Goal: Information Seeking & Learning: Learn about a topic

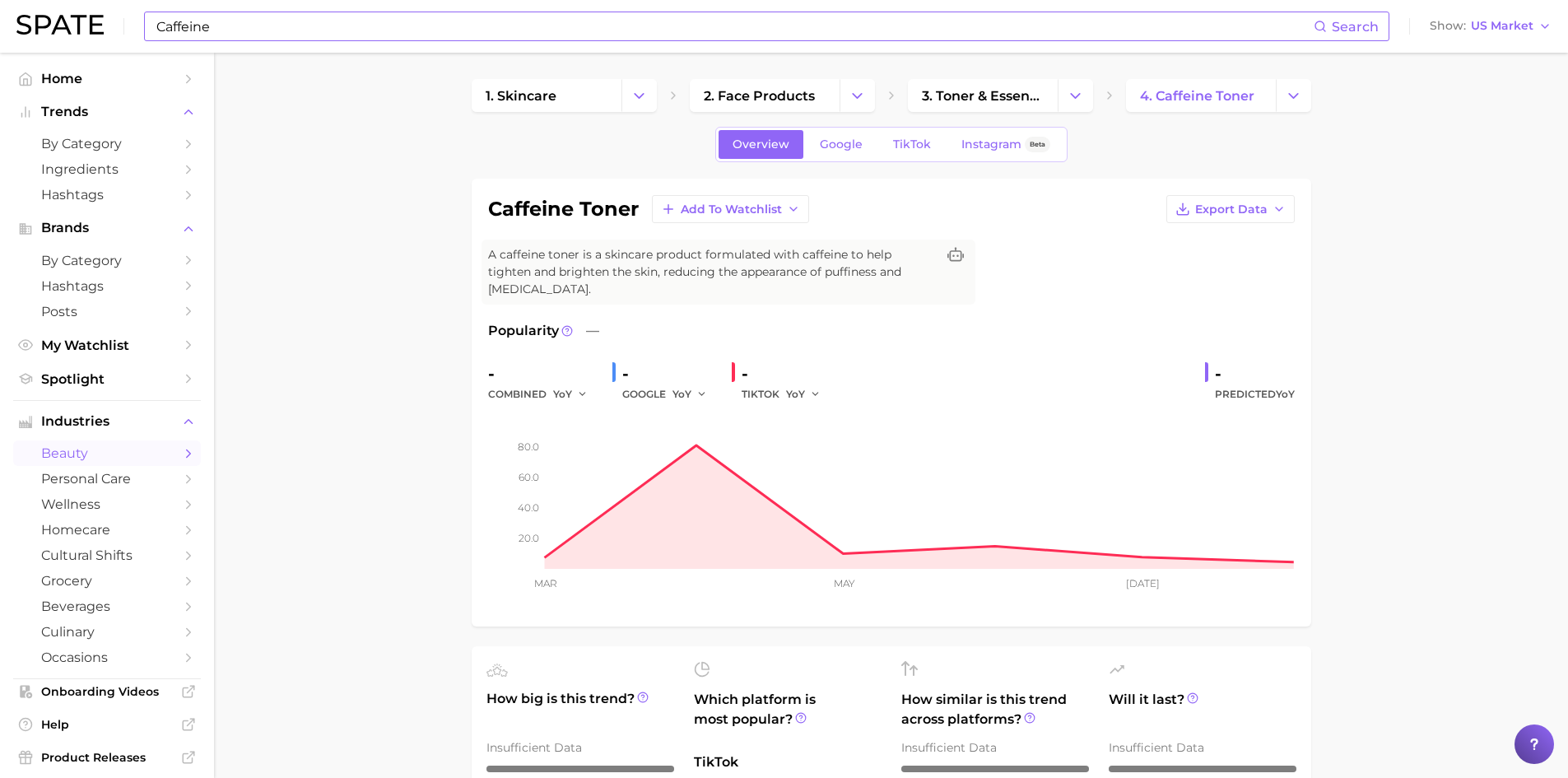
click at [207, 32] on input "Caffeine" at bounding box center [735, 26] width 1159 height 28
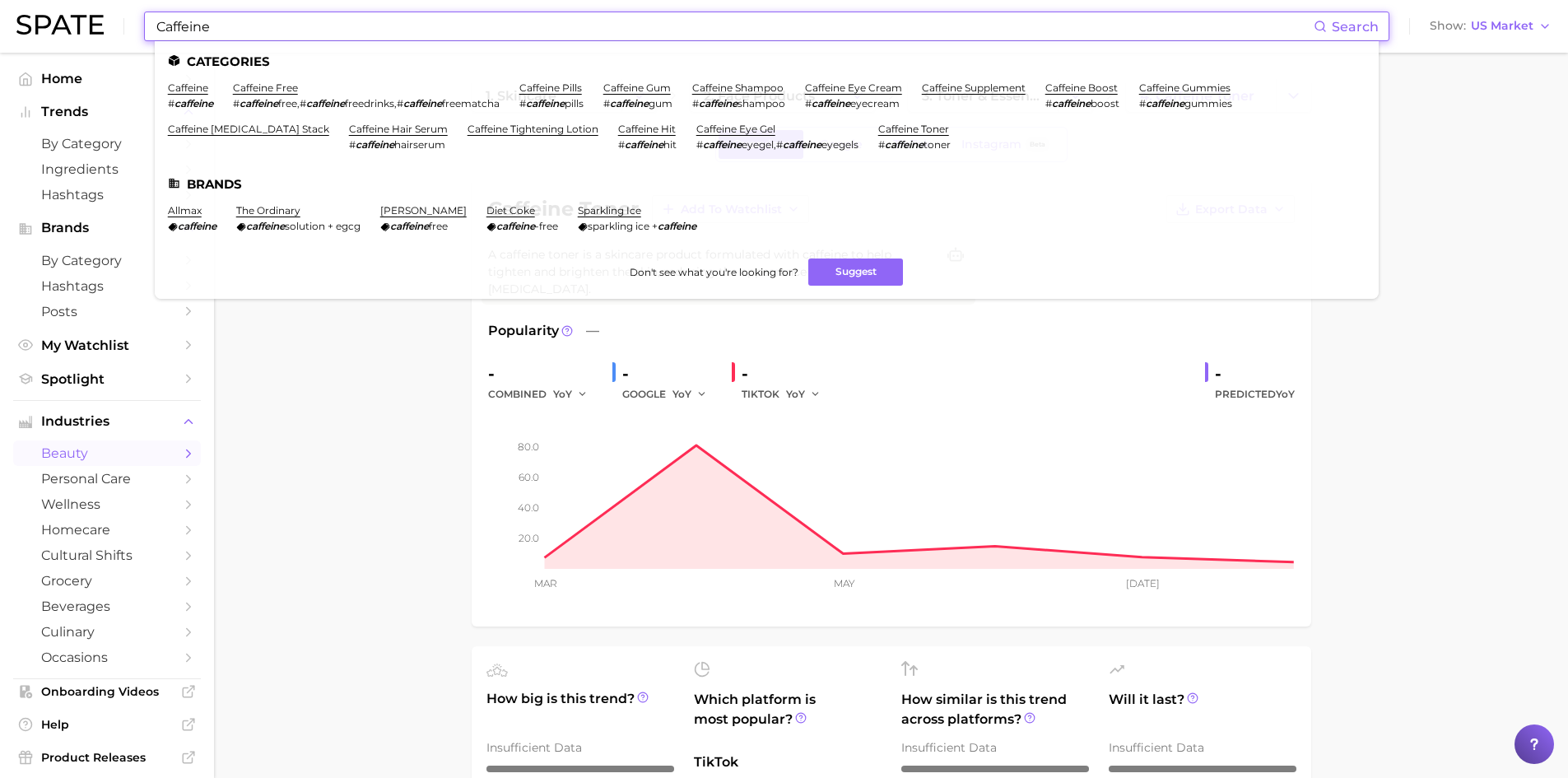
click at [193, 26] on input "Caffeine" at bounding box center [735, 26] width 1159 height 28
paste input "Sodium Stearoyl Lactylat"
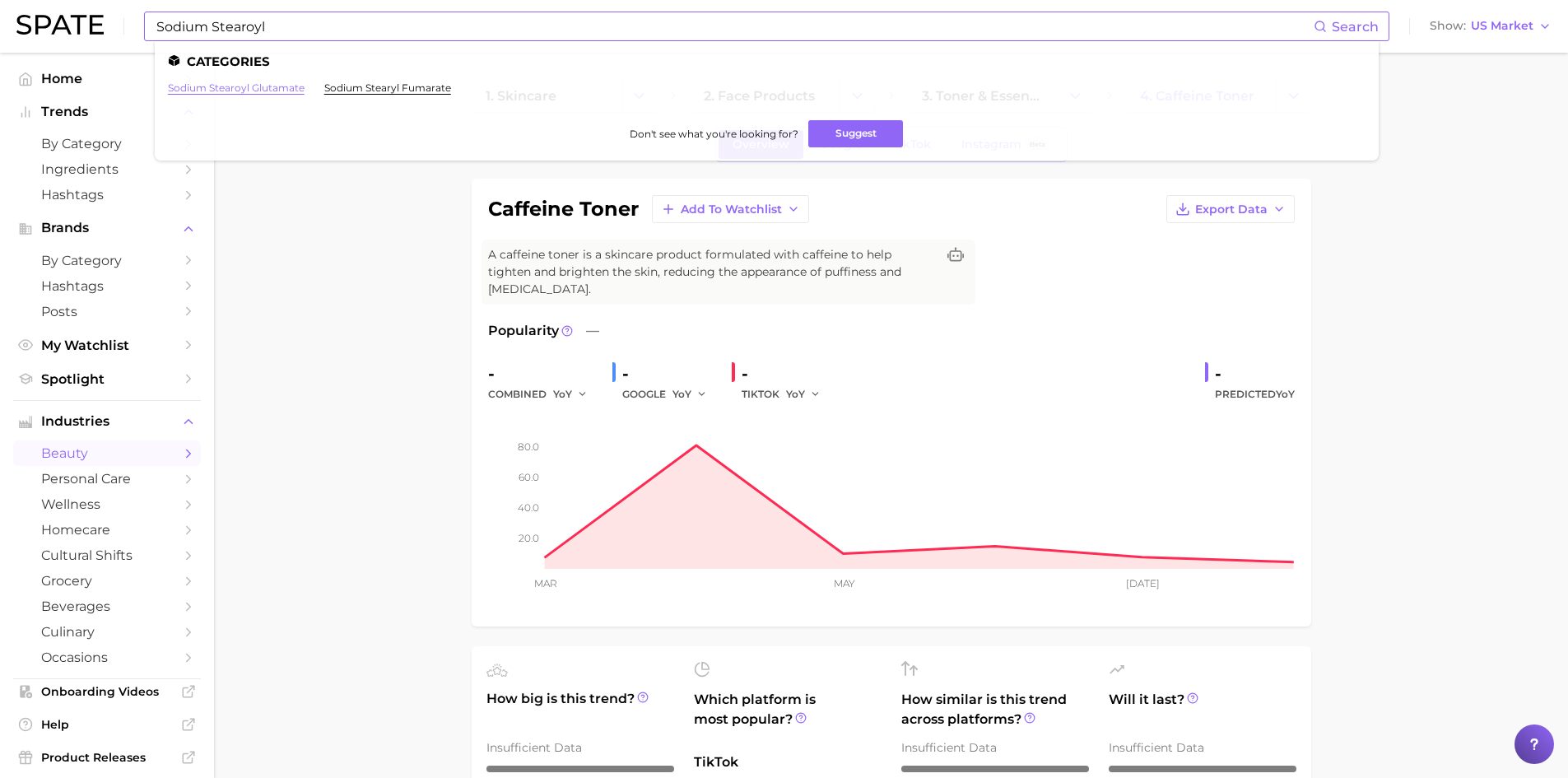
click at [277, 83] on link "sodium stearoyl glutamate" at bounding box center [236, 88] width 137 height 13
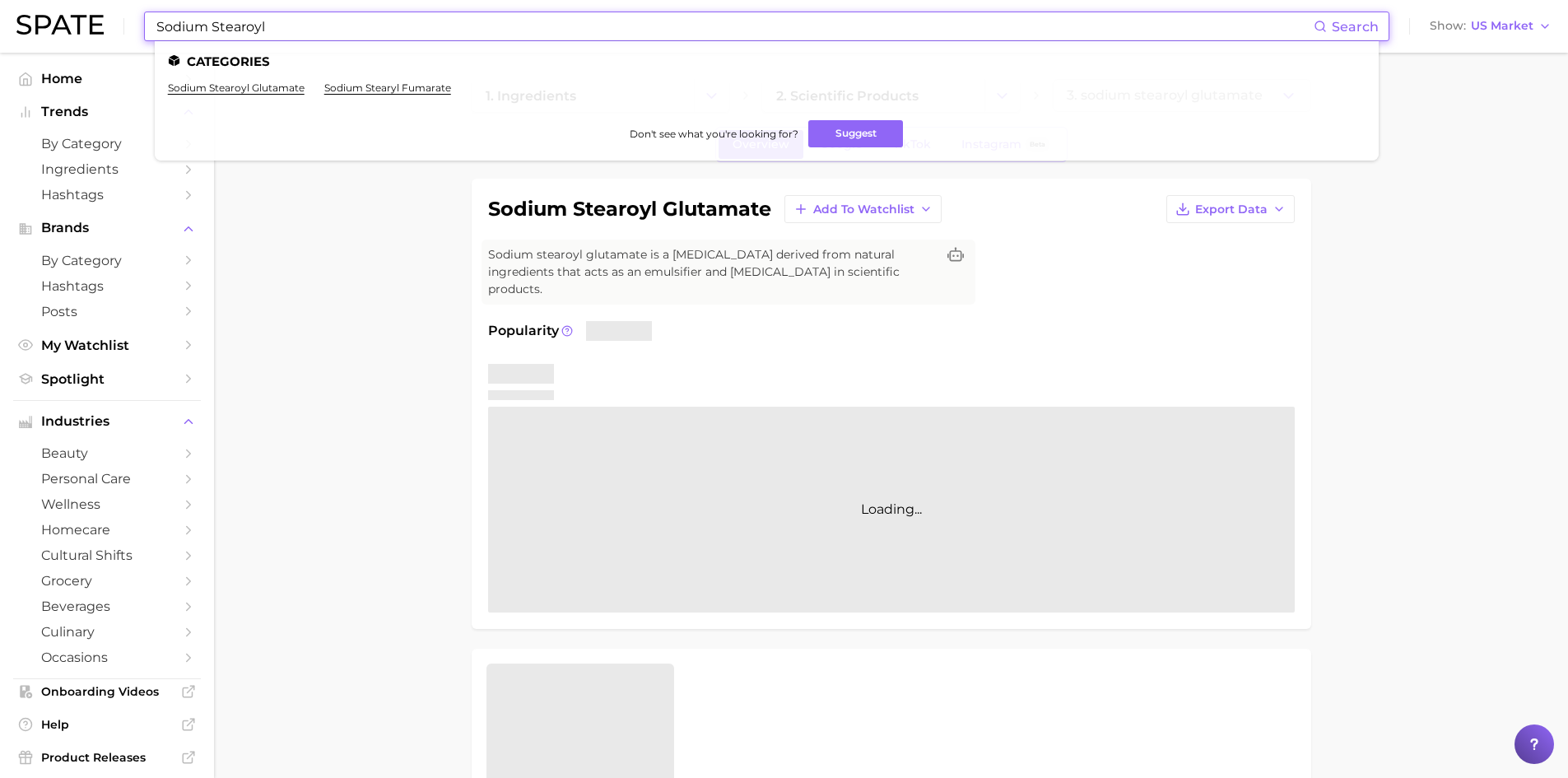
drag, startPoint x: 279, startPoint y: 28, endPoint x: 146, endPoint y: 16, distance: 133.5
click at [146, 15] on div "Sodium Stearoyl Search Categories sodium stearoyl glutamate sodium stearyl fuma…" at bounding box center [767, 26] width 1246 height 29
paste input "Lactylate"
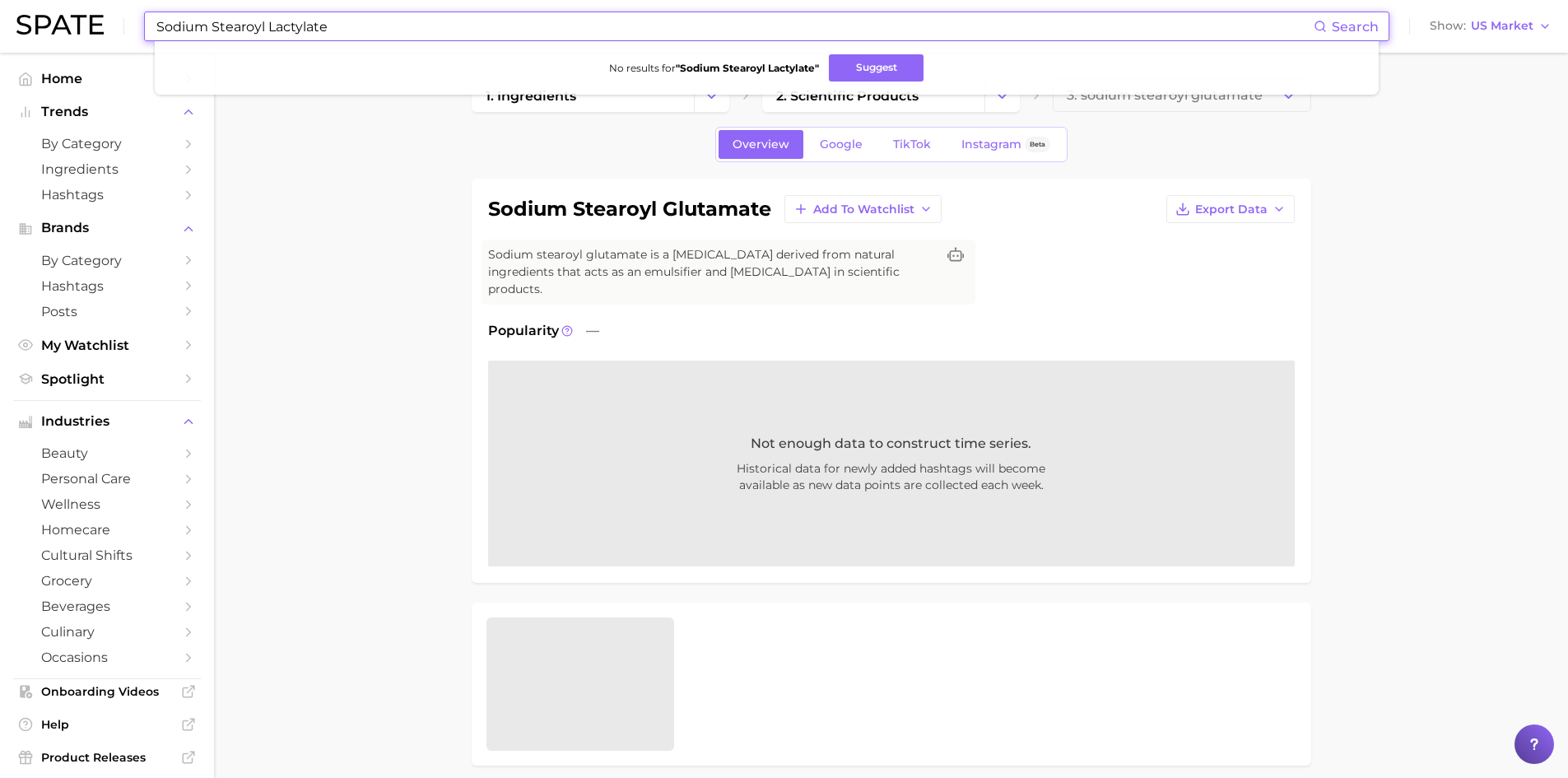
drag, startPoint x: 332, startPoint y: 25, endPoint x: 116, endPoint y: 7, distance: 216.7
click at [116, 7] on div "Sodium Stearoyl Lactylate Search No results for " Sodium Stearoyl Lactylate " S…" at bounding box center [784, 26] width 1535 height 53
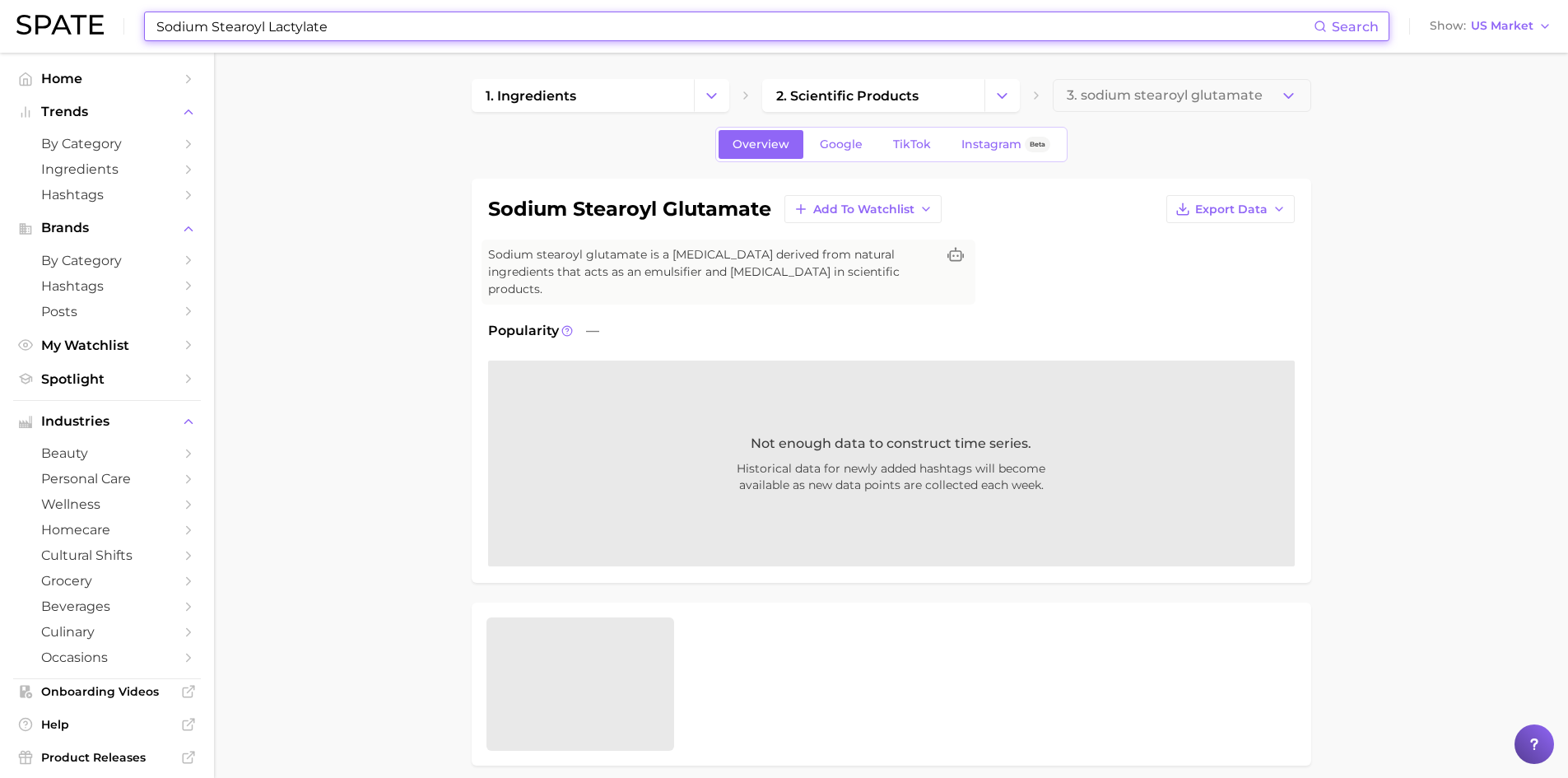
paste input "ceramid"
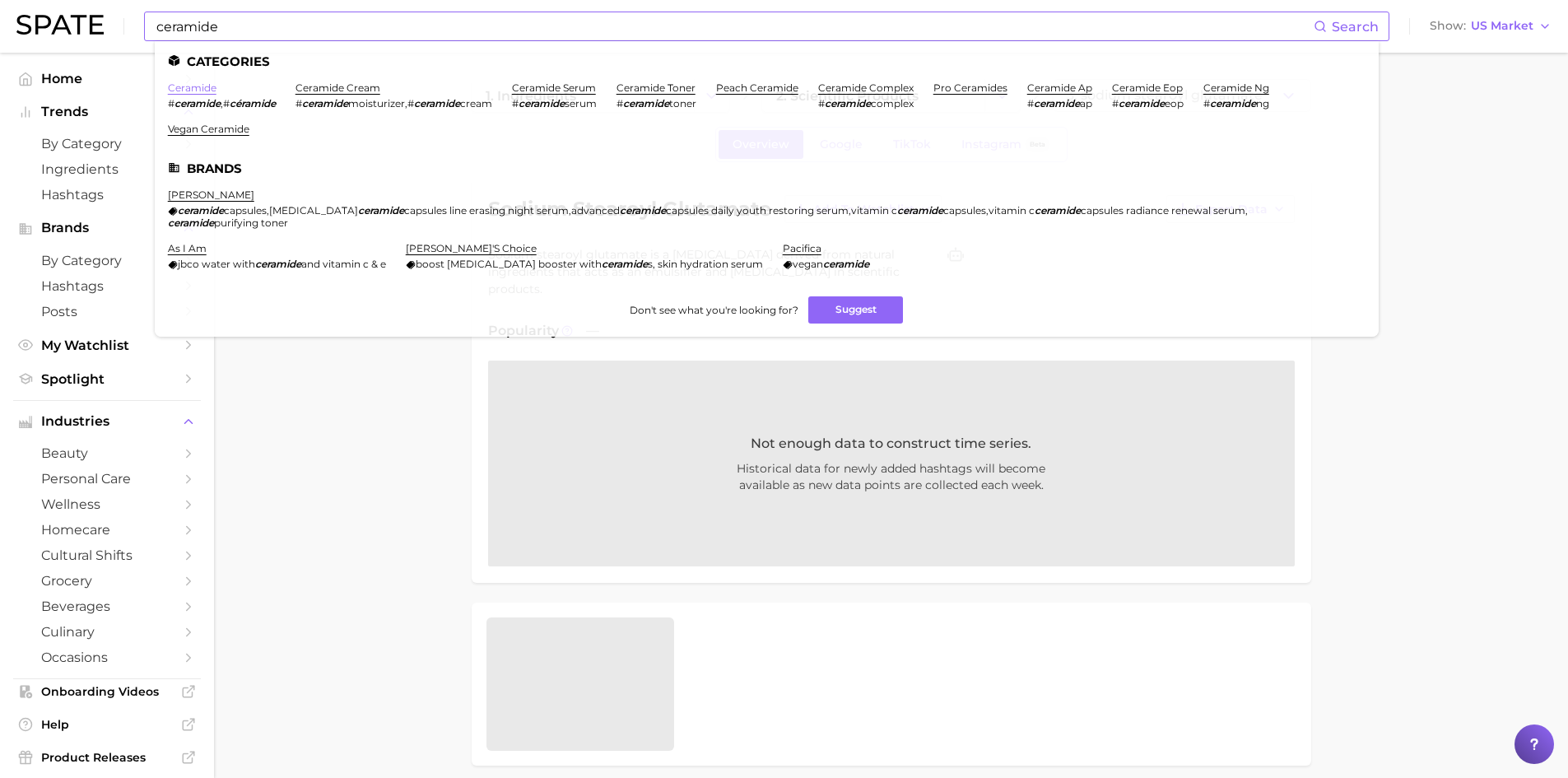
click at [204, 91] on link "ceramide" at bounding box center [192, 88] width 48 height 13
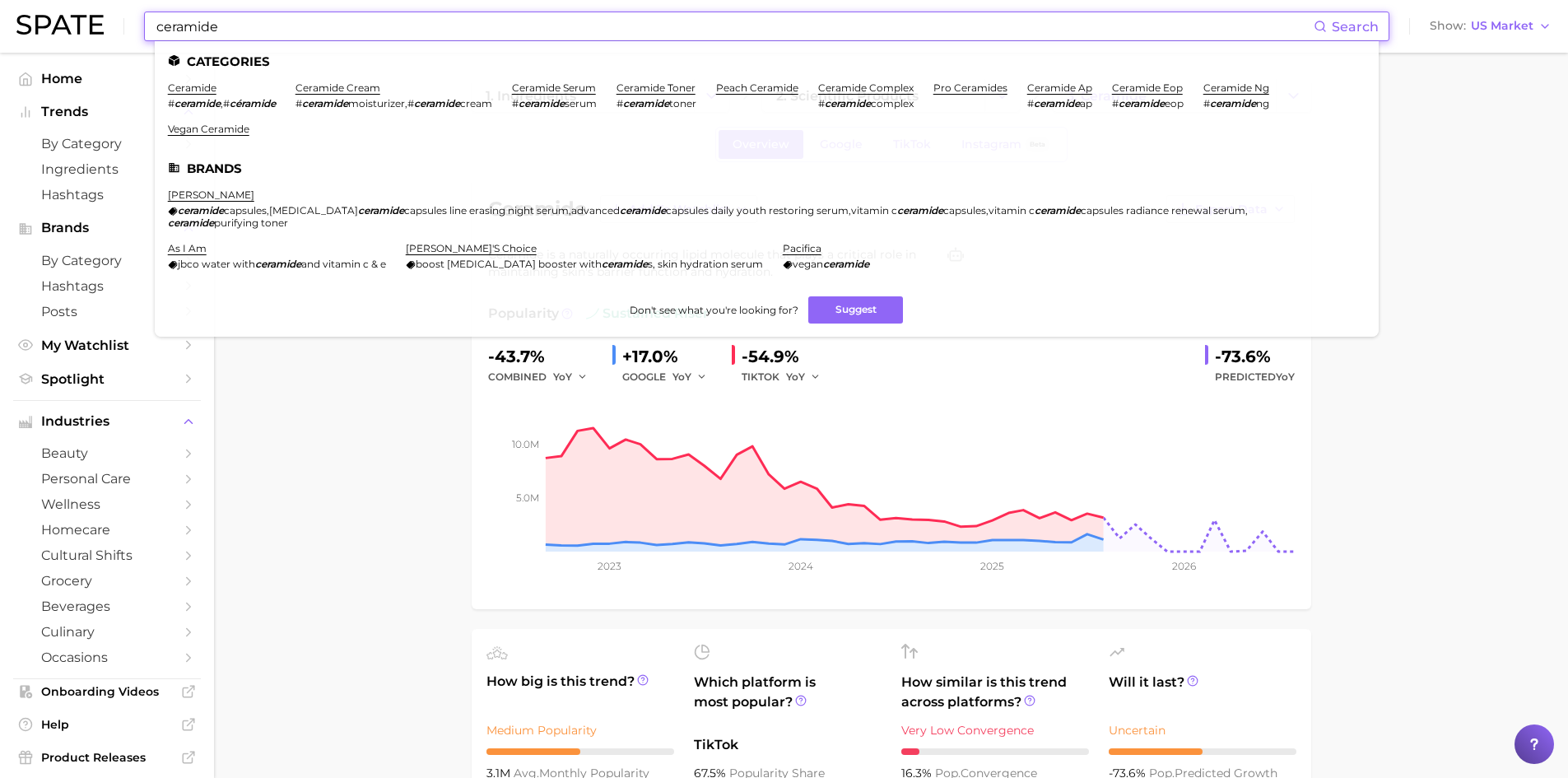
click at [235, 27] on input "ceramide" at bounding box center [735, 26] width 1159 height 28
click at [338, 89] on link "ceramide cream" at bounding box center [338, 88] width 85 height 13
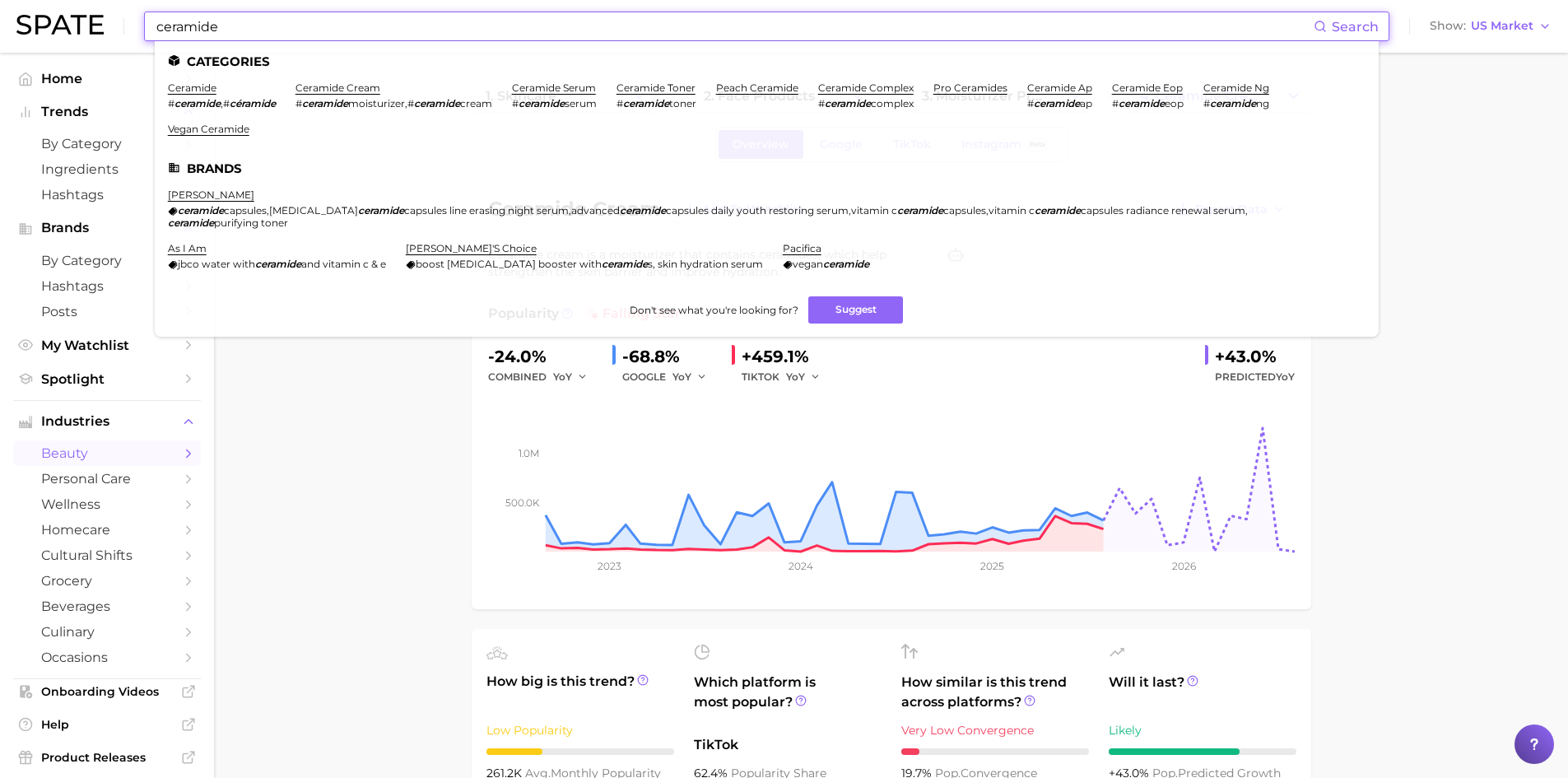
click at [213, 31] on input "ceramide" at bounding box center [735, 26] width 1159 height 28
click at [550, 88] on link "ceramide serum" at bounding box center [554, 88] width 84 height 13
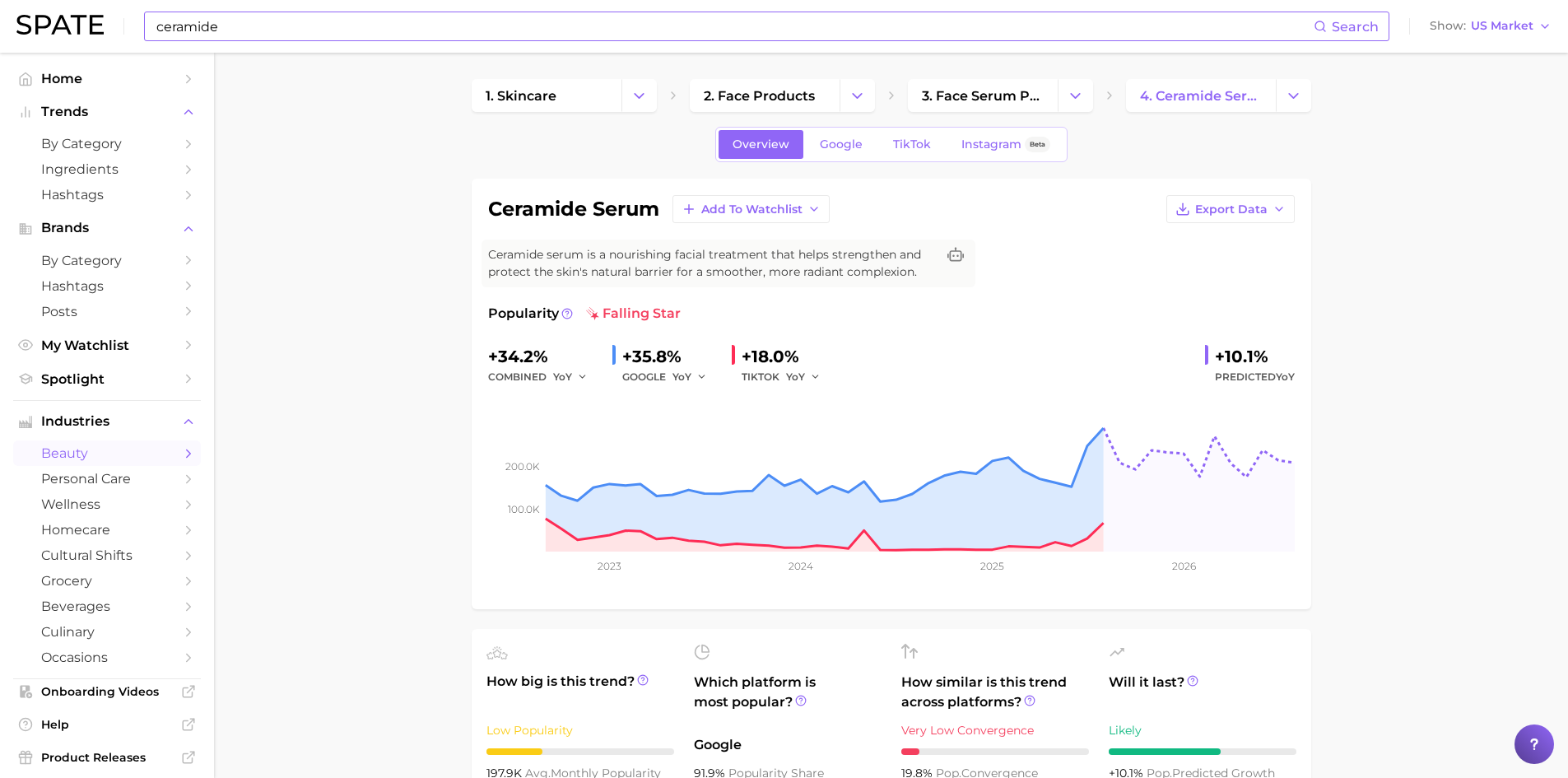
click at [193, 21] on input "ceramide" at bounding box center [735, 26] width 1159 height 28
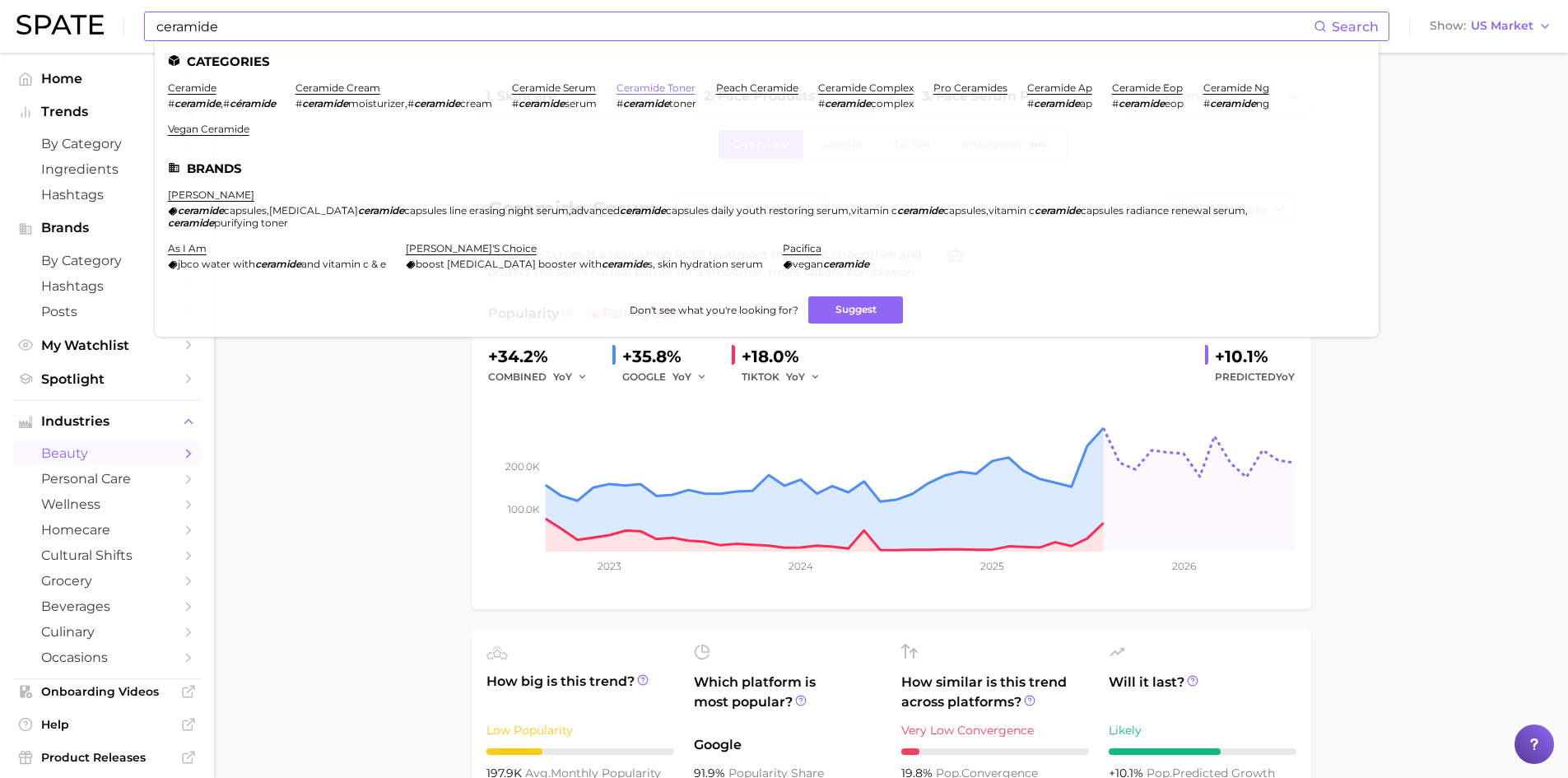
click at [663, 90] on link "ceramide toner" at bounding box center [656, 88] width 79 height 13
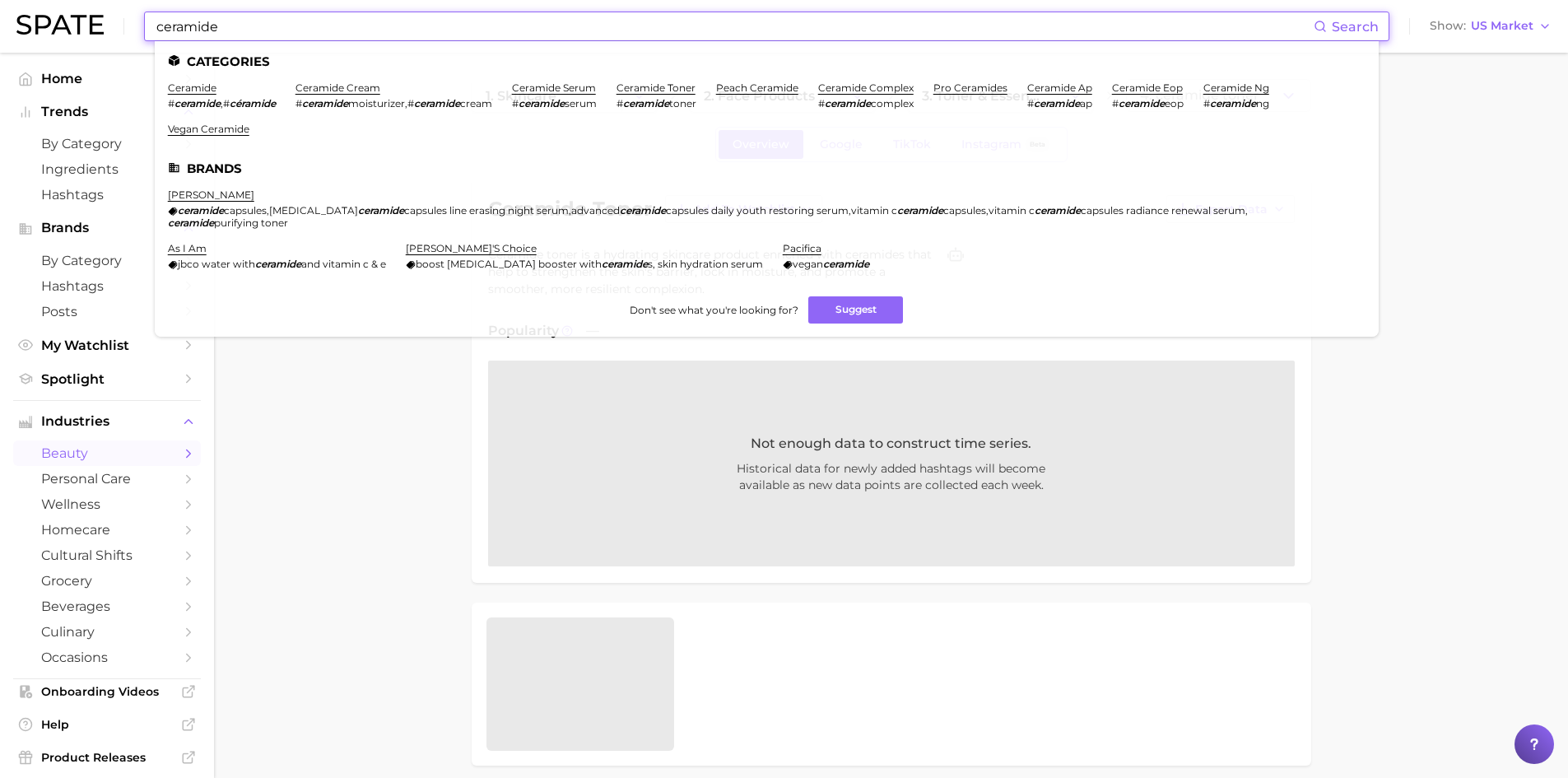
click at [214, 23] on input "ceramide" at bounding box center [735, 26] width 1159 height 28
click at [349, 89] on link "ceramide cream" at bounding box center [338, 88] width 85 height 13
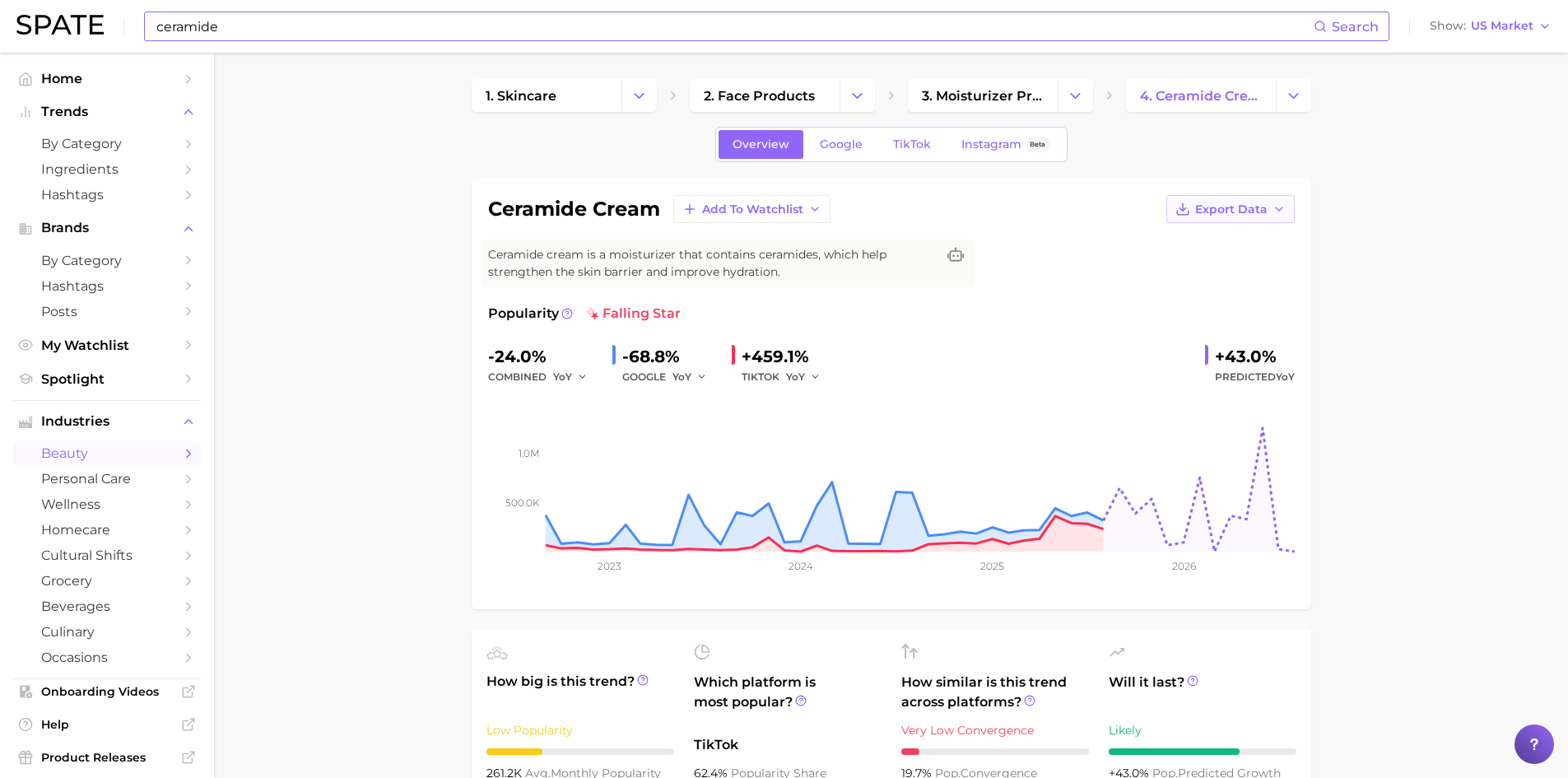
click at [1269, 214] on button "Export Data" at bounding box center [1230, 209] width 129 height 28
click at [1222, 264] on span "Time Series Image" at bounding box center [1197, 269] width 110 height 14
drag, startPoint x: 490, startPoint y: 205, endPoint x: 627, endPoint y: 229, distance: 139.1
click at [627, 229] on div "ceramide cream Add to Watchlist Export Data Ceramide cream is a moisturizer tha…" at bounding box center [892, 394] width 807 height 398
copy div "ceramide cream Add to Watchlist Export Data"
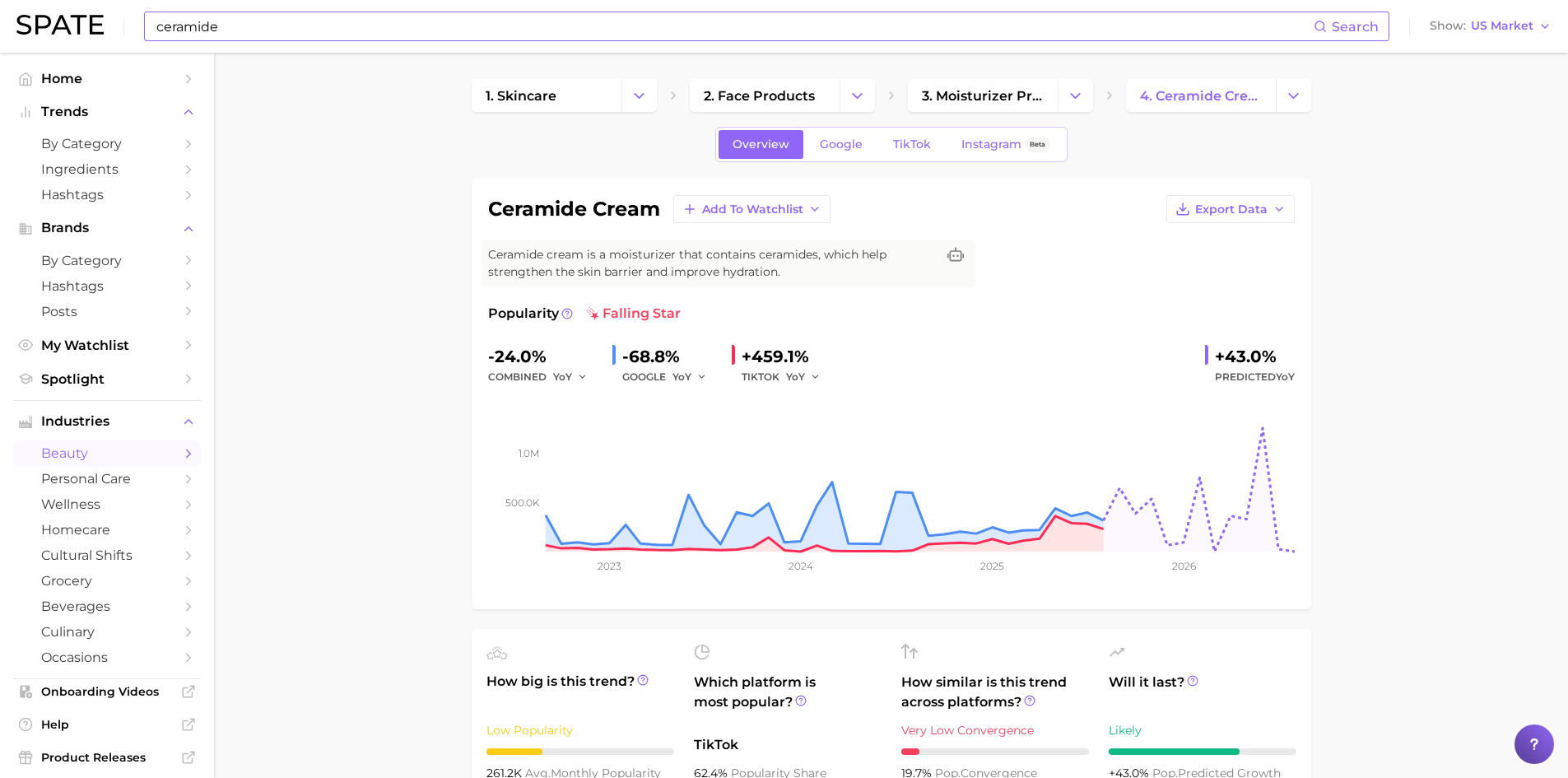
click at [215, 26] on input "ceramide" at bounding box center [735, 26] width 1159 height 28
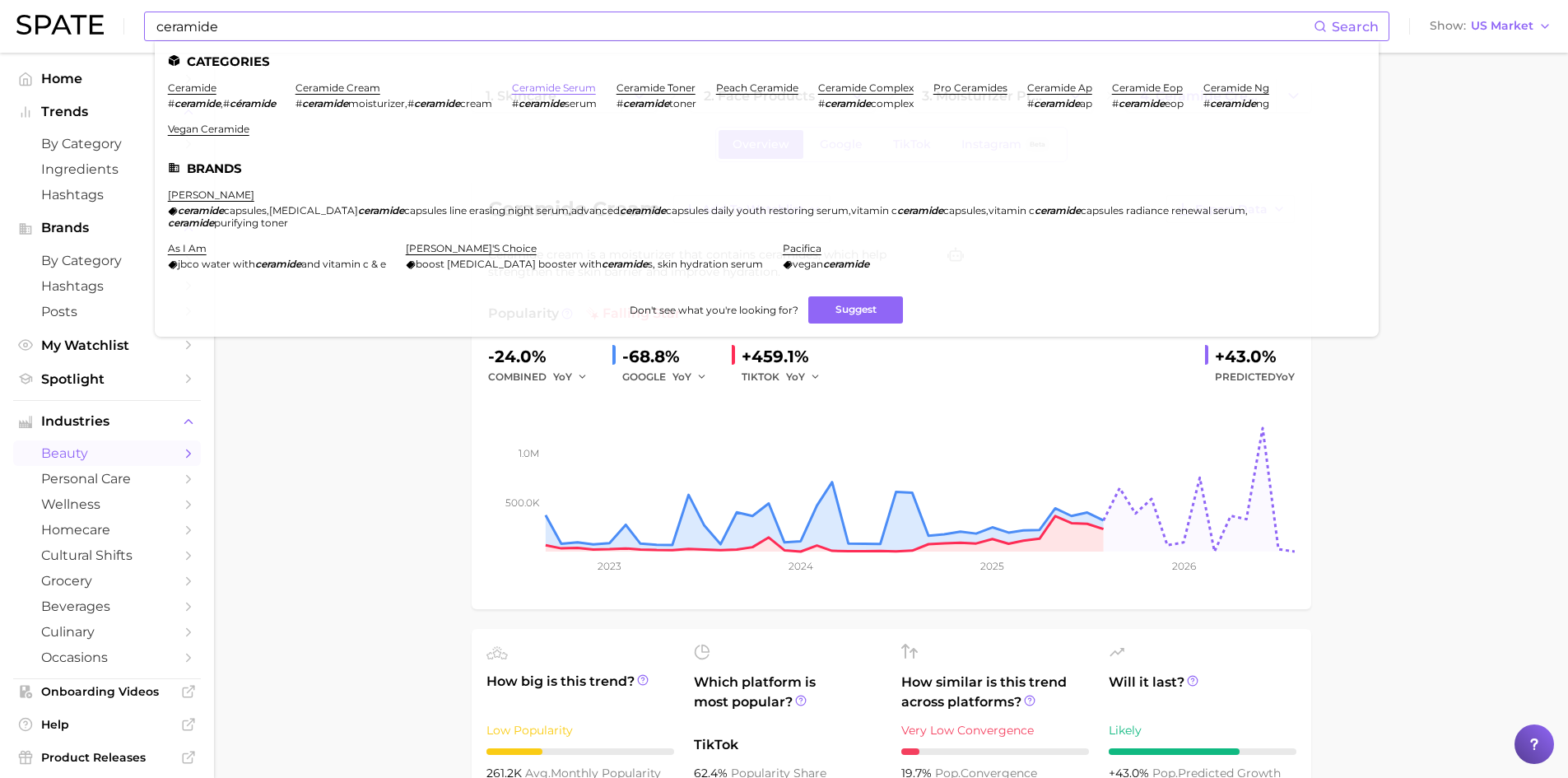
click at [562, 88] on link "ceramide serum" at bounding box center [554, 88] width 84 height 13
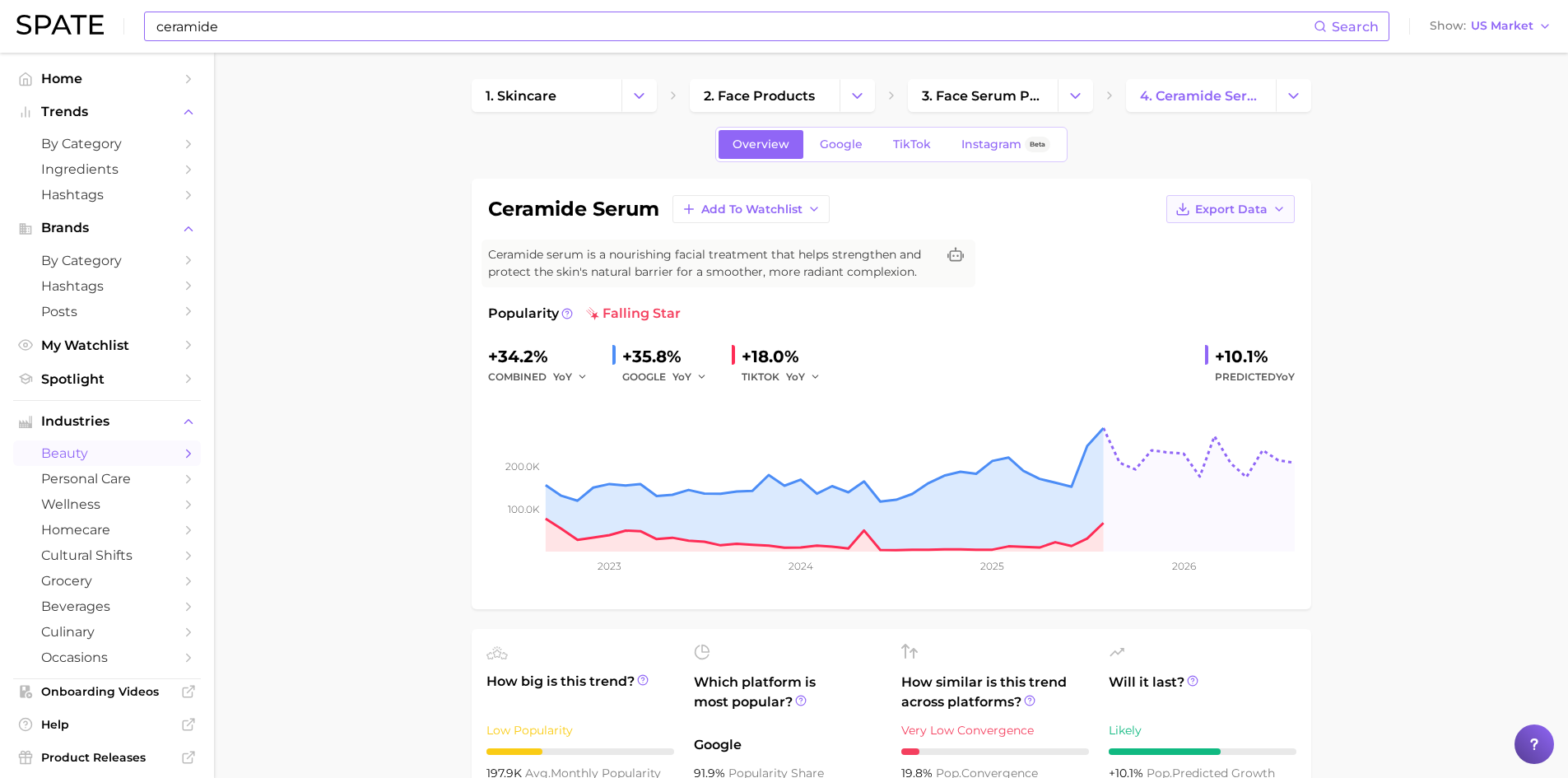
click at [1251, 212] on span "Export Data" at bounding box center [1231, 209] width 72 height 14
click at [1232, 276] on span "Time Series Image" at bounding box center [1197, 269] width 110 height 14
drag, startPoint x: 489, startPoint y: 205, endPoint x: 661, endPoint y: 213, distance: 172.2
click at [661, 213] on div "ceramide serum Add to Watchlist Export Data" at bounding box center [892, 209] width 807 height 28
copy h1 "ceramide serum"
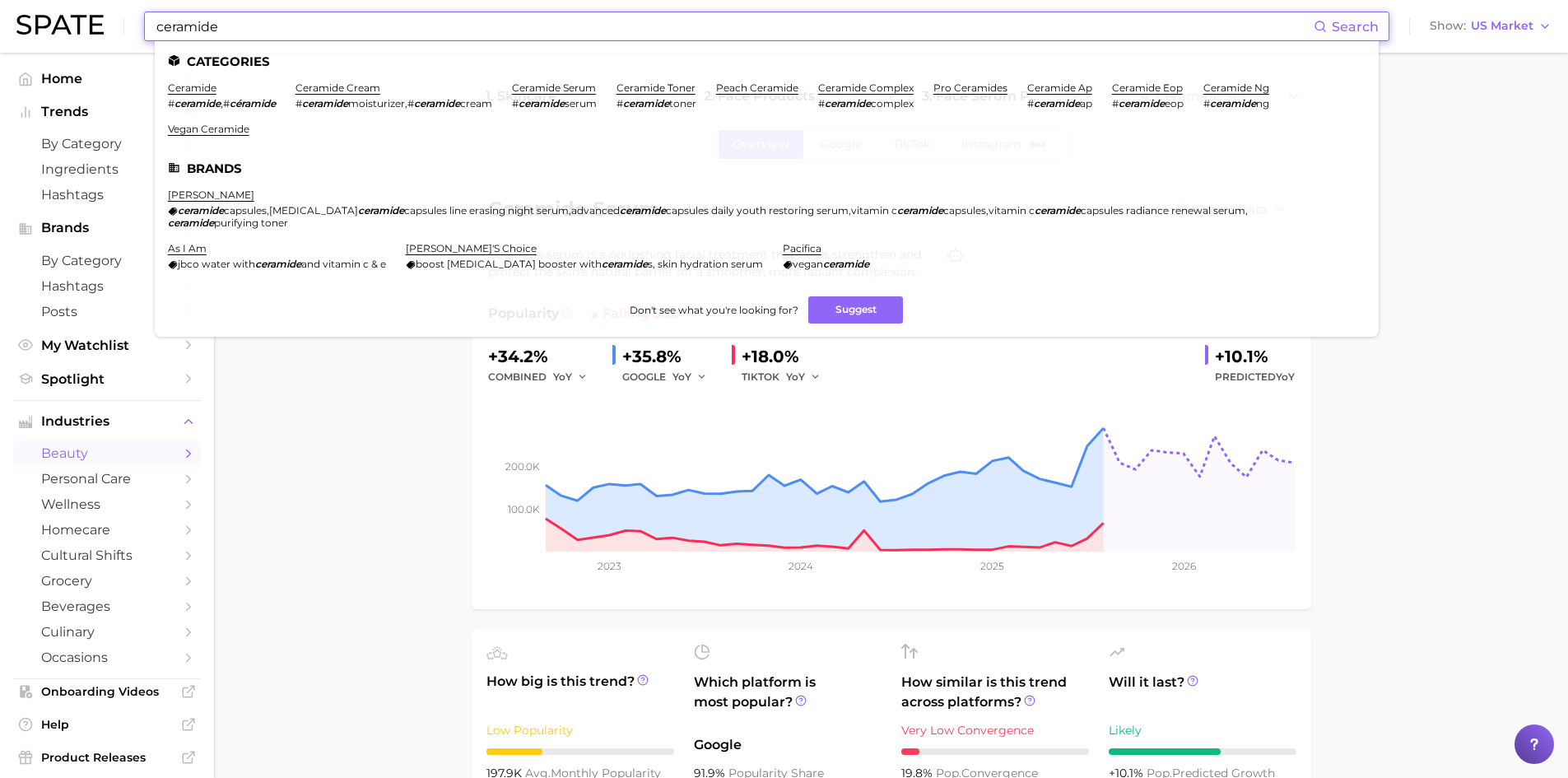
click at [235, 28] on input "ceramide" at bounding box center [735, 26] width 1159 height 28
click at [653, 86] on link "ceramide toner" at bounding box center [656, 88] width 79 height 13
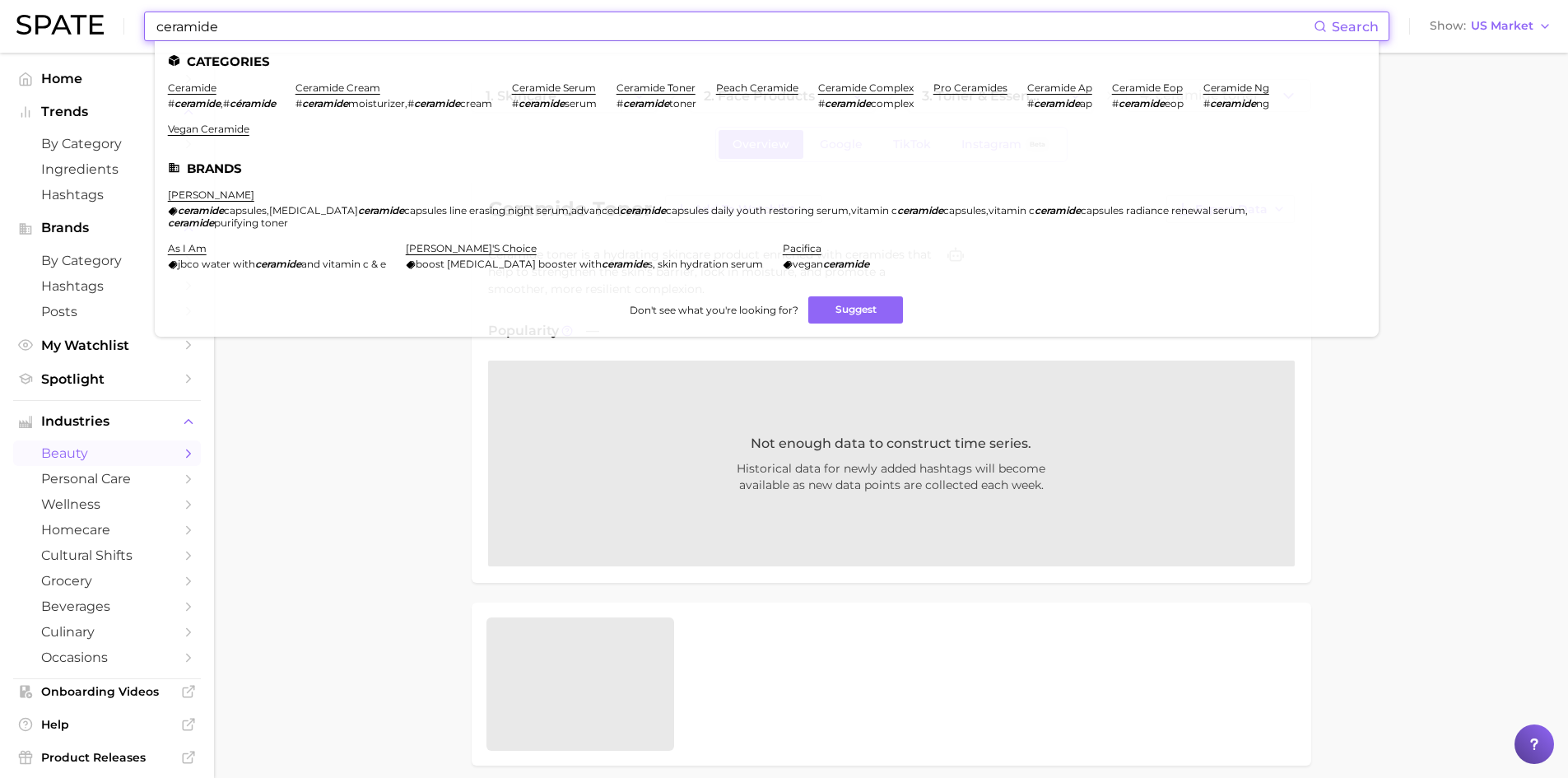
click at [361, 27] on input "ceramide" at bounding box center [735, 26] width 1159 height 28
click at [896, 92] on link "ceramide complex" at bounding box center [866, 88] width 96 height 13
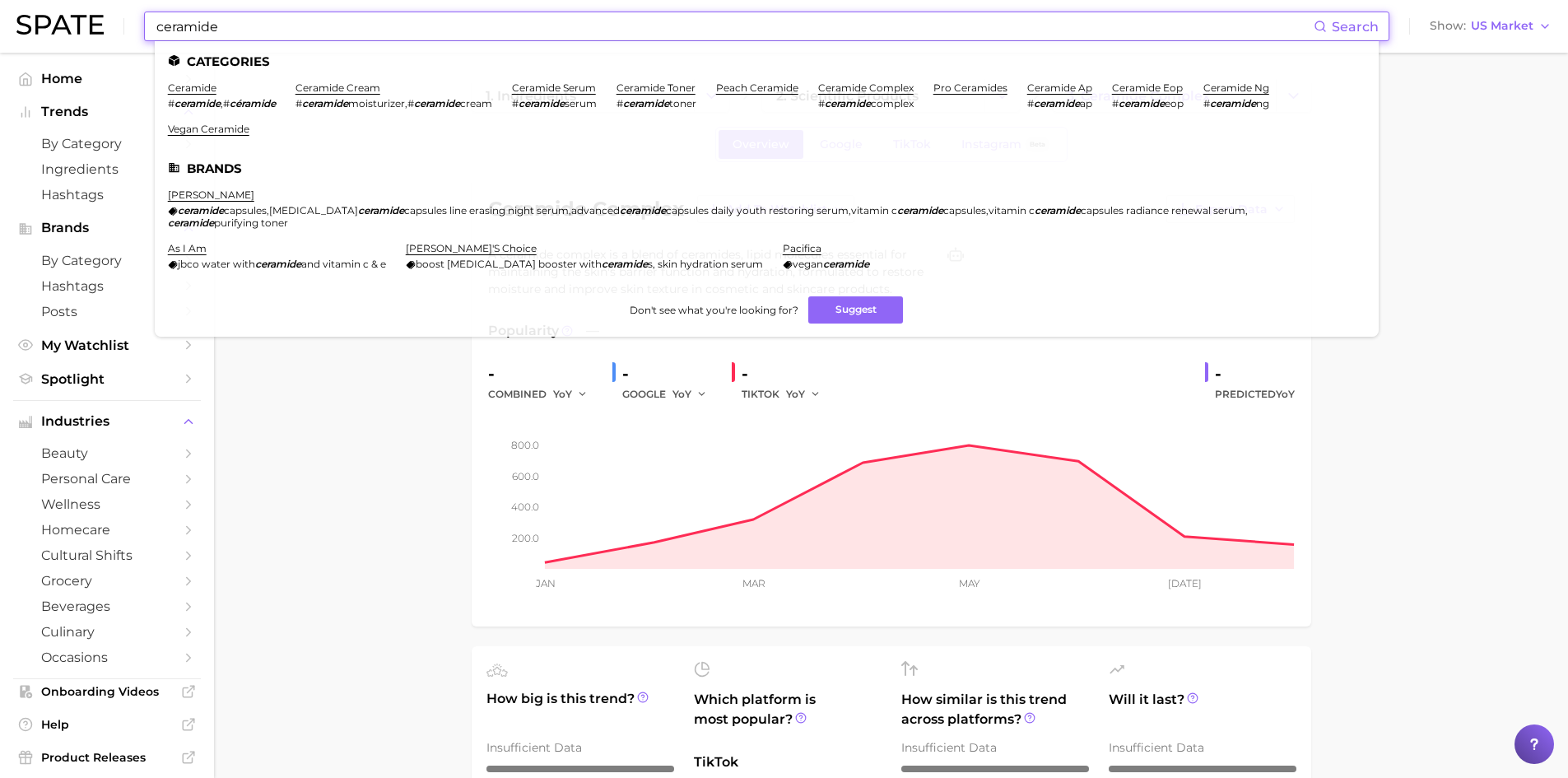
click at [232, 37] on input "ceramide" at bounding box center [735, 26] width 1159 height 28
click at [1259, 87] on link "ceramide ng" at bounding box center [1237, 88] width 66 height 13
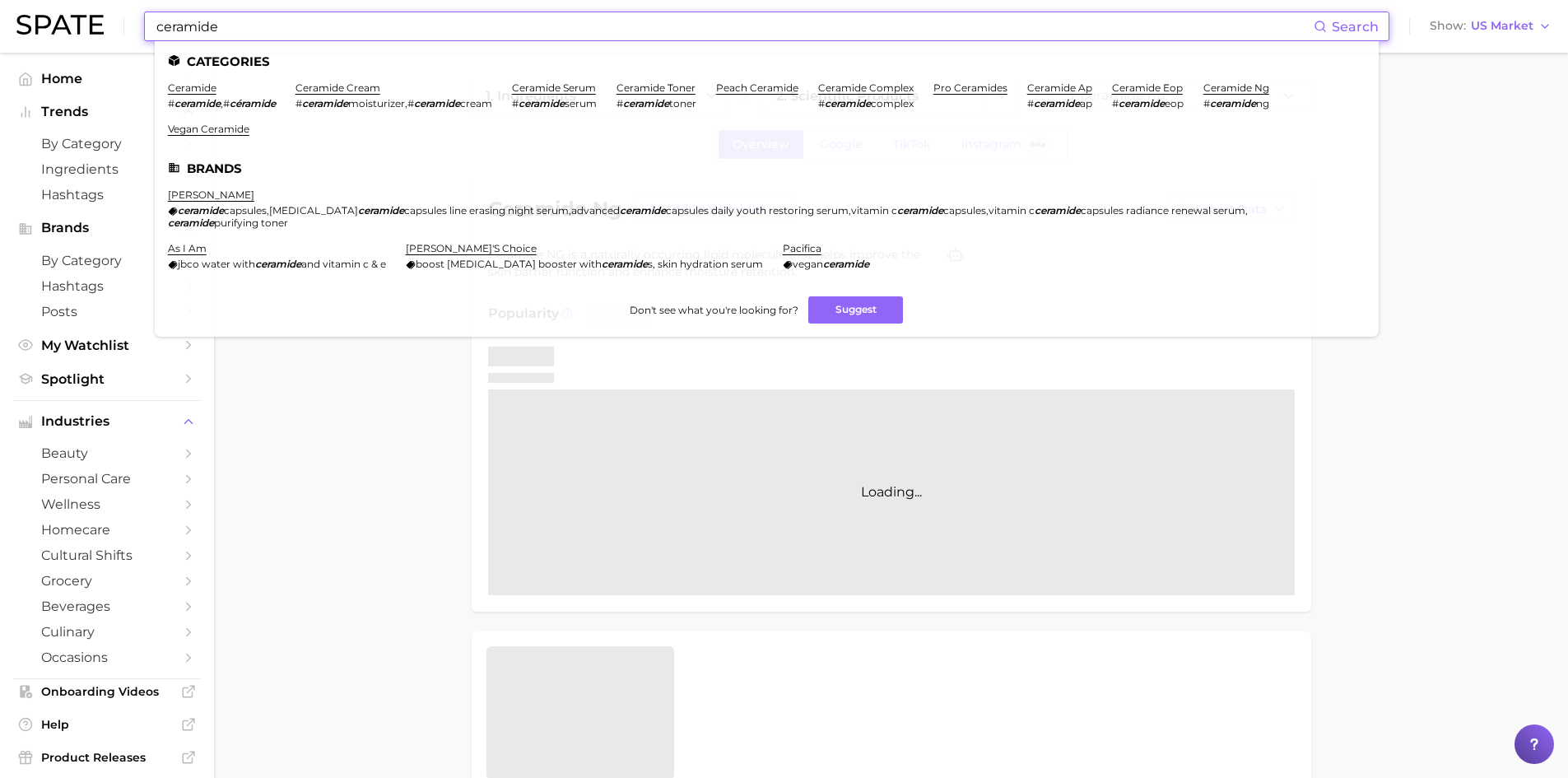
click at [209, 30] on input "ceramide" at bounding box center [735, 26] width 1159 height 28
click at [336, 86] on link "ceramide cream" at bounding box center [338, 88] width 85 height 13
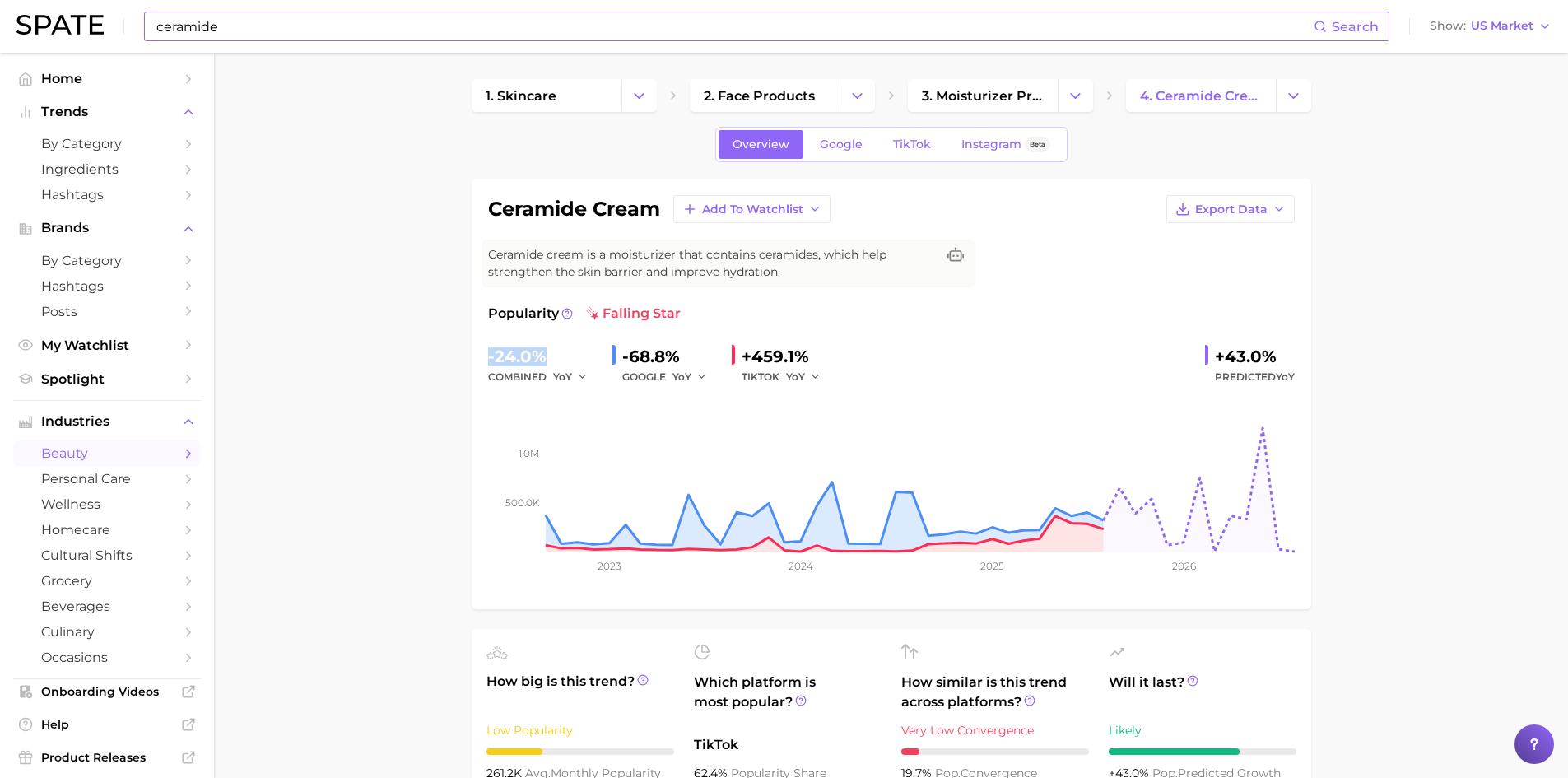
drag, startPoint x: 544, startPoint y: 360, endPoint x: 444, endPoint y: 349, distance: 100.6
copy div "-24.0%"
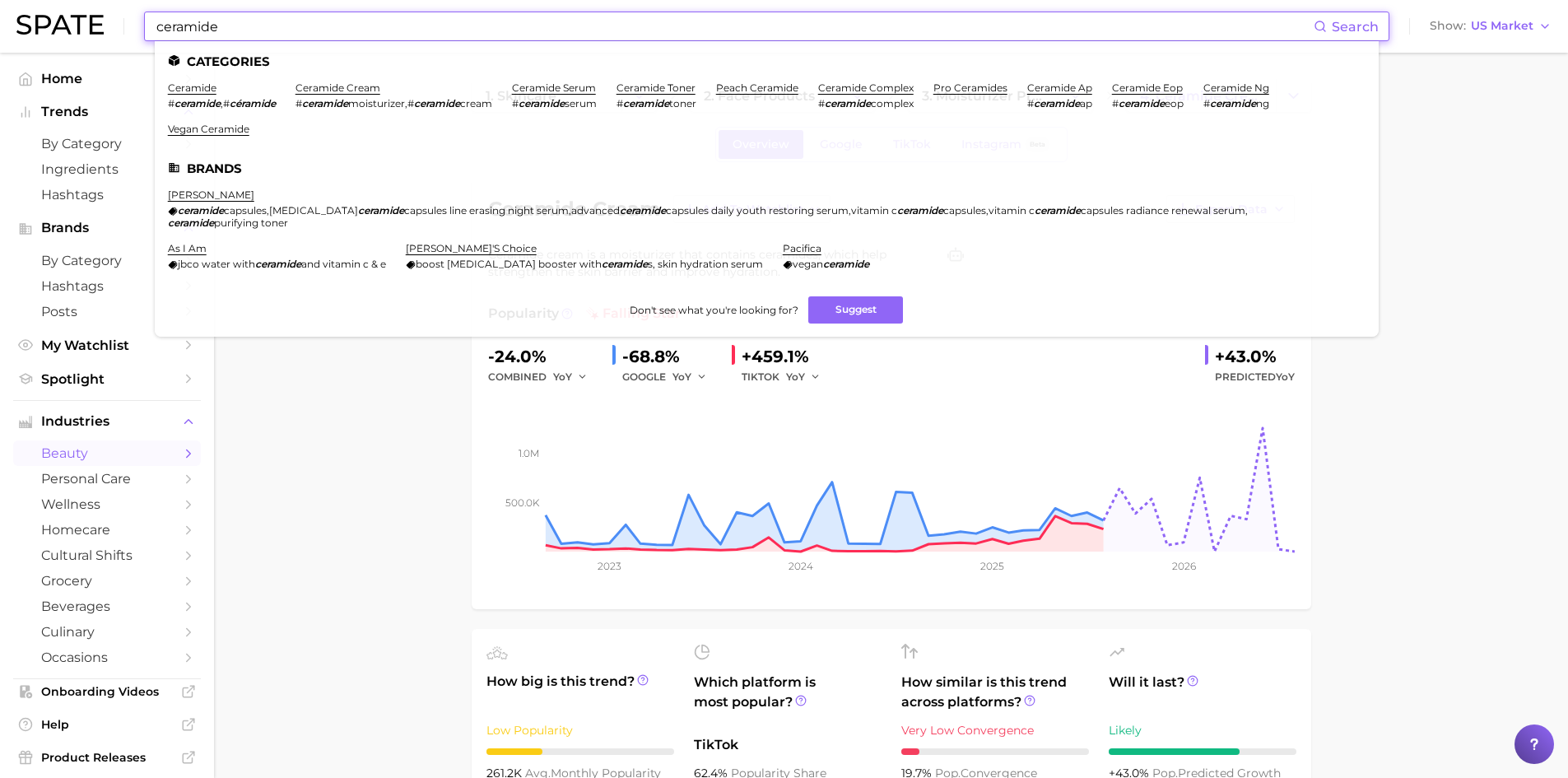
click at [246, 26] on input "ceramide" at bounding box center [735, 26] width 1159 height 28
click at [561, 85] on link "ceramide serum" at bounding box center [554, 88] width 84 height 13
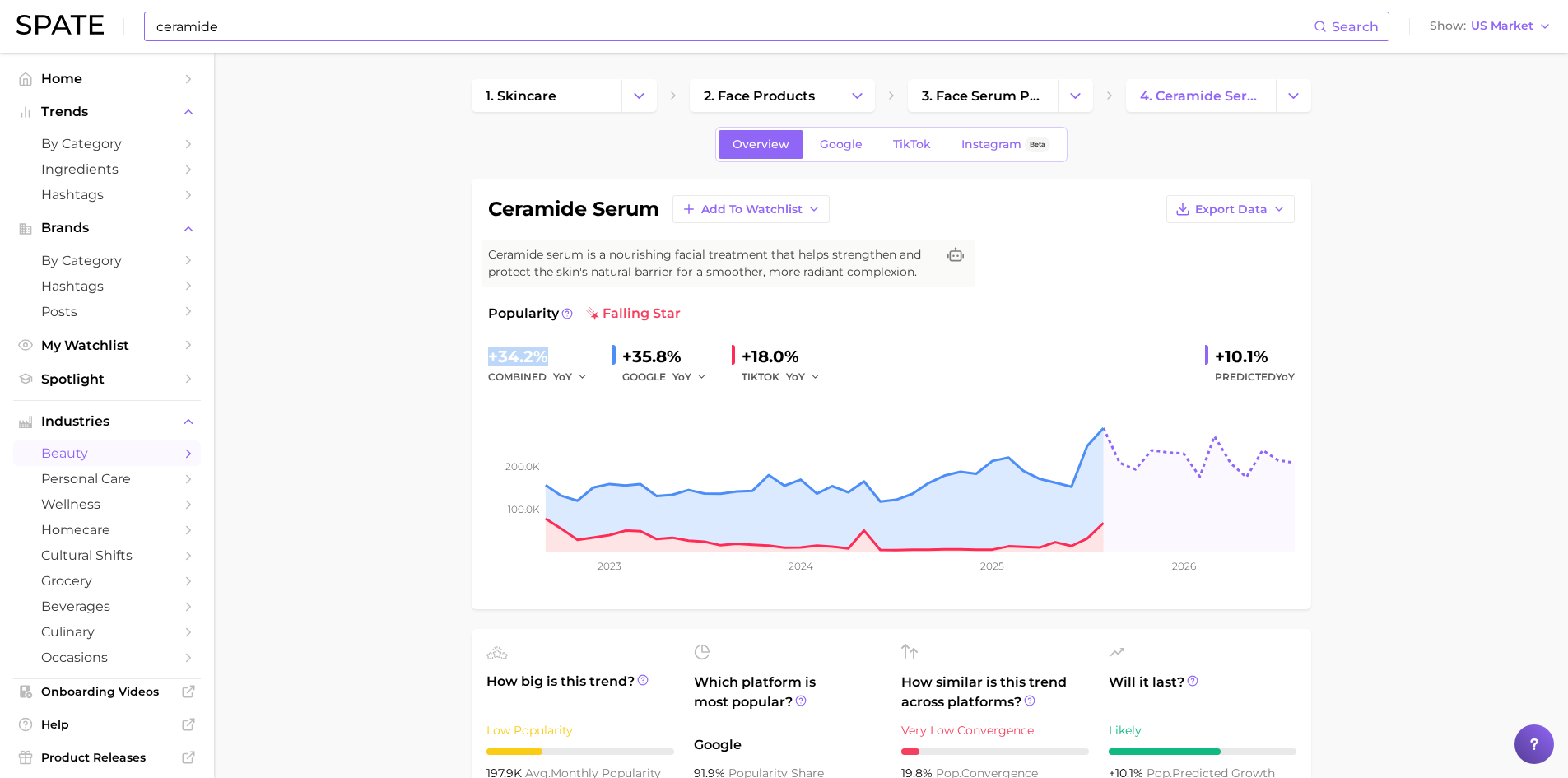
drag, startPoint x: 552, startPoint y: 361, endPoint x: 480, endPoint y: 357, distance: 72.1
click at [480, 357] on div "ceramide serum Add to Watchlist Export Data Ceramide serum is a nourishing faci…" at bounding box center [892, 394] width 840 height 431
copy div "+34.2%"
drag, startPoint x: 1217, startPoint y: 357, endPoint x: 1279, endPoint y: 351, distance: 62.3
click at [1279, 351] on div "+10.1%" at bounding box center [1254, 356] width 79 height 26
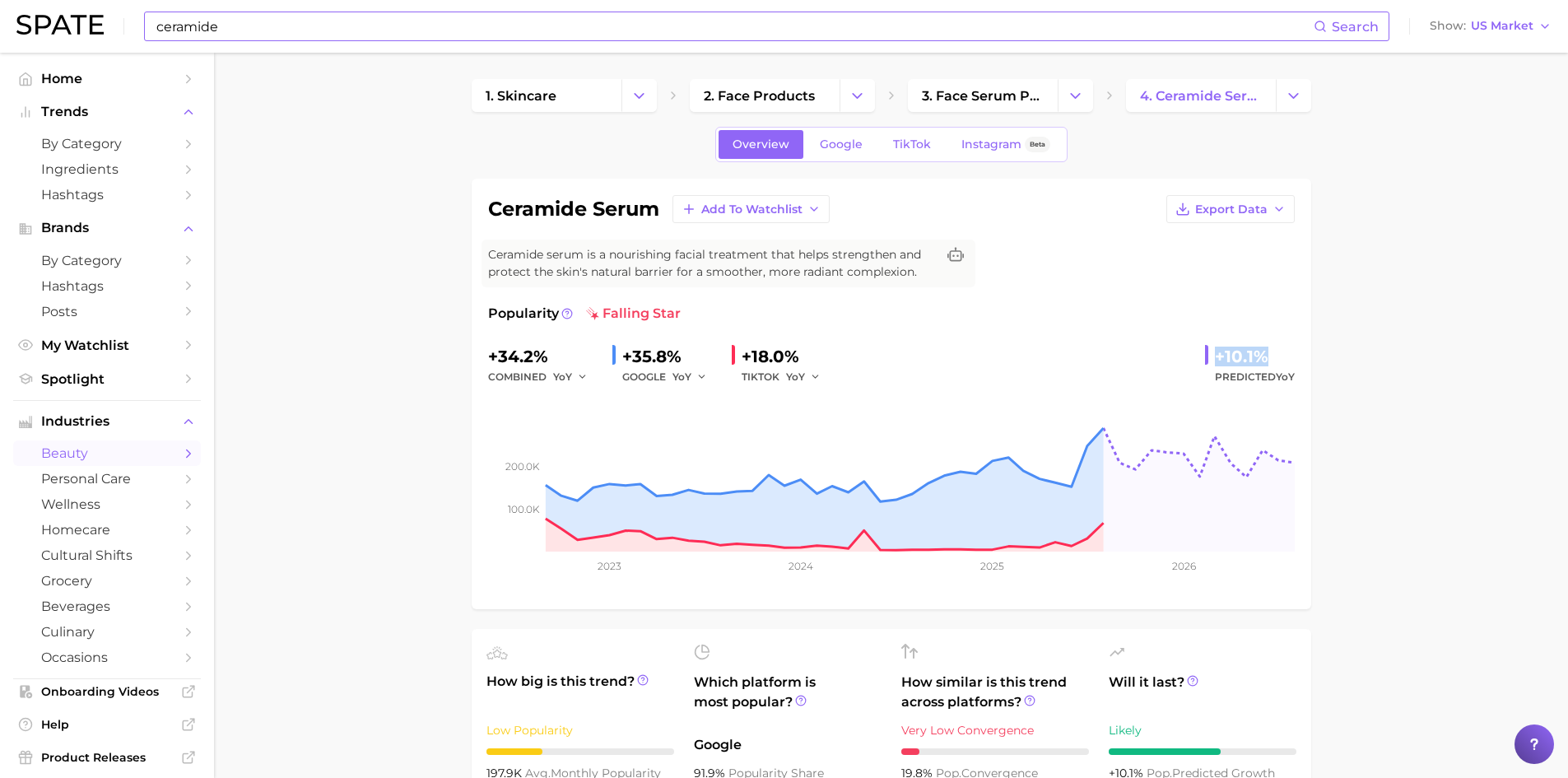
copy div "+10.1%"
click at [273, 29] on input "ceramide" at bounding box center [735, 26] width 1159 height 28
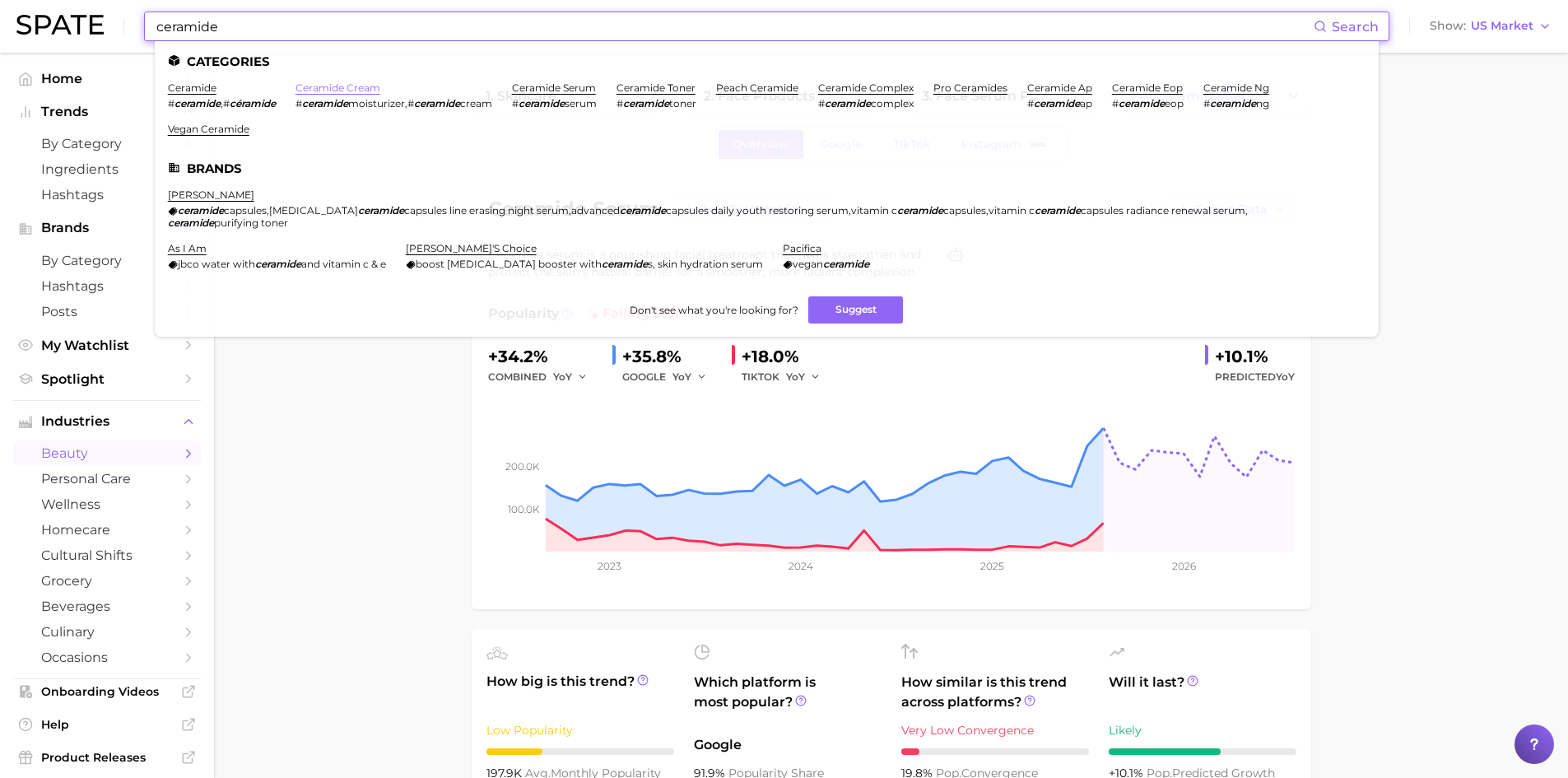
click at [358, 89] on link "ceramide cream" at bounding box center [338, 88] width 85 height 13
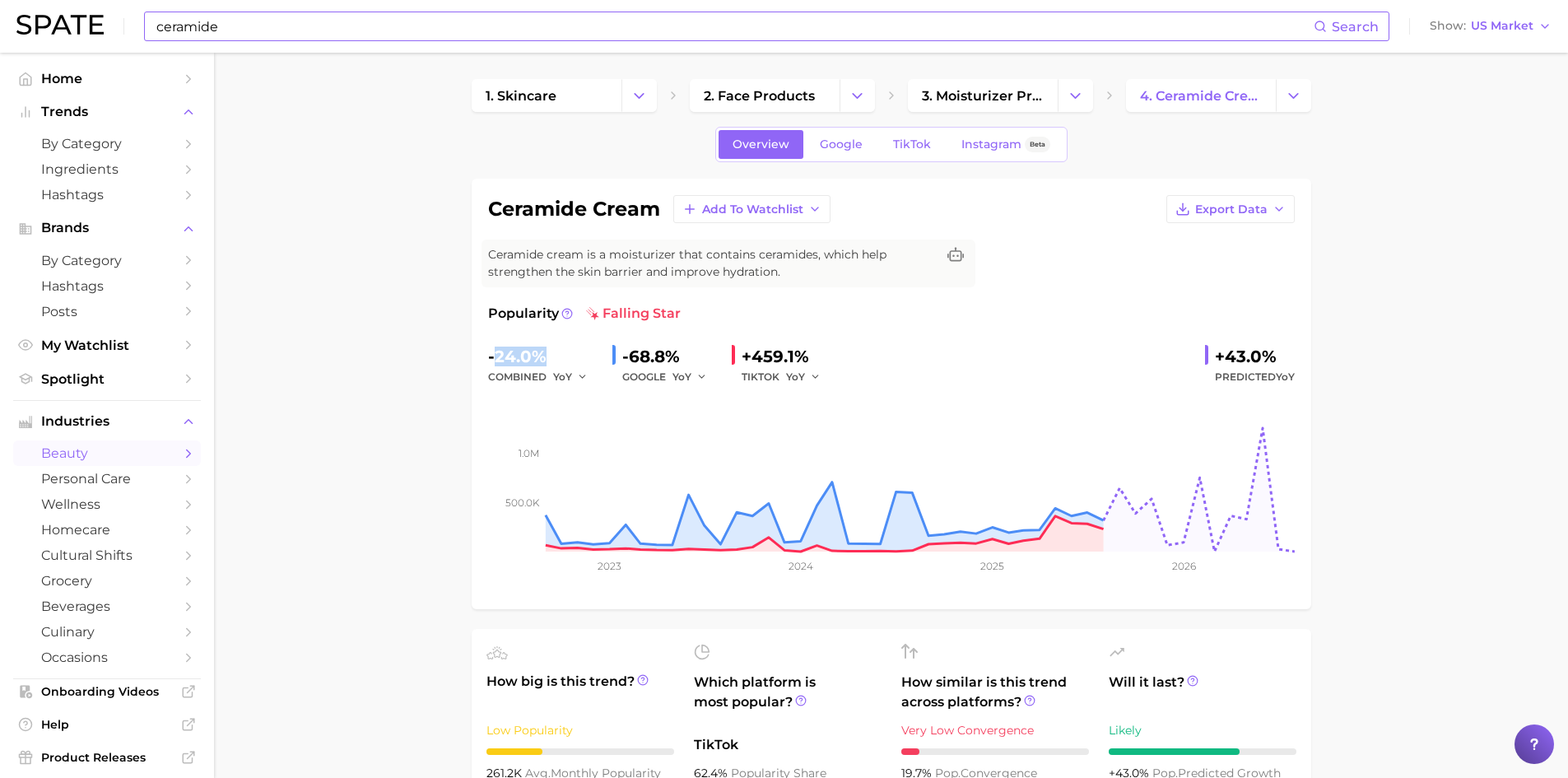
drag, startPoint x: 547, startPoint y: 351, endPoint x: 492, endPoint y: 361, distance: 55.9
click at [492, 361] on div "-24.0%" at bounding box center [544, 356] width 111 height 26
copy div "-24.0%"
click at [273, 21] on input "ceramide" at bounding box center [735, 26] width 1159 height 28
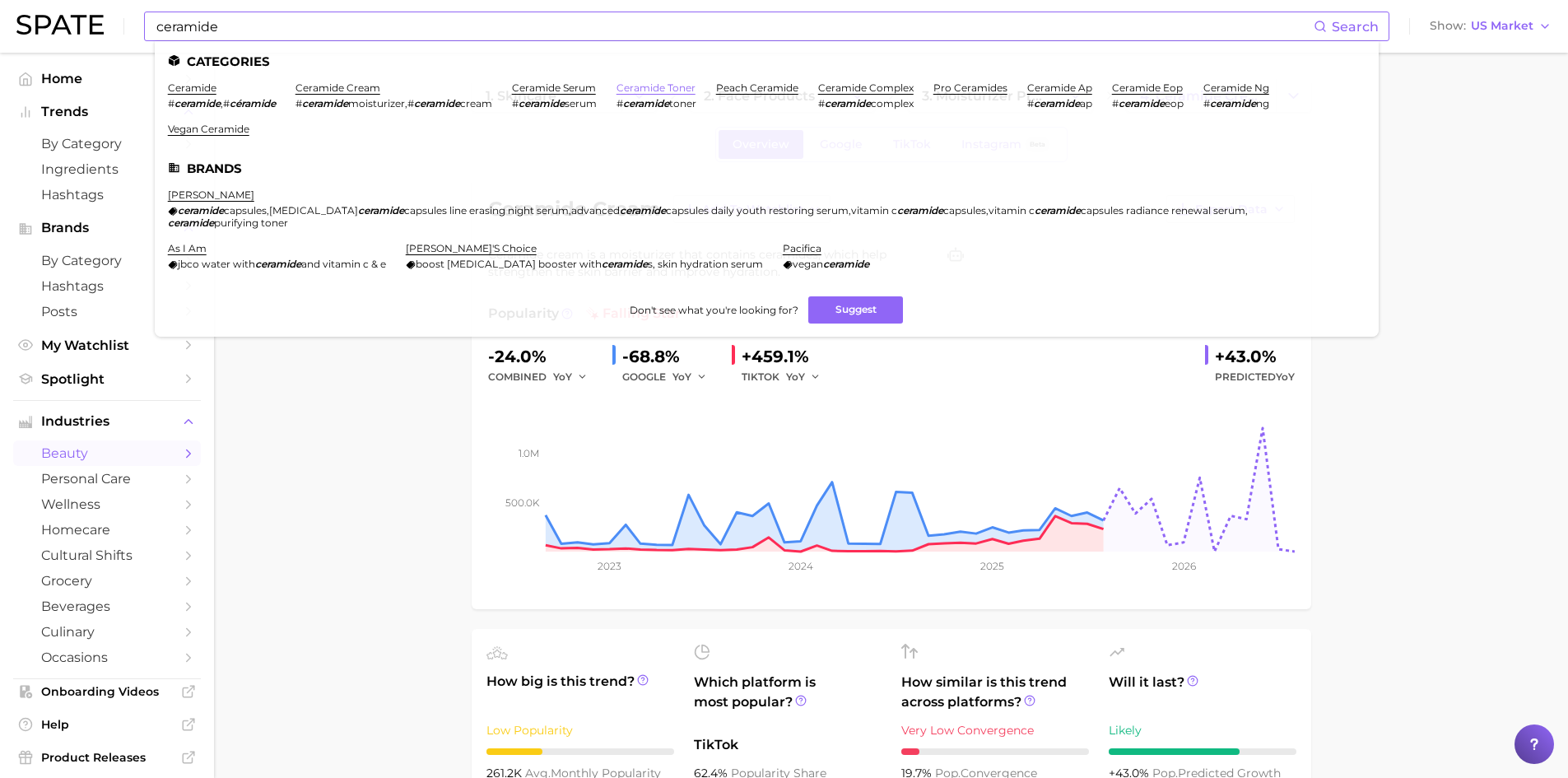
click at [650, 92] on link "ceramide toner" at bounding box center [656, 88] width 79 height 13
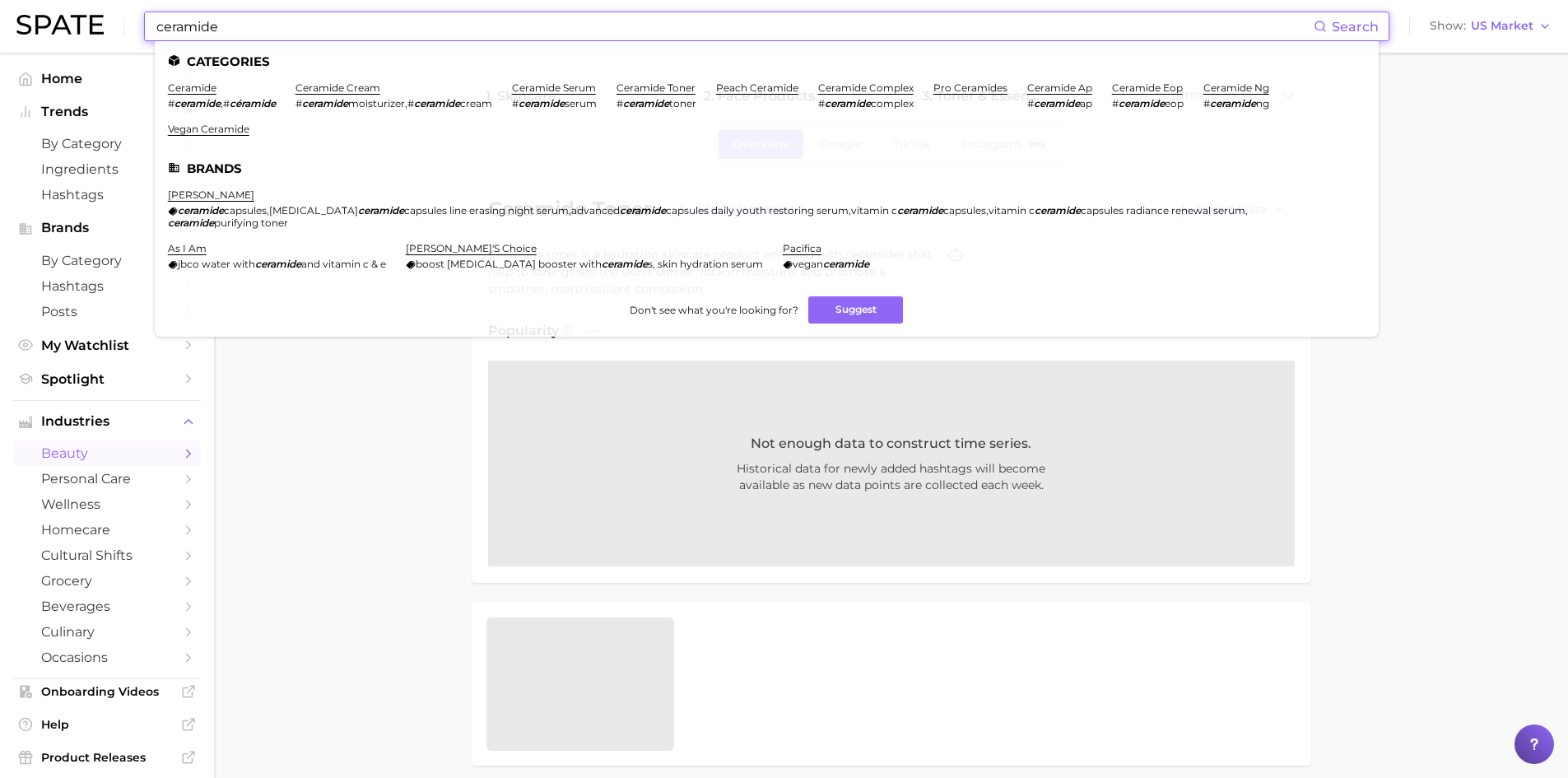
click at [324, 19] on input "ceramide" at bounding box center [735, 26] width 1159 height 28
click at [353, 86] on link "ceramide cream" at bounding box center [338, 88] width 85 height 13
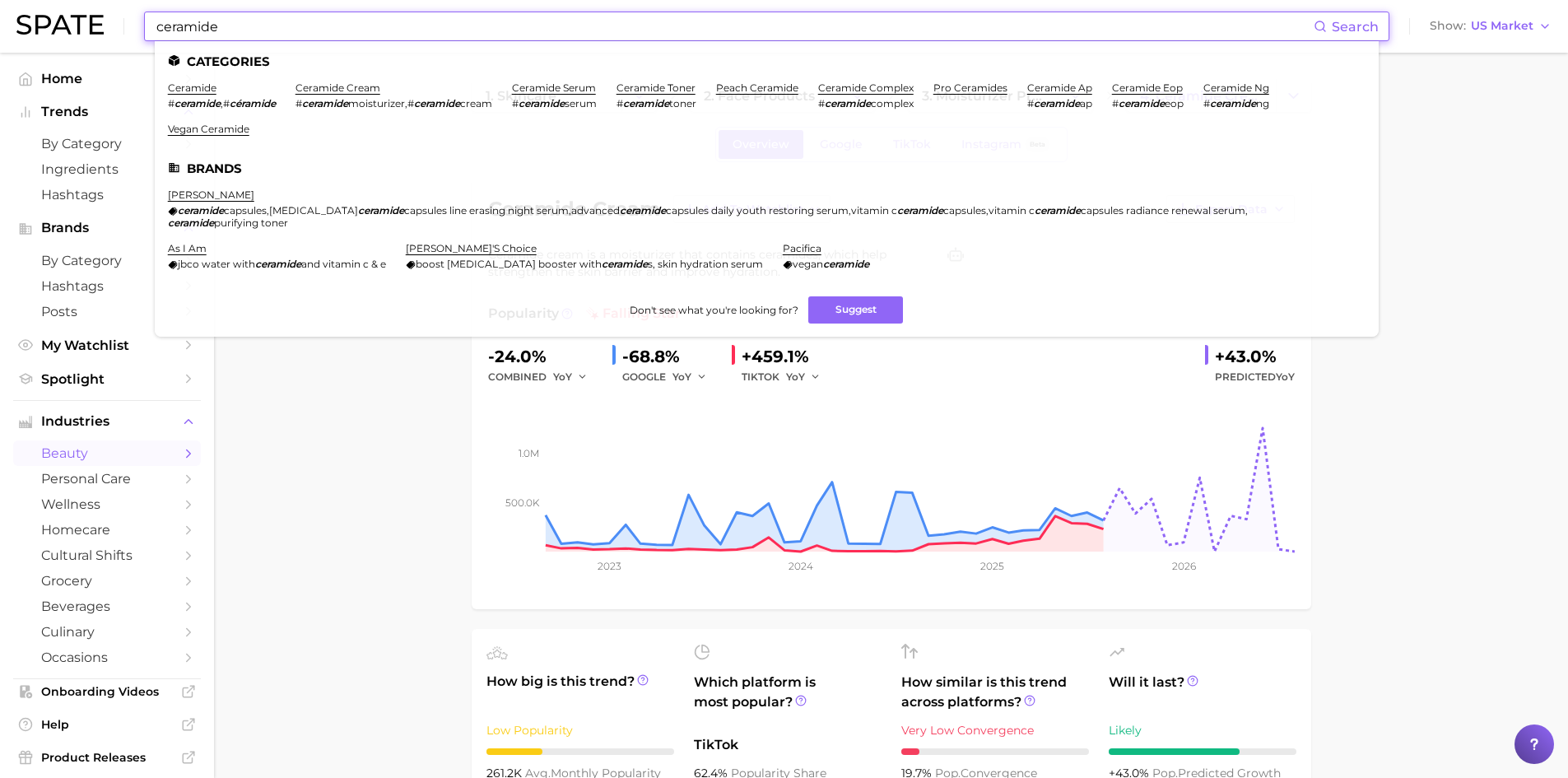
click at [357, 29] on input "ceramide" at bounding box center [735, 26] width 1159 height 28
click at [538, 89] on link "ceramide serum" at bounding box center [554, 88] width 84 height 13
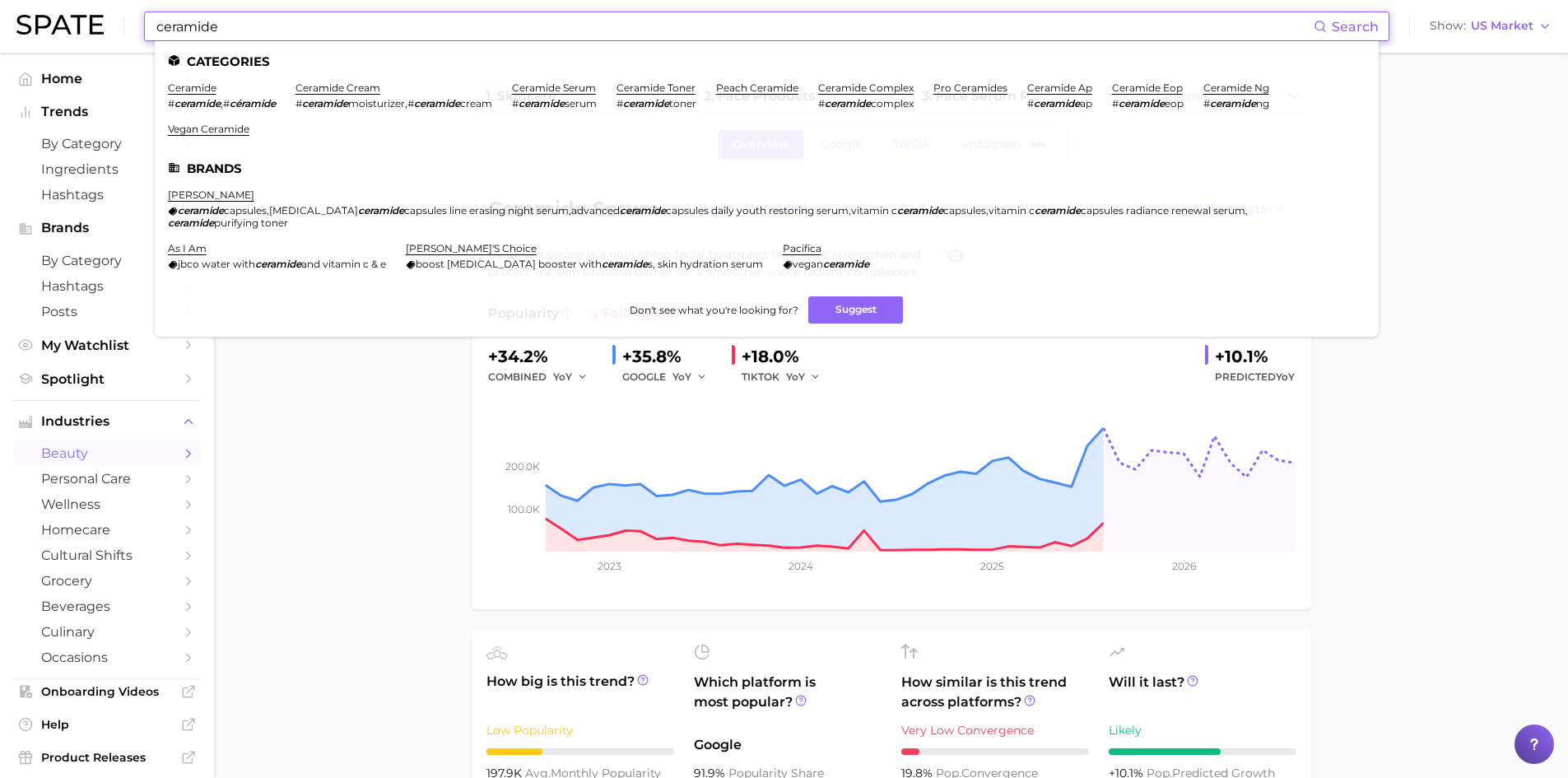
drag, startPoint x: 250, startPoint y: 29, endPoint x: 126, endPoint y: 17, distance: 124.6
click at [126, 17] on div "ceramide Search Categories ceramide # ceramide , # céramide ceramide cream # ce…" at bounding box center [784, 26] width 1535 height 53
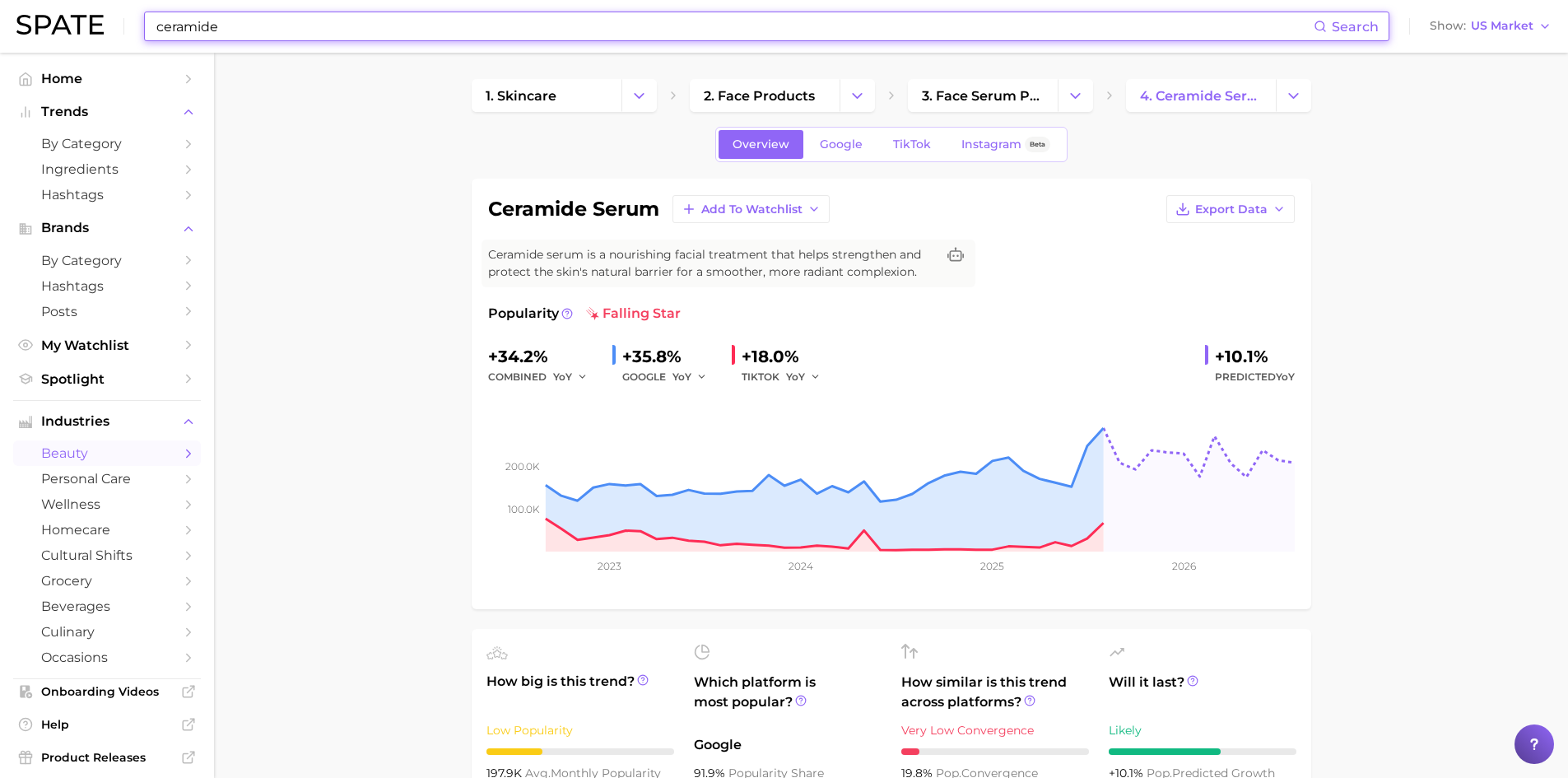
paste input "[MEDICAL_DATA] Palmitat"
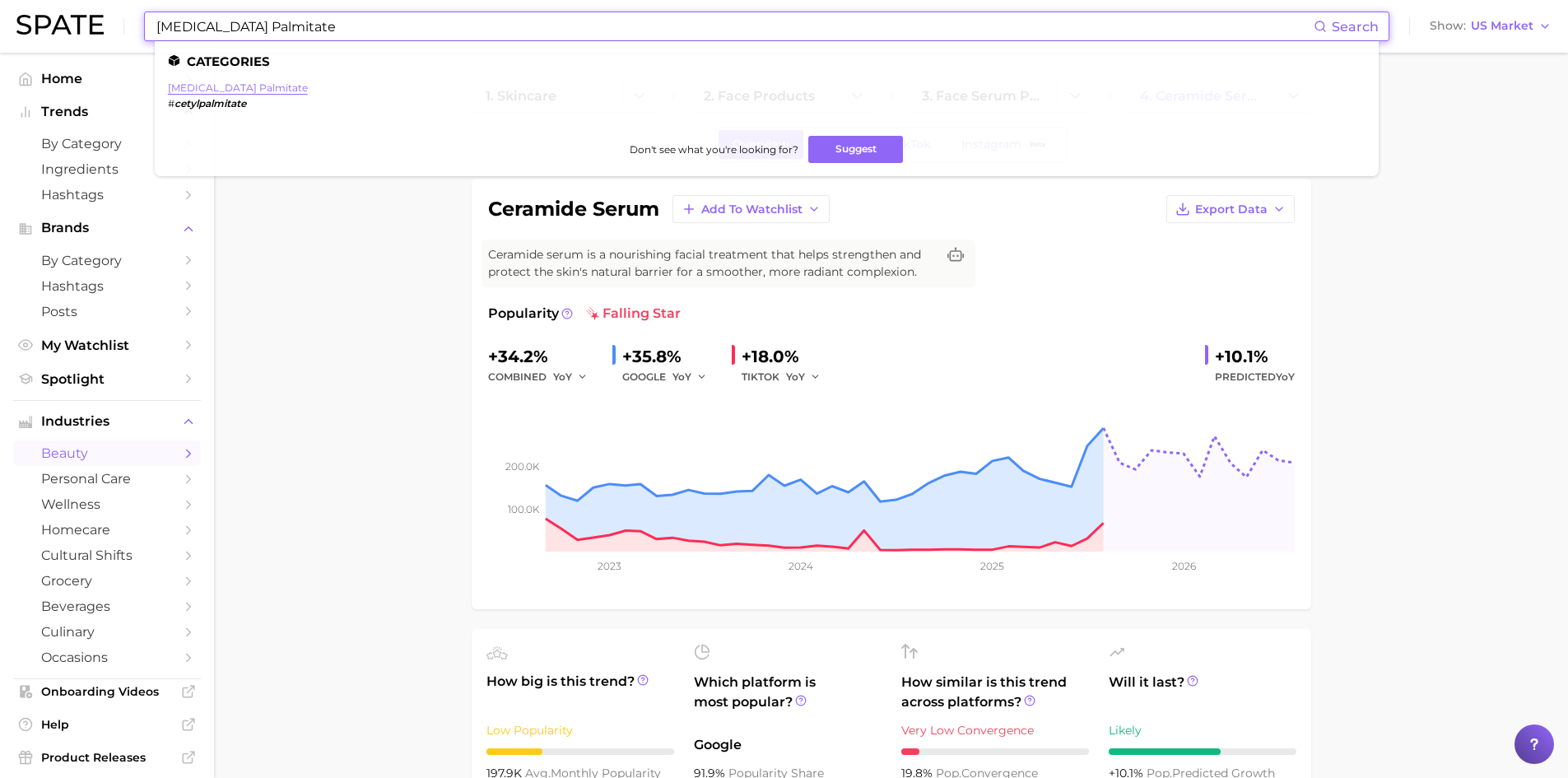
click at [200, 88] on link "[MEDICAL_DATA] palmitate" at bounding box center [237, 88] width 140 height 13
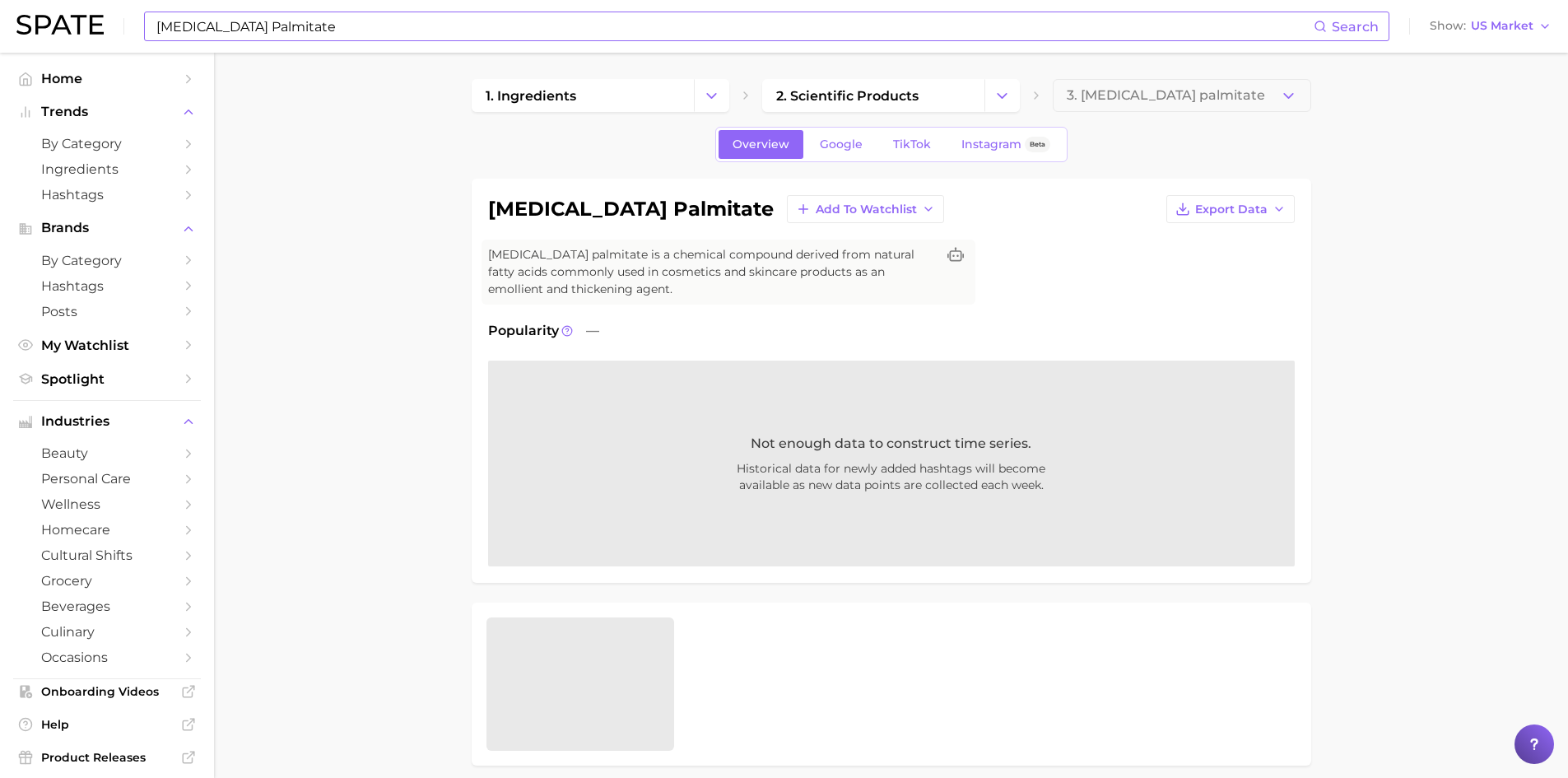
click at [267, 28] on input "[MEDICAL_DATA] Palmitate" at bounding box center [735, 26] width 1159 height 28
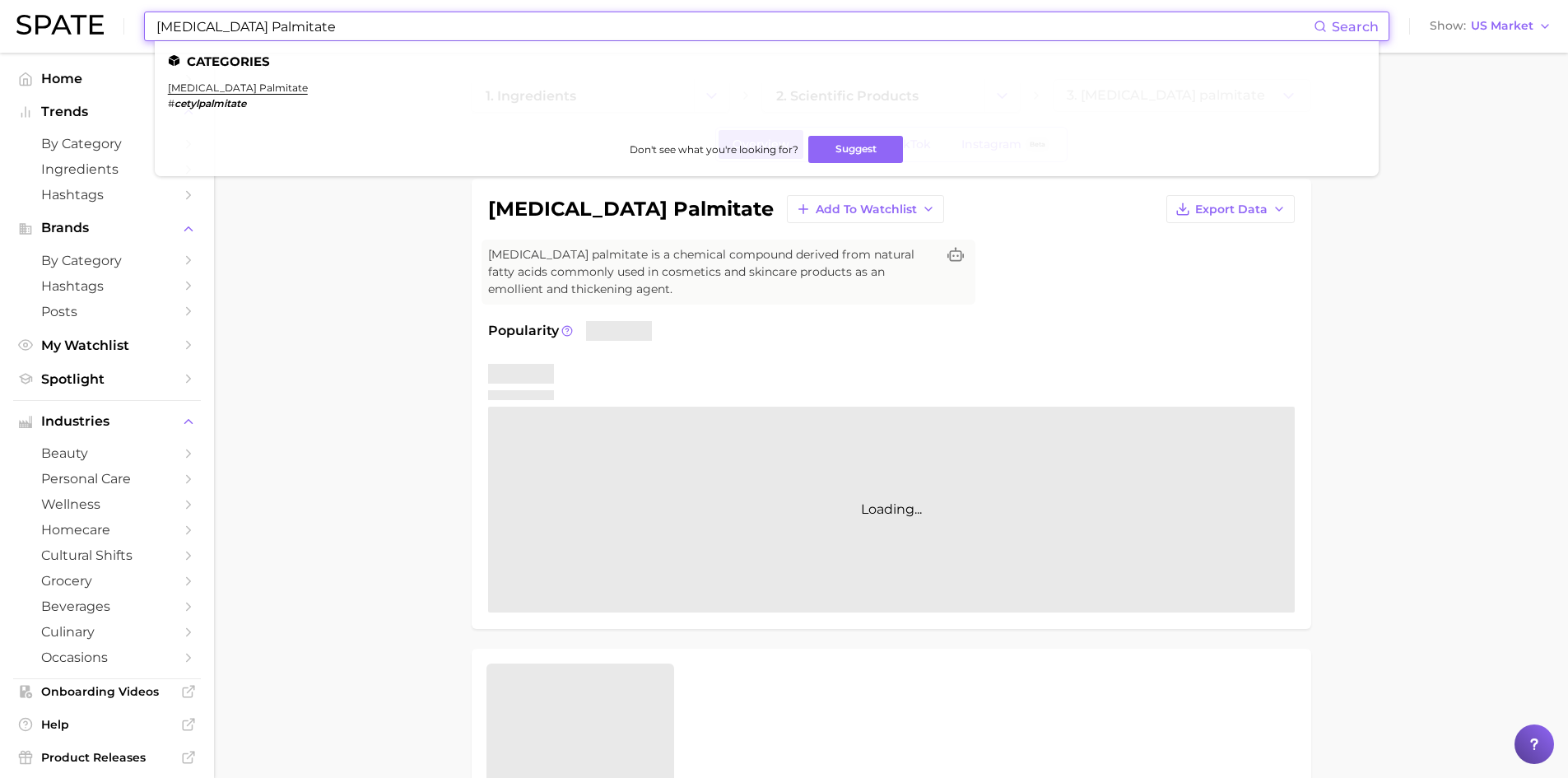
drag, startPoint x: 277, startPoint y: 29, endPoint x: 135, endPoint y: 15, distance: 142.7
click at [135, 15] on div "[MEDICAL_DATA] Palmitate Search Categories [MEDICAL_DATA] palmitate # cetylpalm…" at bounding box center [784, 26] width 1535 height 53
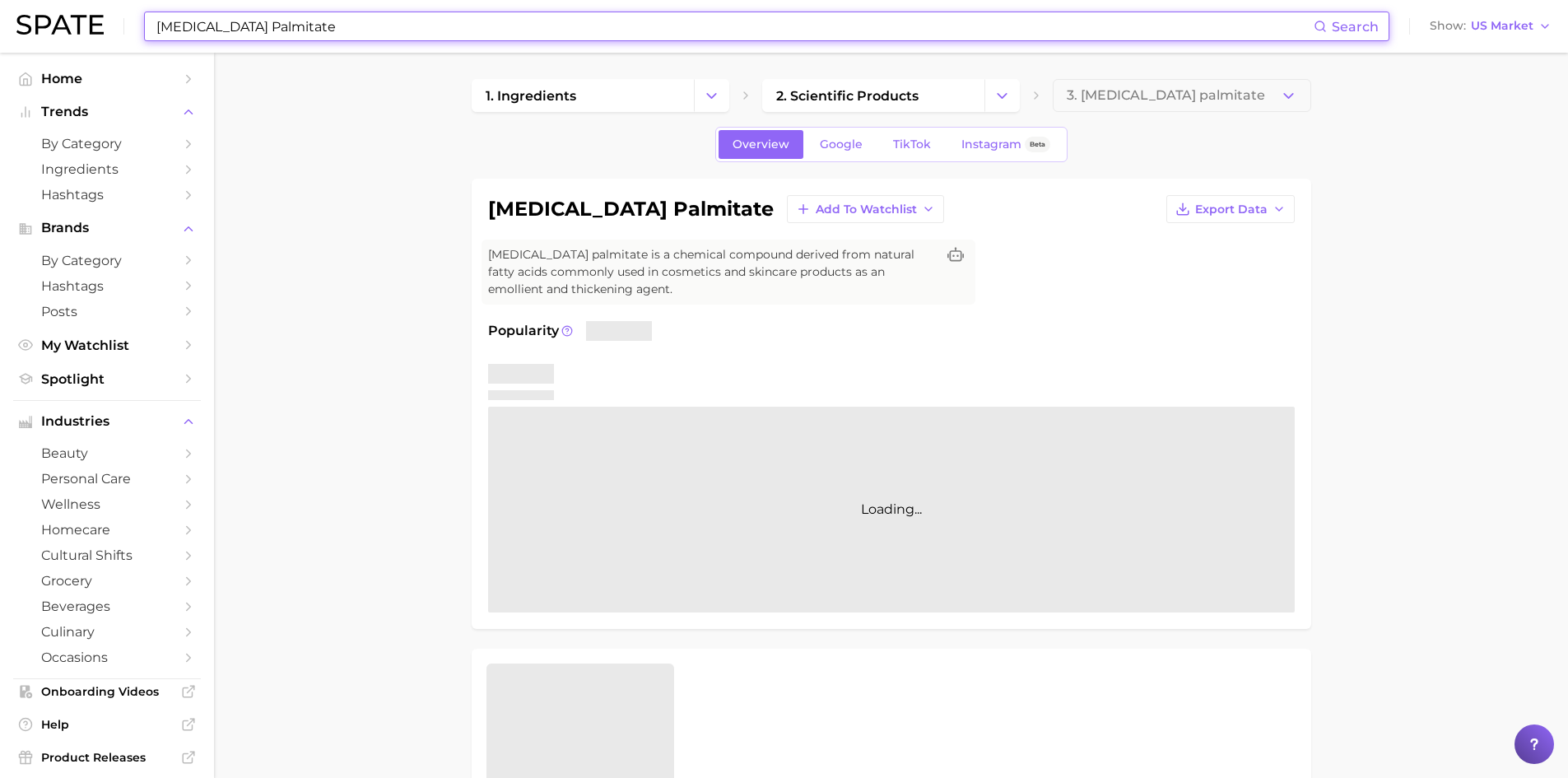
paste input "Mica"
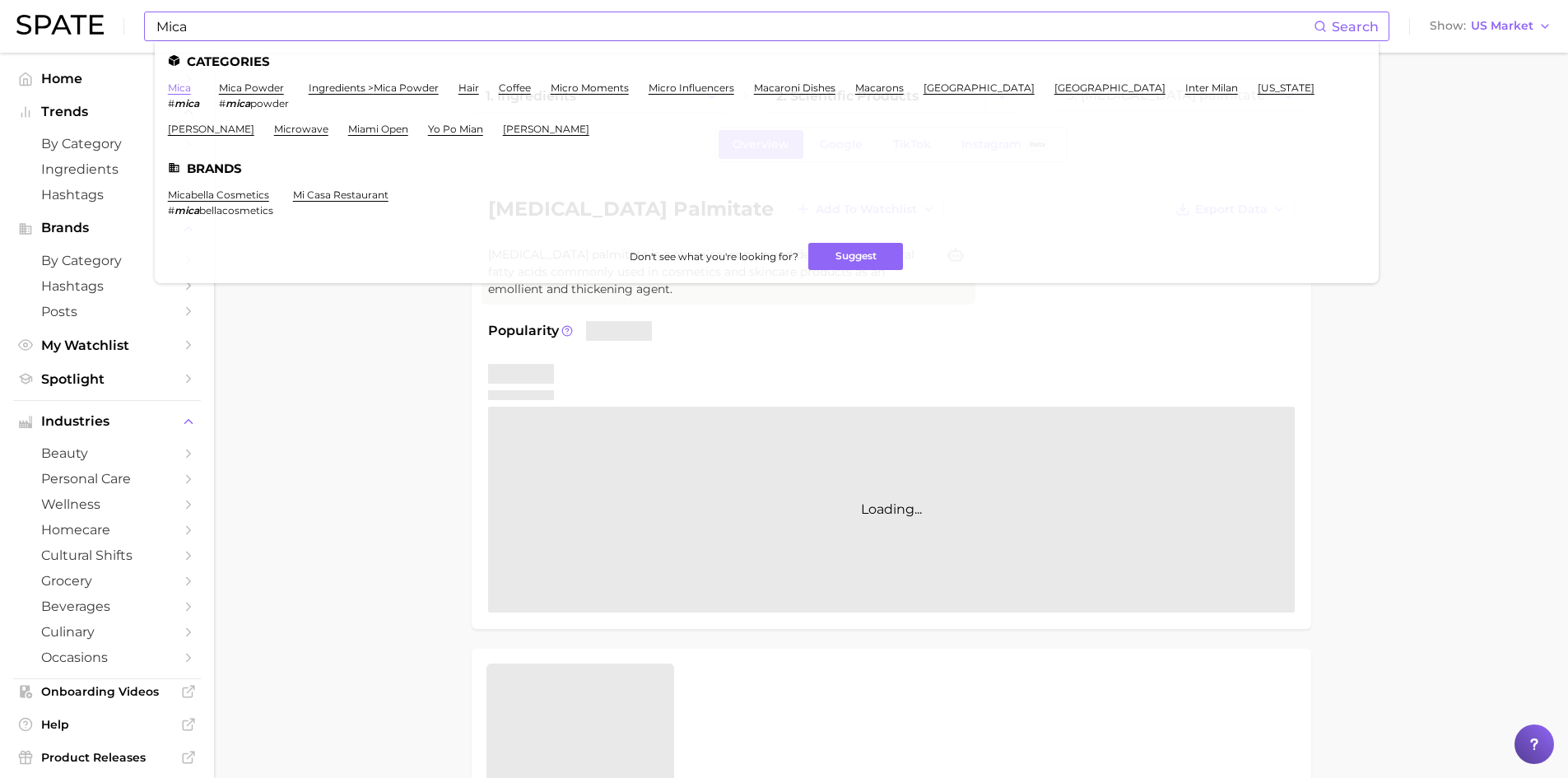
click at [181, 87] on link "mica" at bounding box center [179, 88] width 23 height 13
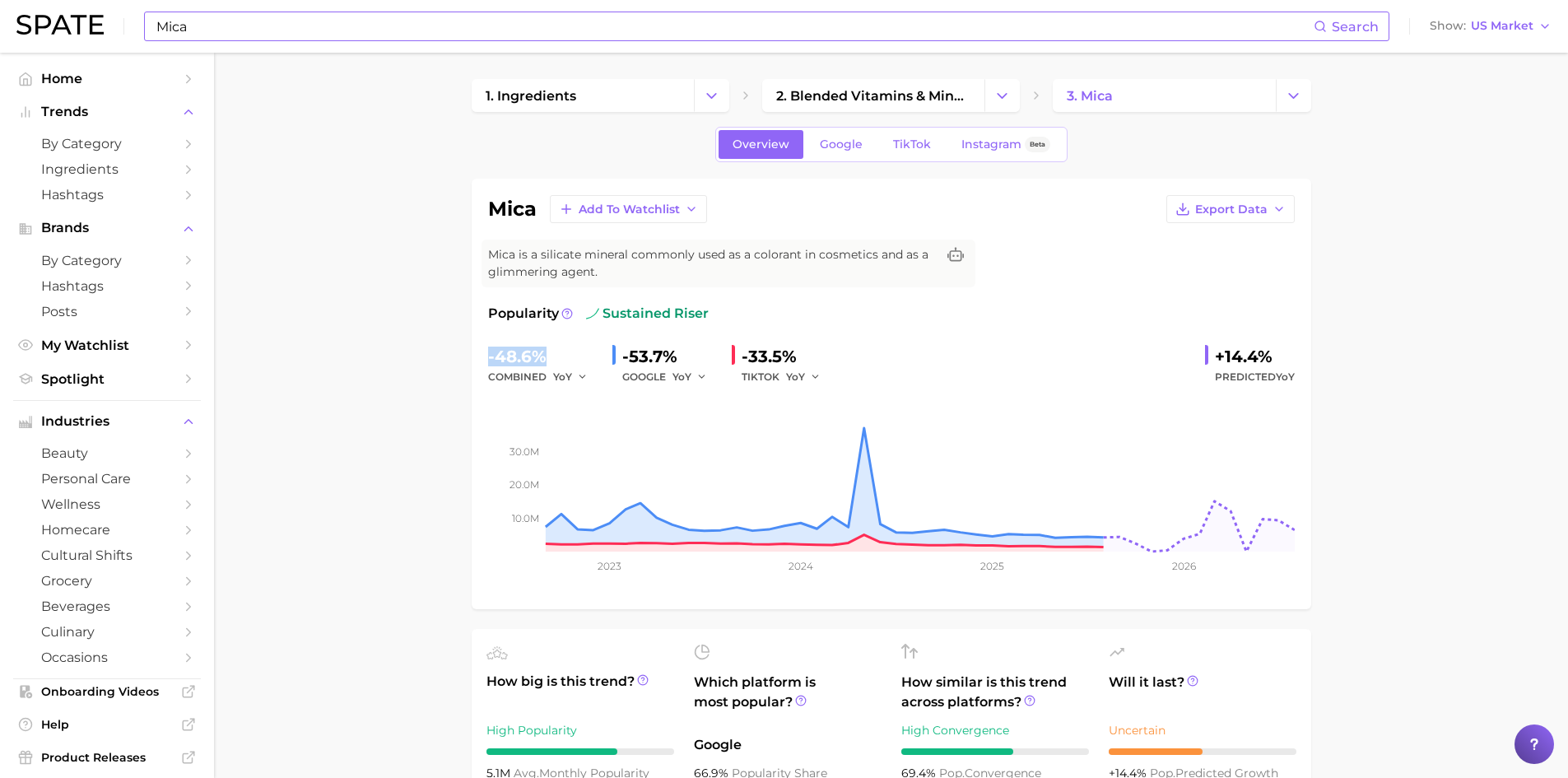
drag, startPoint x: 551, startPoint y: 357, endPoint x: 474, endPoint y: 357, distance: 77.0
click at [474, 357] on div "mica Add to Watchlist Export Data Mica is a silicate mineral commonly used as a…" at bounding box center [892, 394] width 840 height 431
copy div "-48.6%"
drag, startPoint x: 1217, startPoint y: 360, endPoint x: 1271, endPoint y: 355, distance: 54.2
click at [1271, 355] on div "+14.4%" at bounding box center [1254, 356] width 79 height 26
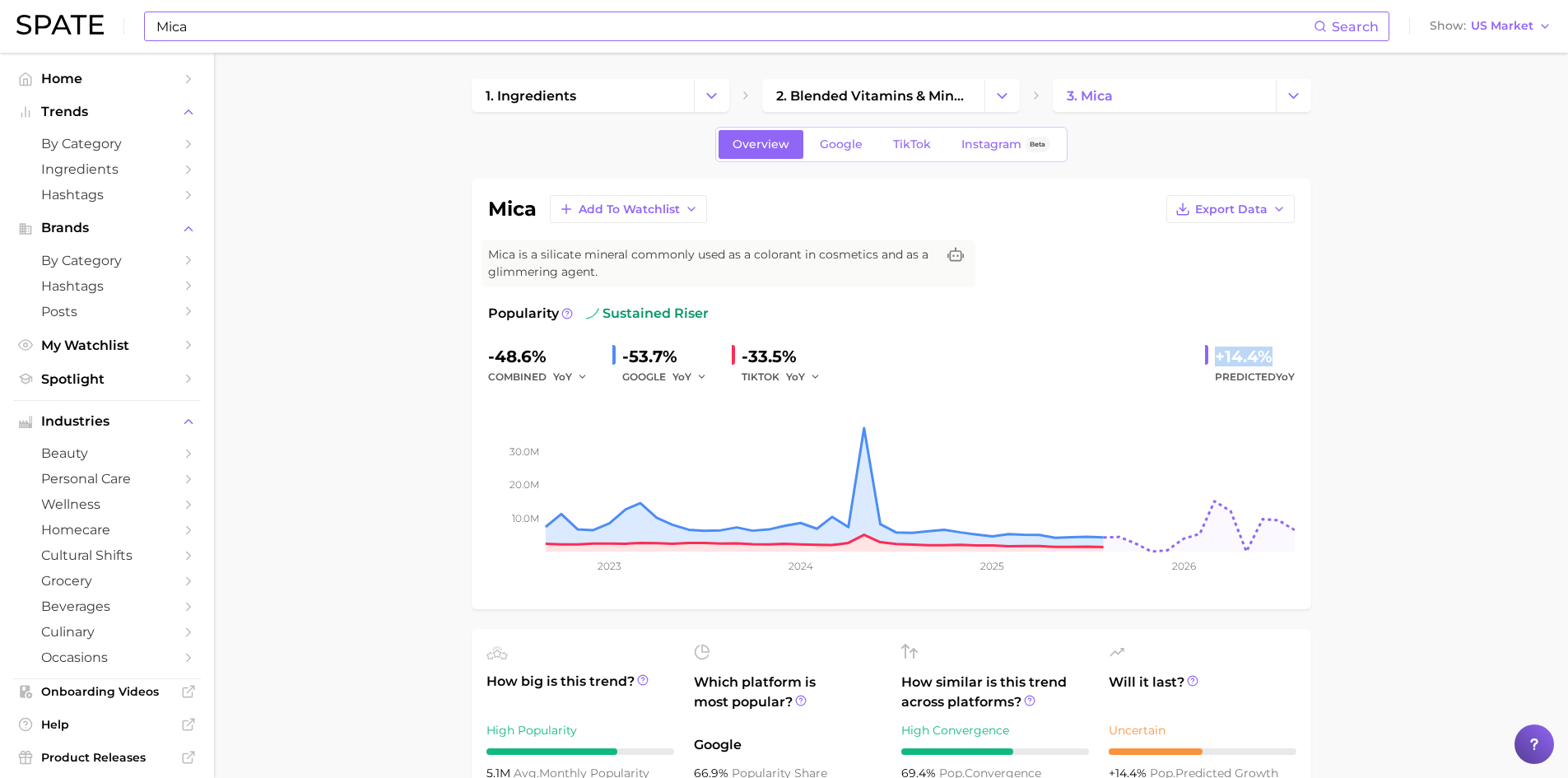
copy div "+14.4%"
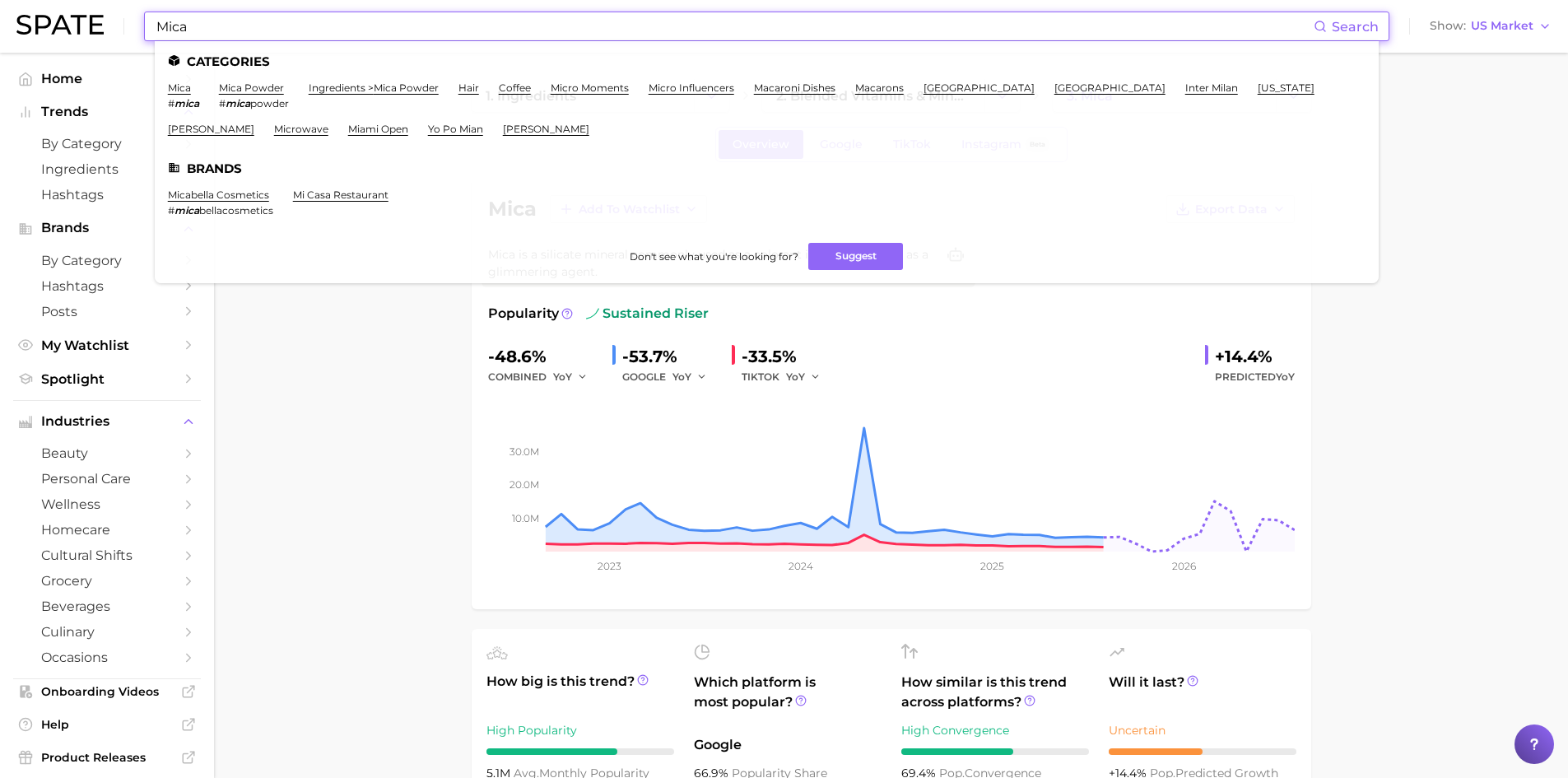
drag, startPoint x: 219, startPoint y: 25, endPoint x: 133, endPoint y: 16, distance: 86.5
click at [133, 16] on div "Mica Search Categories mica # mica mica powder # mica powder ingredients > mica…" at bounding box center [784, 26] width 1535 height 53
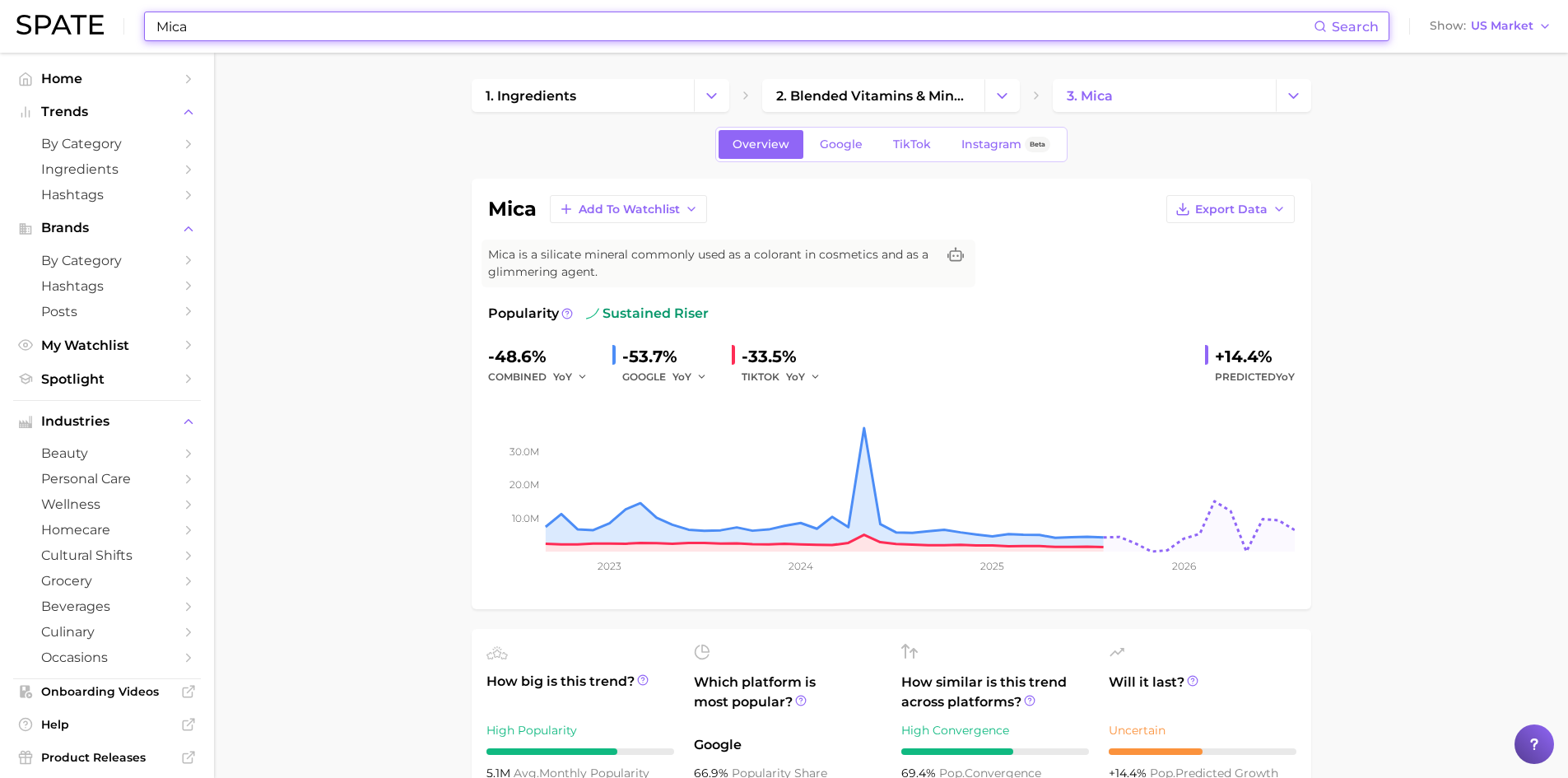
paste input "yristyl Glucoside"
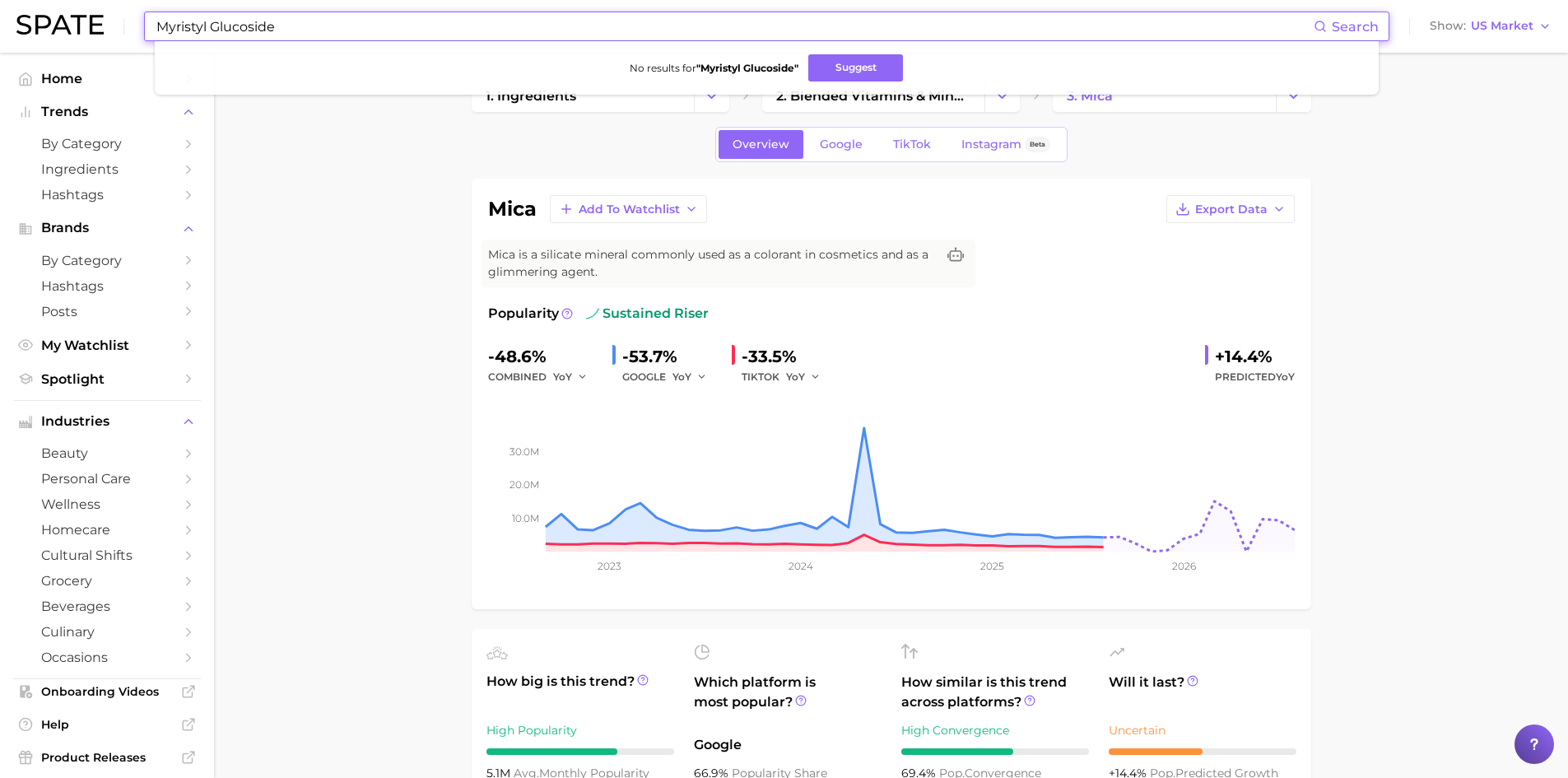
drag, startPoint x: 213, startPoint y: 29, endPoint x: 75, endPoint y: 3, distance: 140.4
click at [76, 3] on div "Myristyl Glucoside Search No results for " Myristyl Glucoside " Suggest Show US…" at bounding box center [784, 26] width 1535 height 53
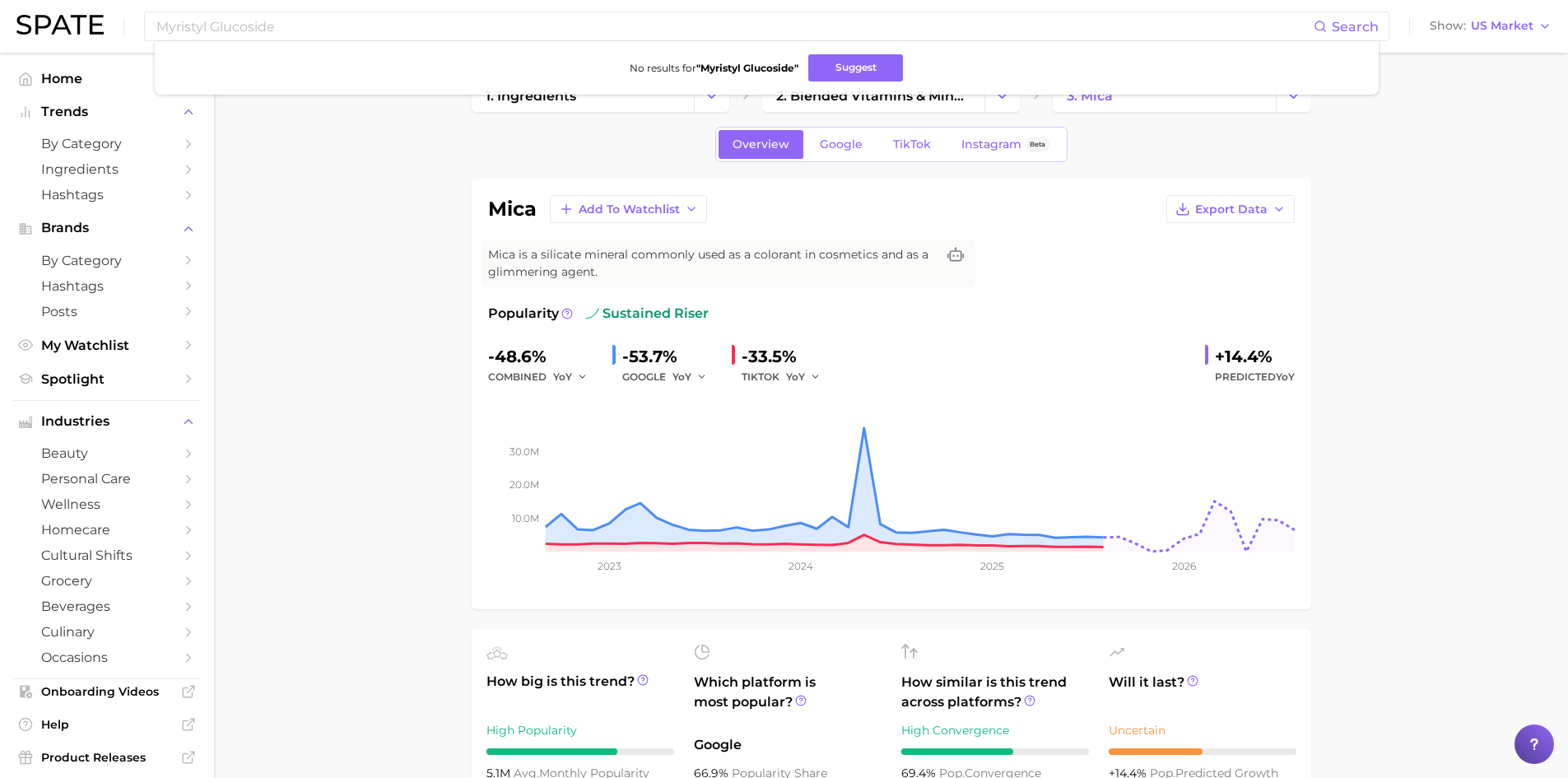
click at [75, 3] on div "Myristyl Glucoside Search No results for " Myristyl Glucoside " Suggest Show US…" at bounding box center [784, 26] width 1535 height 53
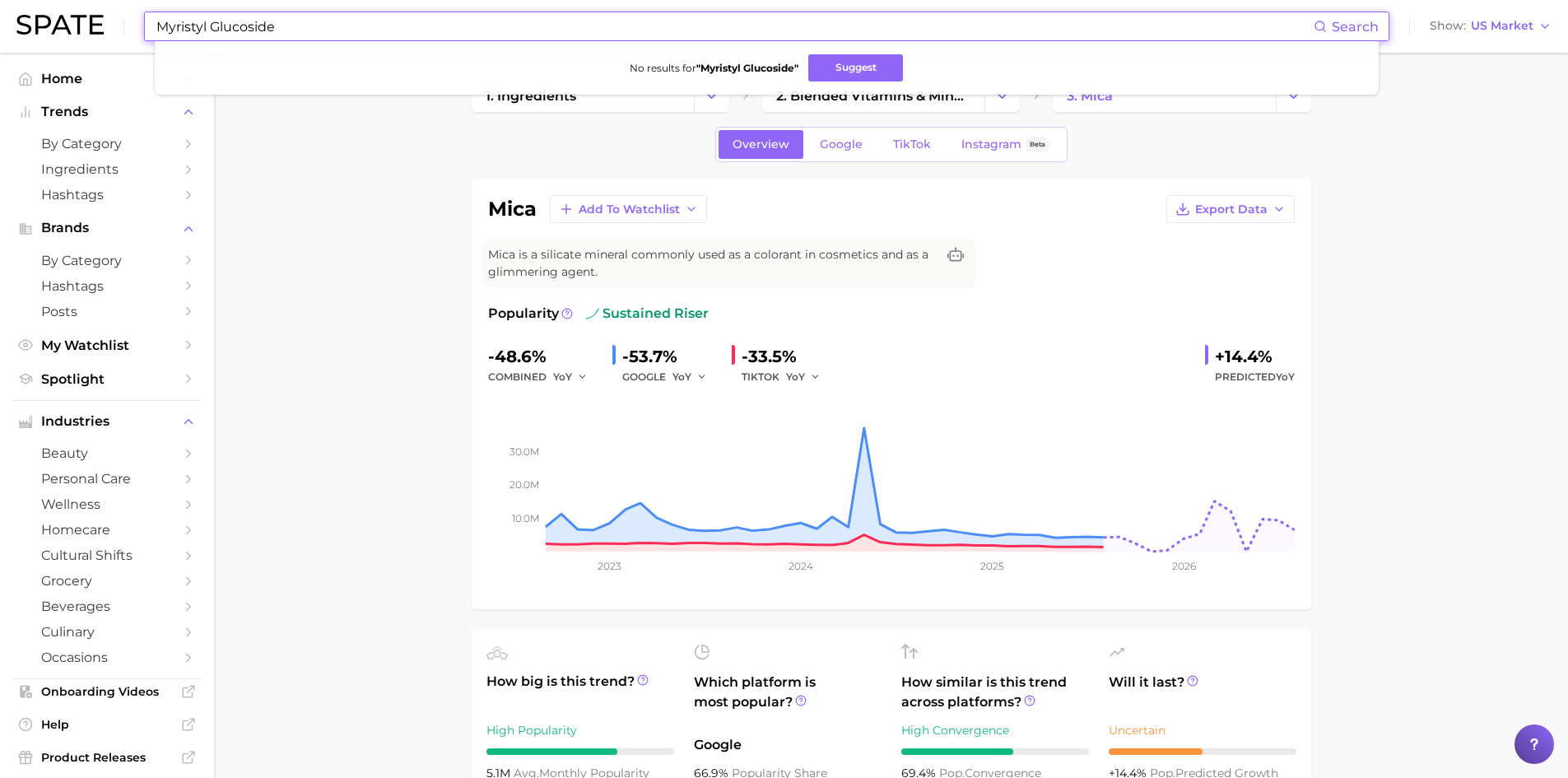
drag, startPoint x: 207, startPoint y: 25, endPoint x: 152, endPoint y: 24, distance: 55.0
click at [152, 24] on div "Myristyl Glucoside Search No results for " Myristyl Glucoside " Suggest" at bounding box center [767, 26] width 1246 height 29
click at [231, 27] on input "Myristyl Glucoside" at bounding box center [735, 26] width 1159 height 28
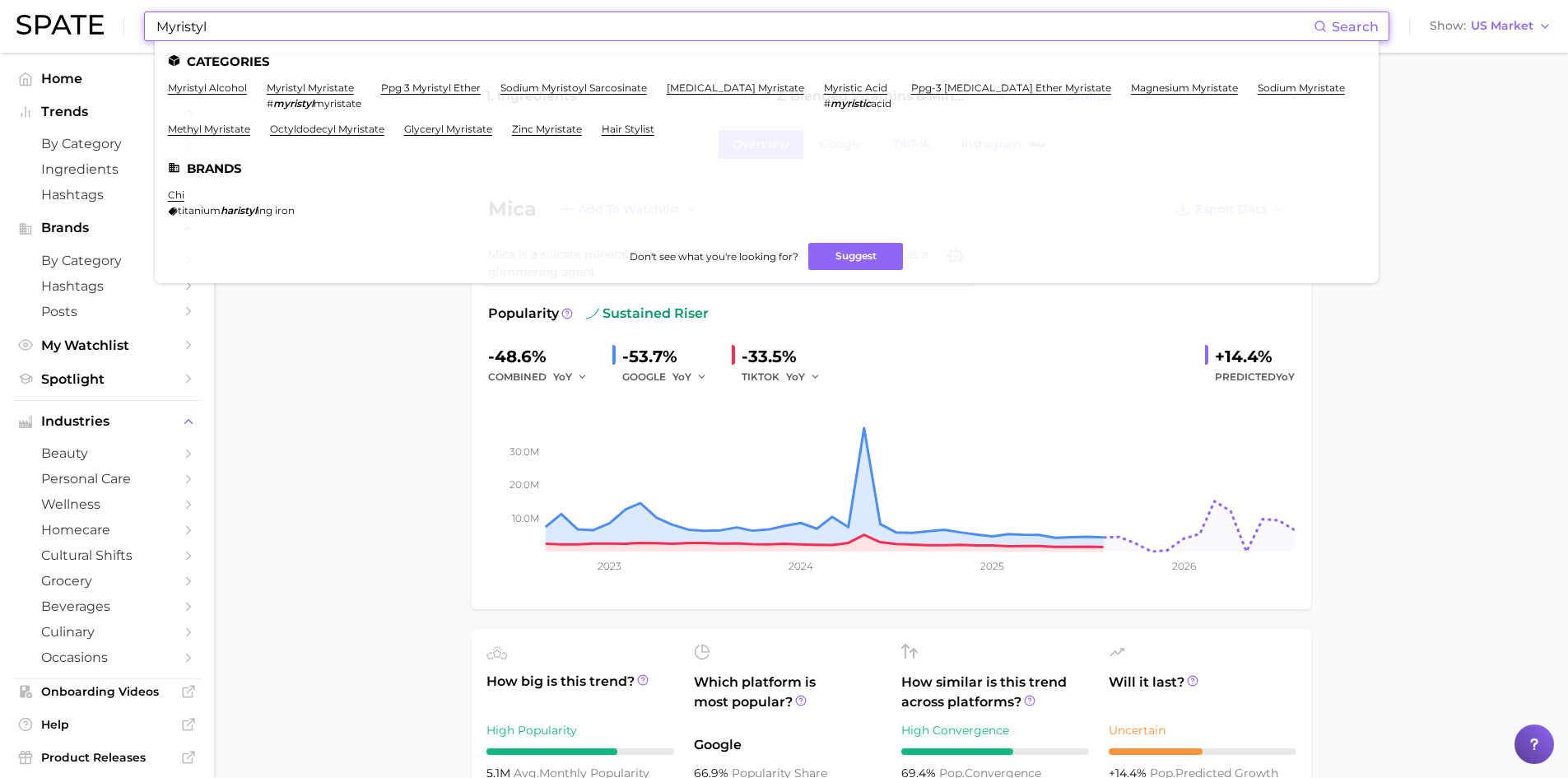
click at [180, 37] on input "Myristyl" at bounding box center [735, 26] width 1159 height 28
paste input "Glucoside"
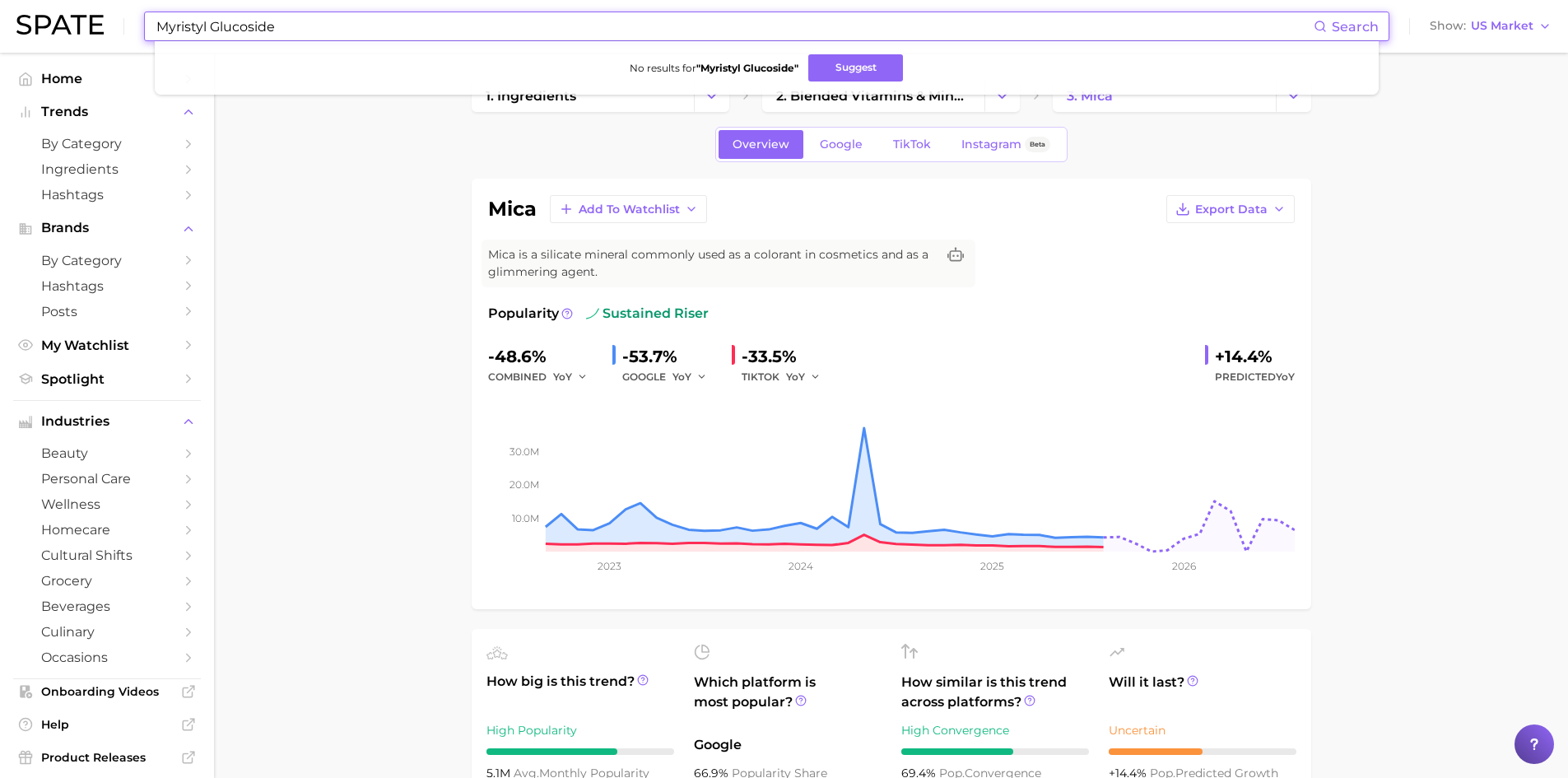
drag, startPoint x: 211, startPoint y: 26, endPoint x: 112, endPoint y: 5, distance: 101.2
click at [112, 5] on div "Myristyl Glucoside Search No results for " Myristyl Glucoside " Suggest Show US…" at bounding box center [784, 26] width 1535 height 53
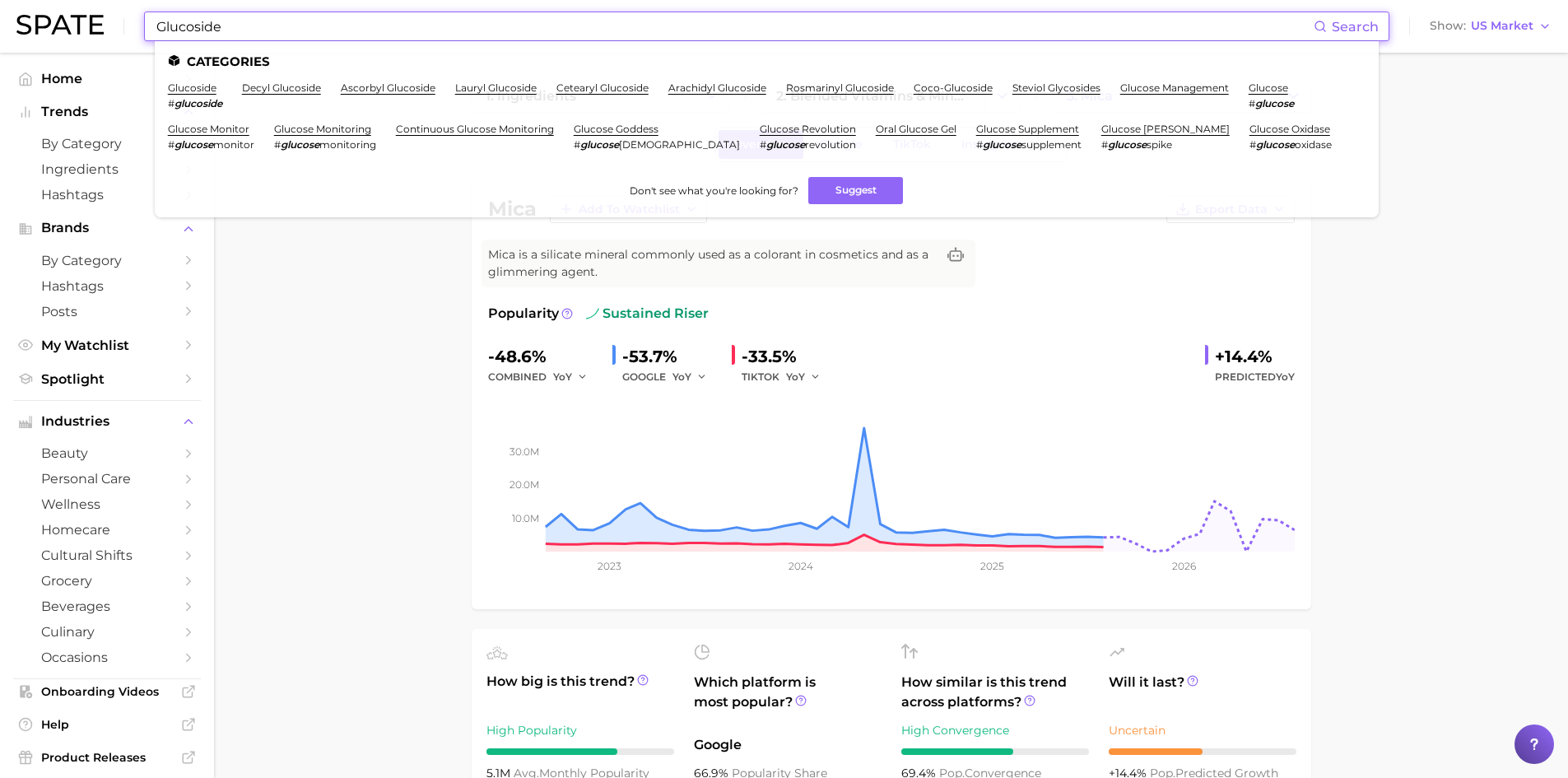
drag, startPoint x: 239, startPoint y: 34, endPoint x: 121, endPoint y: 37, distance: 118.0
click at [121, 37] on div "Glucoside Search Categories glucoside # glucoside decyl glucoside ascorbyl gluc…" at bounding box center [784, 26] width 1535 height 53
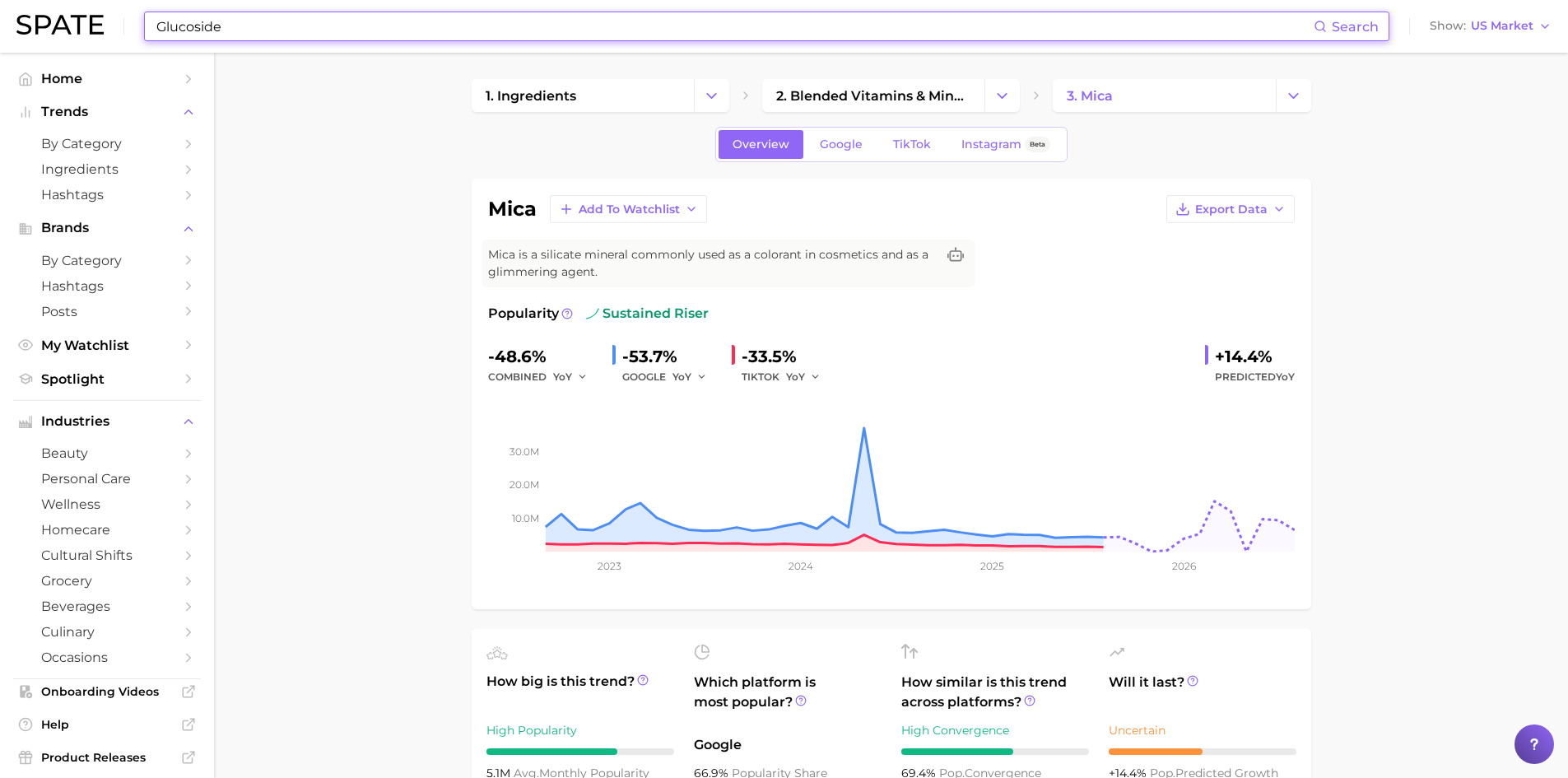
paste input "[PERSON_NAME]"
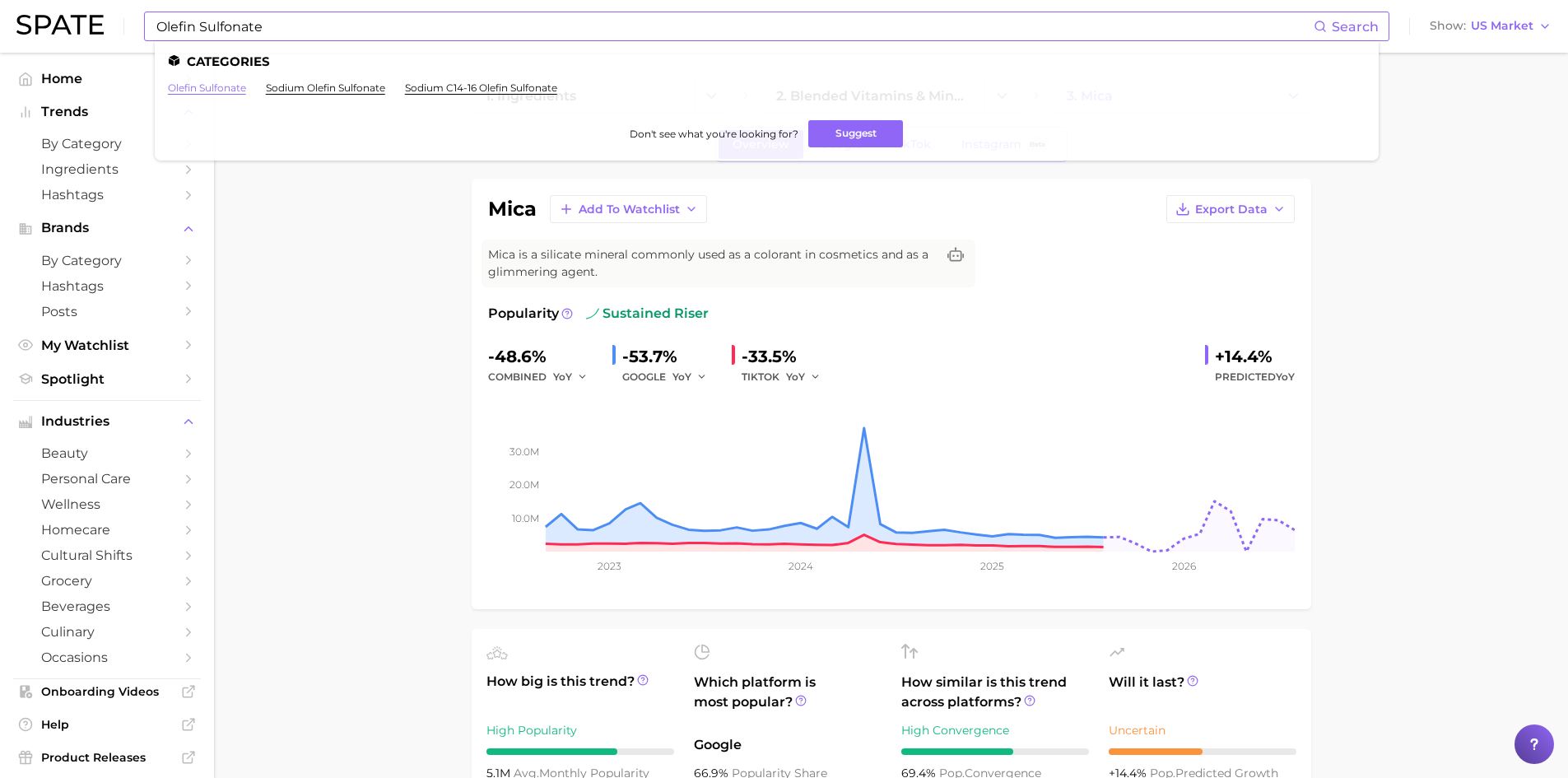
click at [227, 89] on link "olefin sulfonate" at bounding box center [207, 88] width 78 height 13
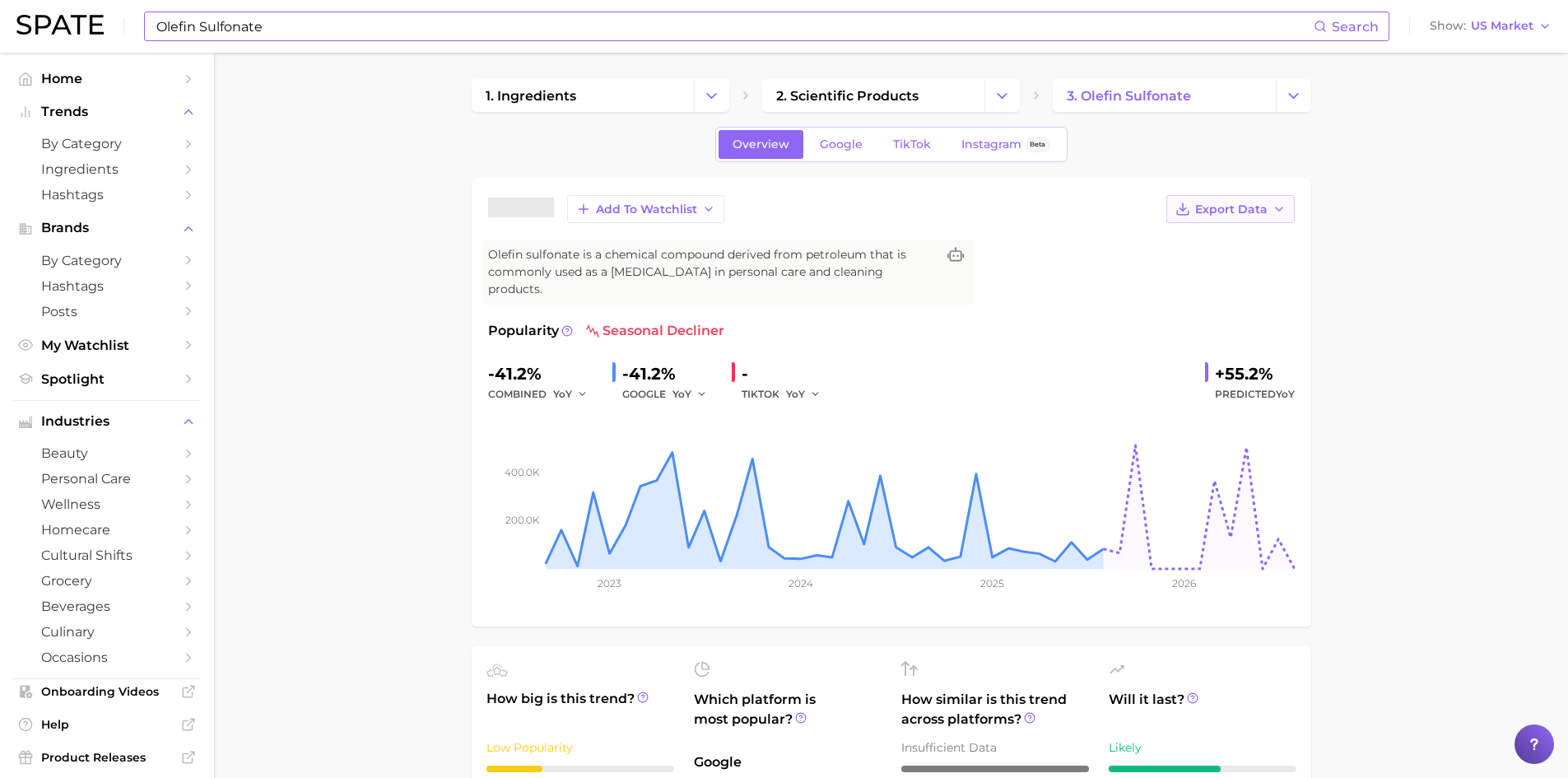
click at [1230, 214] on span "Export Data" at bounding box center [1231, 209] width 72 height 14
click at [1230, 275] on span "Time Series Image" at bounding box center [1197, 269] width 110 height 14
drag, startPoint x: 542, startPoint y: 360, endPoint x: 474, endPoint y: 361, distance: 68.0
click at [474, 361] on div "olefin sulfonate Add to Watchlist Export Data Olefin sulfonate is a chemical co…" at bounding box center [892, 403] width 840 height 448
copy div "-41.2%"
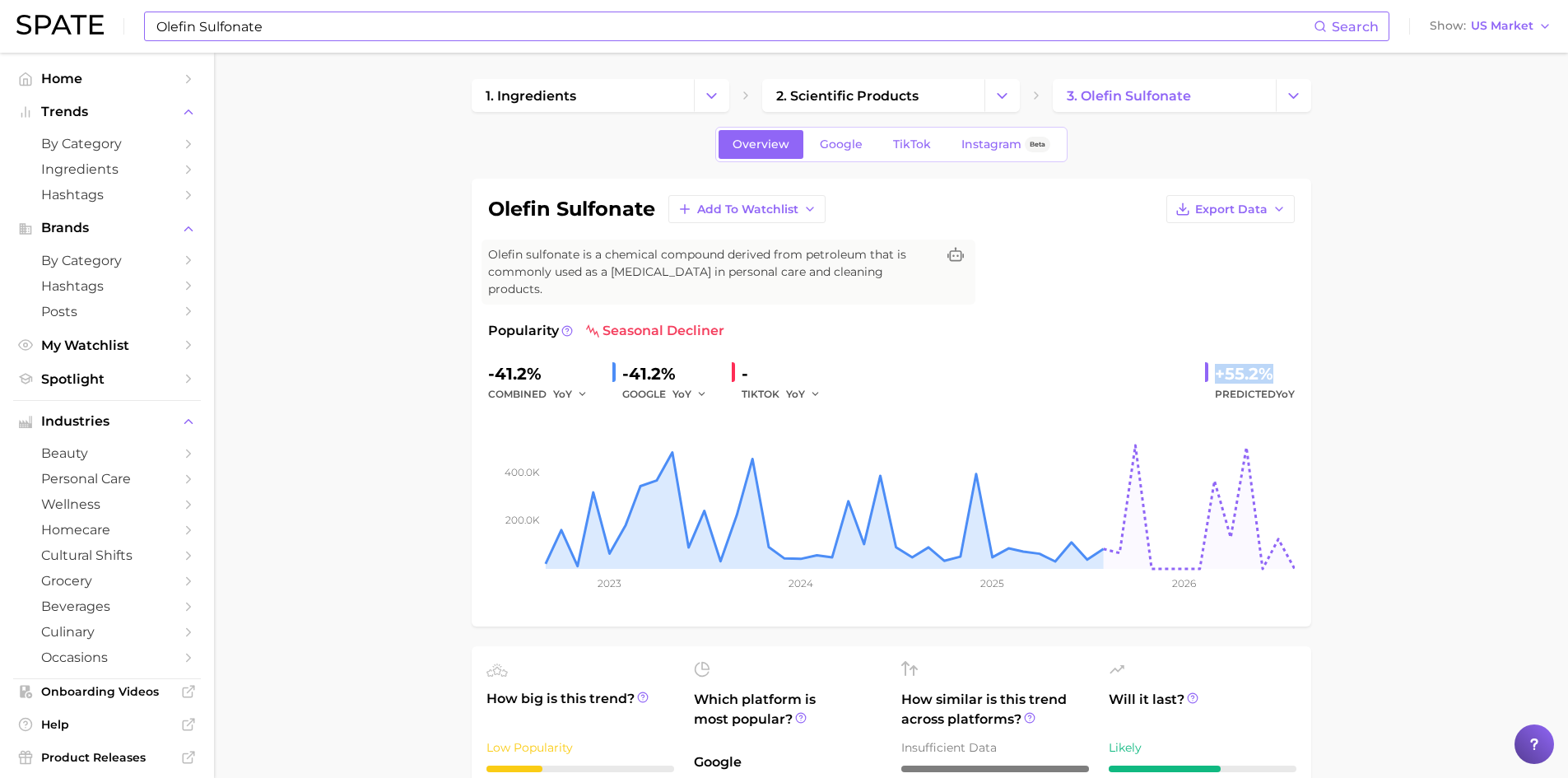
drag, startPoint x: 1214, startPoint y: 358, endPoint x: 1270, endPoint y: 358, distance: 56.0
click at [1270, 361] on div "+55.2%" at bounding box center [1254, 373] width 79 height 26
copy div "+55.2%"
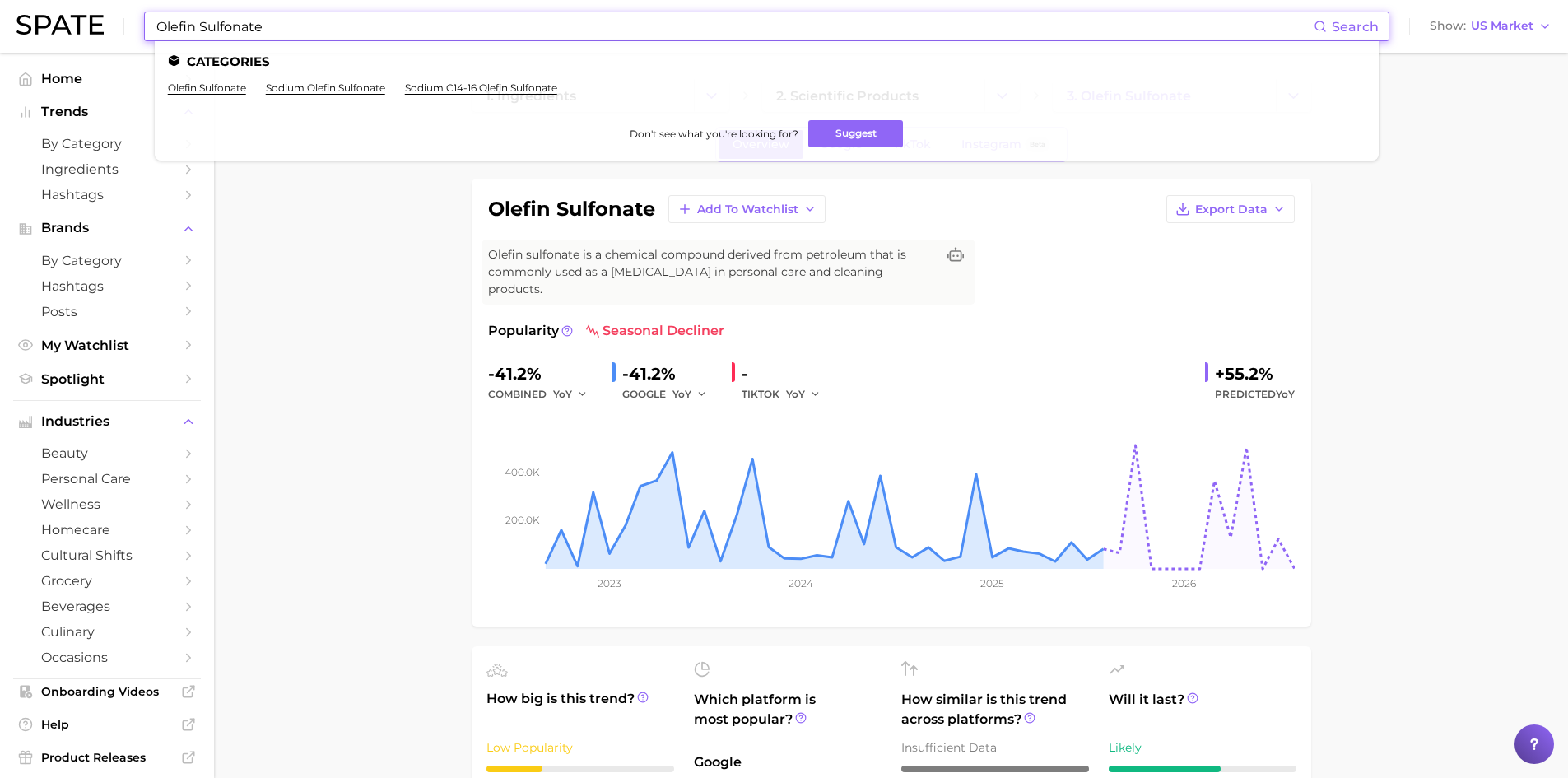
click at [163, 21] on input "Olefin Sulfonate" at bounding box center [735, 26] width 1159 height 28
drag, startPoint x: 294, startPoint y: 32, endPoint x: 97, endPoint y: 6, distance: 198.7
click at [97, 6] on div "Olefin Sulfonate Search Categories olefin sulfonate sodium olefin sulfonate sod…" at bounding box center [784, 26] width 1535 height 53
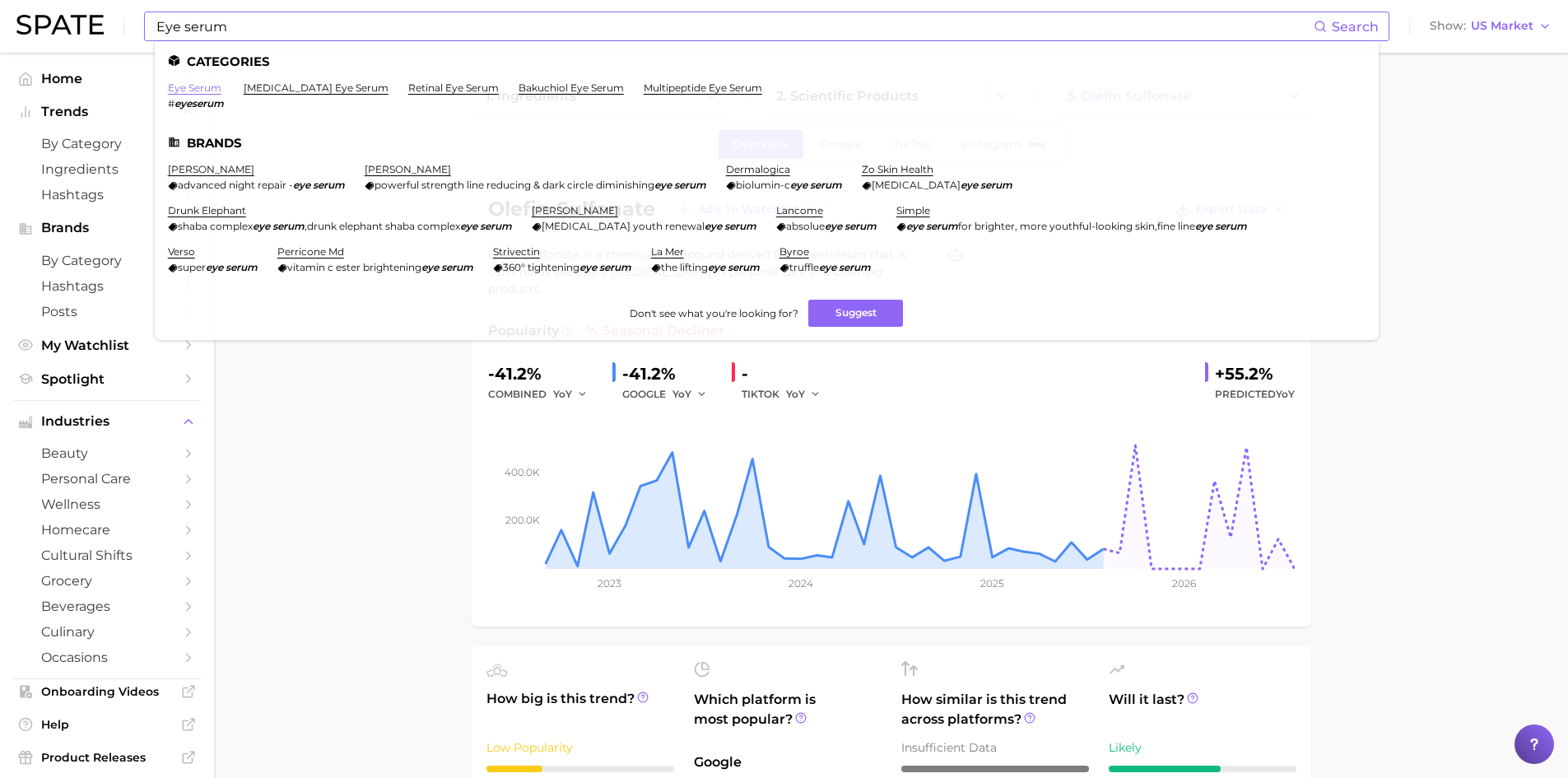
click at [182, 87] on link "eye serum" at bounding box center [194, 88] width 54 height 13
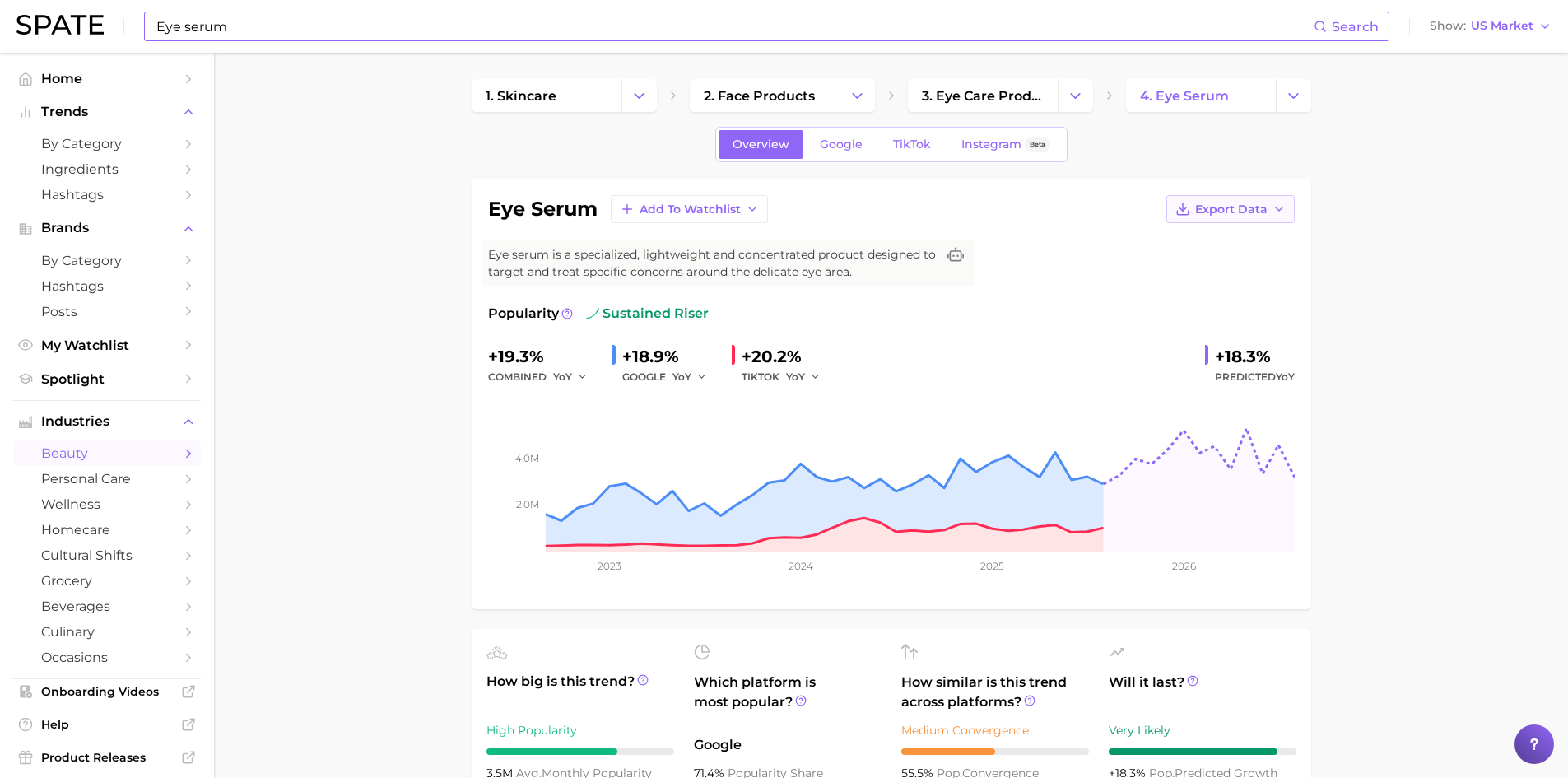
click at [1246, 211] on span "Export Data" at bounding box center [1231, 209] width 72 height 14
click at [1216, 270] on span "Time Series Image" at bounding box center [1197, 269] width 110 height 14
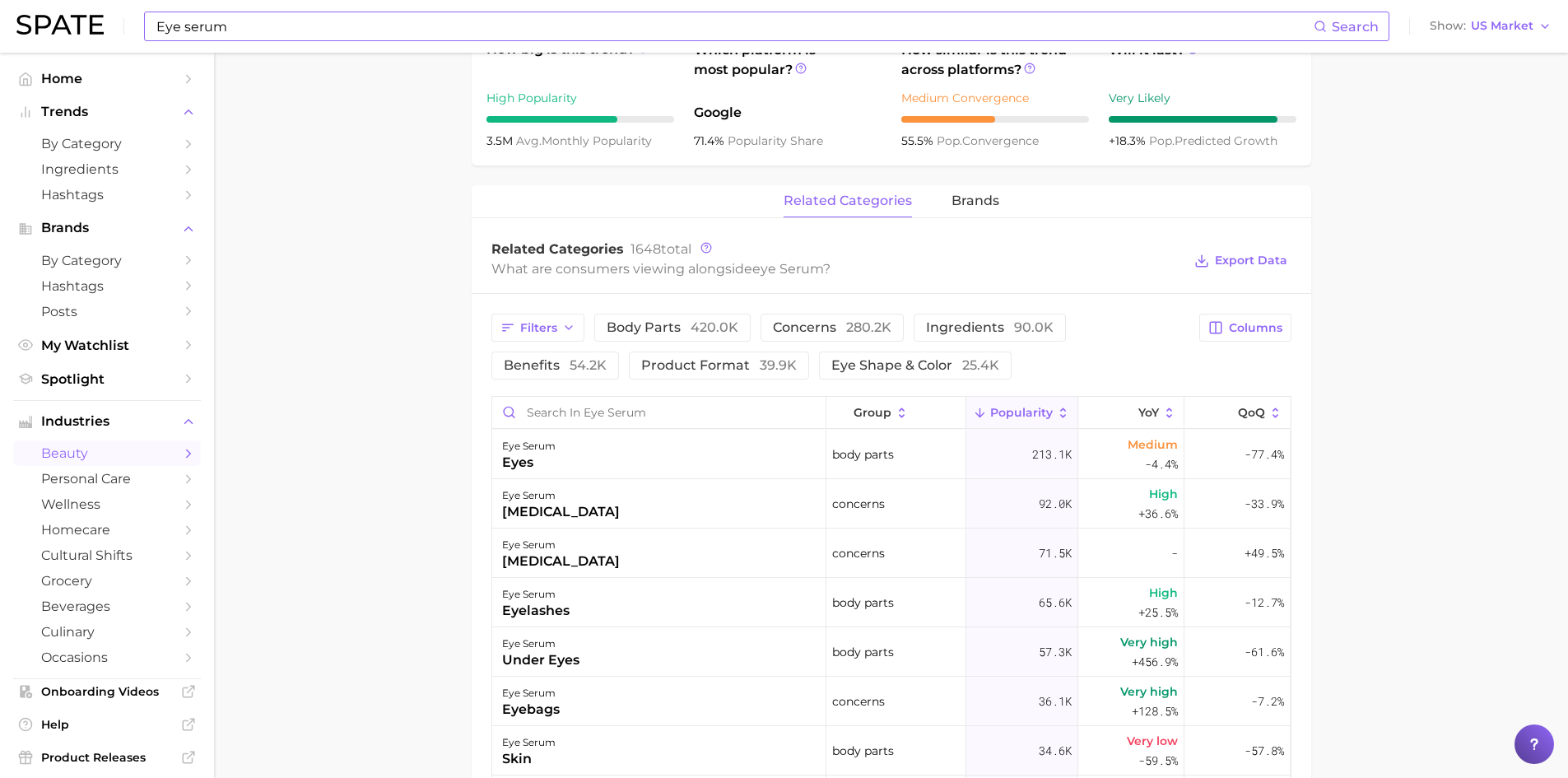
scroll to position [576, 0]
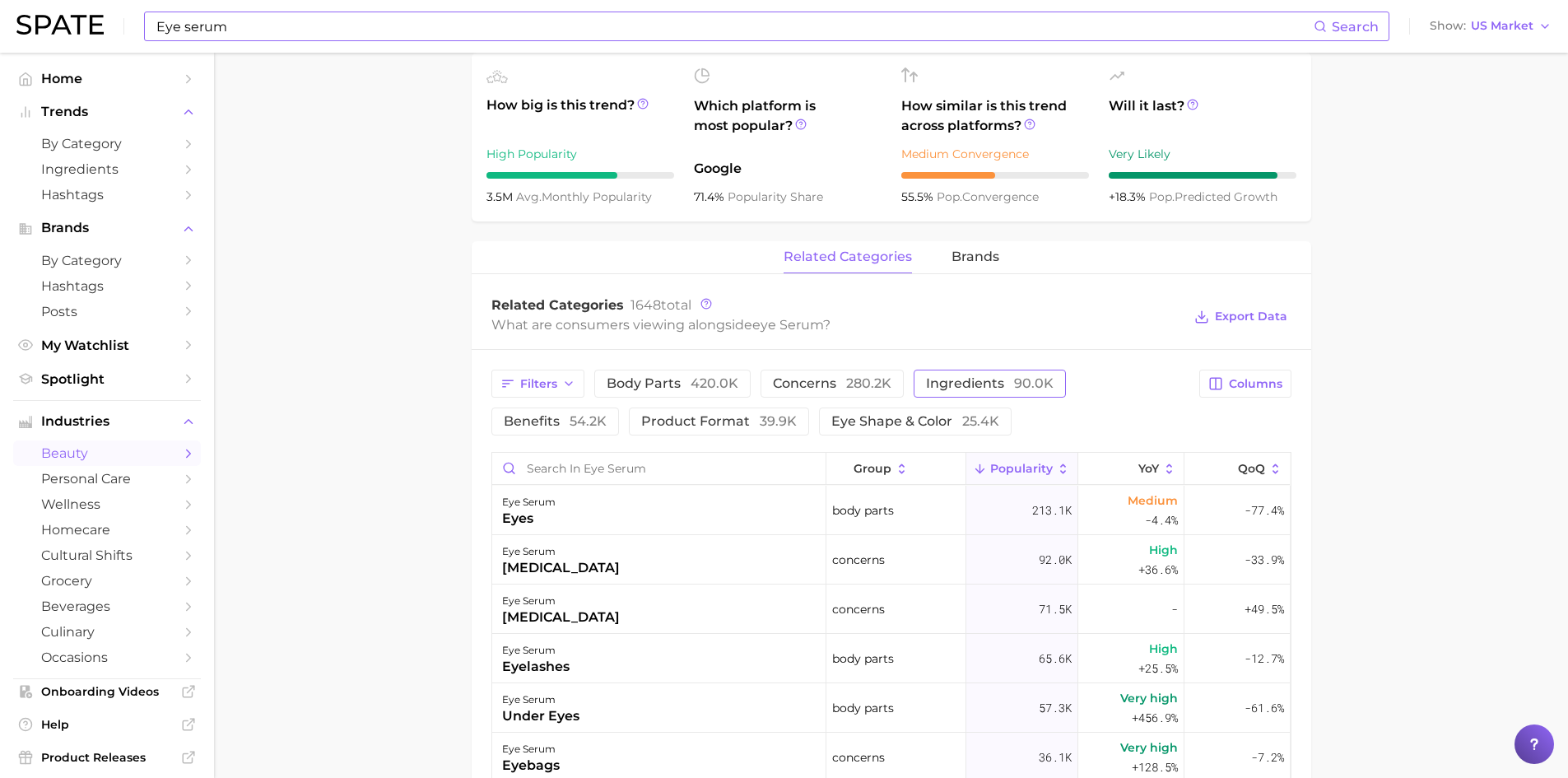
click at [937, 384] on span "ingredients 90.0k" at bounding box center [990, 384] width 128 height 13
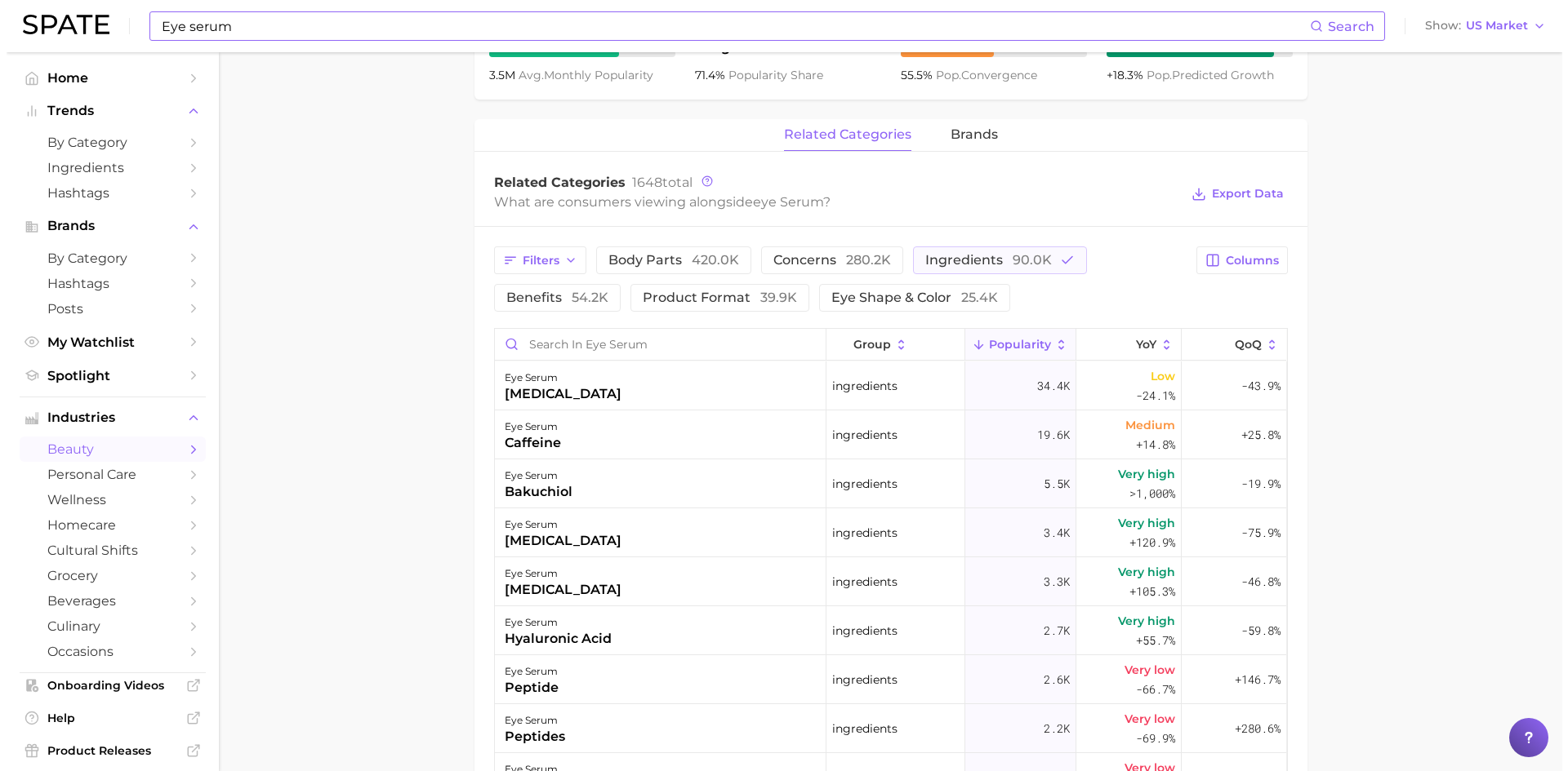
scroll to position [735, 0]
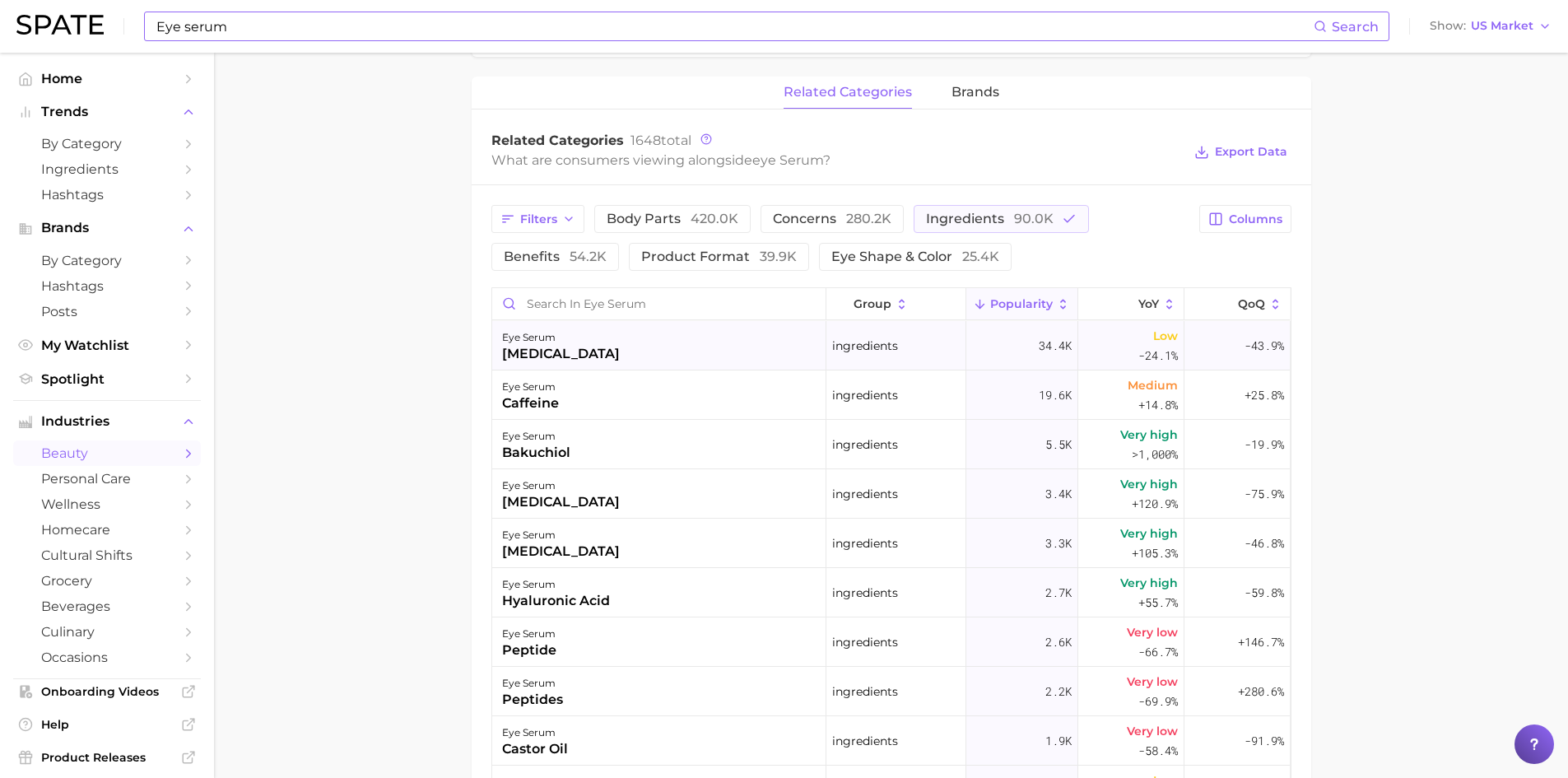
click at [548, 357] on div "[MEDICAL_DATA]" at bounding box center [560, 354] width 118 height 20
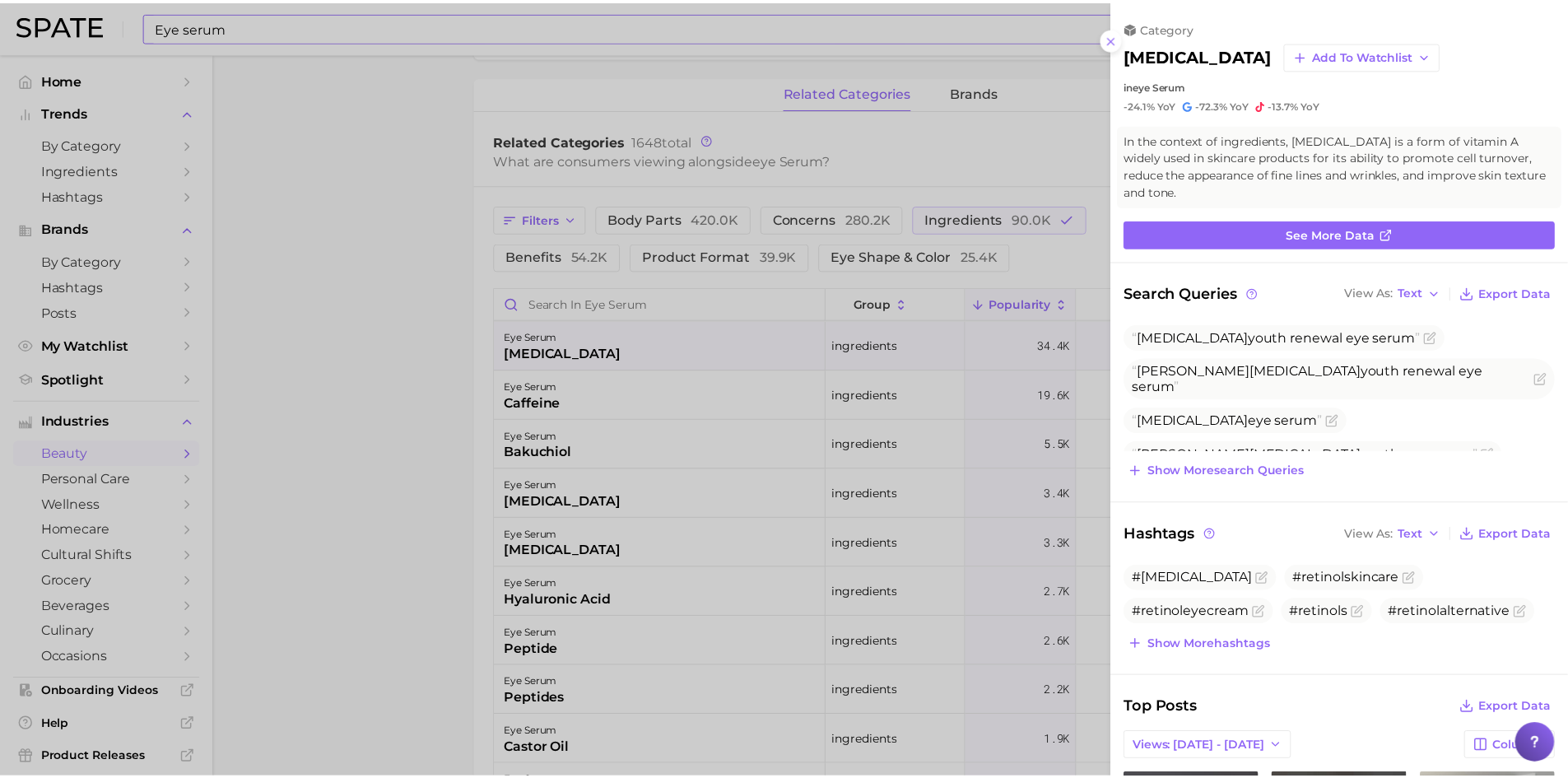
scroll to position [0, 0]
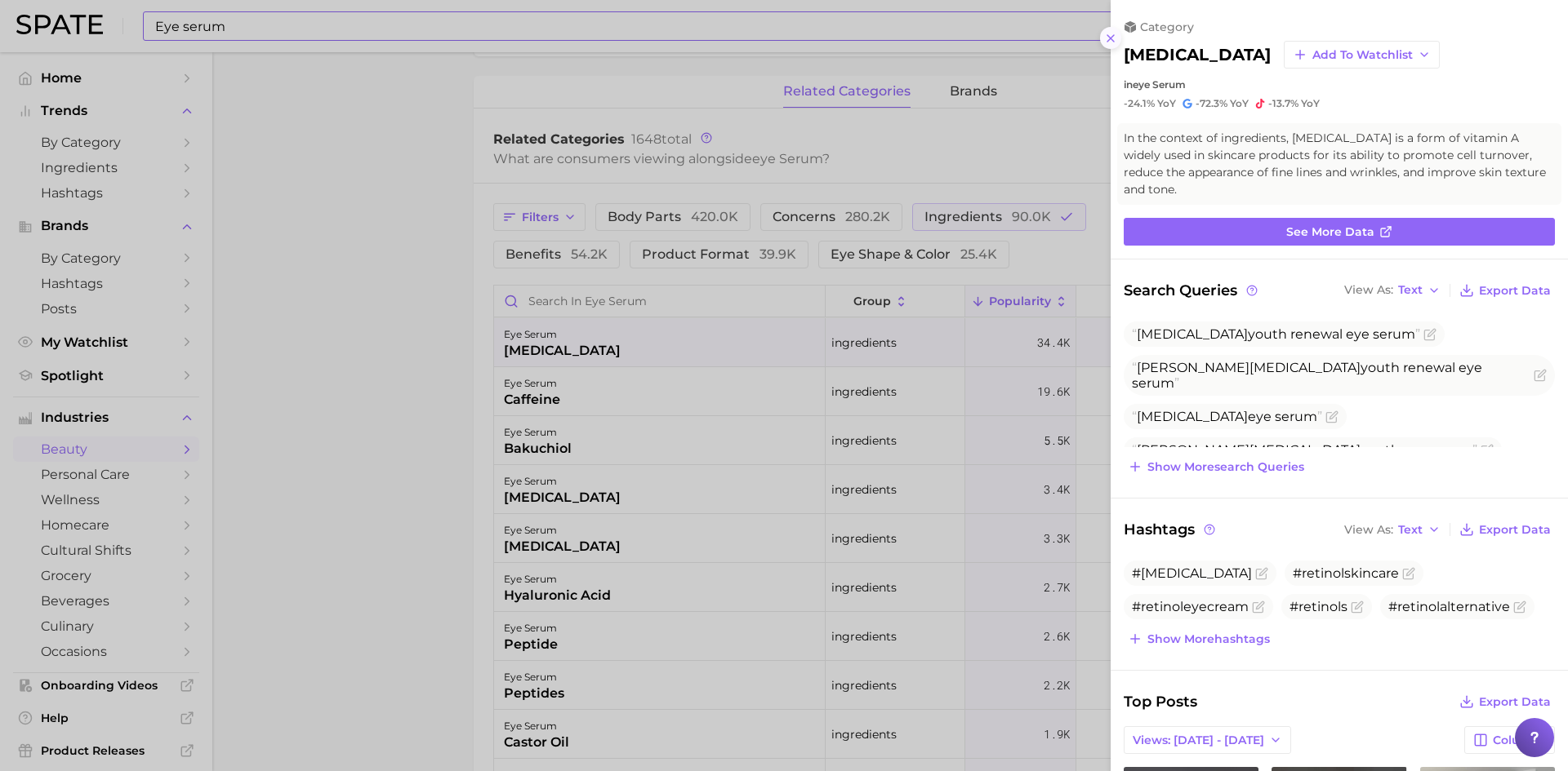
click at [1108, 43] on icon at bounding box center [1110, 38] width 13 height 13
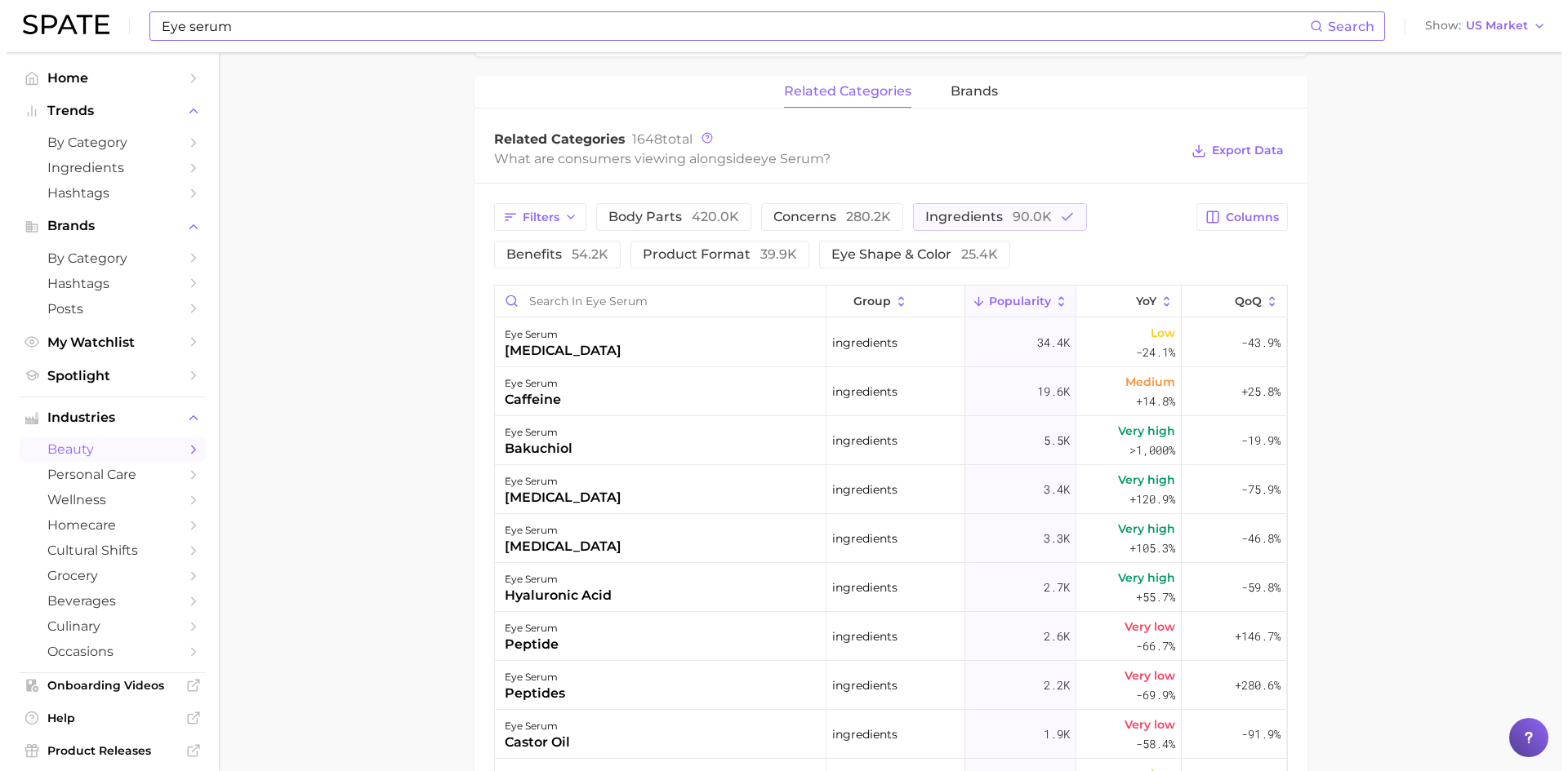
scroll to position [816, 0]
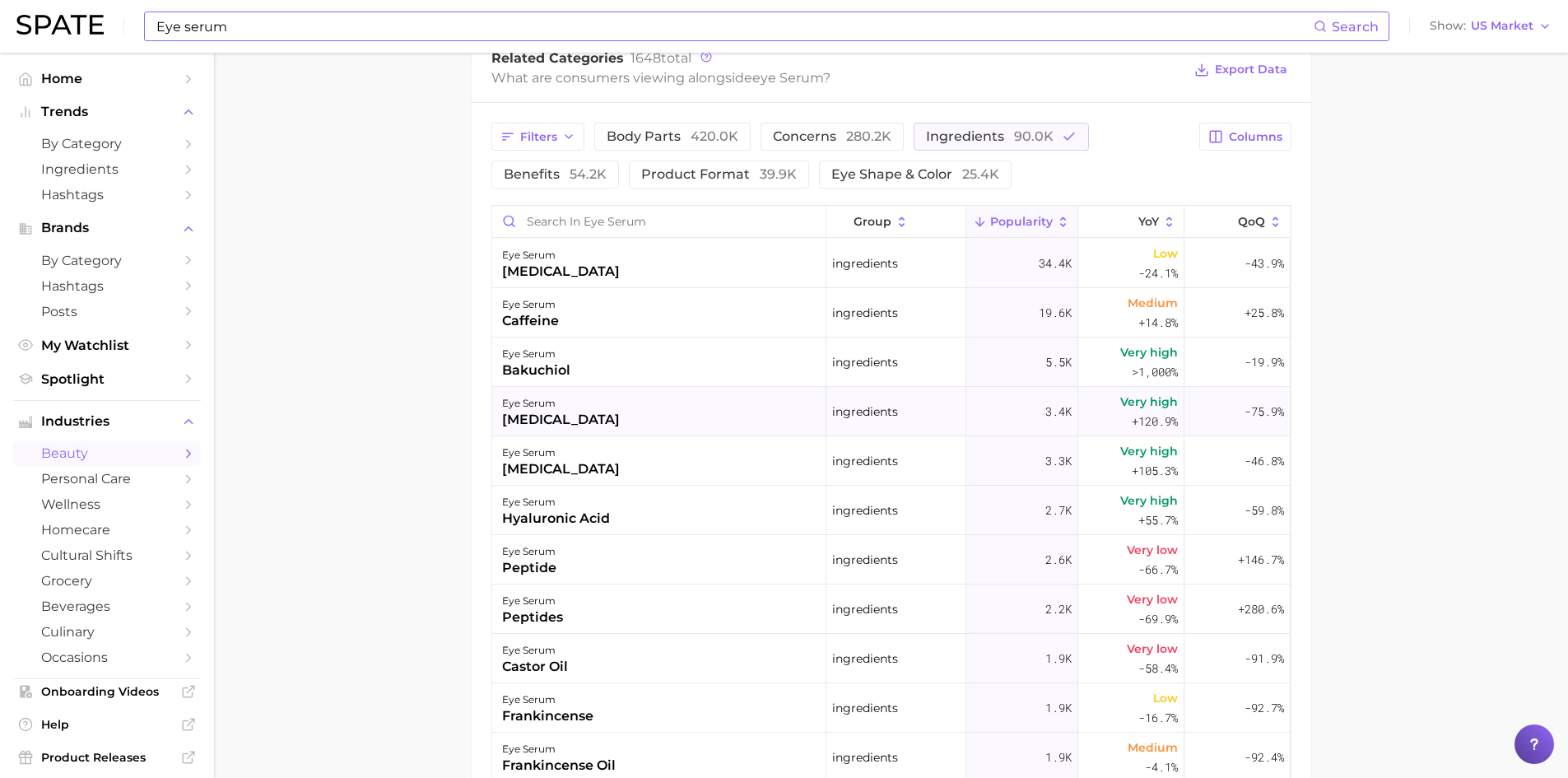
click at [547, 416] on div "[MEDICAL_DATA]" at bounding box center [560, 420] width 118 height 20
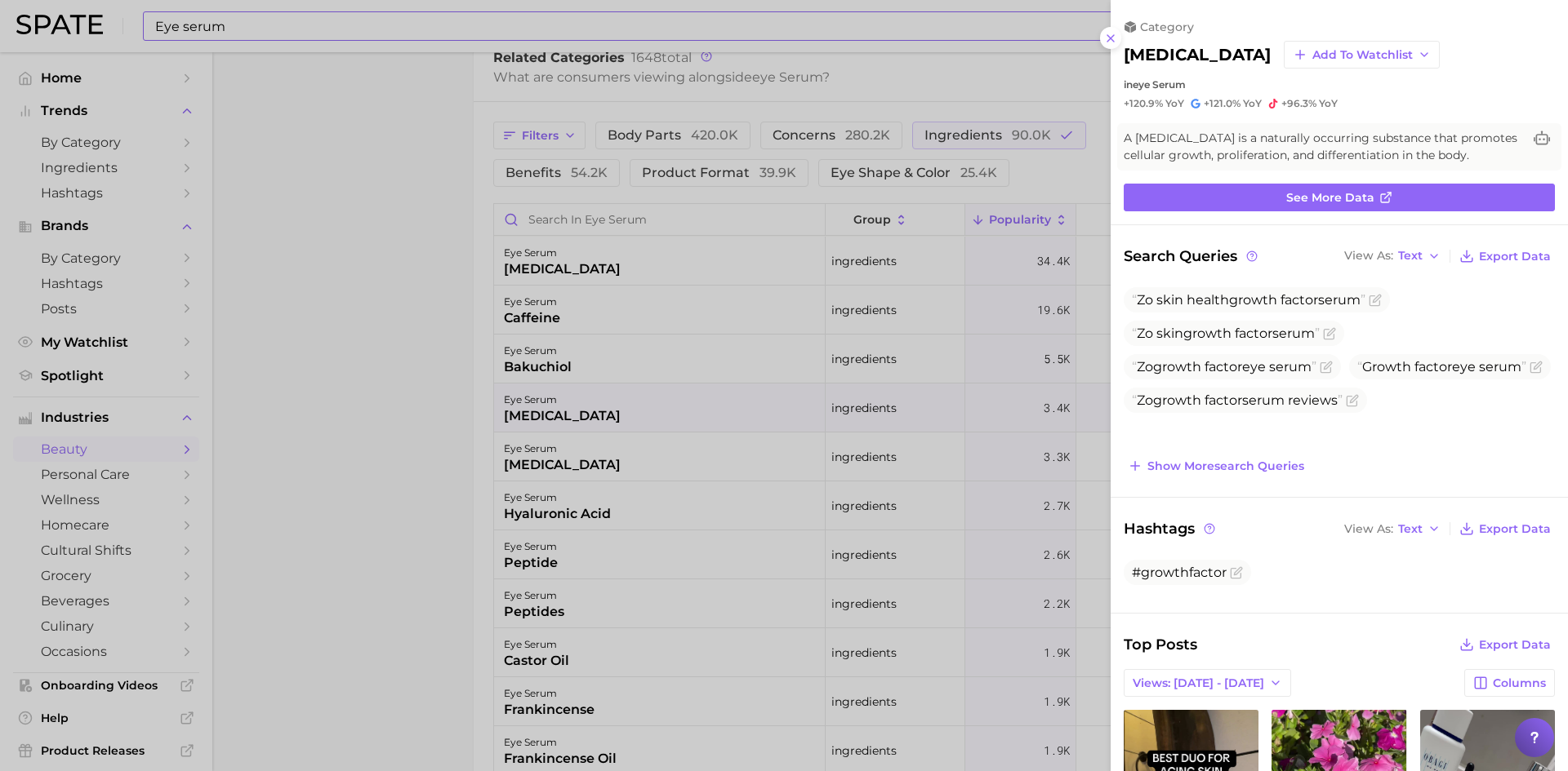
scroll to position [0, 0]
click at [1114, 36] on icon at bounding box center [1110, 38] width 13 height 13
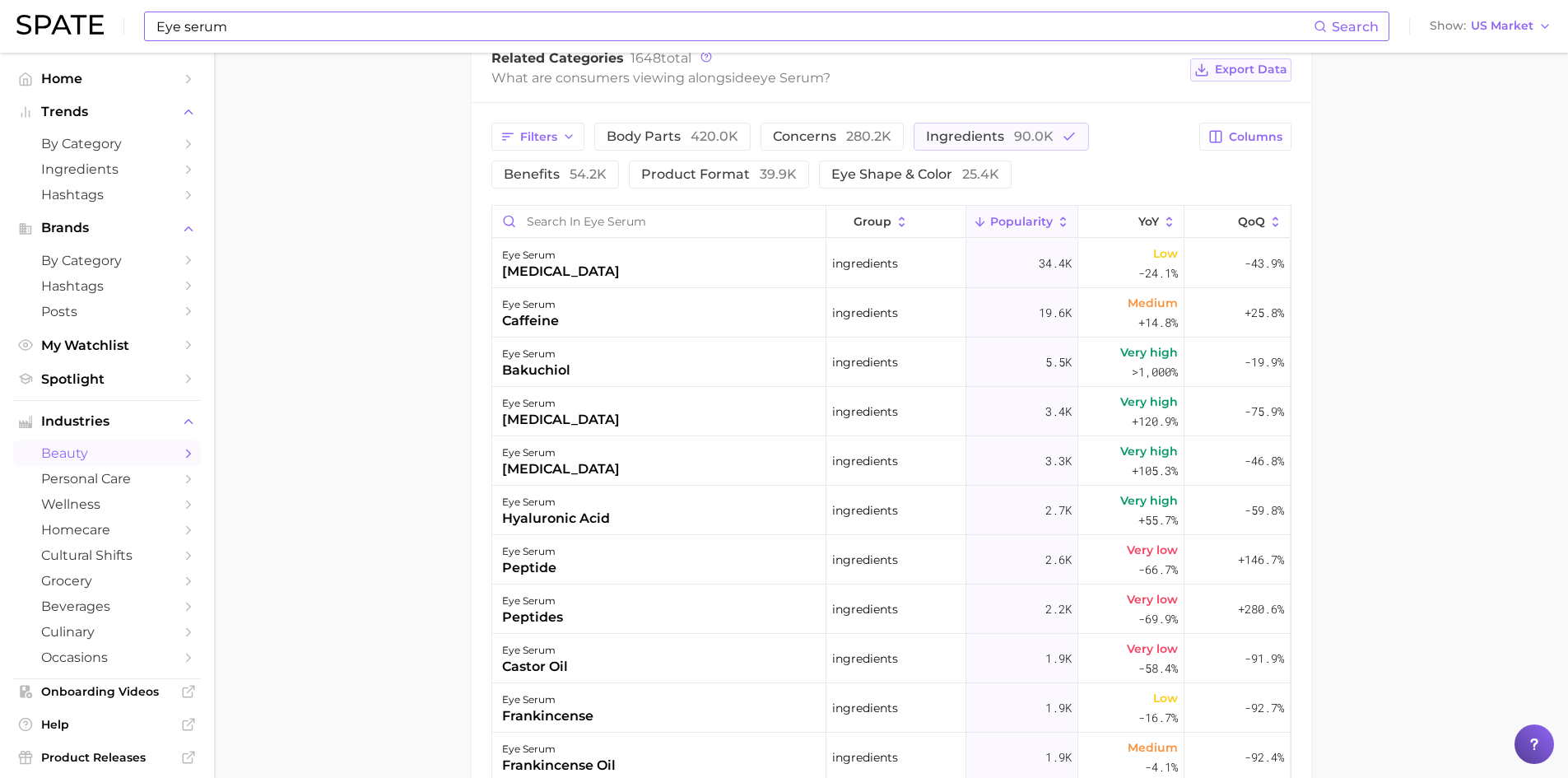
click at [1252, 69] on span "Export Data" at bounding box center [1250, 69] width 72 height 14
click at [535, 404] on div "eye serum" at bounding box center [560, 404] width 118 height 20
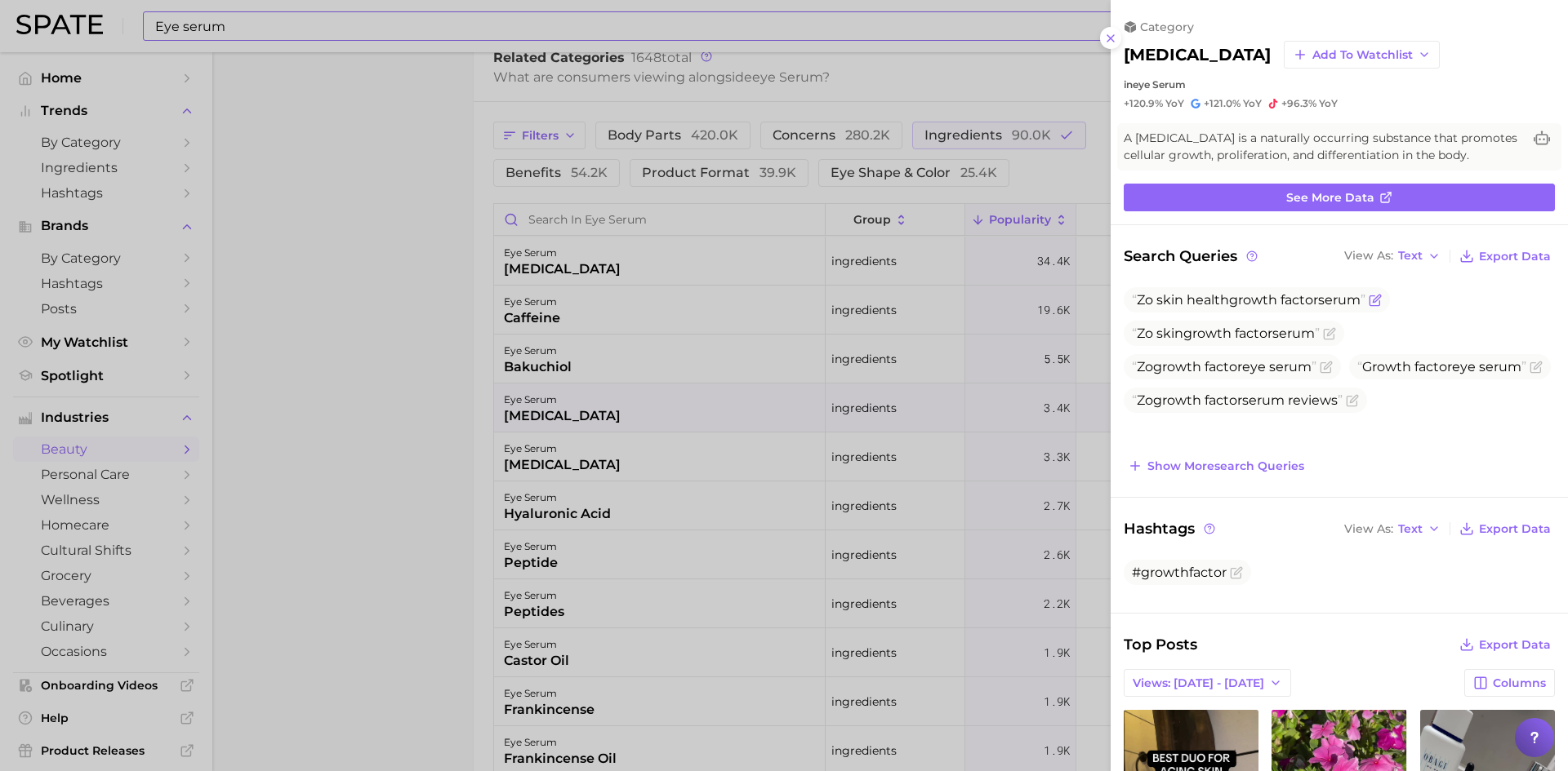
drag, startPoint x: 1139, startPoint y: 299, endPoint x: 1364, endPoint y: 299, distance: 225.0
click at [1364, 299] on span "Zo skin health [MEDICAL_DATA] serum" at bounding box center [1248, 300] width 234 height 15
click at [1110, 37] on line at bounding box center [1110, 38] width 6 height 6
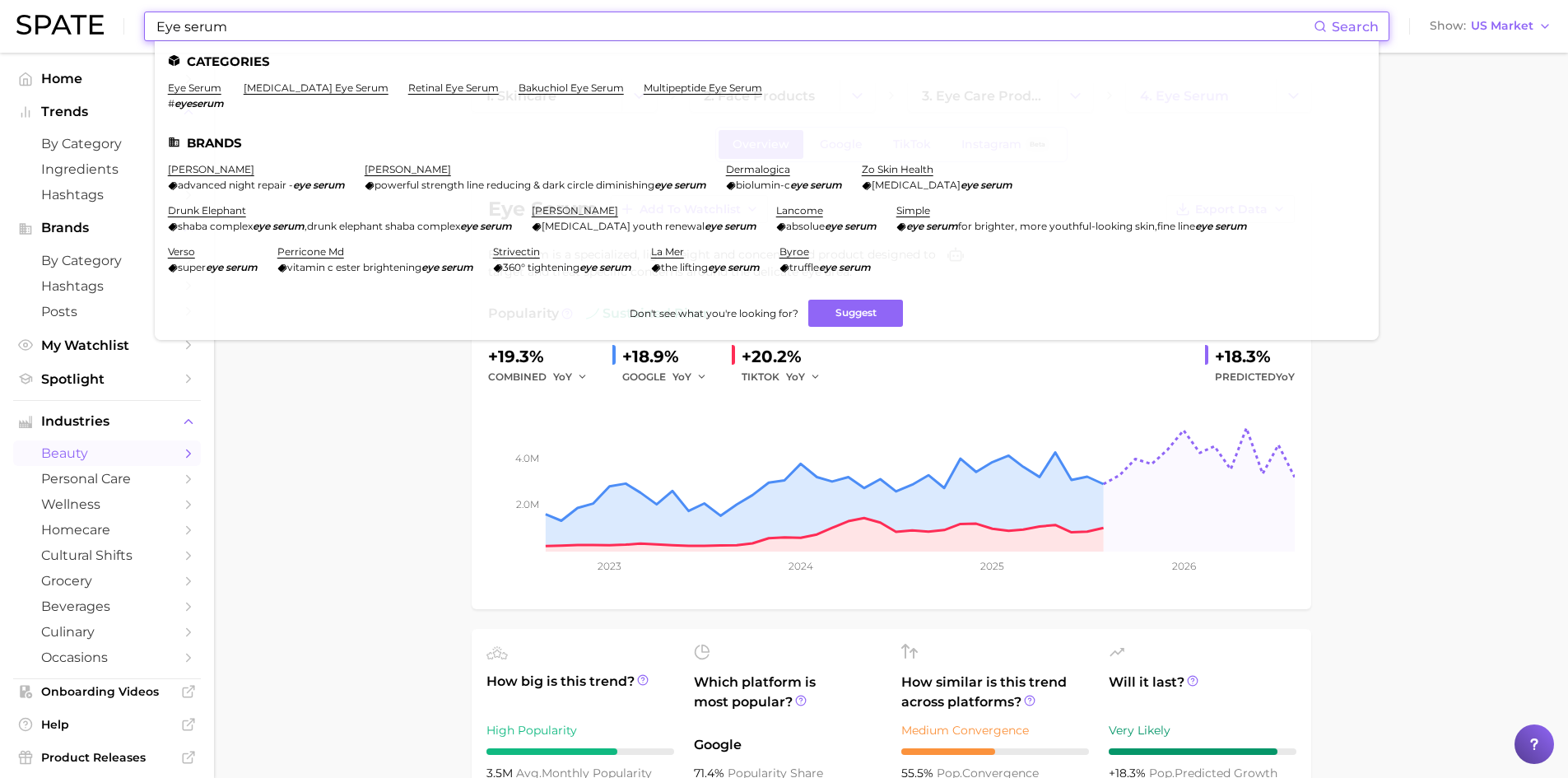
click at [211, 36] on input "Eye serum" at bounding box center [735, 26] width 1159 height 28
click at [235, 29] on input "Eye serum" at bounding box center [735, 26] width 1159 height 28
drag, startPoint x: 156, startPoint y: 24, endPoint x: 239, endPoint y: 18, distance: 83.2
click at [239, 18] on input "Eye serum" at bounding box center [735, 26] width 1159 height 28
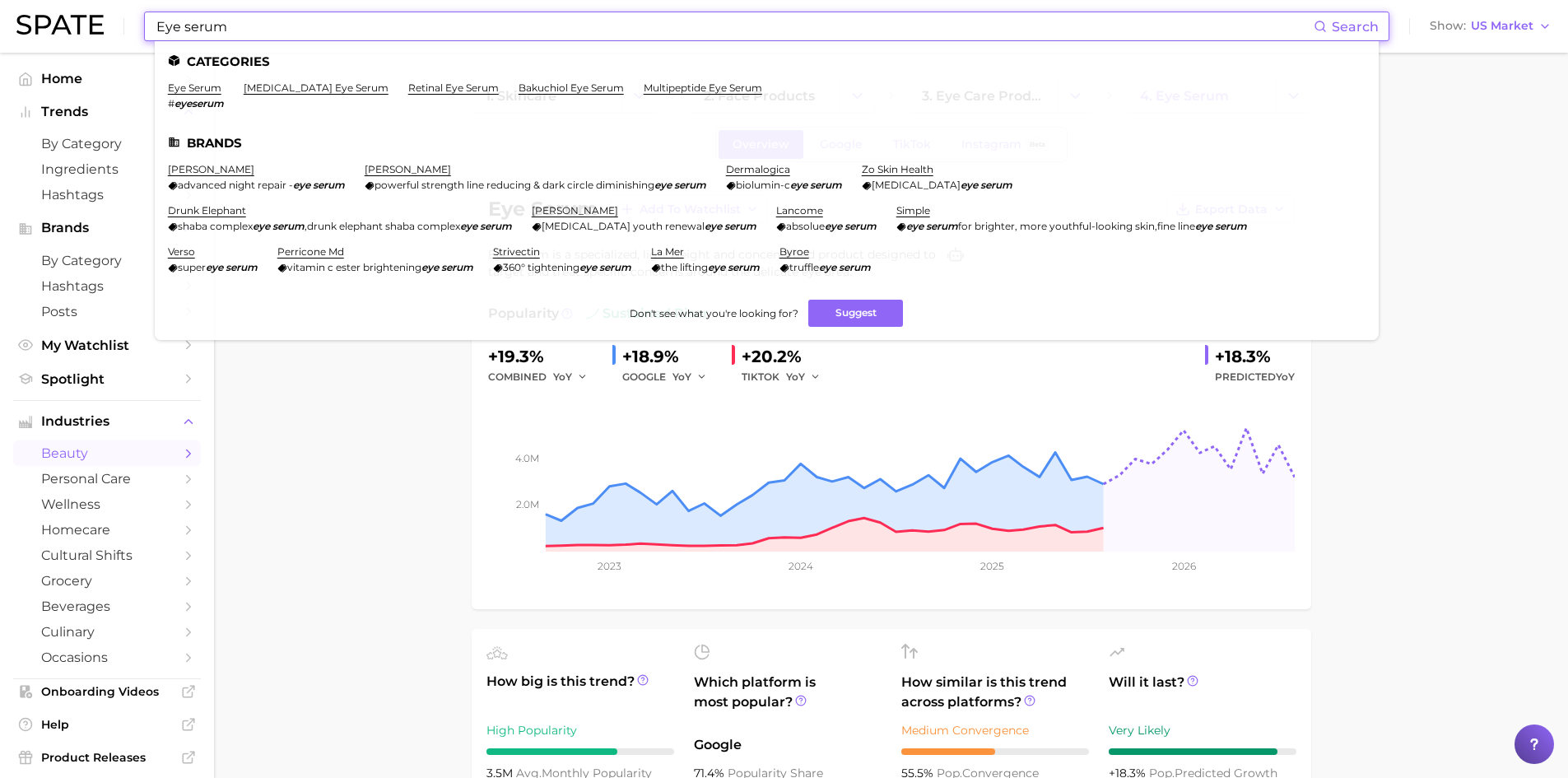
click at [267, 27] on input "Eye serum" at bounding box center [735, 26] width 1159 height 28
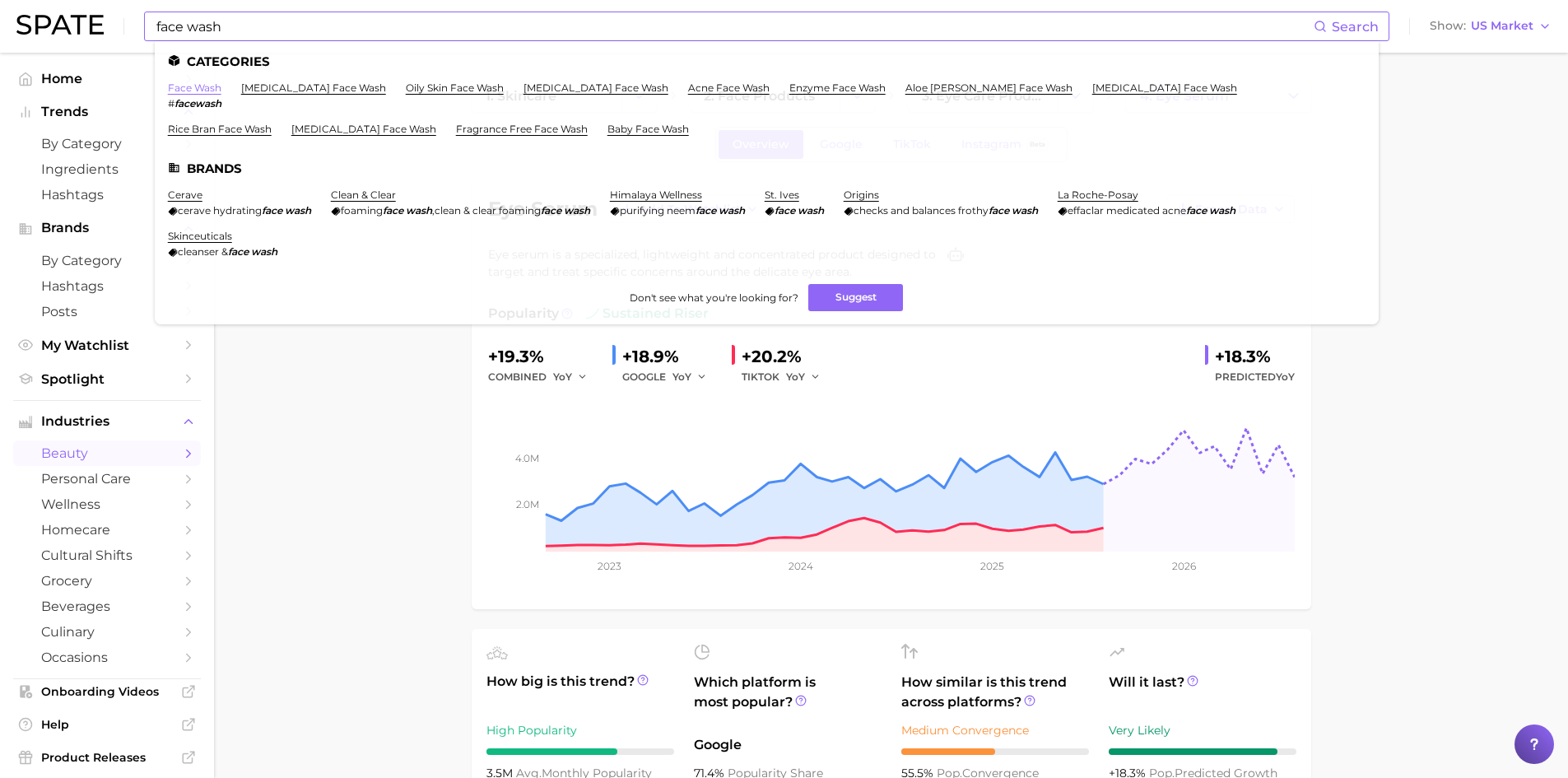
click at [200, 90] on link "face wash" at bounding box center [194, 88] width 54 height 13
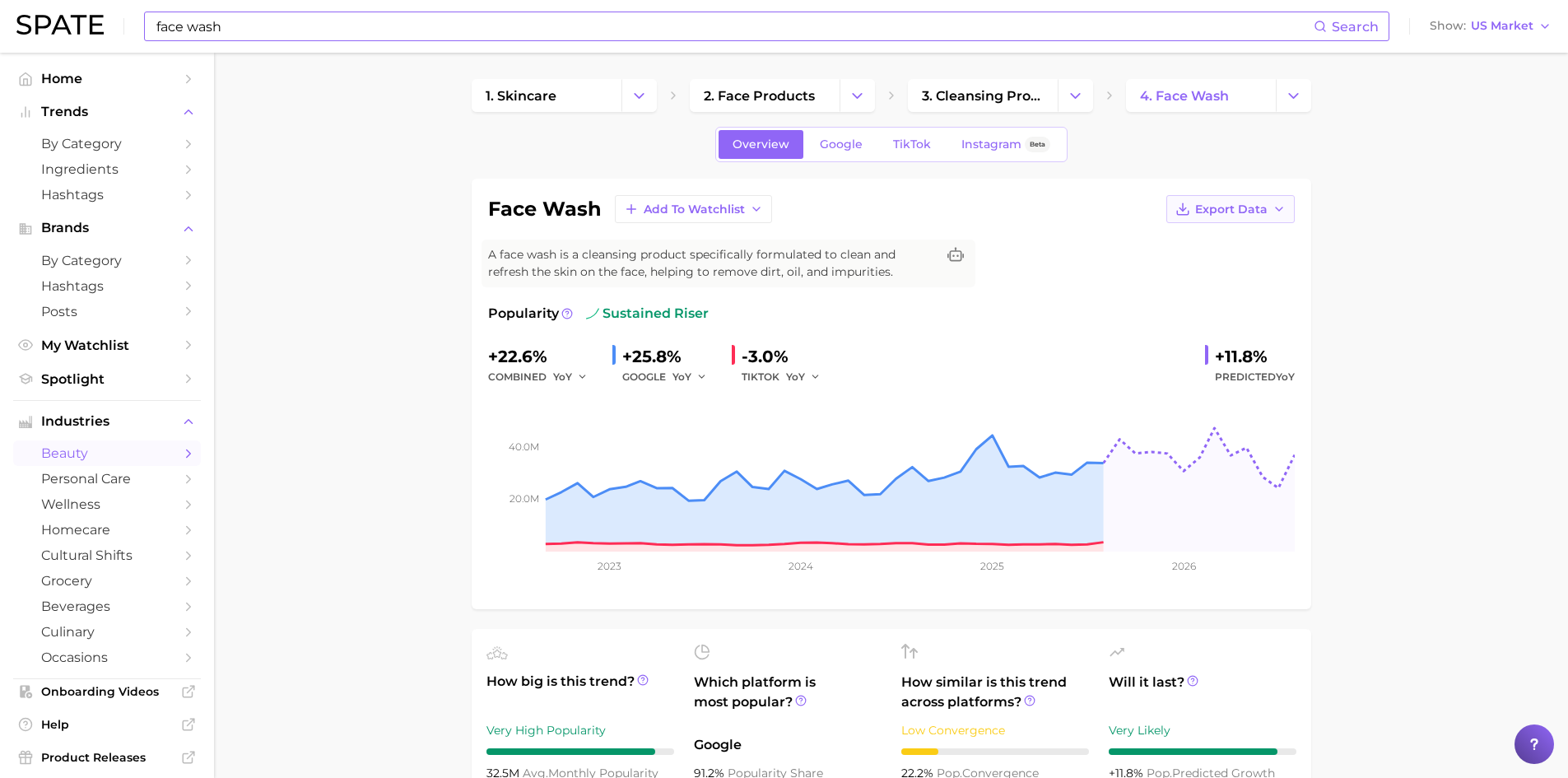
click at [1244, 216] on button "Export Data" at bounding box center [1230, 209] width 129 height 28
click at [1215, 268] on span "Time Series Image" at bounding box center [1197, 269] width 110 height 14
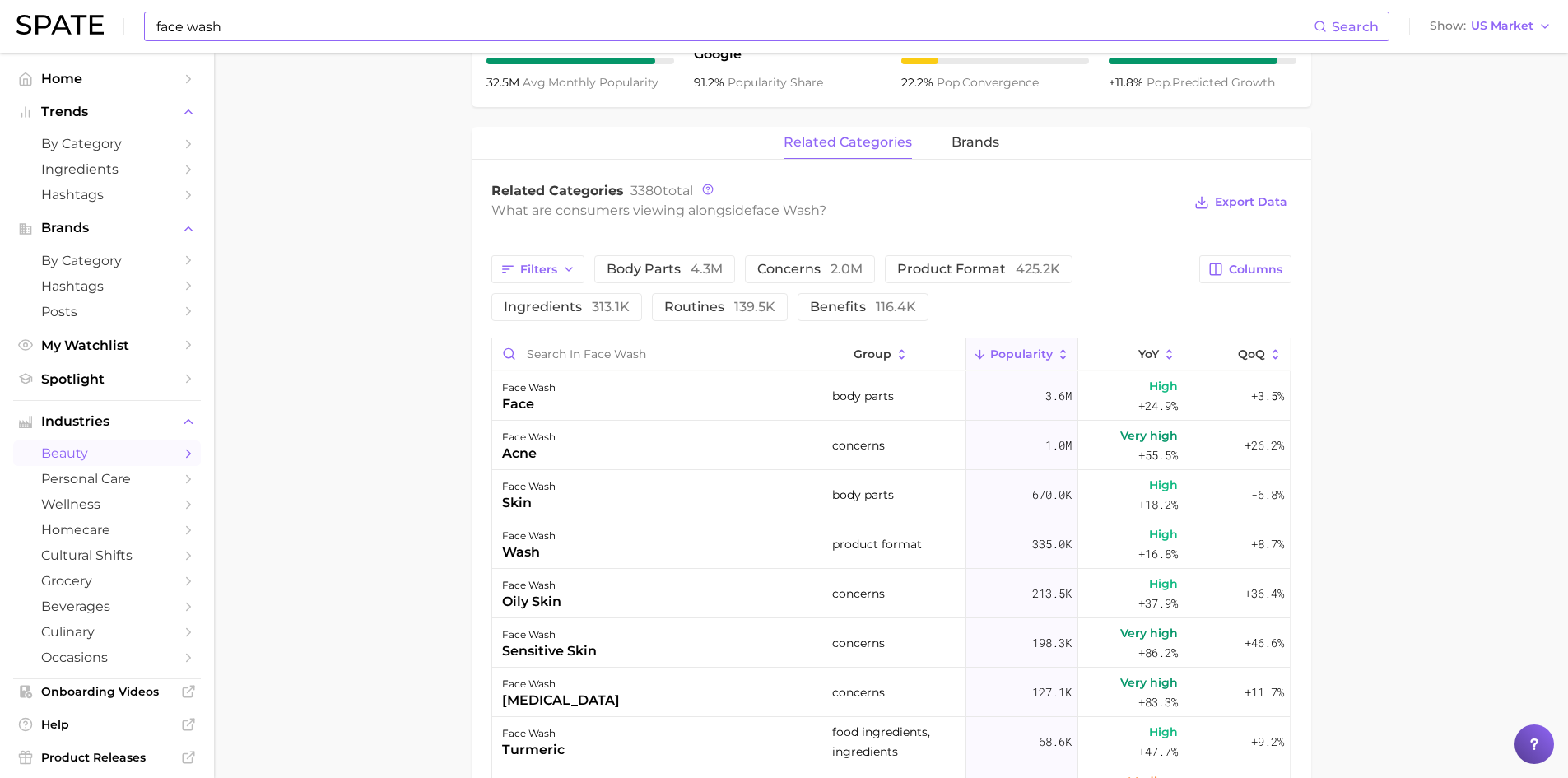
scroll to position [576, 0]
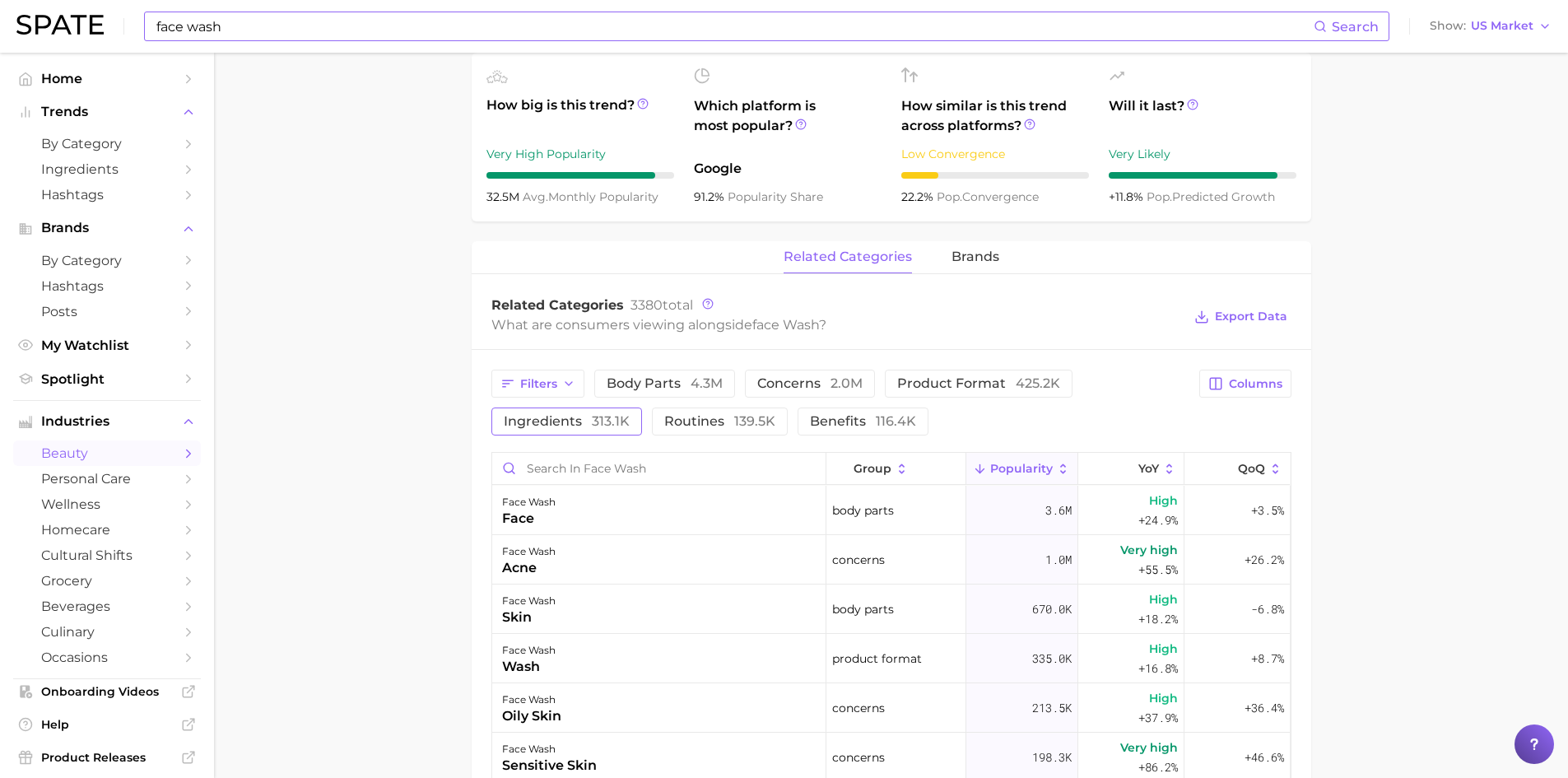
click at [578, 426] on span "ingredients 313.1k" at bounding box center [567, 422] width 126 height 13
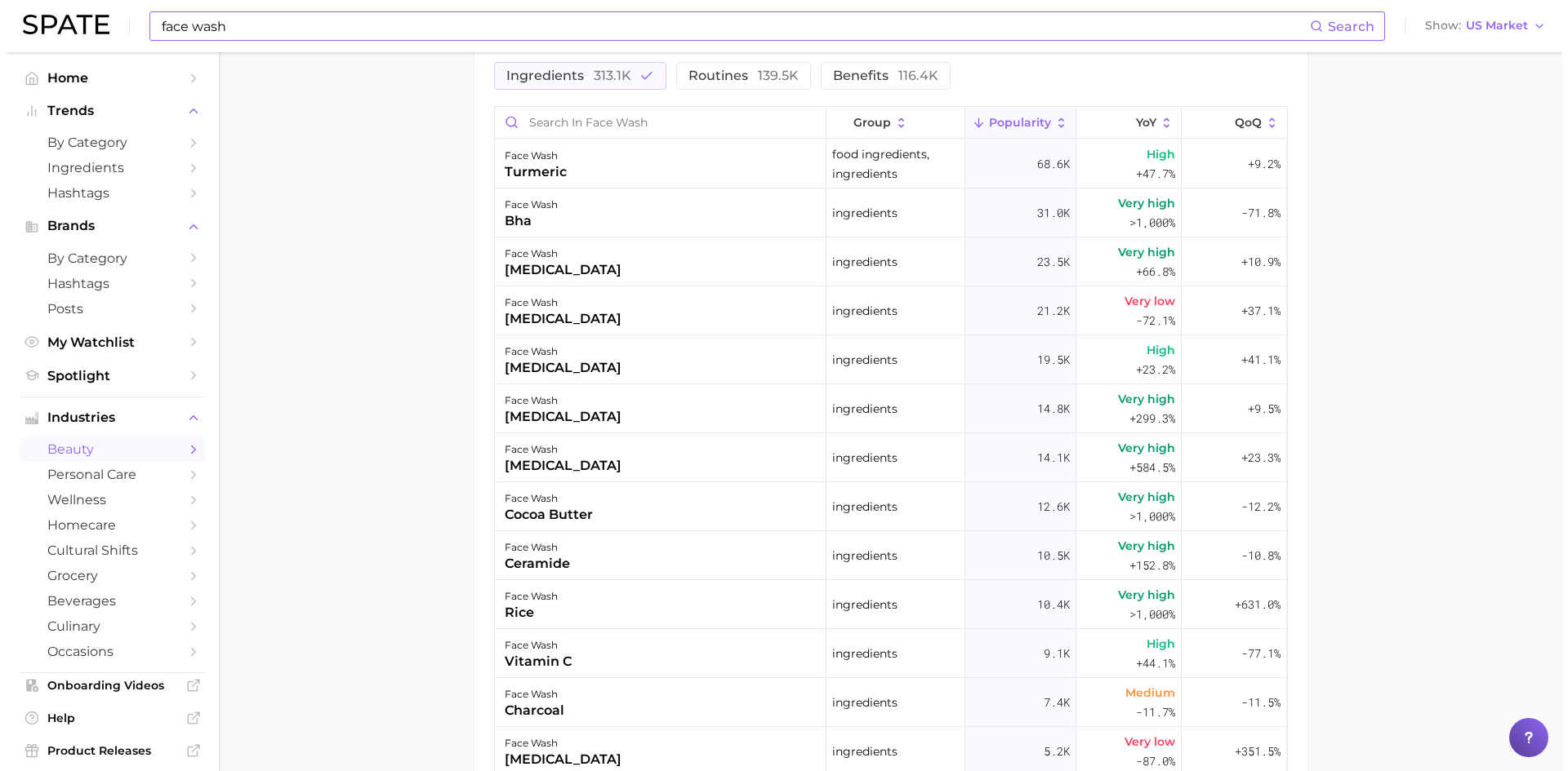
scroll to position [898, 0]
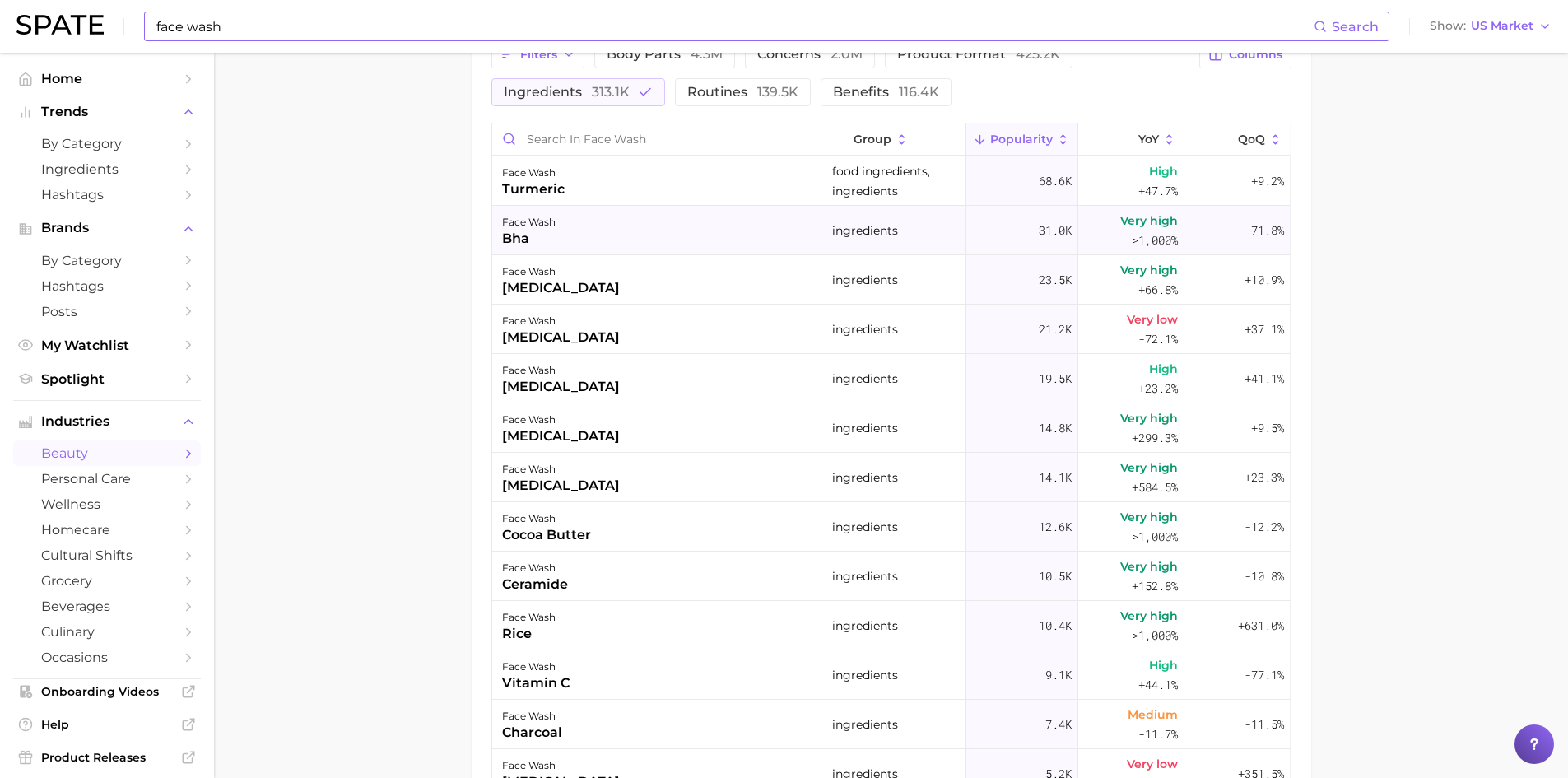
click at [587, 223] on div "face wash bha" at bounding box center [659, 230] width 334 height 49
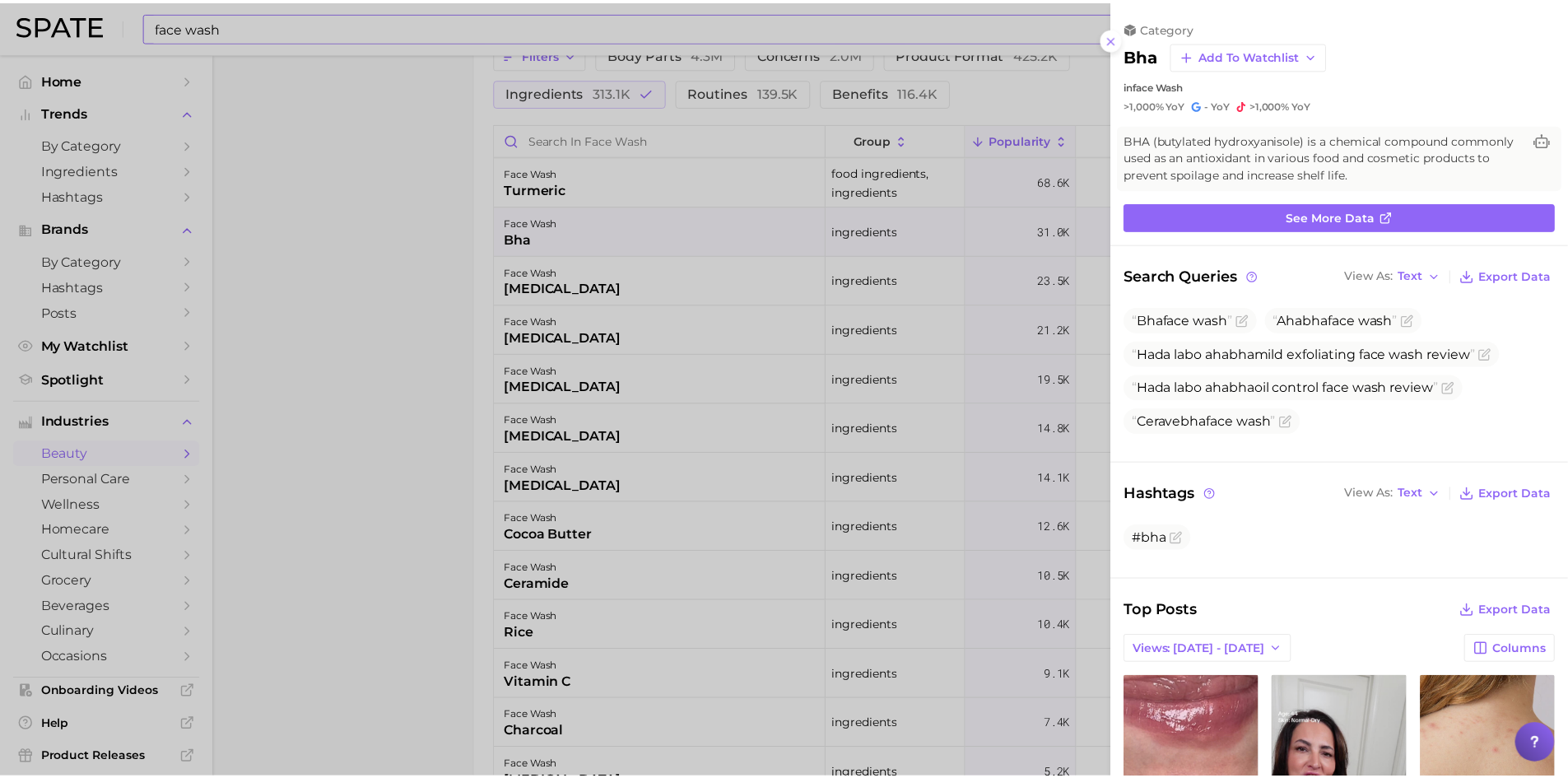
scroll to position [0, 0]
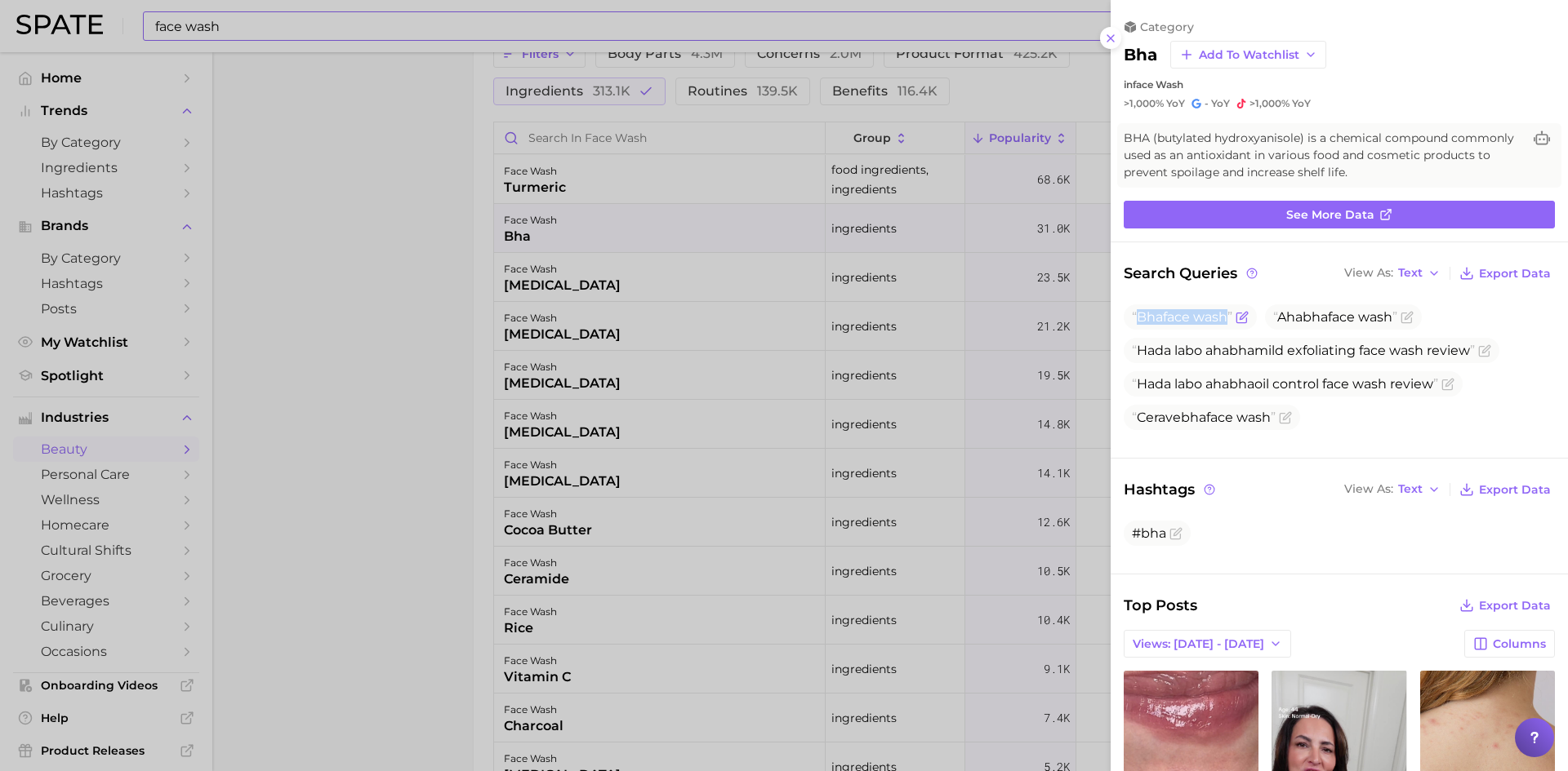
drag, startPoint x: 1137, startPoint y: 319, endPoint x: 1237, endPoint y: 313, distance: 100.2
click at [1237, 313] on span "Bha face wash" at bounding box center [1190, 317] width 133 height 25
click at [451, 240] on div at bounding box center [784, 386] width 1568 height 771
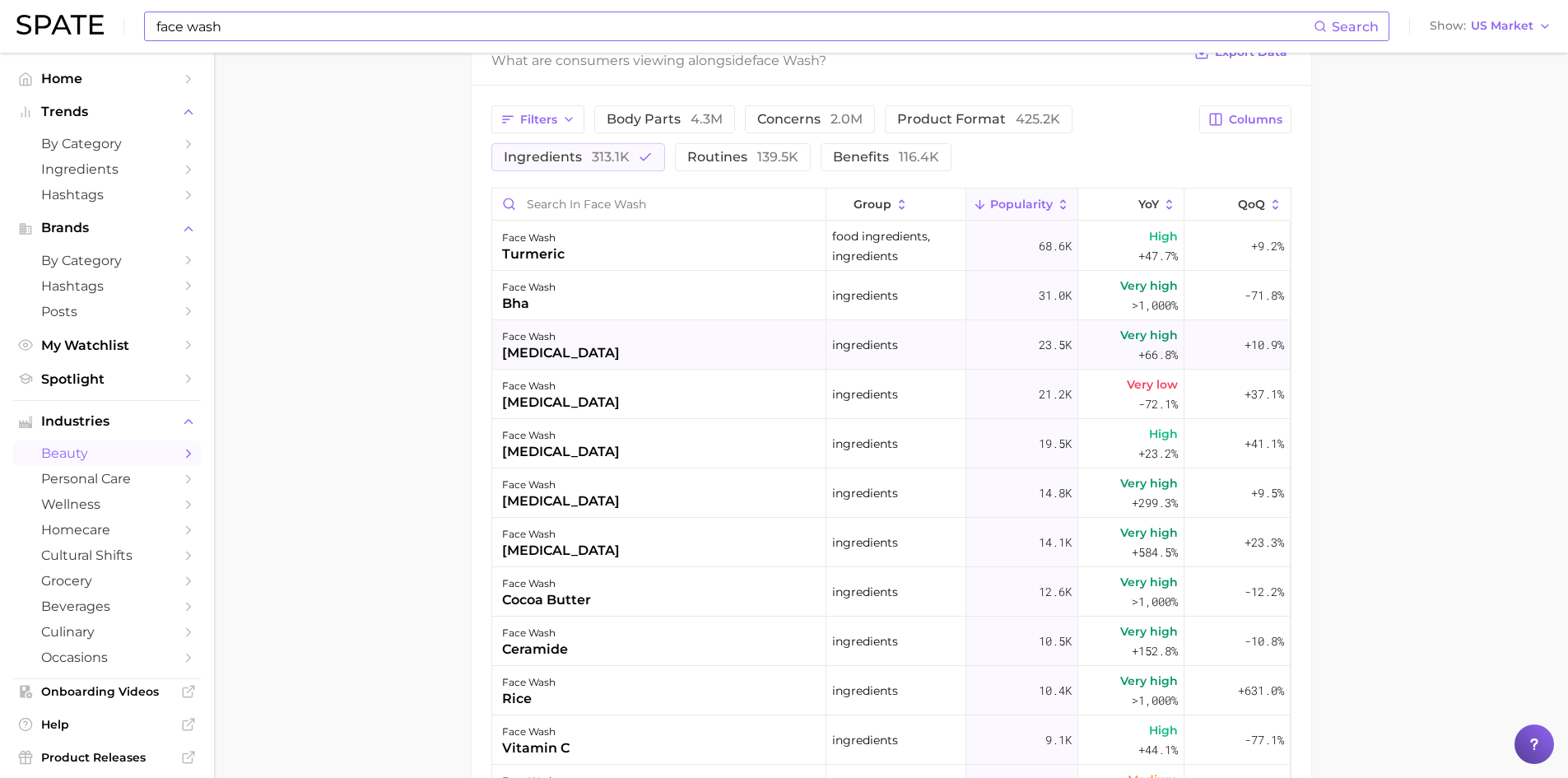
scroll to position [824, 0]
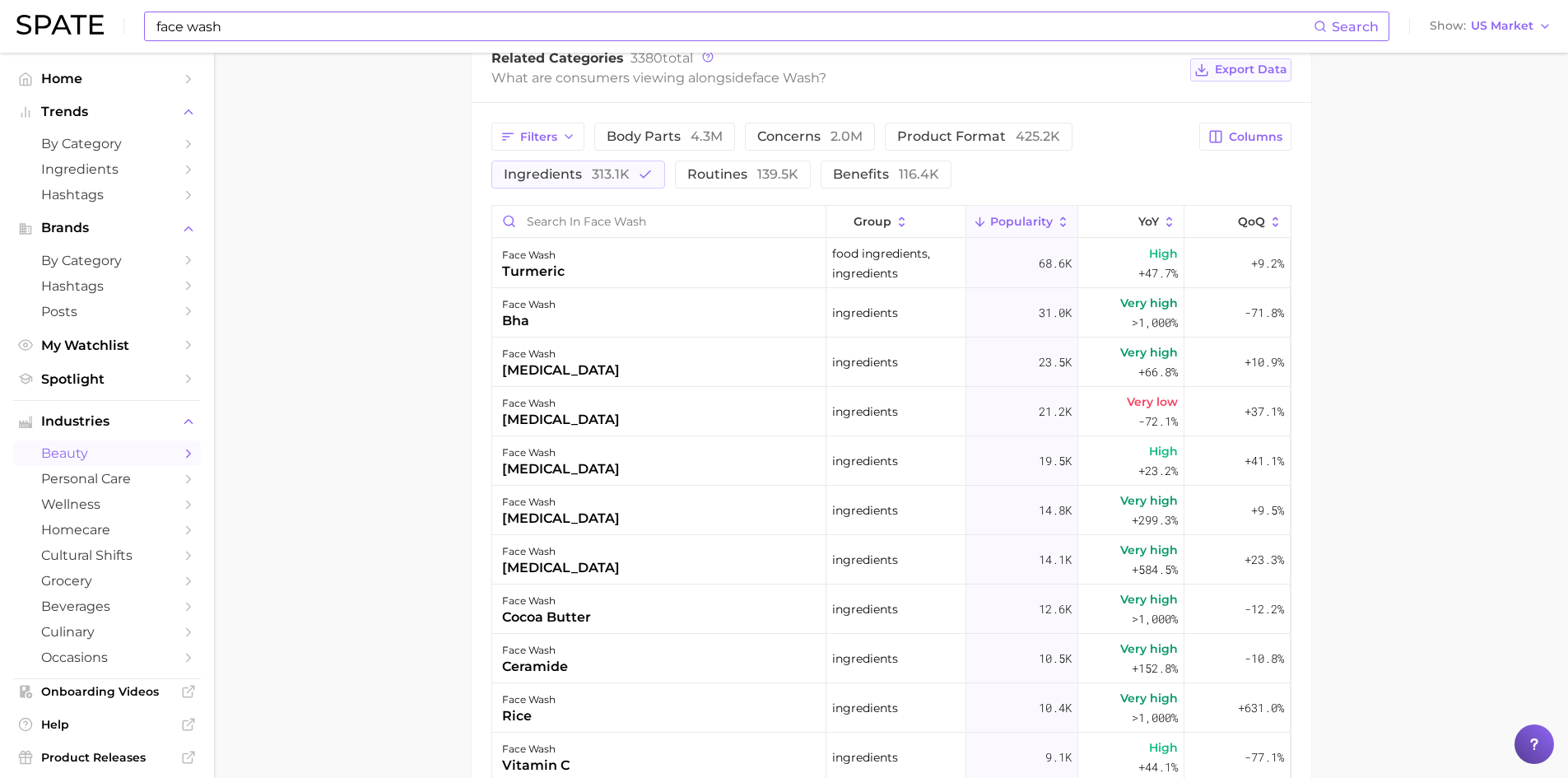
click at [1267, 69] on span "Export Data" at bounding box center [1250, 69] width 72 height 14
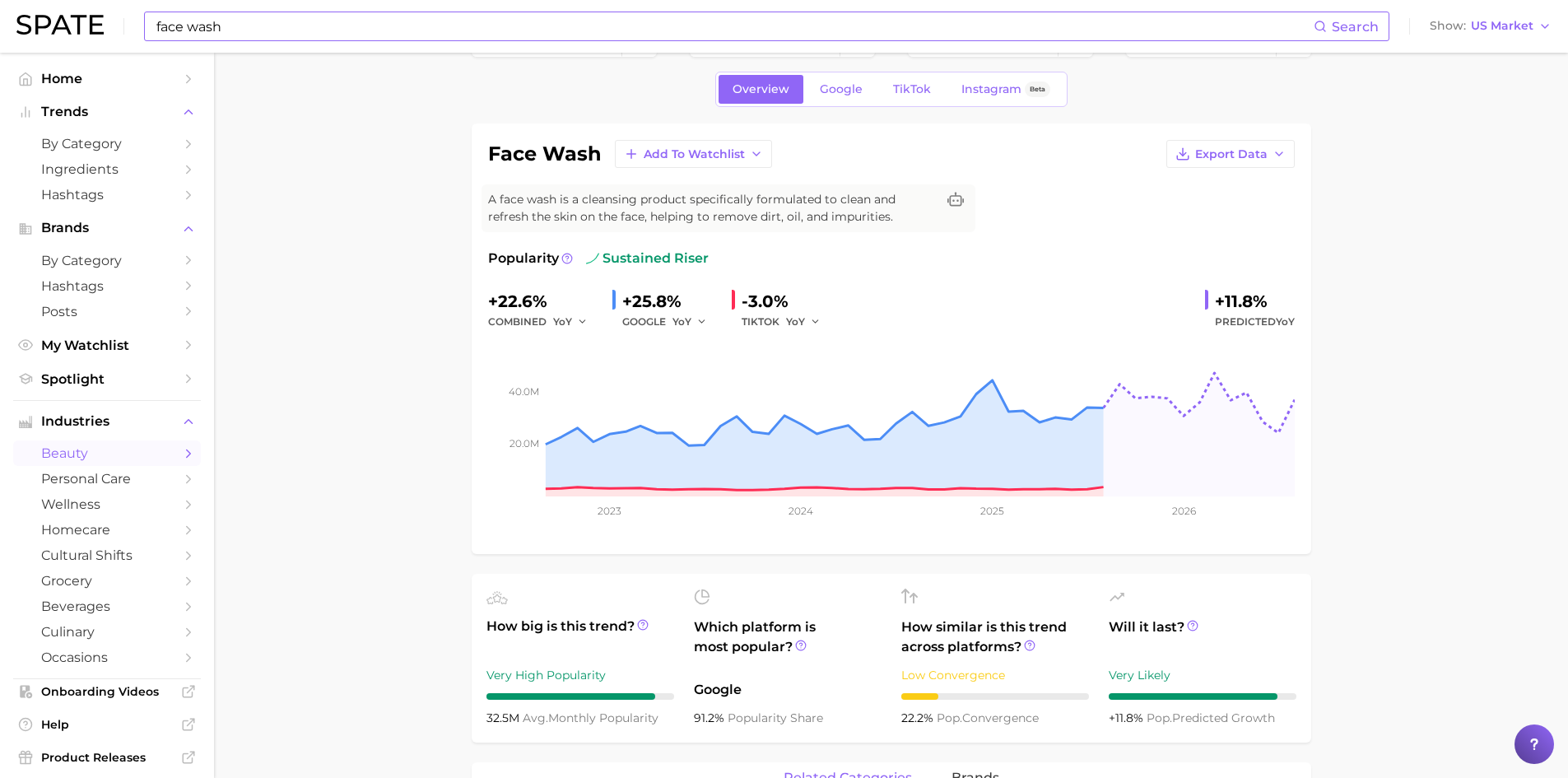
scroll to position [0, 0]
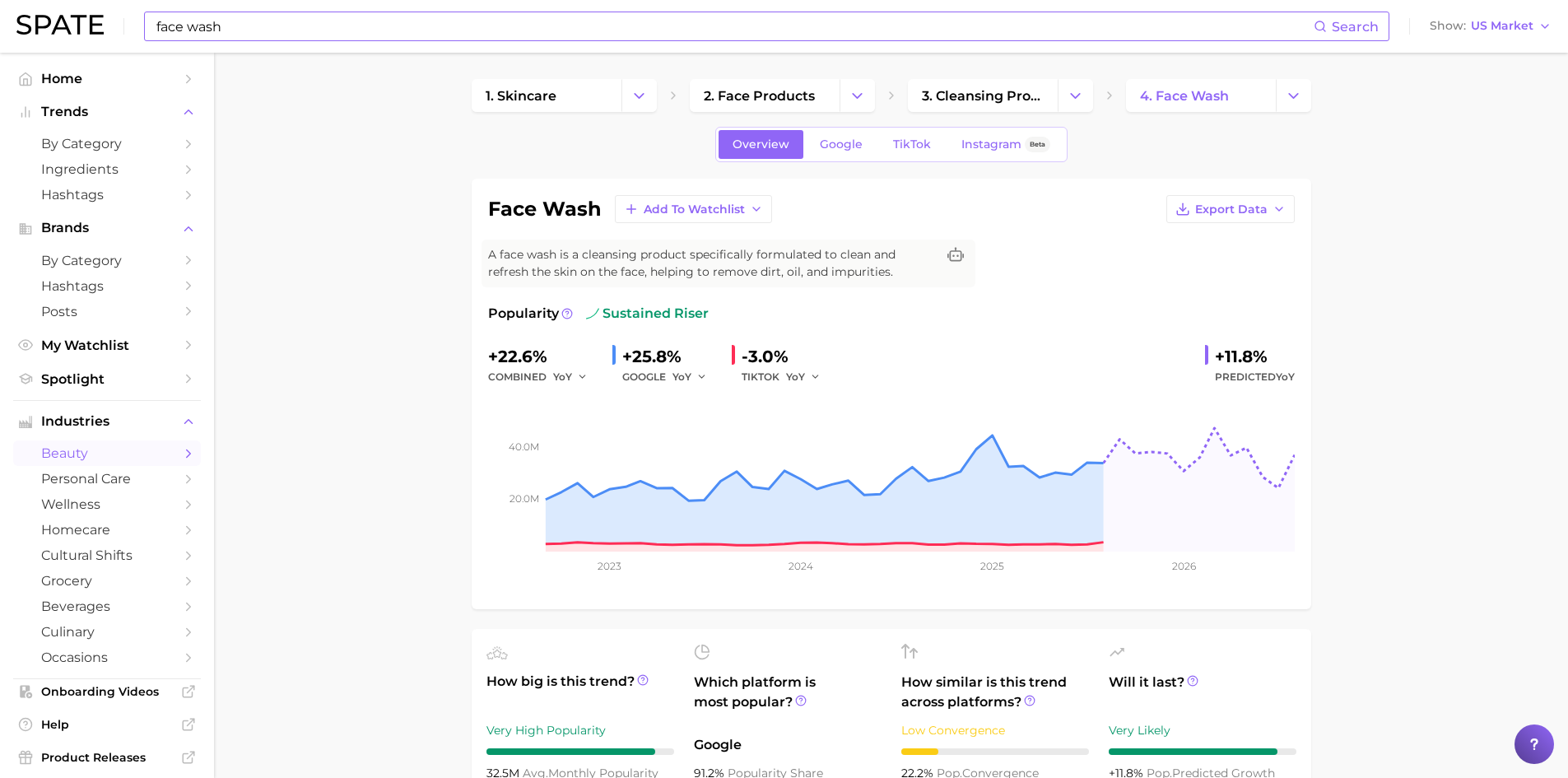
click at [251, 28] on input "face wash" at bounding box center [735, 26] width 1159 height 28
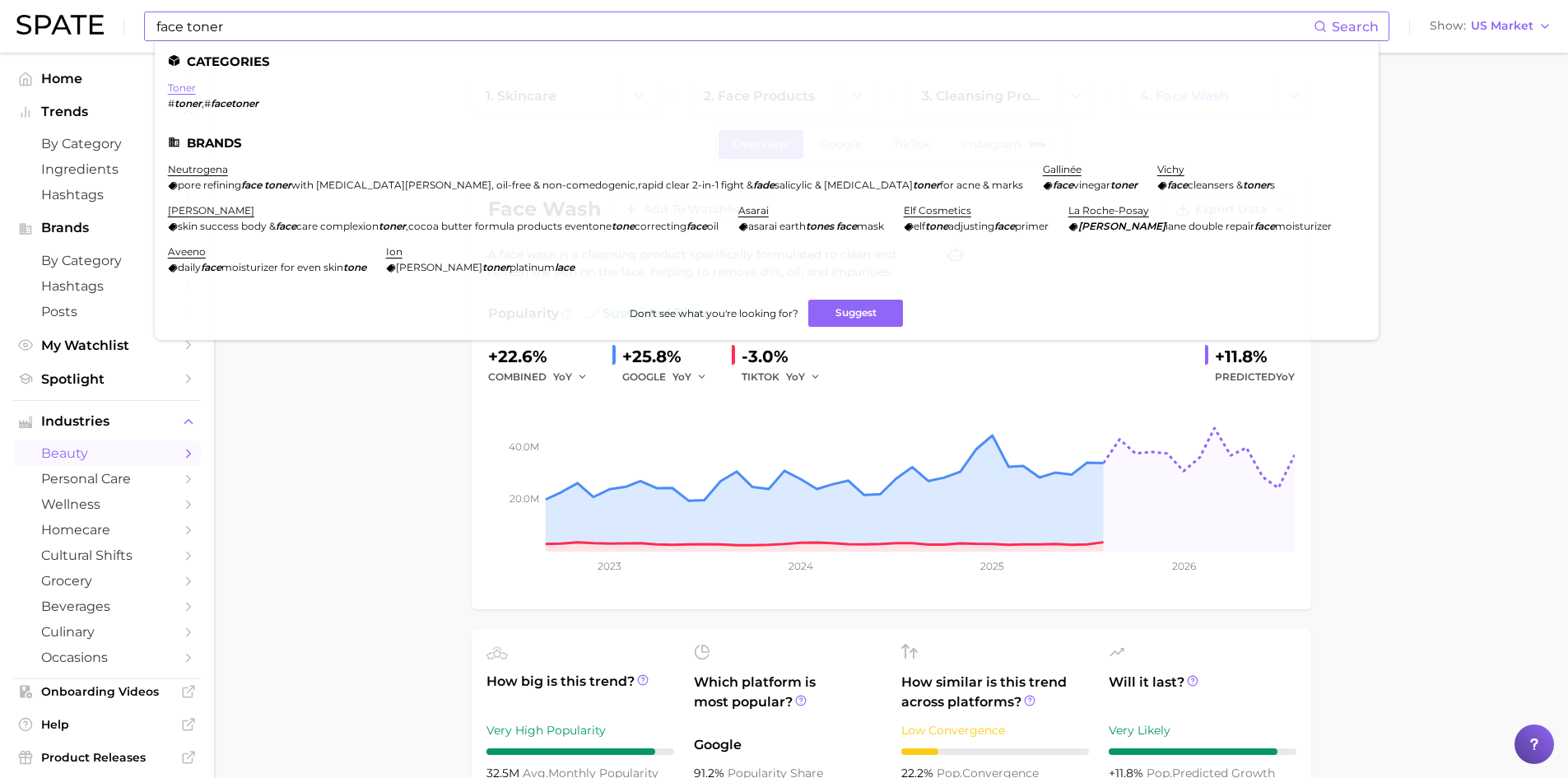
click at [185, 84] on link "toner" at bounding box center [182, 88] width 28 height 13
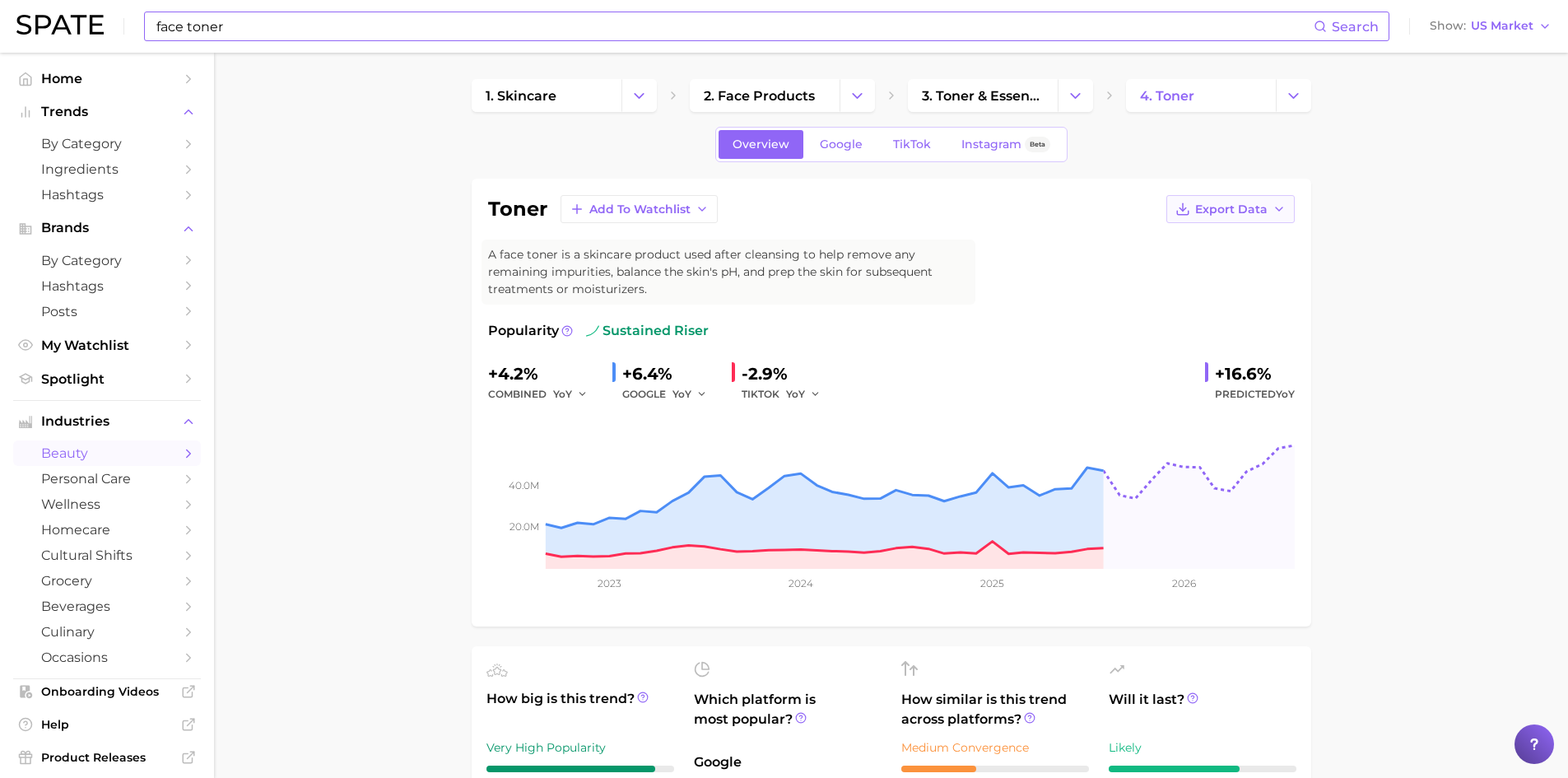
click at [1243, 208] on span "Export Data" at bounding box center [1231, 209] width 72 height 14
click at [1213, 271] on span "Time Series Image" at bounding box center [1197, 269] width 110 height 14
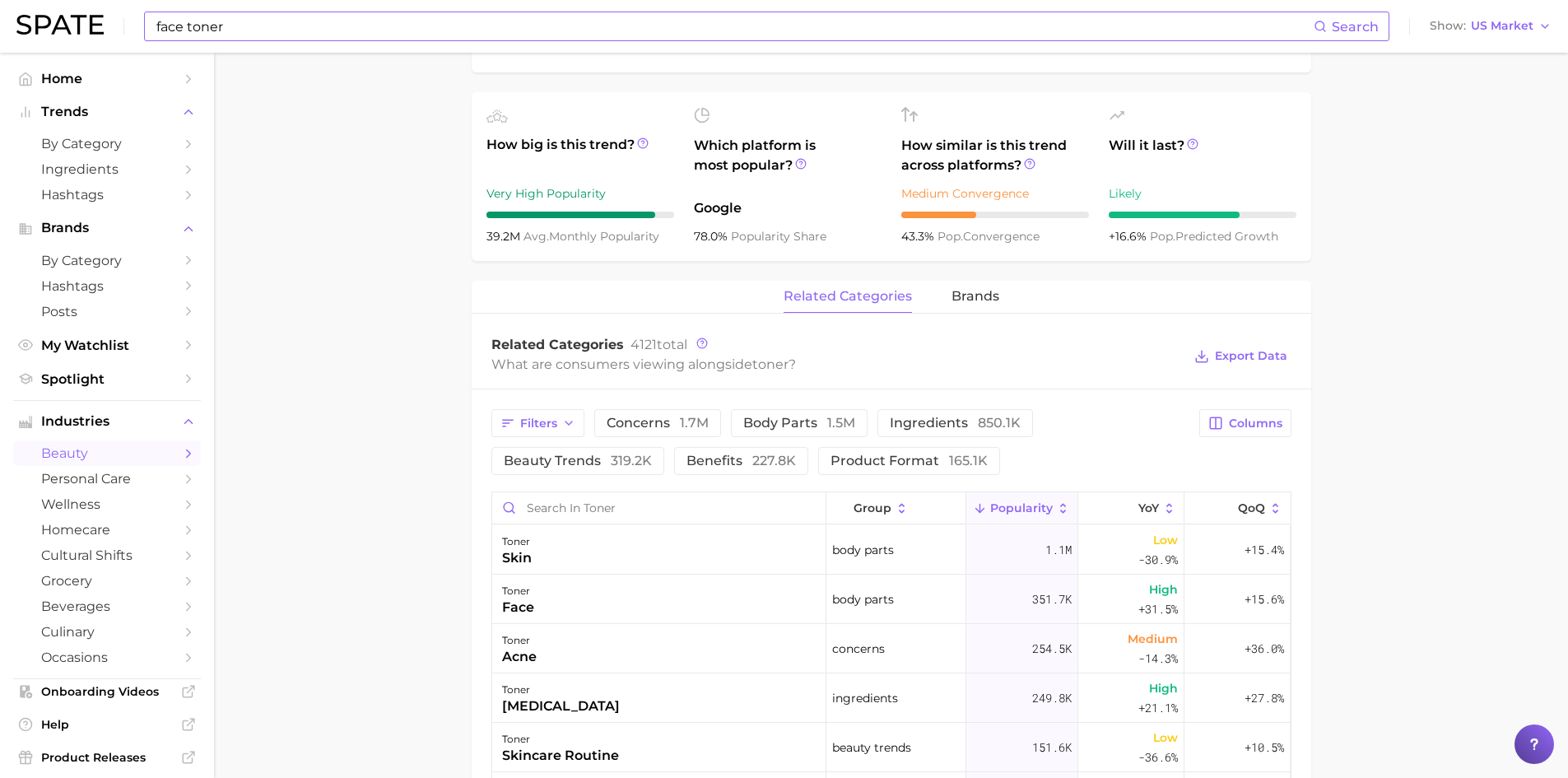
scroll to position [576, 0]
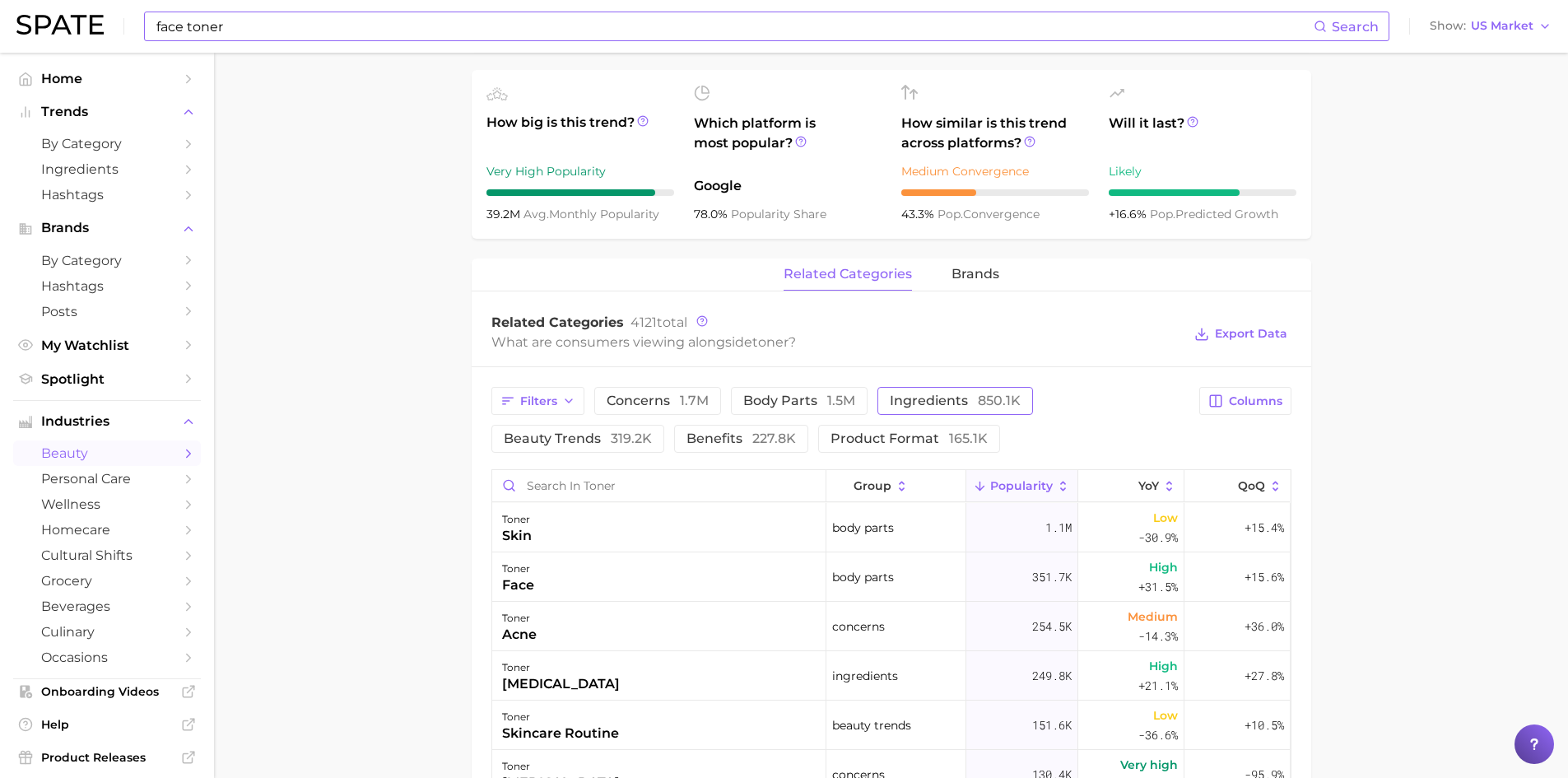
click at [912, 400] on span "ingredients 850.1k" at bounding box center [955, 401] width 131 height 13
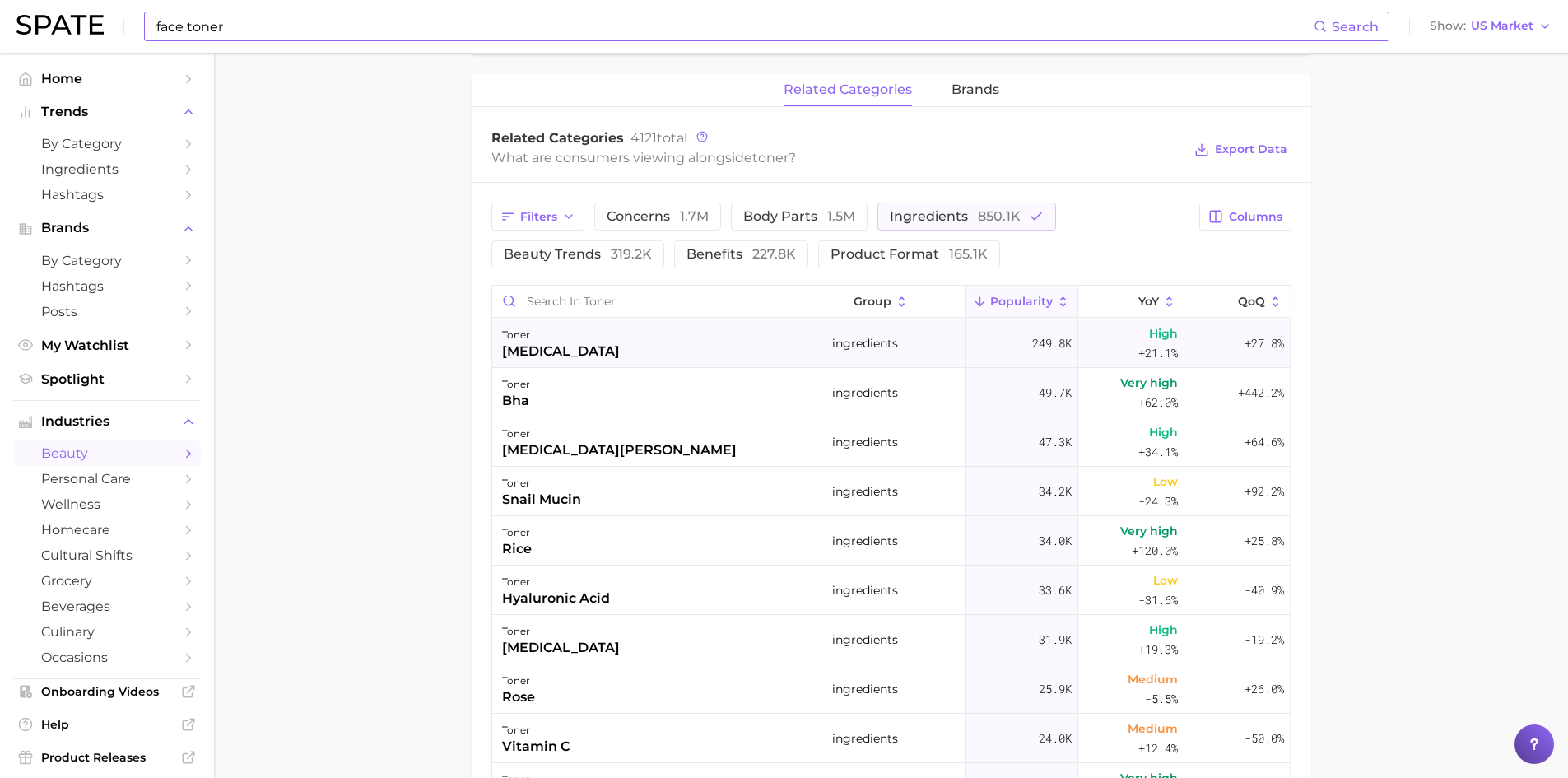
scroll to position [741, 0]
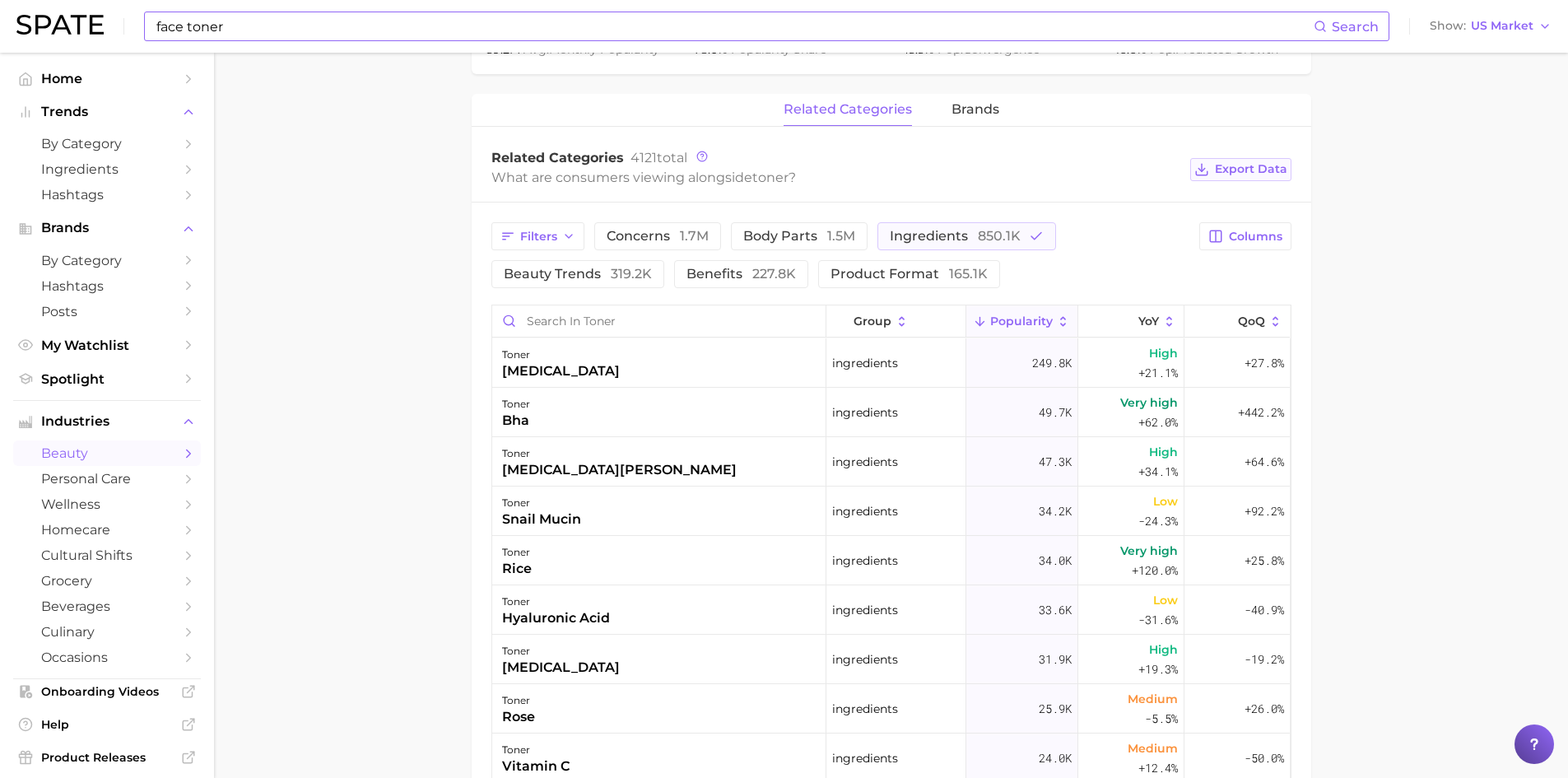
click at [1248, 168] on span "Export Data" at bounding box center [1250, 169] width 72 height 14
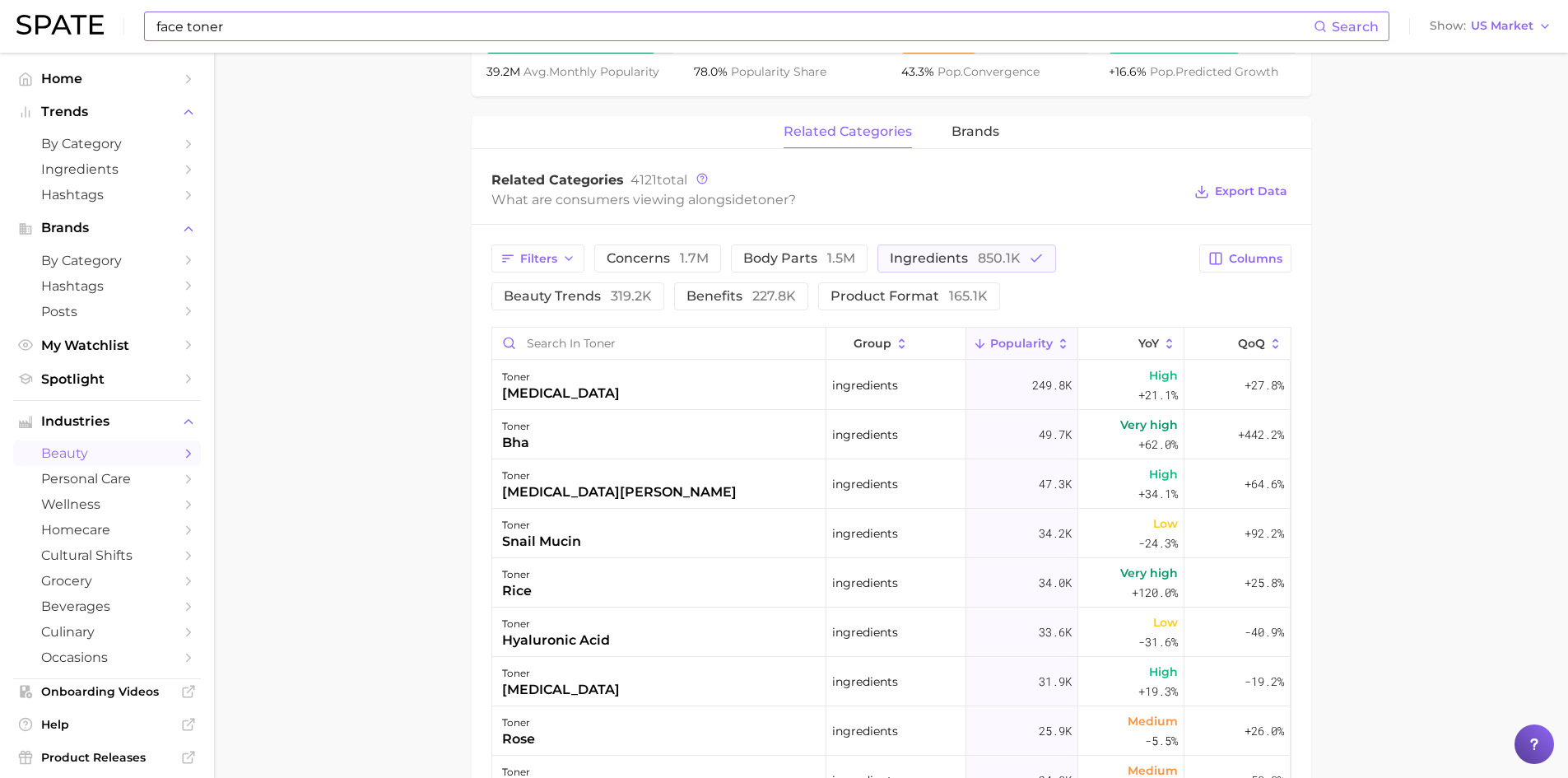
scroll to position [659, 0]
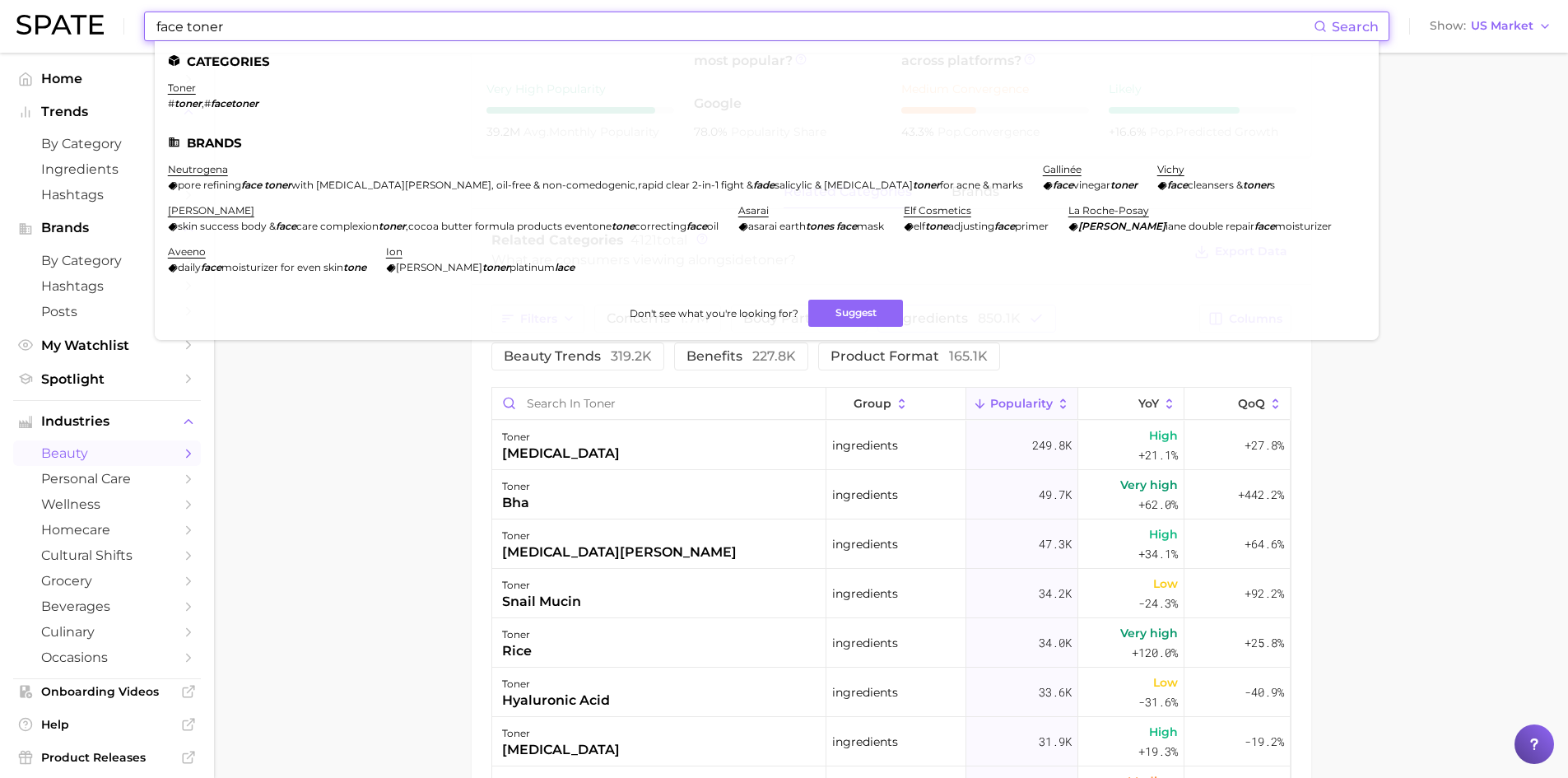
drag, startPoint x: 245, startPoint y: 27, endPoint x: 137, endPoint y: 37, distance: 108.5
click at [136, 34] on div "face toner Search Categories toner # toner , # facetoner Brands neutrogena pore…" at bounding box center [784, 26] width 1535 height 53
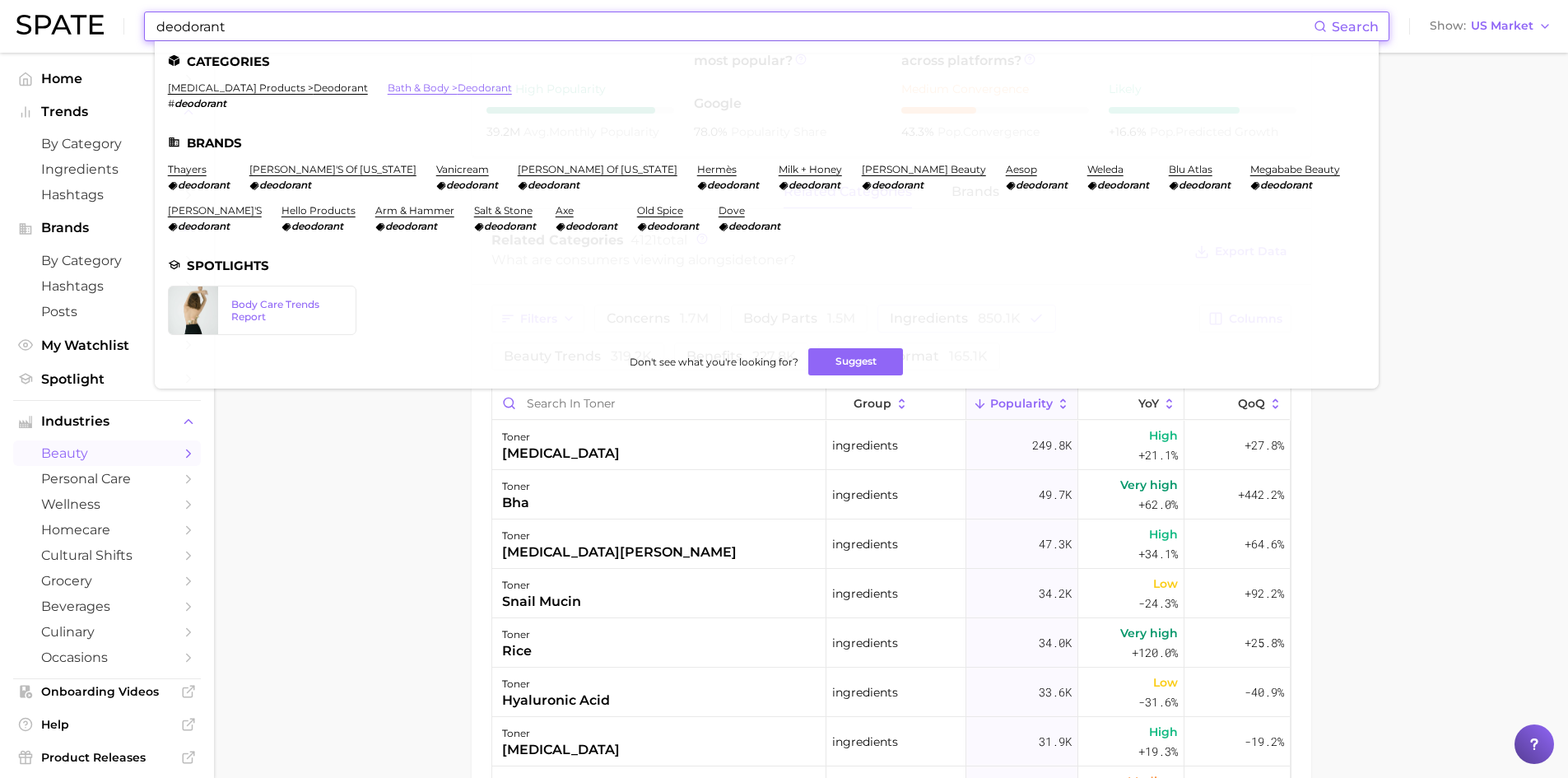
type input "deodorant"
click at [398, 89] on link "bath & body > deodorant" at bounding box center [450, 88] width 124 height 13
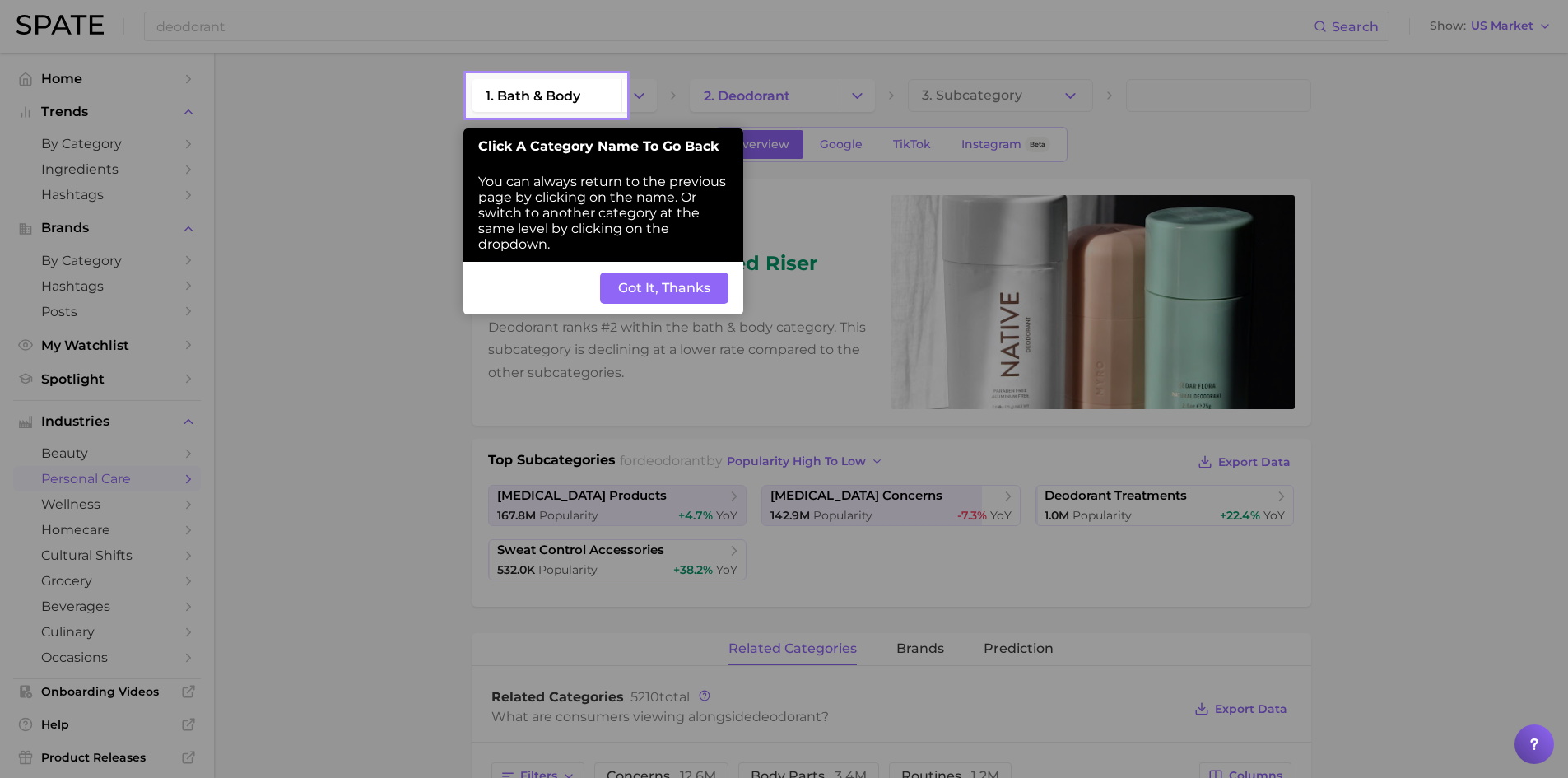
click at [641, 292] on button "Got It, Thanks" at bounding box center [664, 289] width 129 height 31
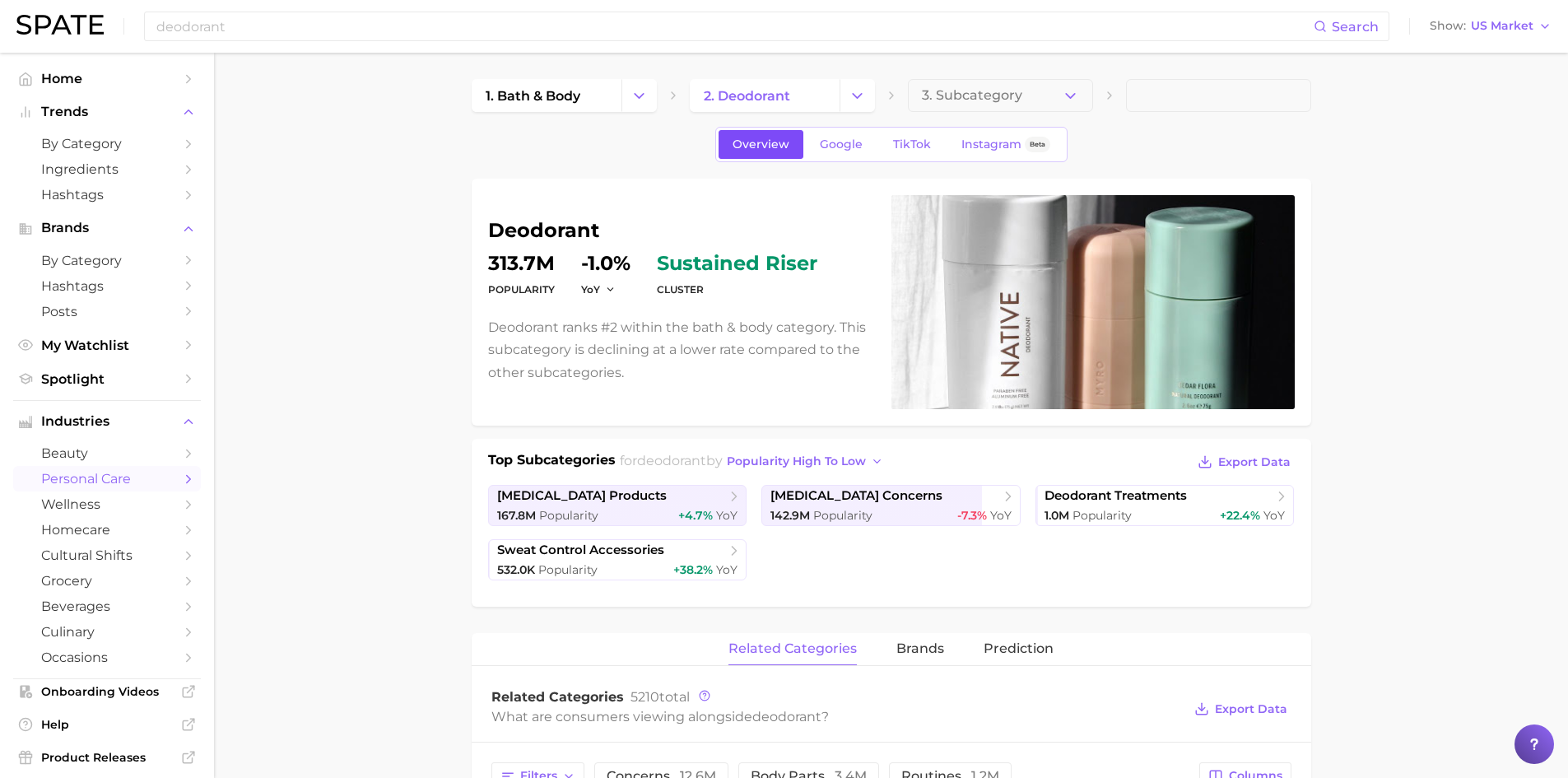
drag, startPoint x: 747, startPoint y: 145, endPoint x: 735, endPoint y: 162, distance: 20.8
click at [749, 144] on span "Overview" at bounding box center [761, 144] width 57 height 14
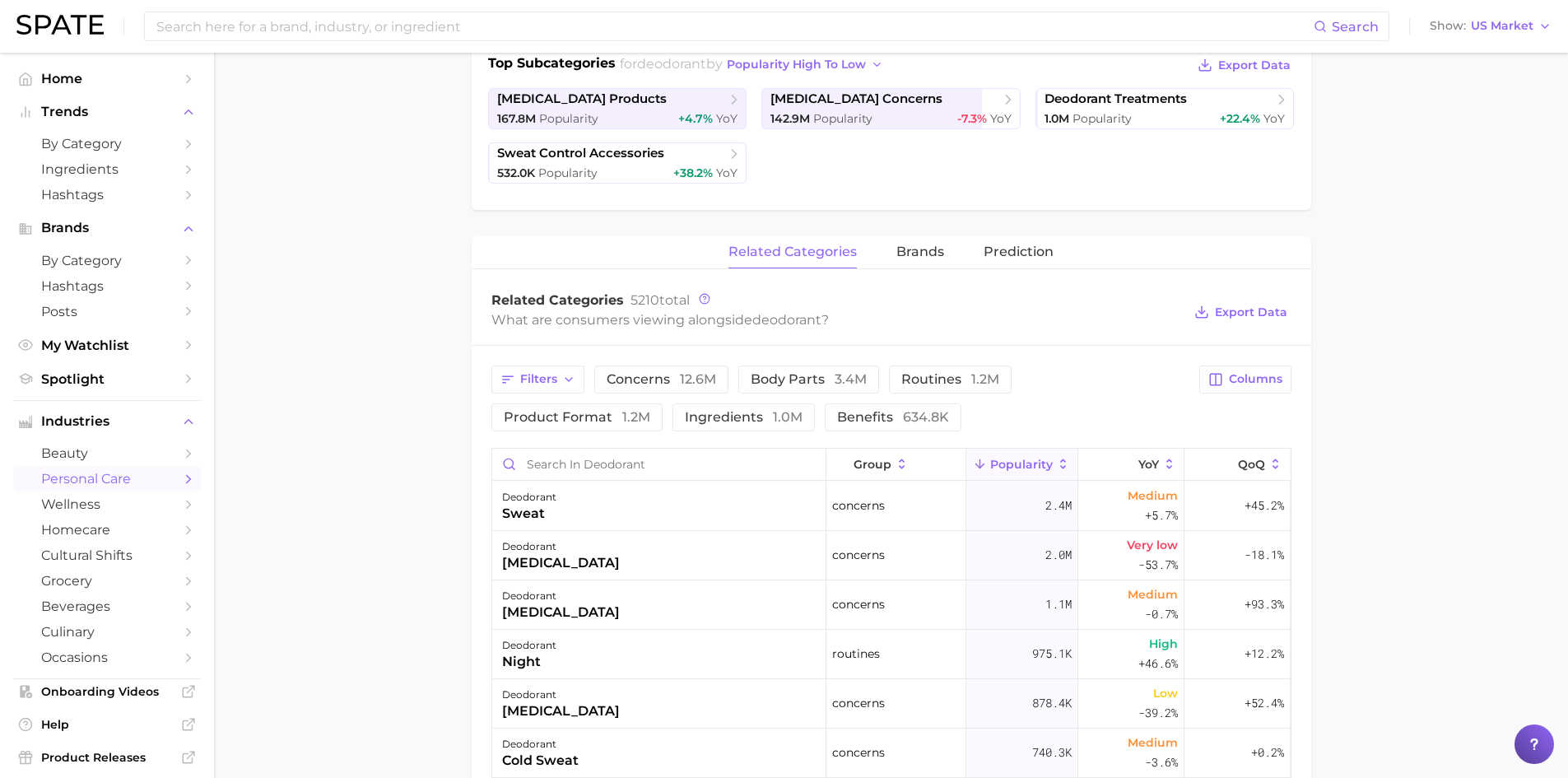
scroll to position [412, 0]
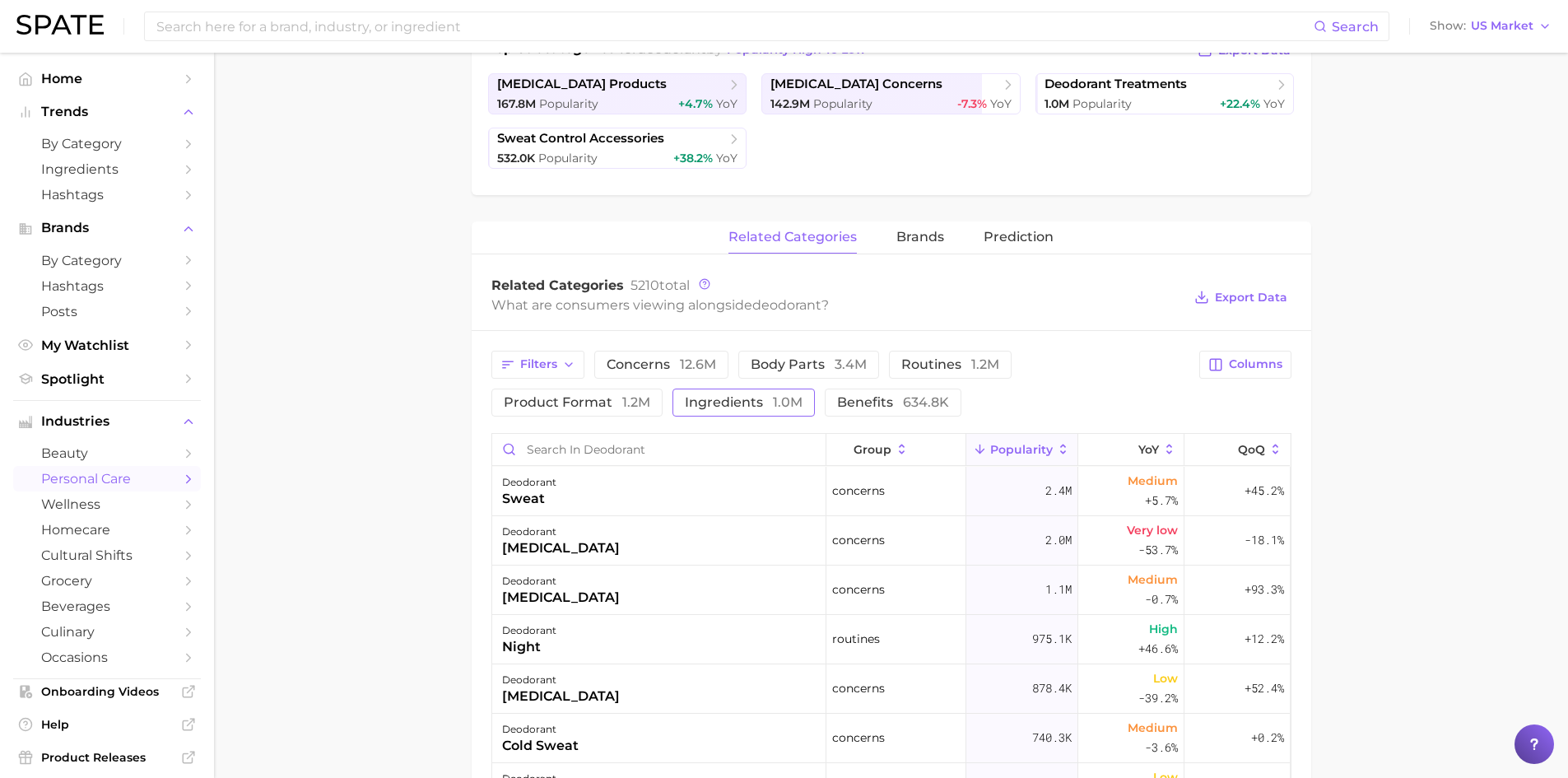
click at [685, 400] on span "ingredients 1.0m" at bounding box center [743, 403] width 118 height 13
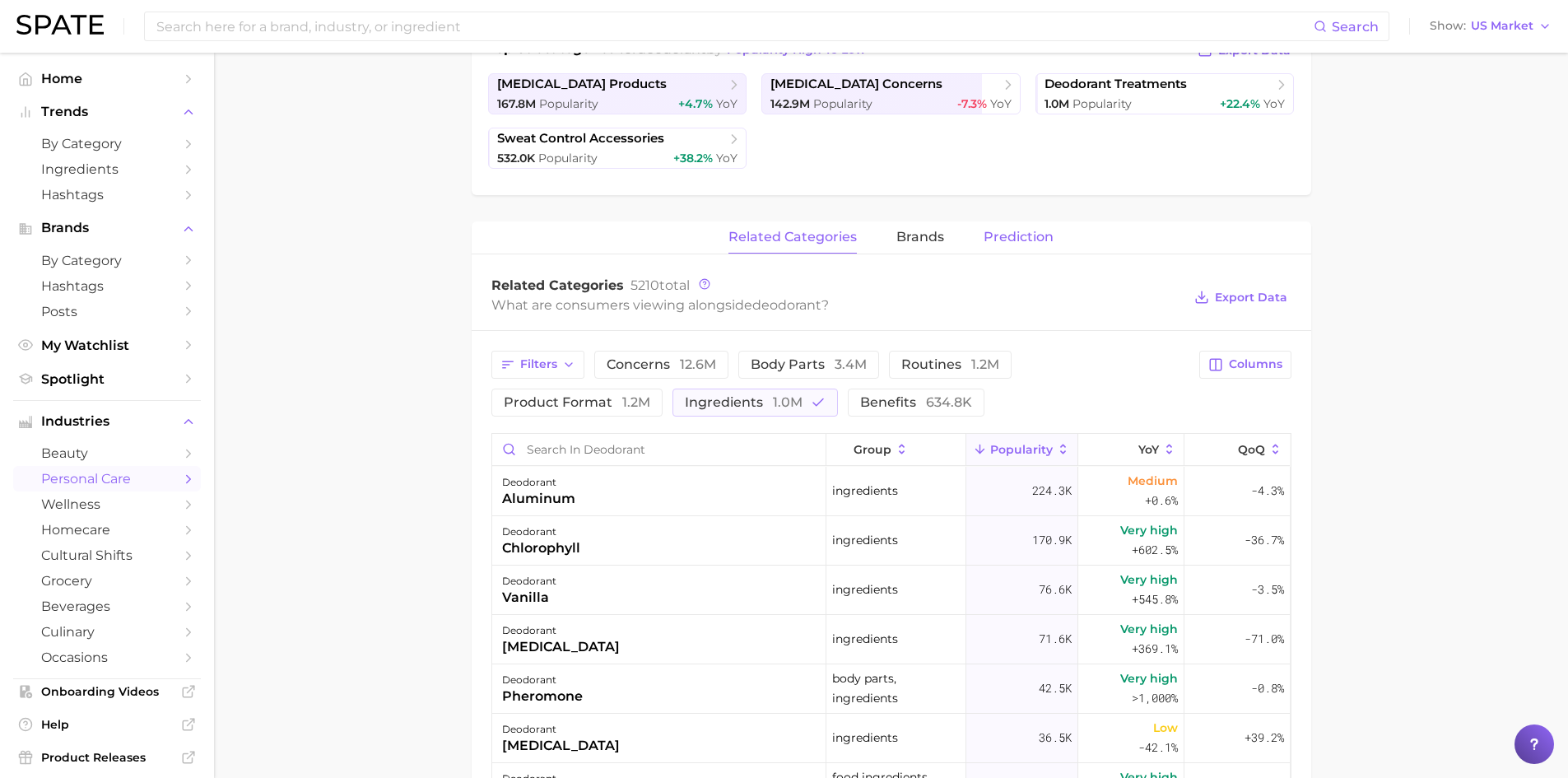
click at [1004, 239] on span "Prediction" at bounding box center [1019, 237] width 70 height 15
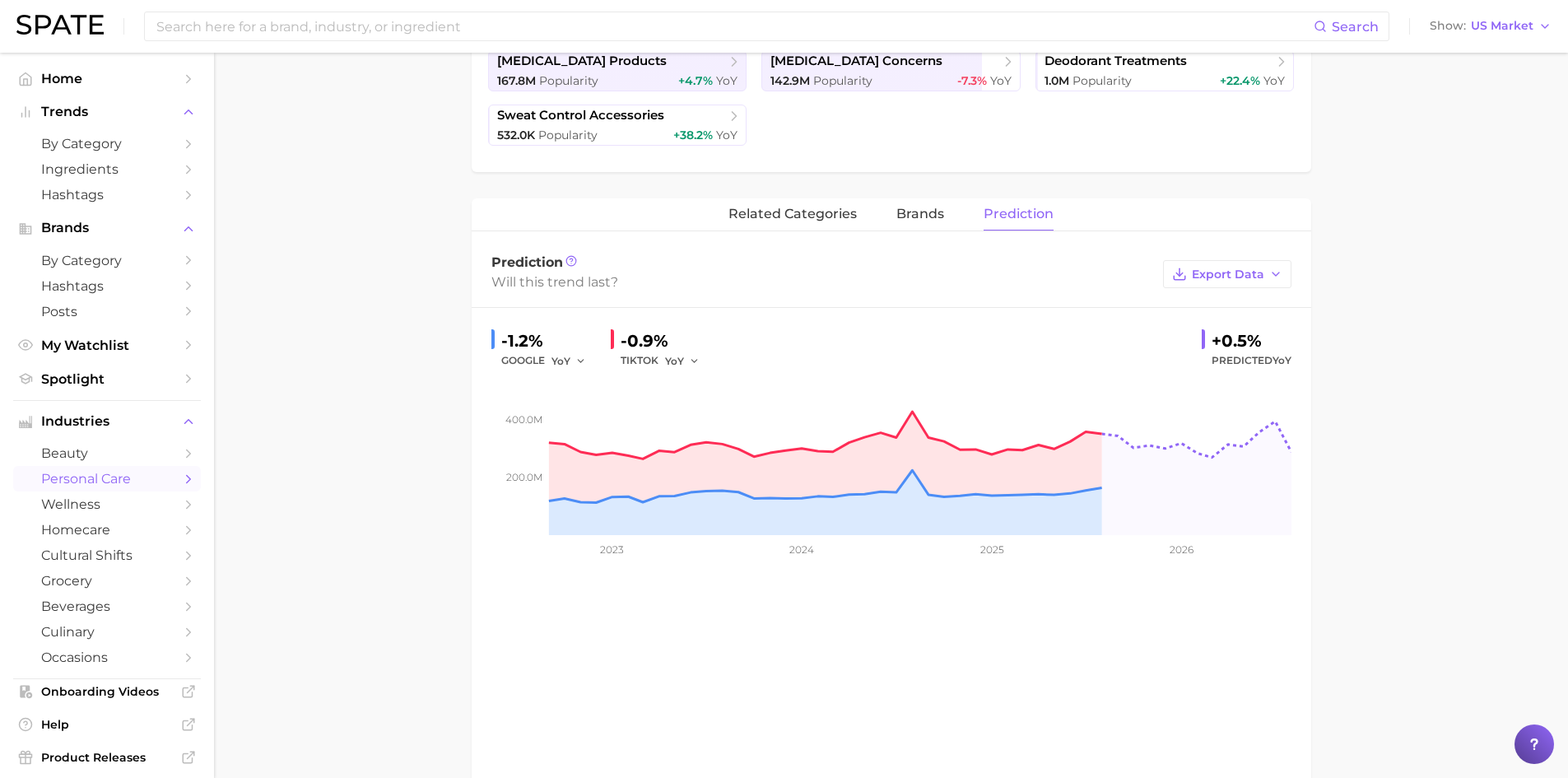
scroll to position [494, 0]
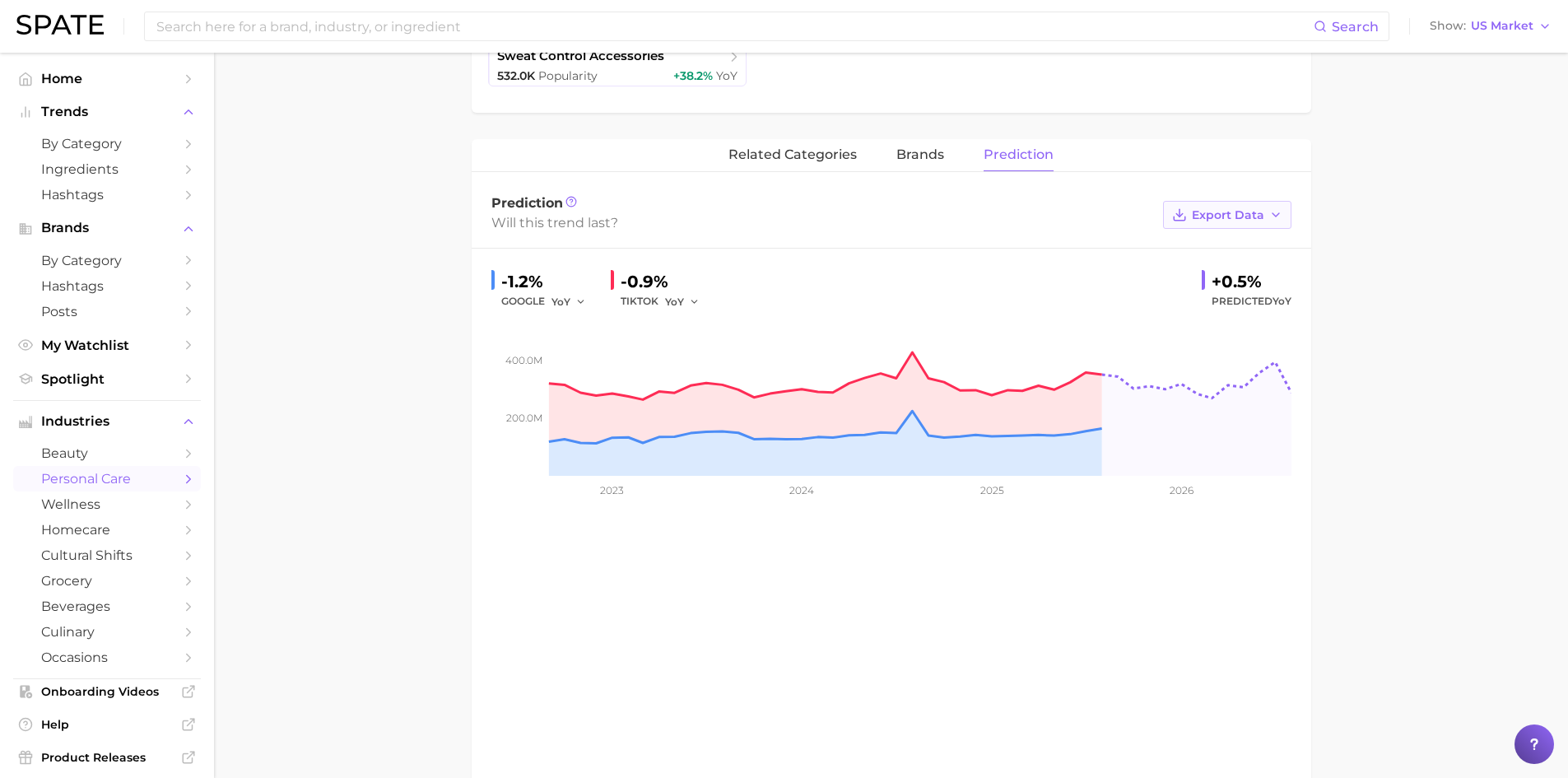
click at [1260, 213] on span "Export Data" at bounding box center [1228, 215] width 72 height 14
click at [1212, 278] on span "Time Series Image" at bounding box center [1193, 275] width 110 height 14
click at [285, 348] on main "1. bath & body 2. deodorant 3. Subcategory Overview Google TikTok Instagram Bet…" at bounding box center [892, 226] width 1354 height 1336
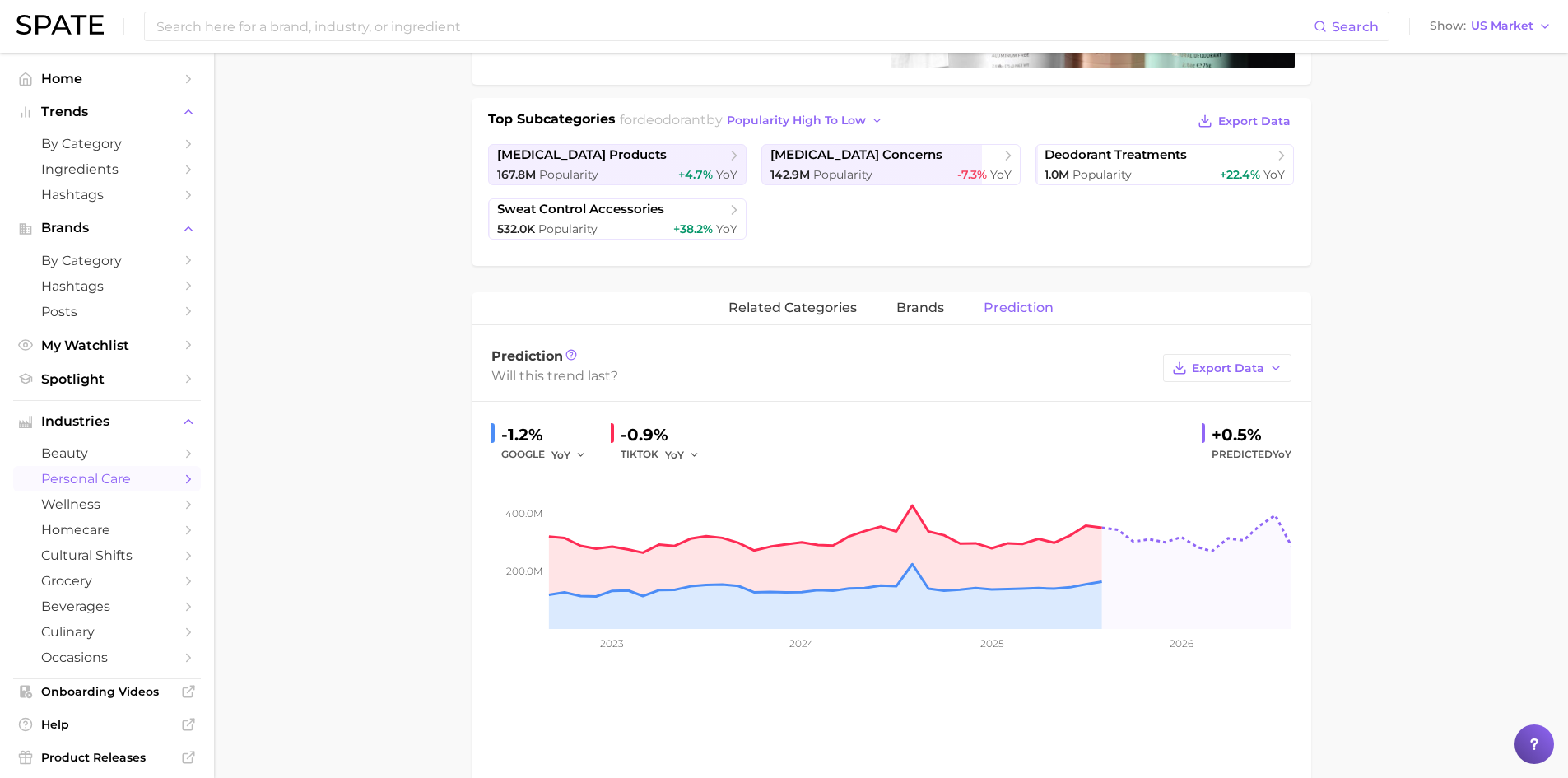
scroll to position [281, 0]
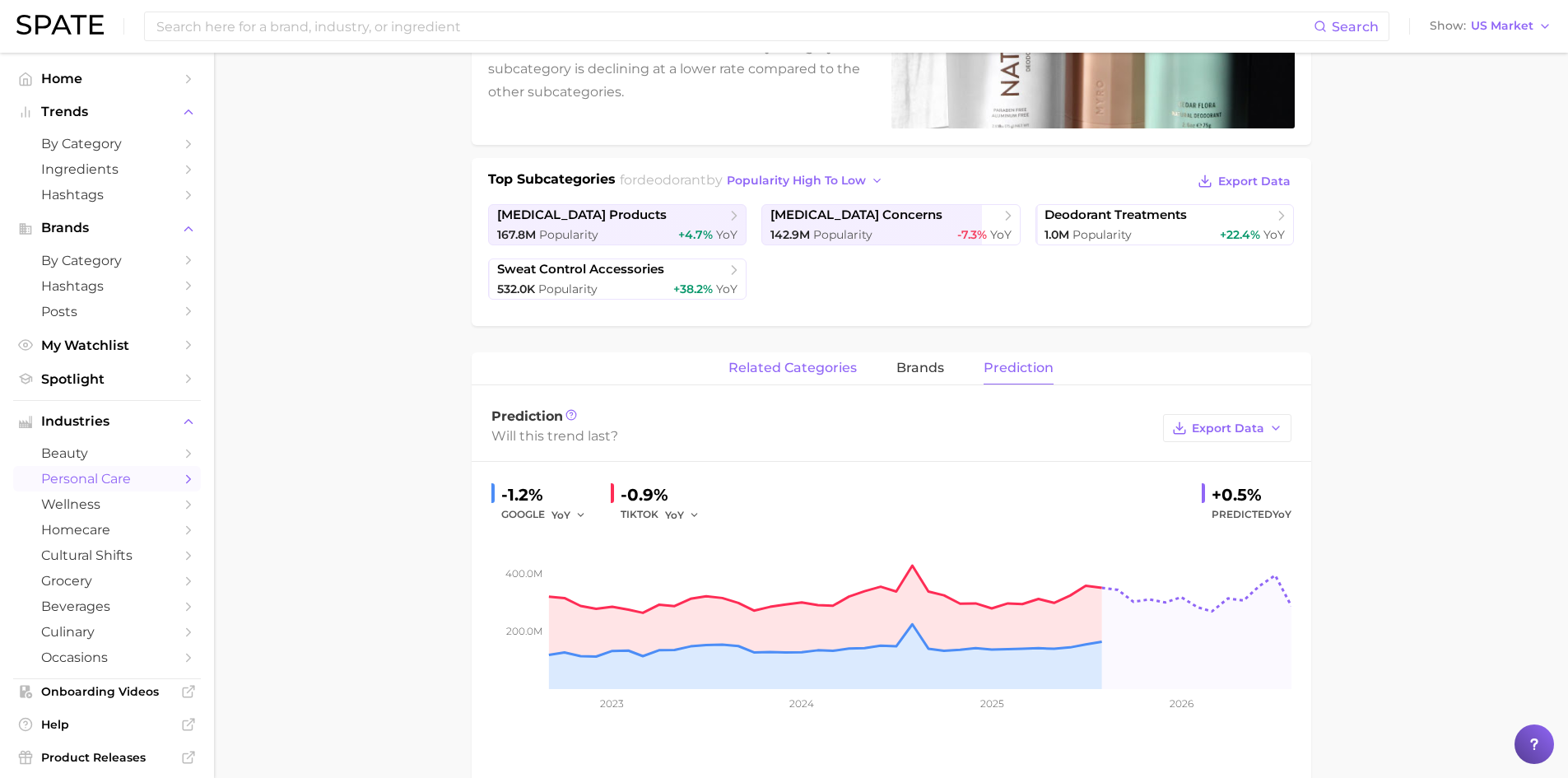
click at [768, 373] on span "related categories" at bounding box center [792, 368] width 129 height 15
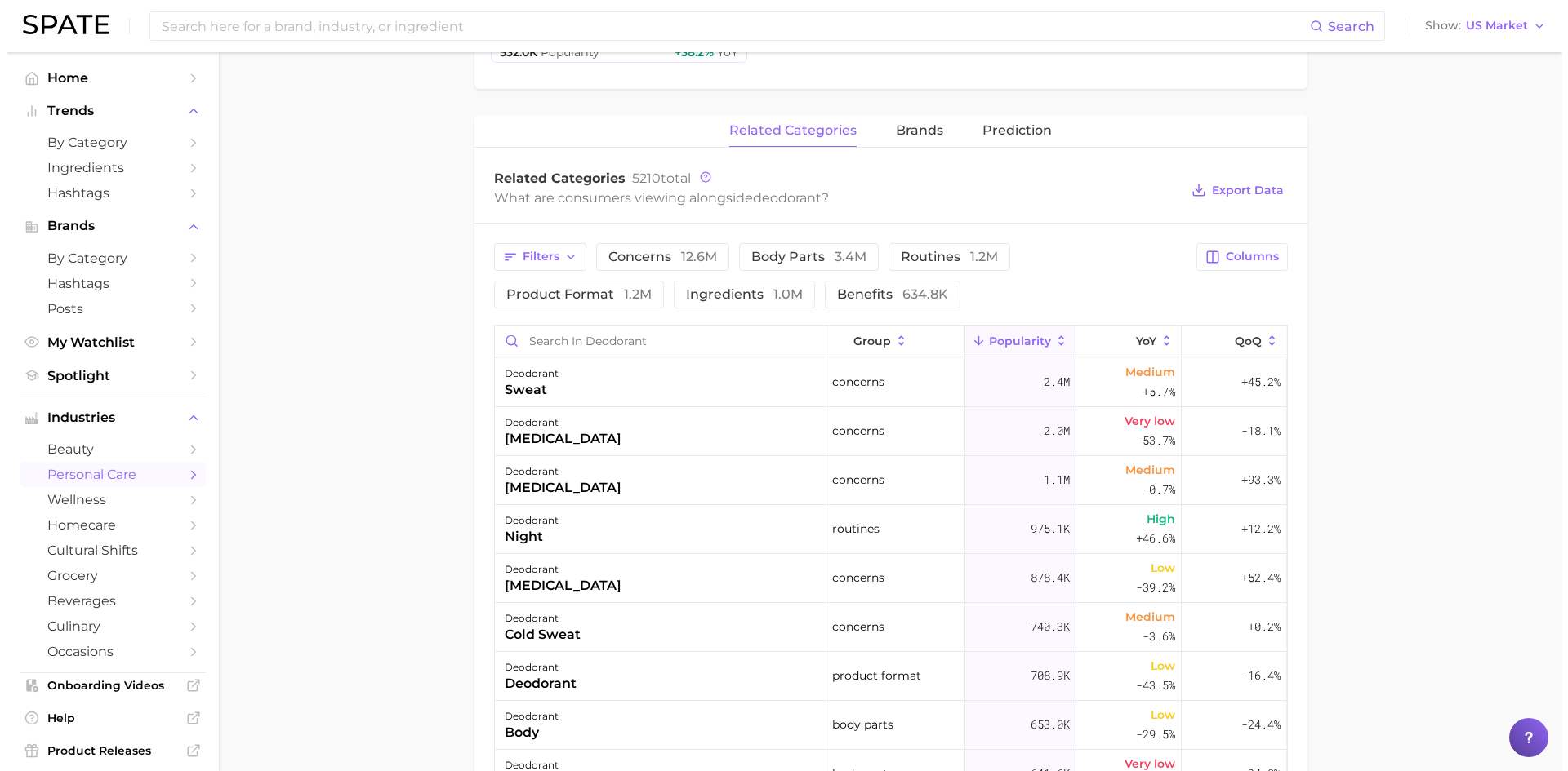
scroll to position [523, 0]
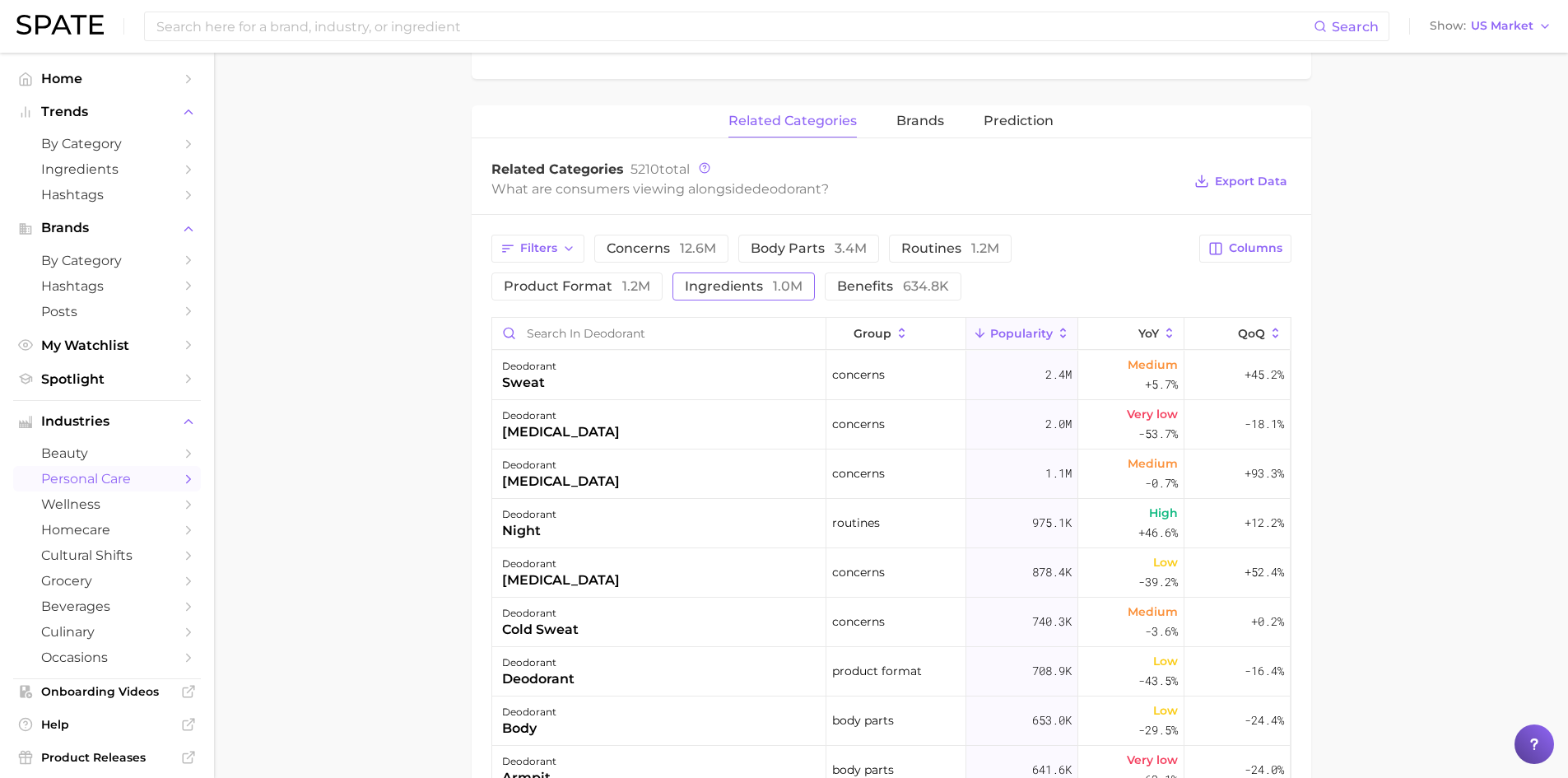
click at [685, 293] on span "ingredients 1.0m" at bounding box center [743, 287] width 118 height 13
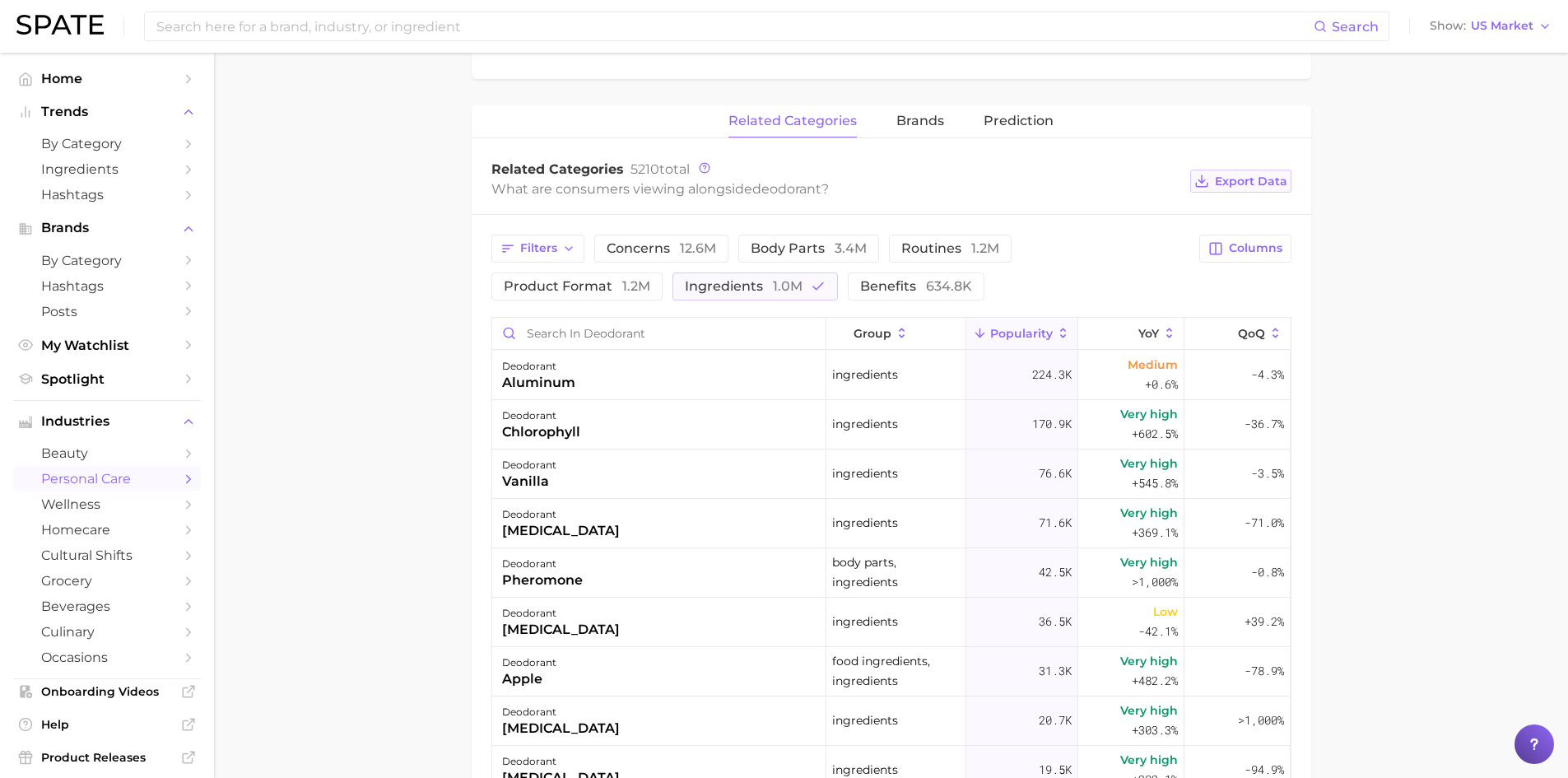
click at [1239, 181] on span "Export Data" at bounding box center [1250, 181] width 72 height 14
click at [543, 483] on div "vanilla" at bounding box center [529, 482] width 55 height 20
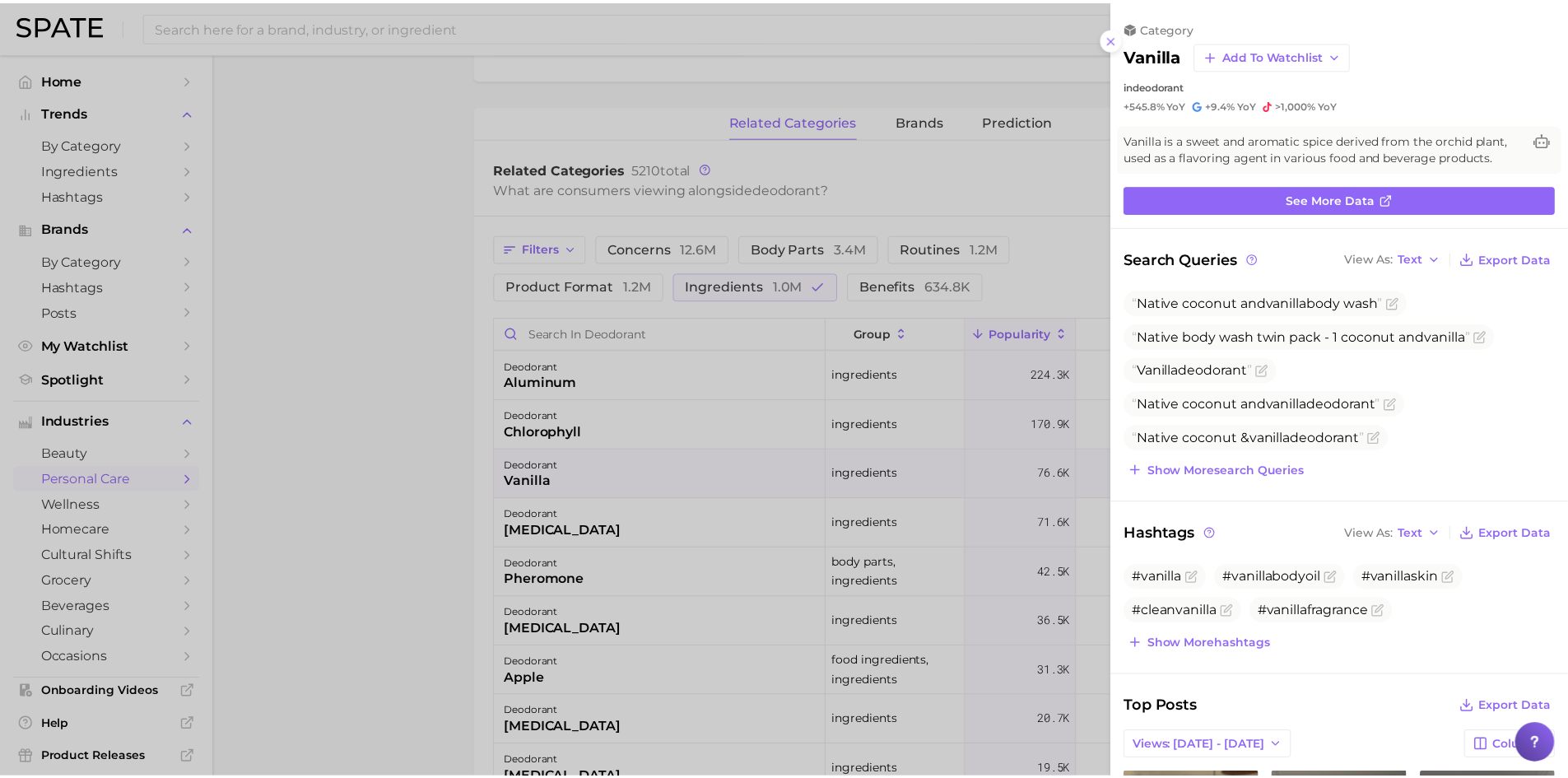
scroll to position [0, 0]
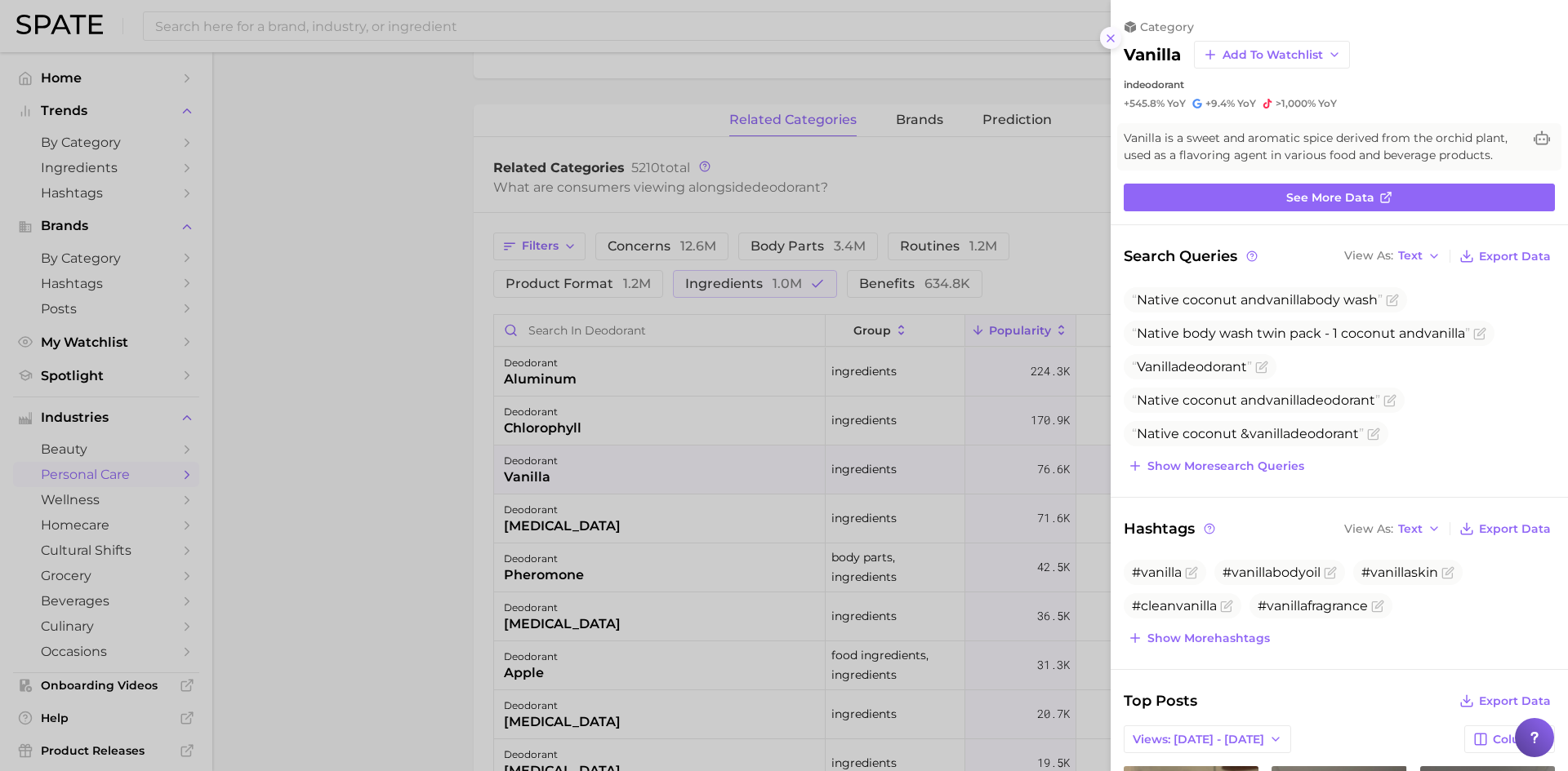
click at [1108, 39] on icon at bounding box center [1110, 38] width 13 height 13
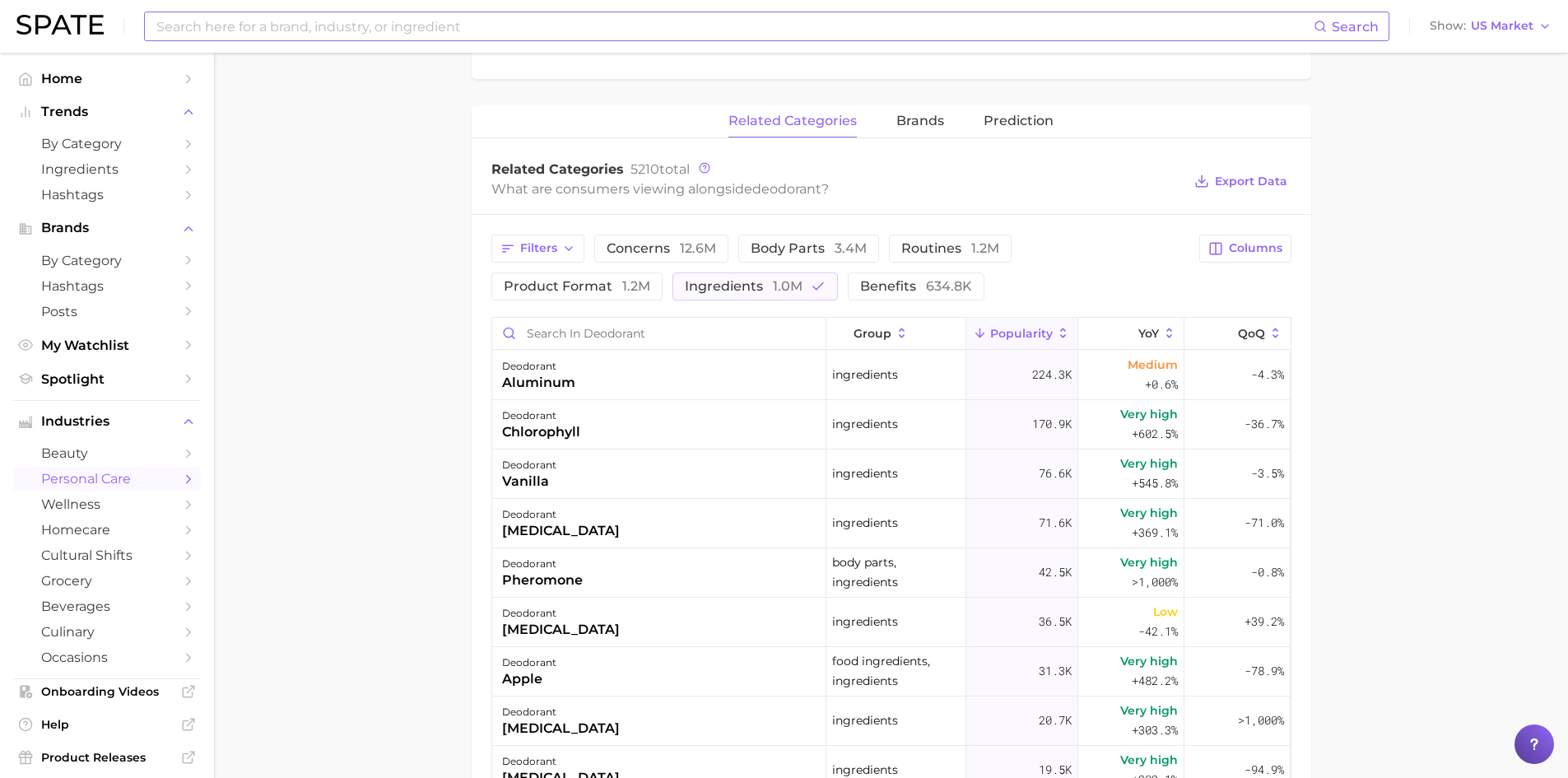
click at [429, 26] on input at bounding box center [735, 26] width 1159 height 28
type input "sunscreen"
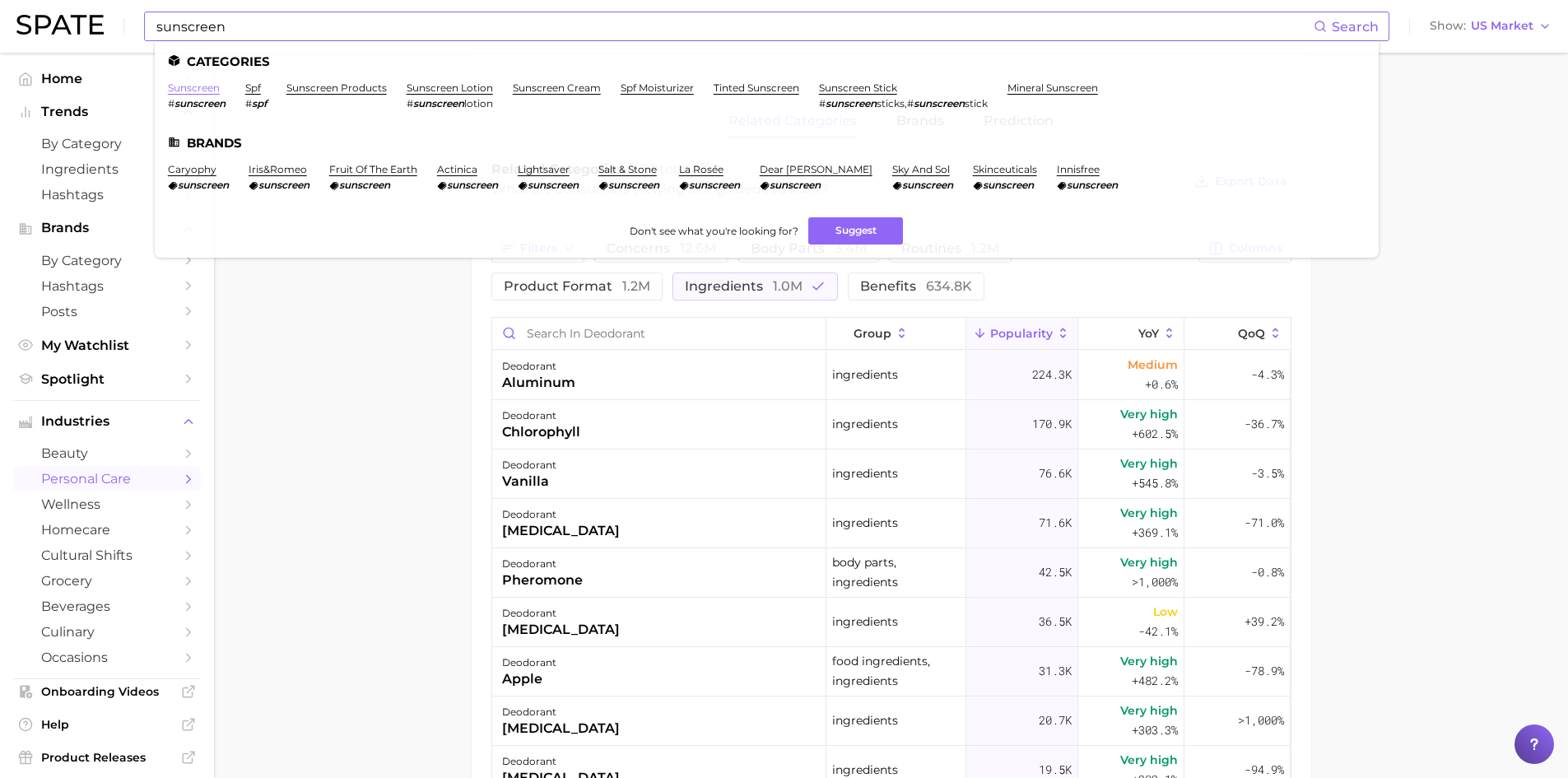
click at [177, 88] on link "sunscreen" at bounding box center [193, 88] width 52 height 13
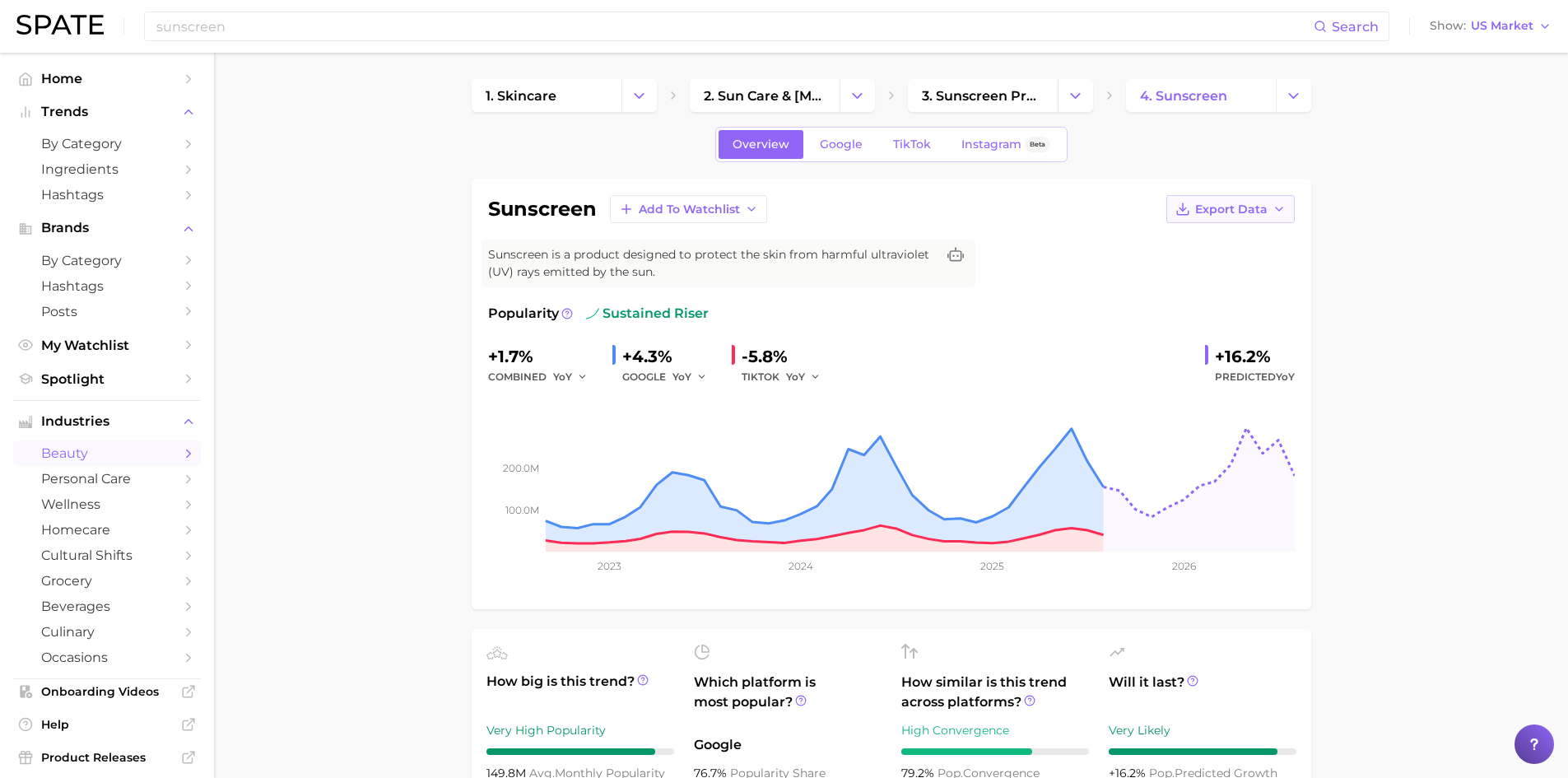
click at [1264, 219] on button "Export Data" at bounding box center [1230, 209] width 129 height 28
click at [1226, 271] on span "Time Series Image" at bounding box center [1197, 269] width 110 height 14
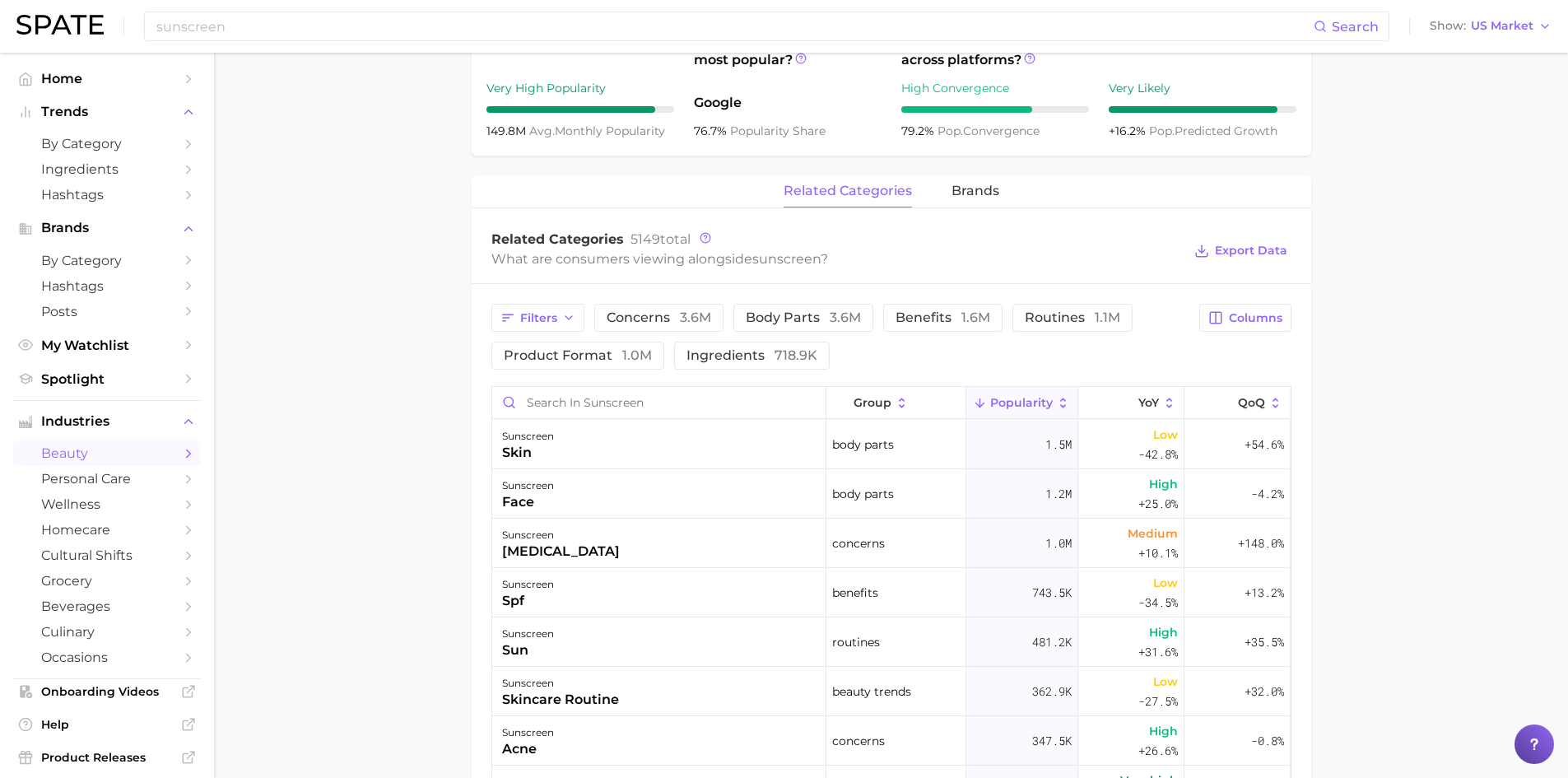
scroll to position [659, 0]
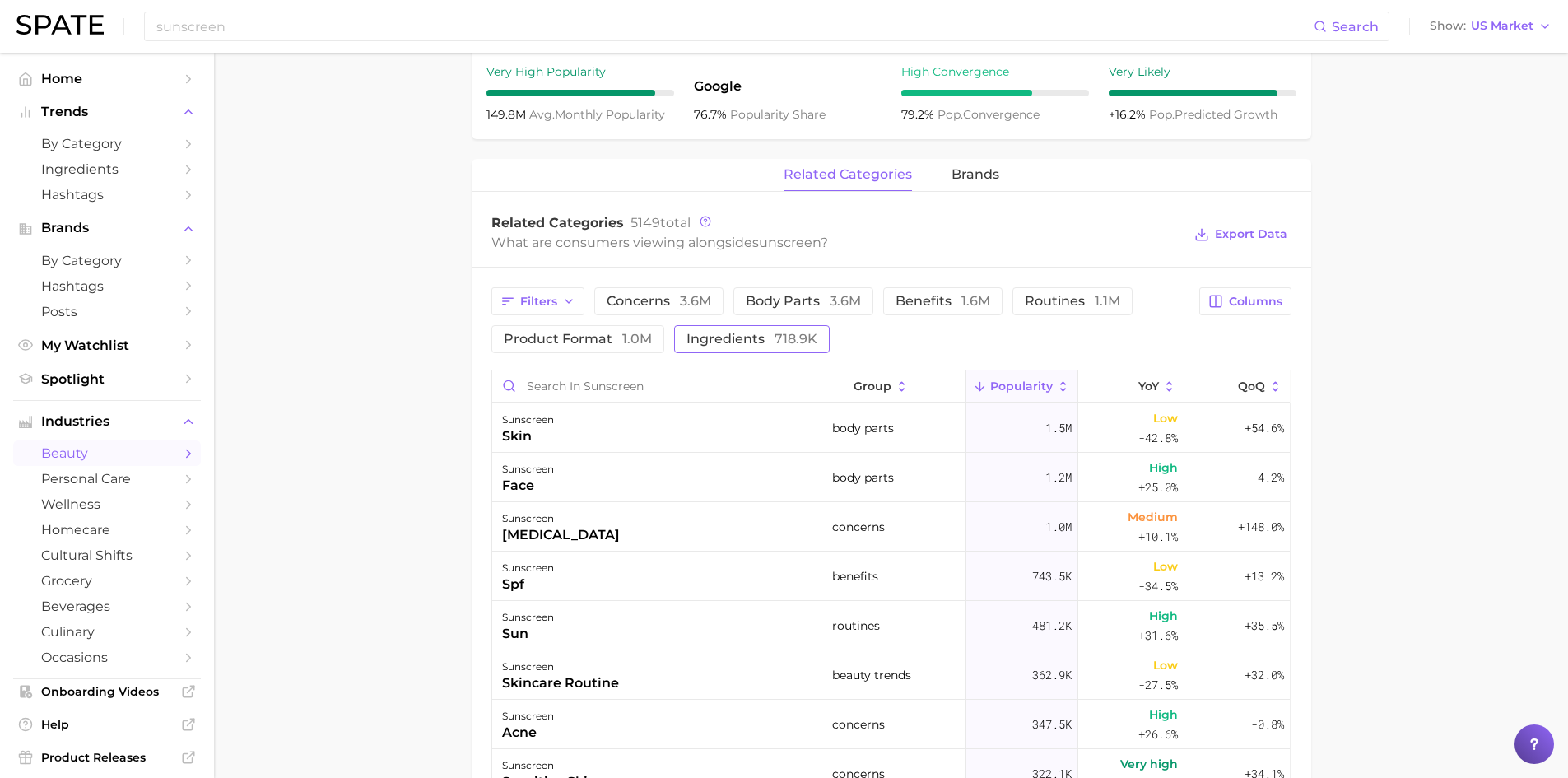
click at [750, 340] on span "ingredients 718.9k" at bounding box center [751, 339] width 131 height 13
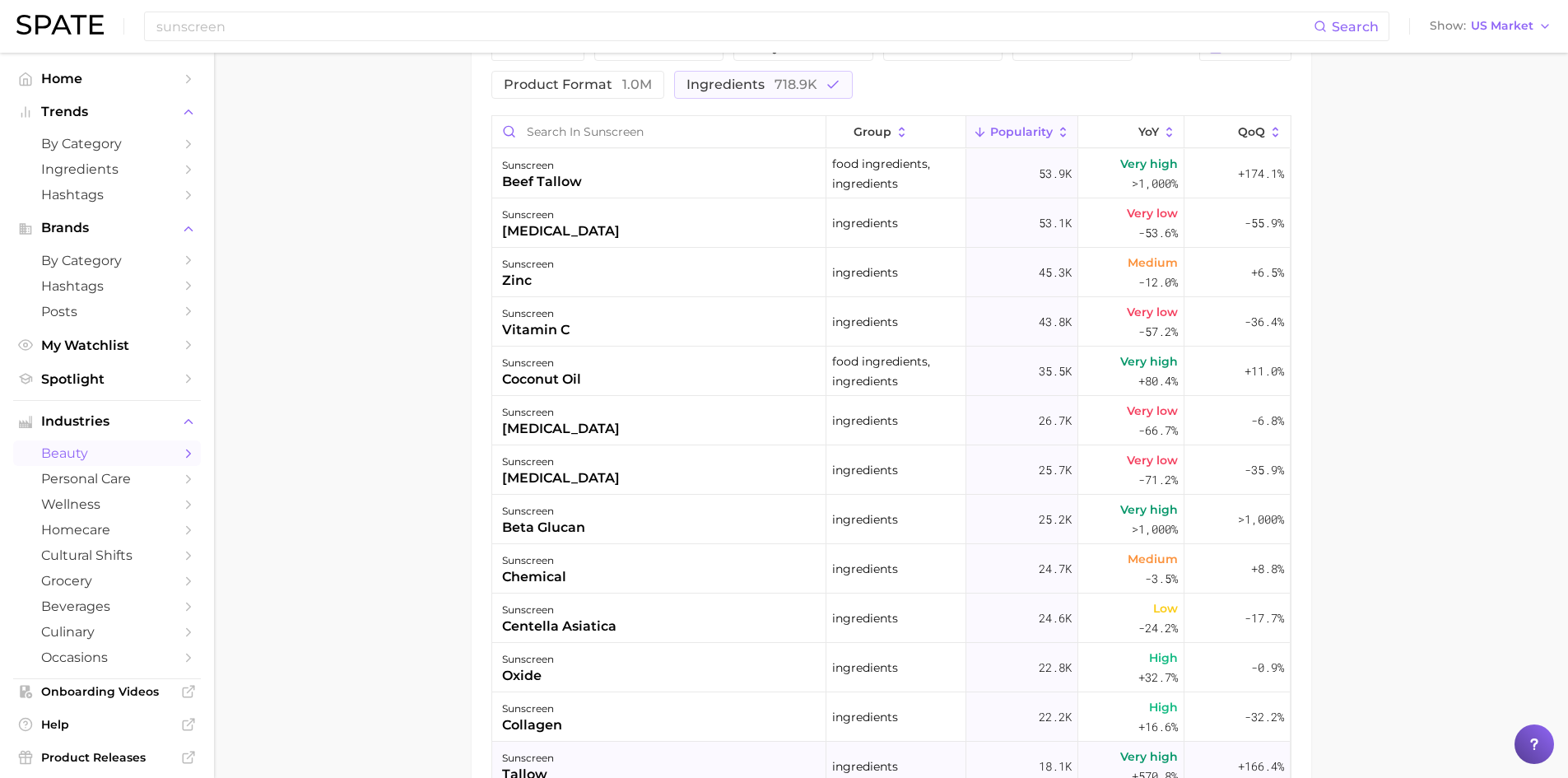
scroll to position [884, 0]
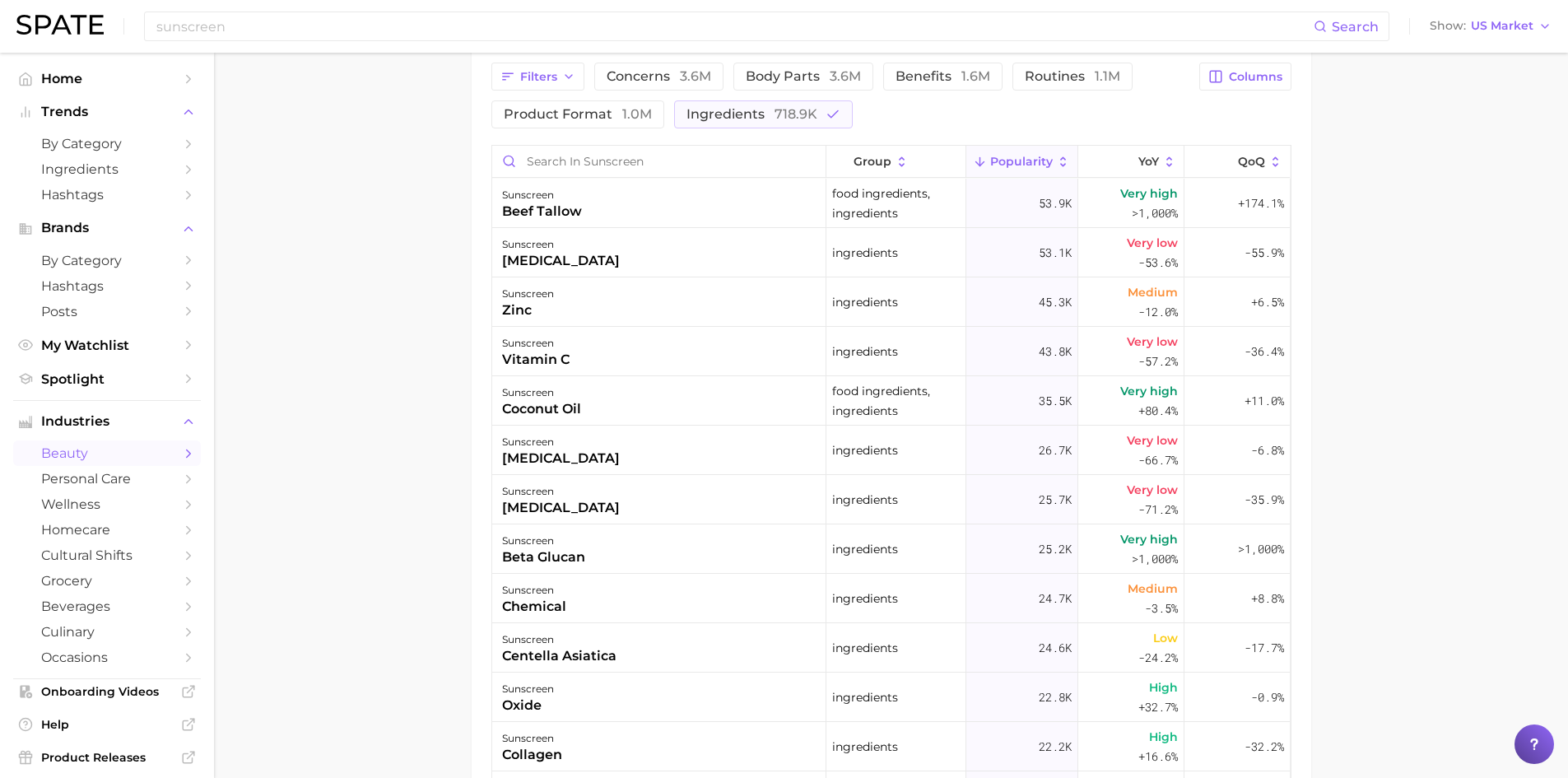
click at [1382, 209] on main "1. skincare 2. sun care & [MEDICAL_DATA] 3. sunscreen products 4. sunscreen Ove…" at bounding box center [892, 97] width 1354 height 1856
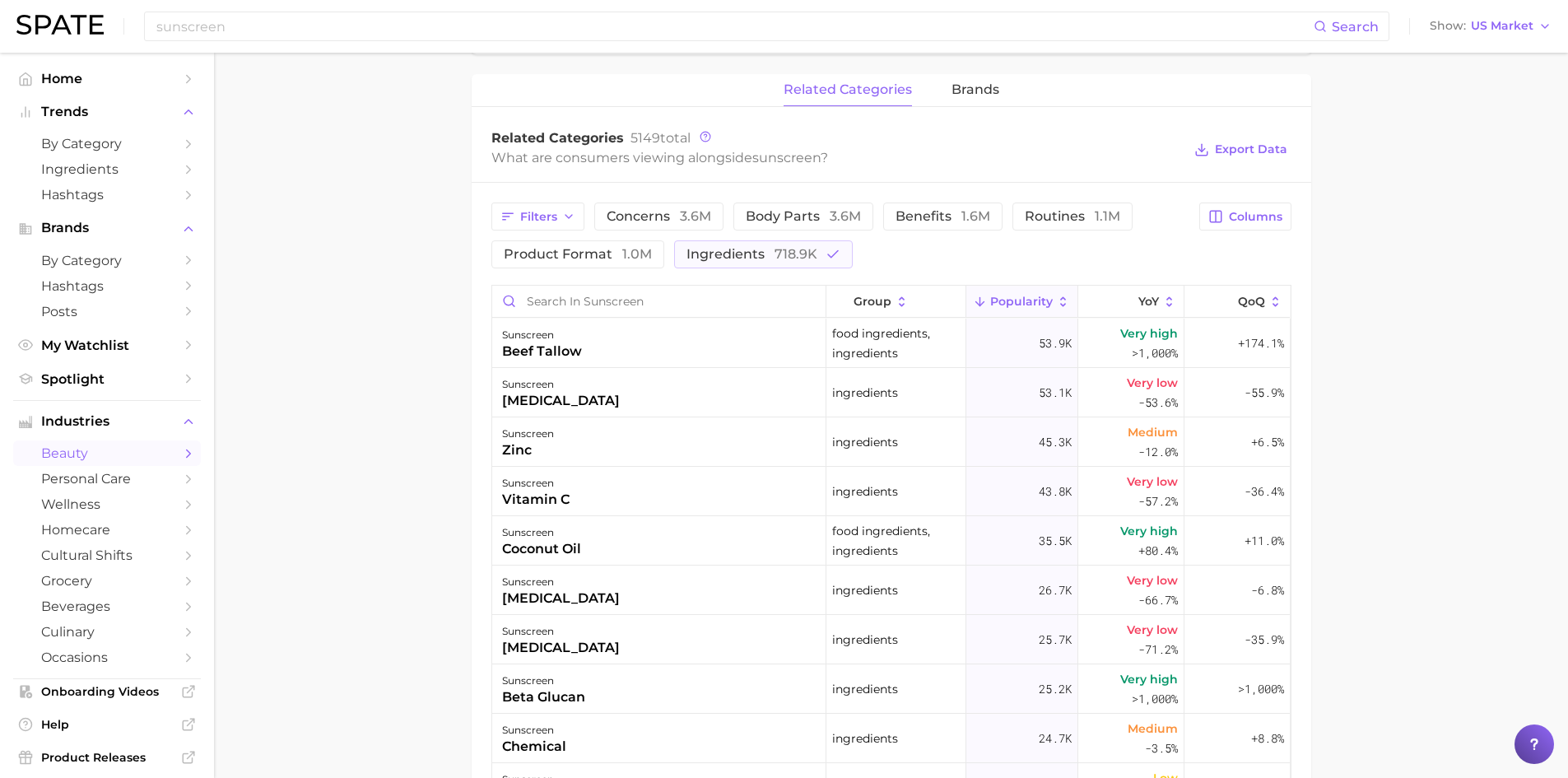
scroll to position [719, 0]
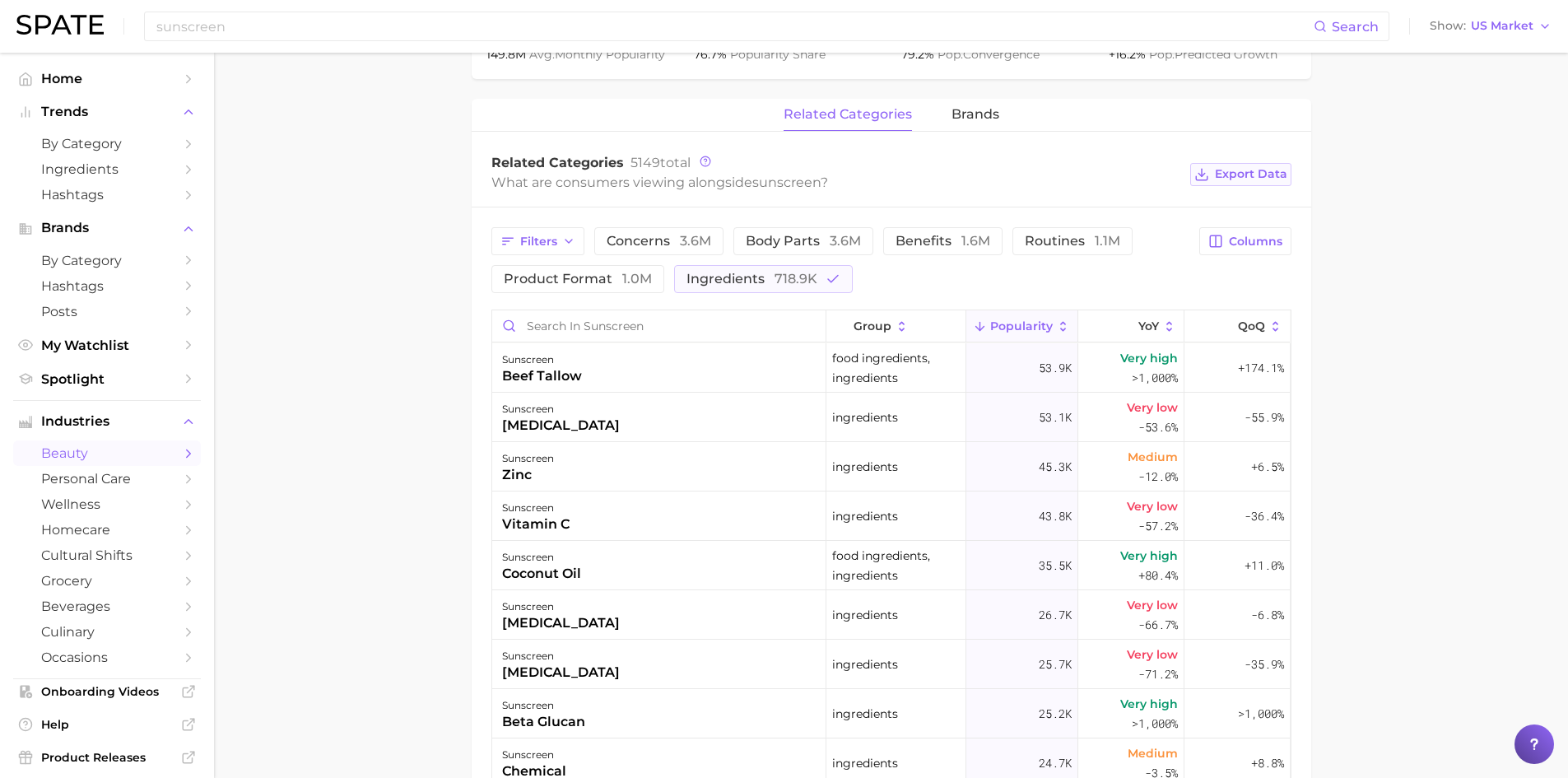
click at [1272, 177] on span "Export Data" at bounding box center [1250, 173] width 72 height 14
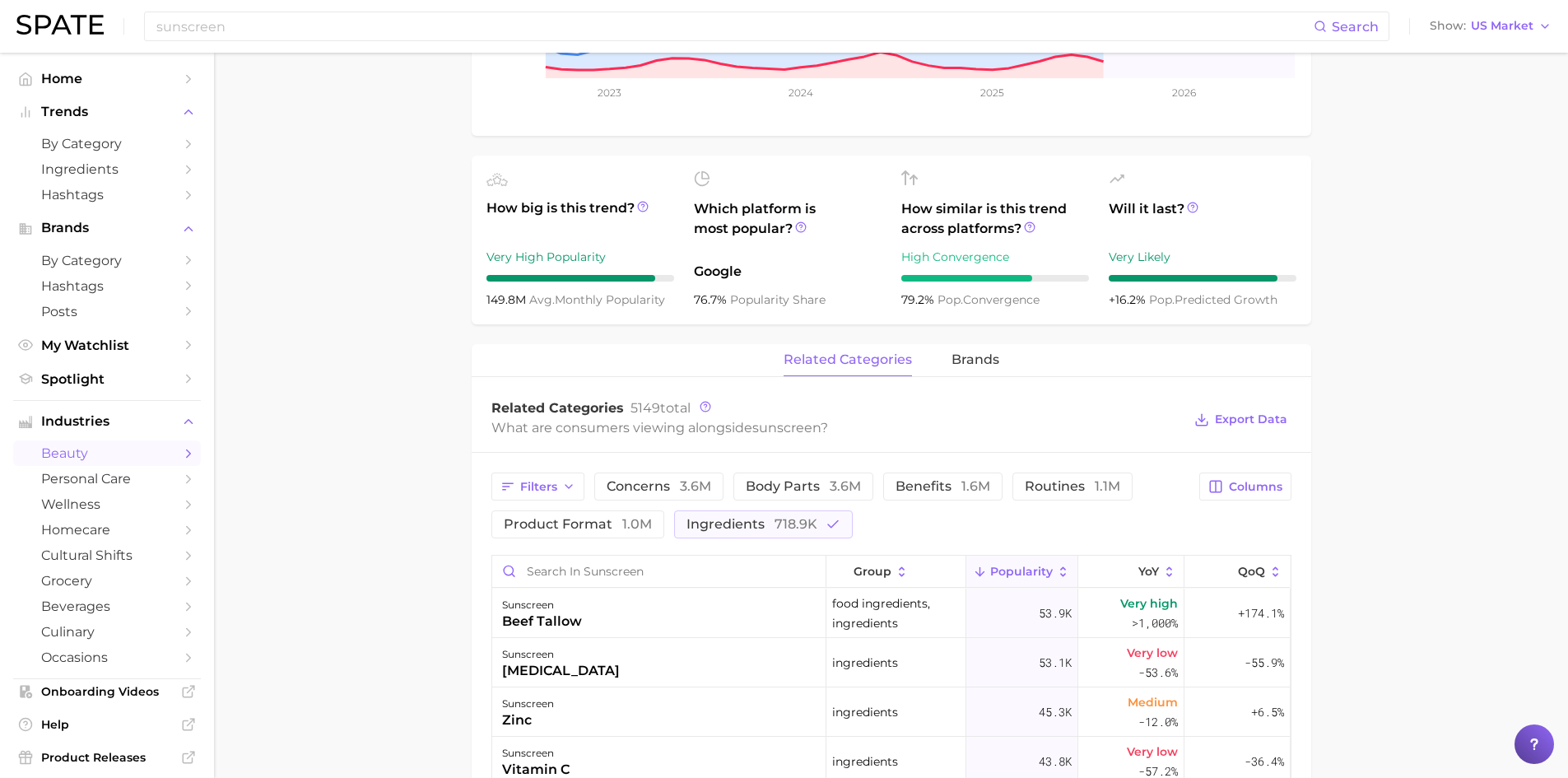
scroll to position [472, 0]
click at [234, 20] on input "sunscreen" at bounding box center [735, 26] width 1159 height 28
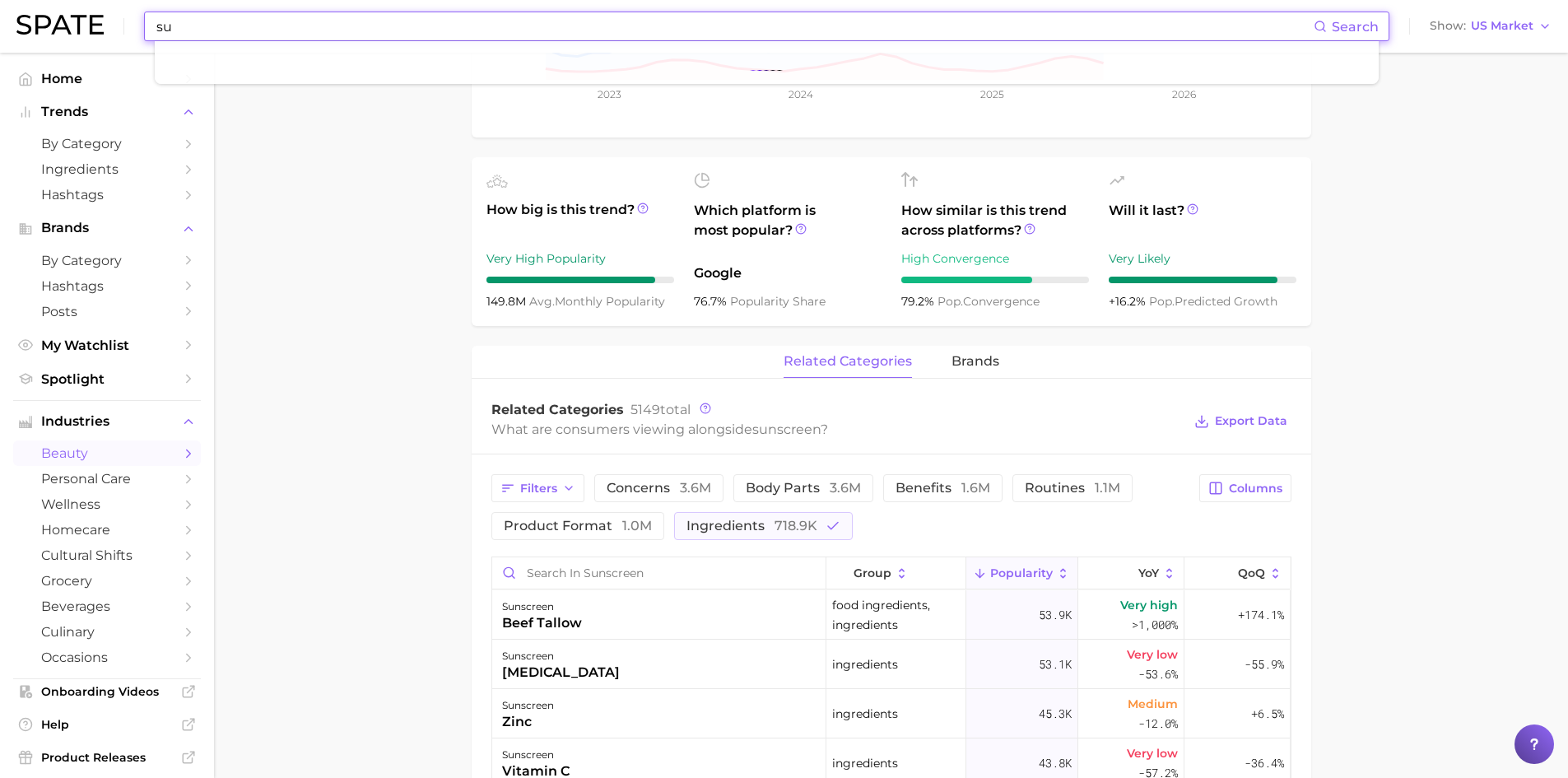
type input "s"
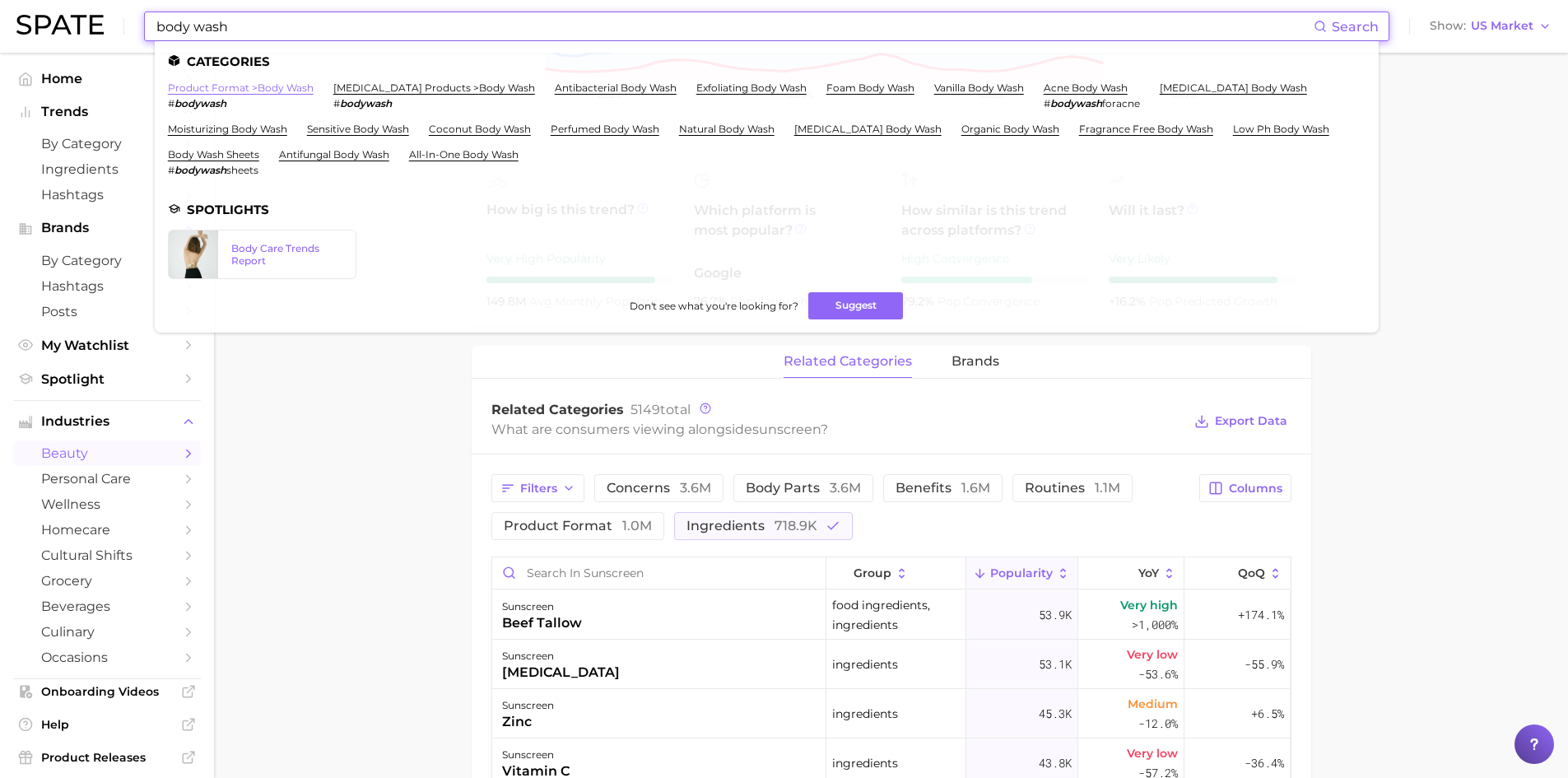
click at [215, 88] on link "product format > body wash" at bounding box center [241, 88] width 146 height 13
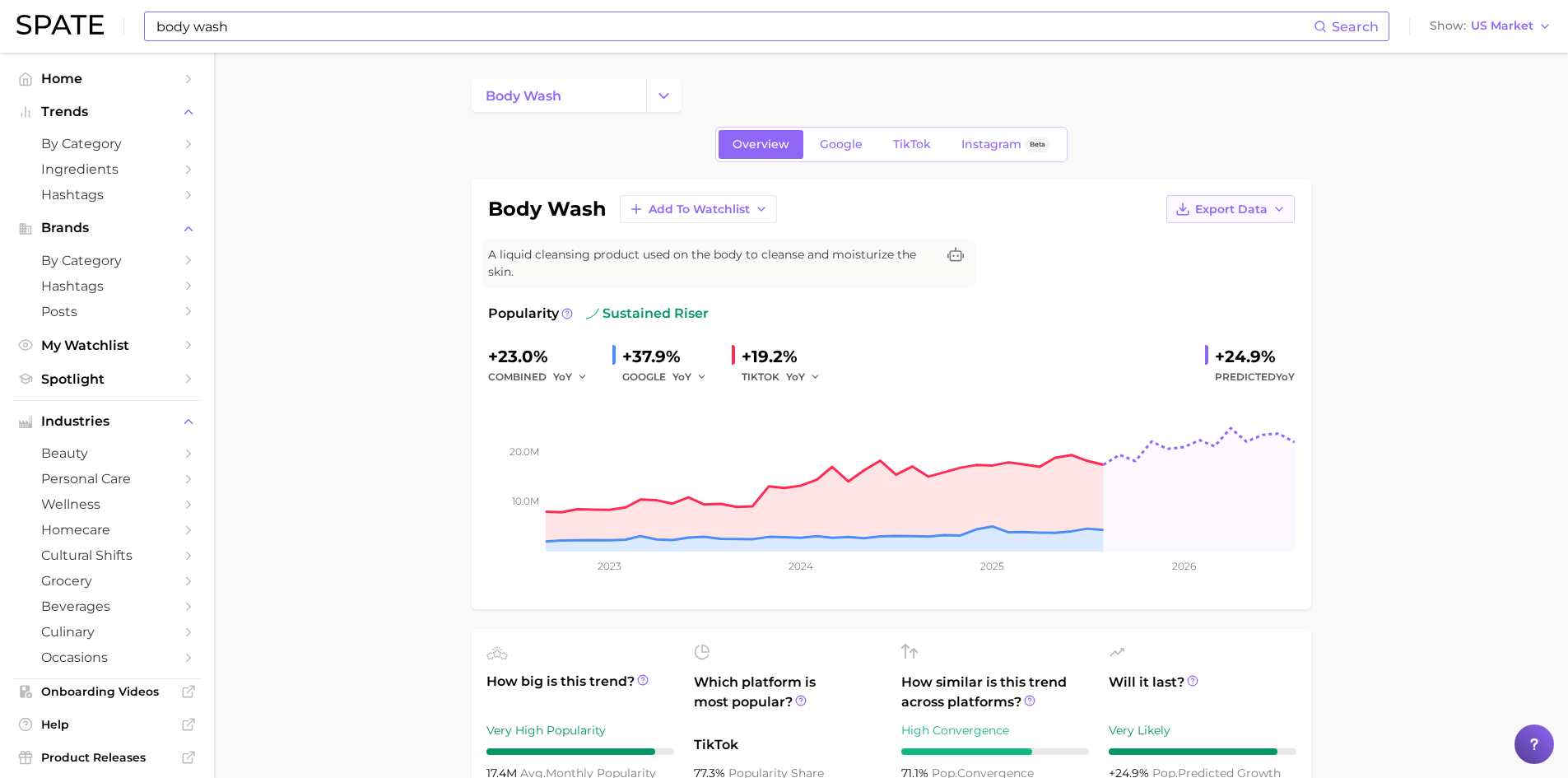
click at [1217, 205] on span "Export Data" at bounding box center [1231, 209] width 72 height 14
click at [1188, 273] on span "Time Series Image" at bounding box center [1197, 269] width 110 height 14
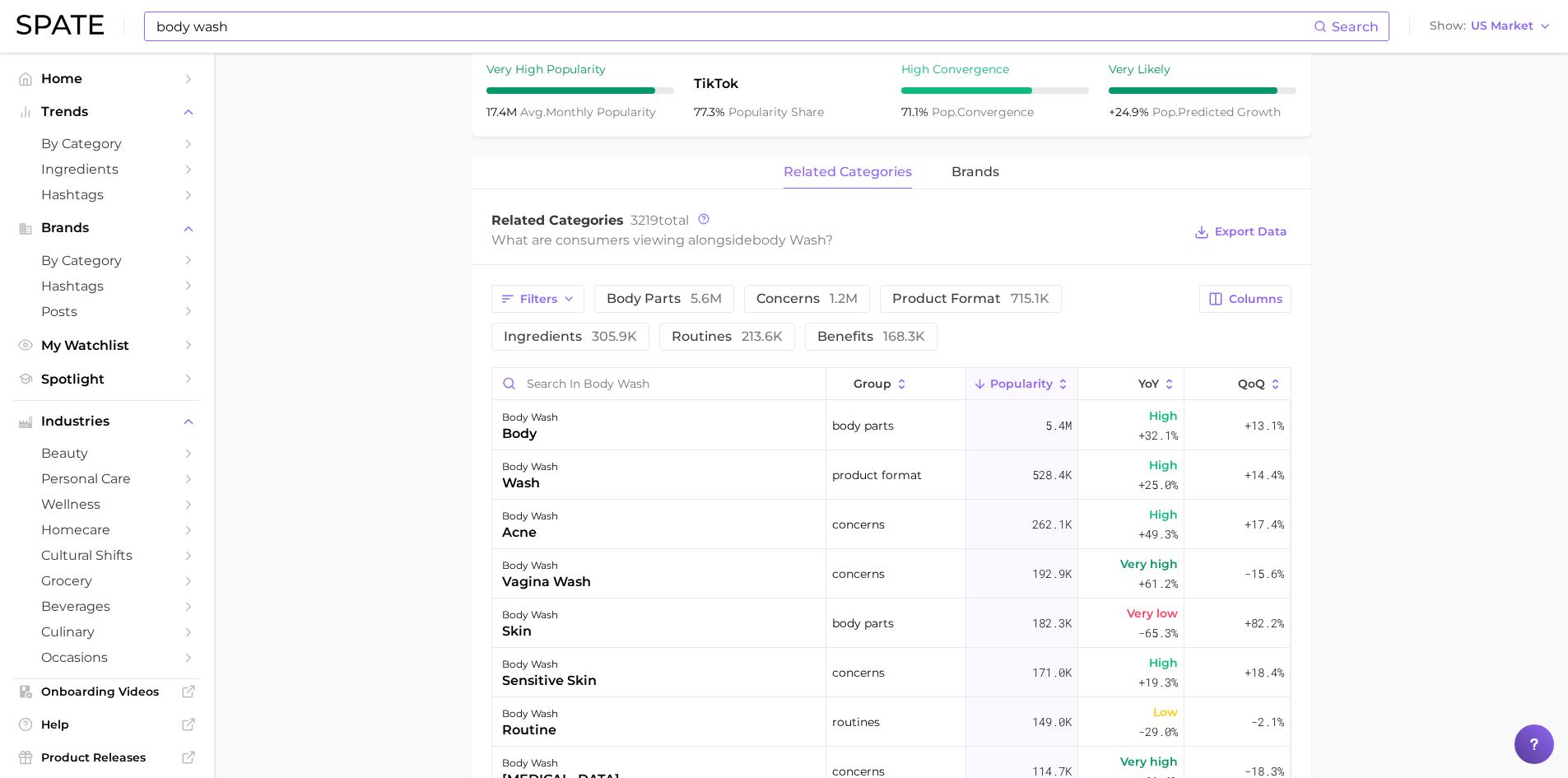
scroll to position [741, 0]
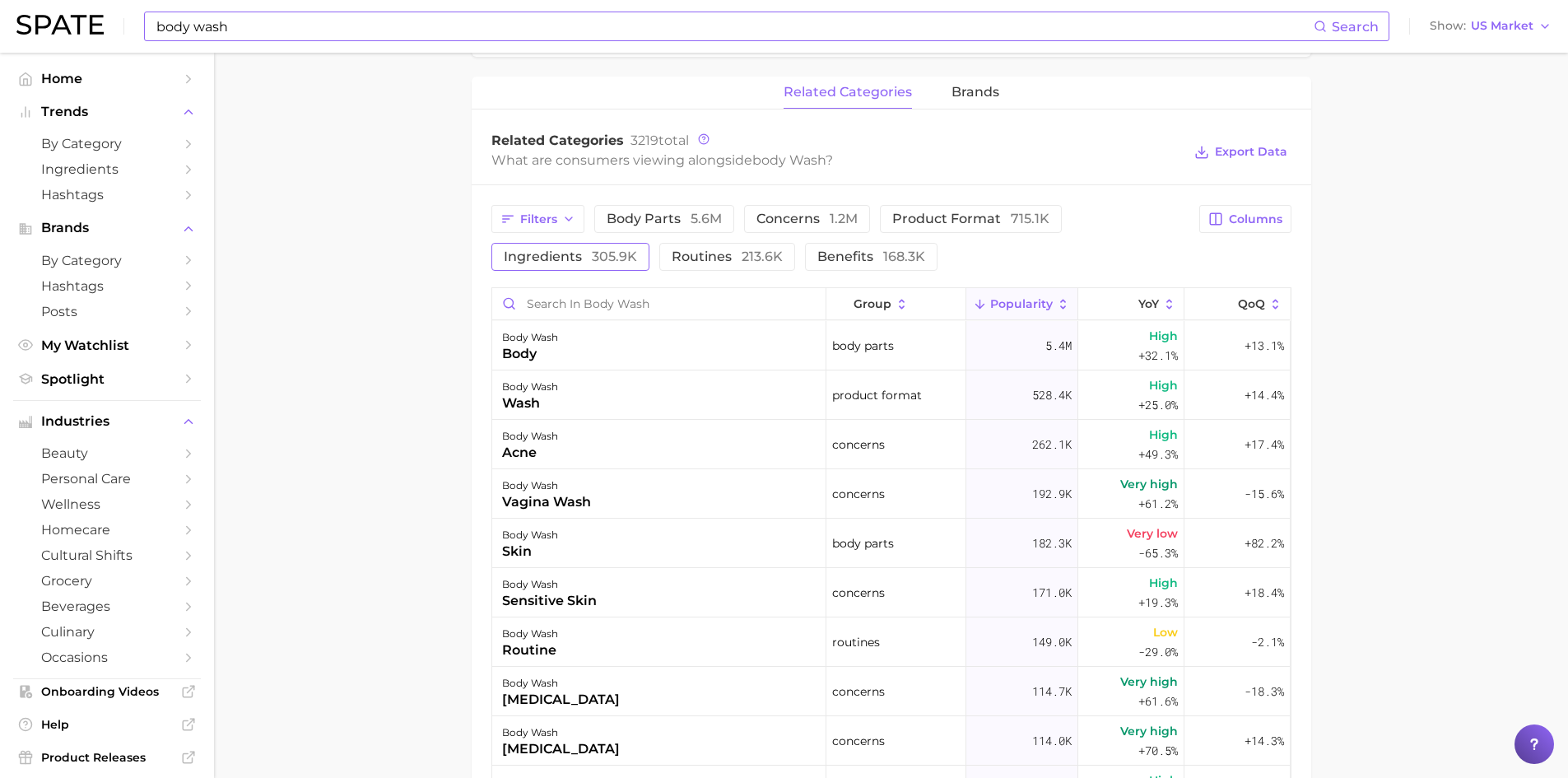
click at [582, 261] on span "ingredients 305.9k" at bounding box center [570, 257] width 133 height 13
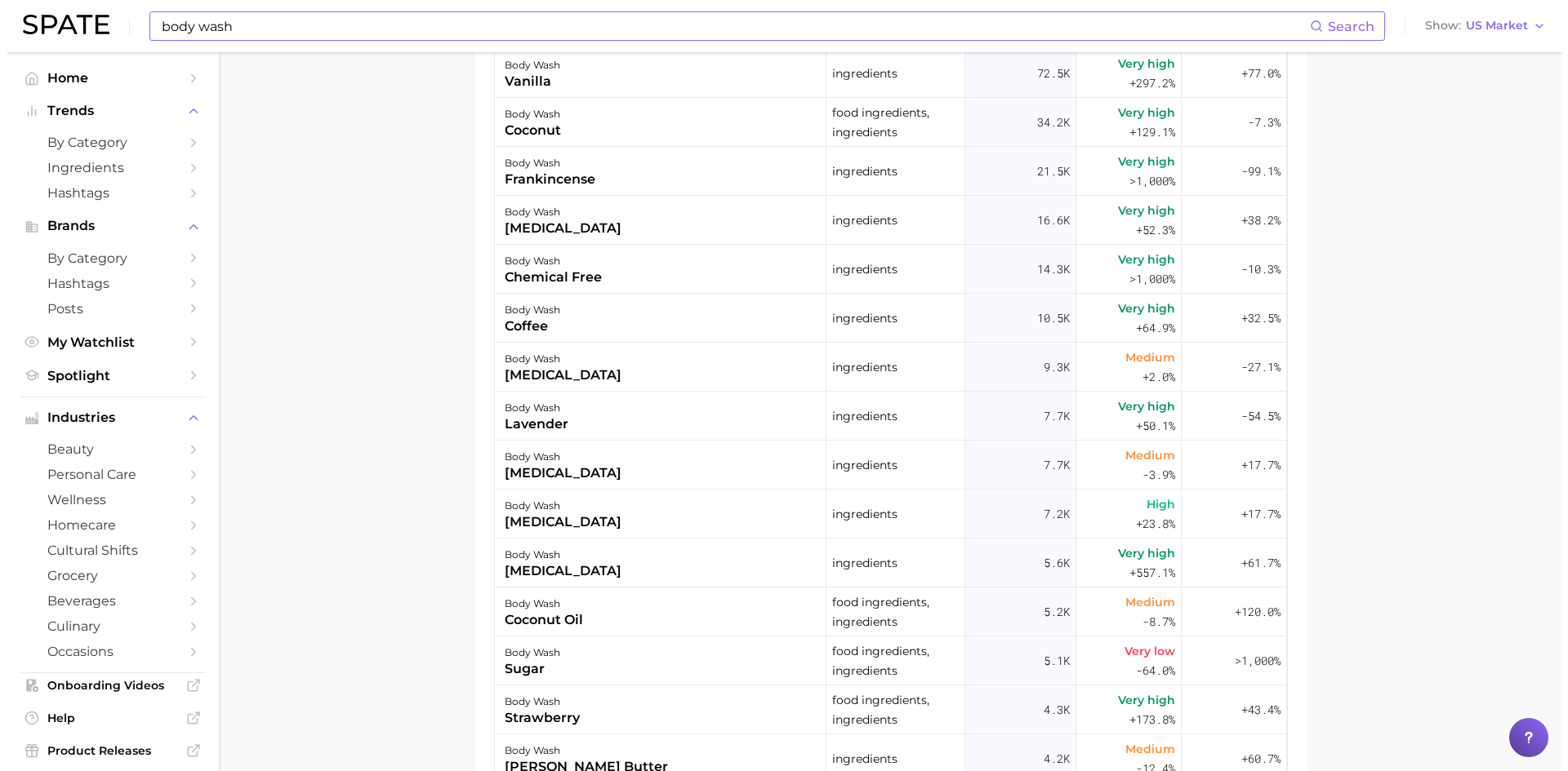
scroll to position [1061, 0]
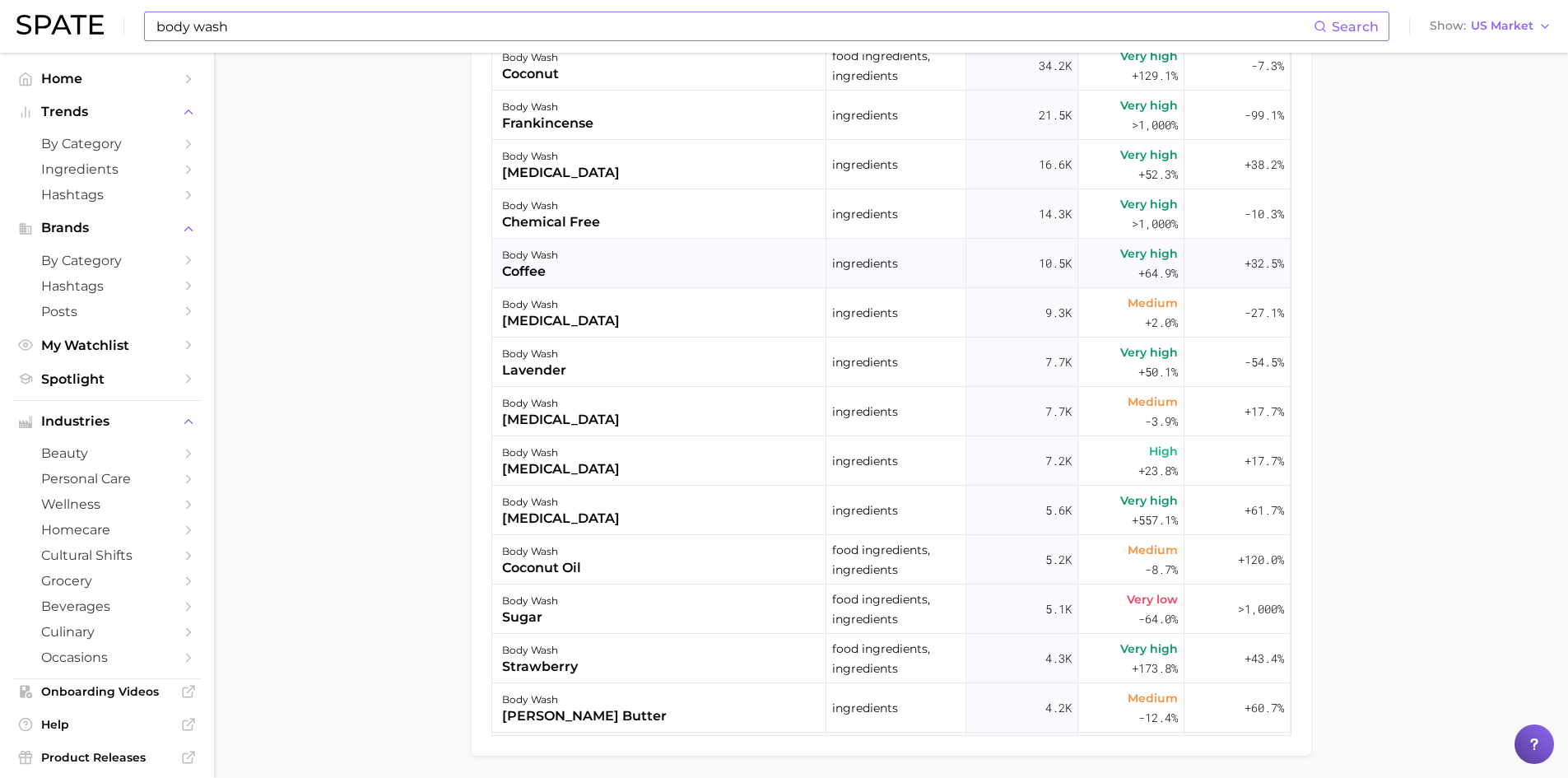
click at [541, 271] on div "coffee" at bounding box center [529, 272] width 56 height 20
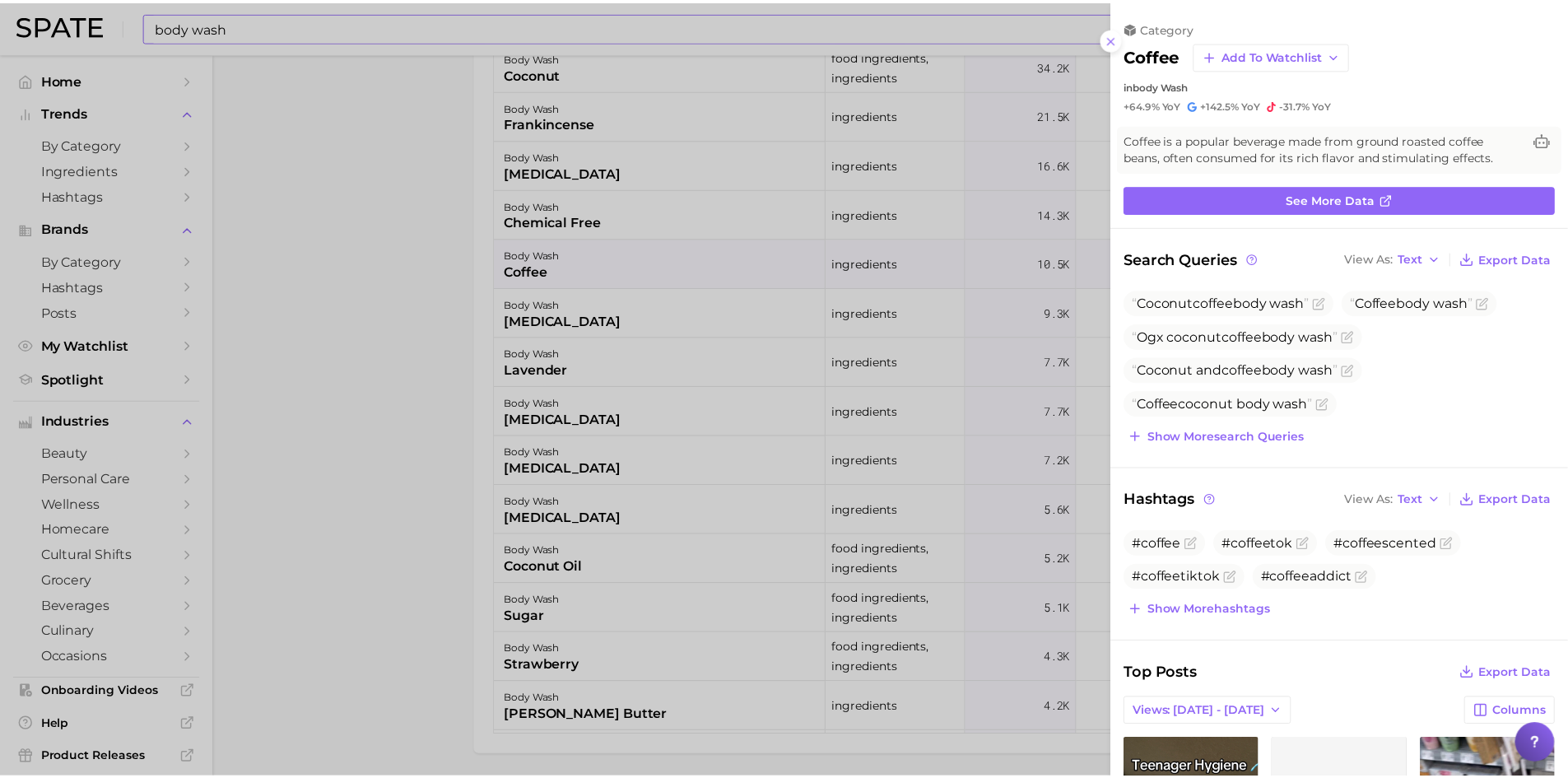
scroll to position [0, 0]
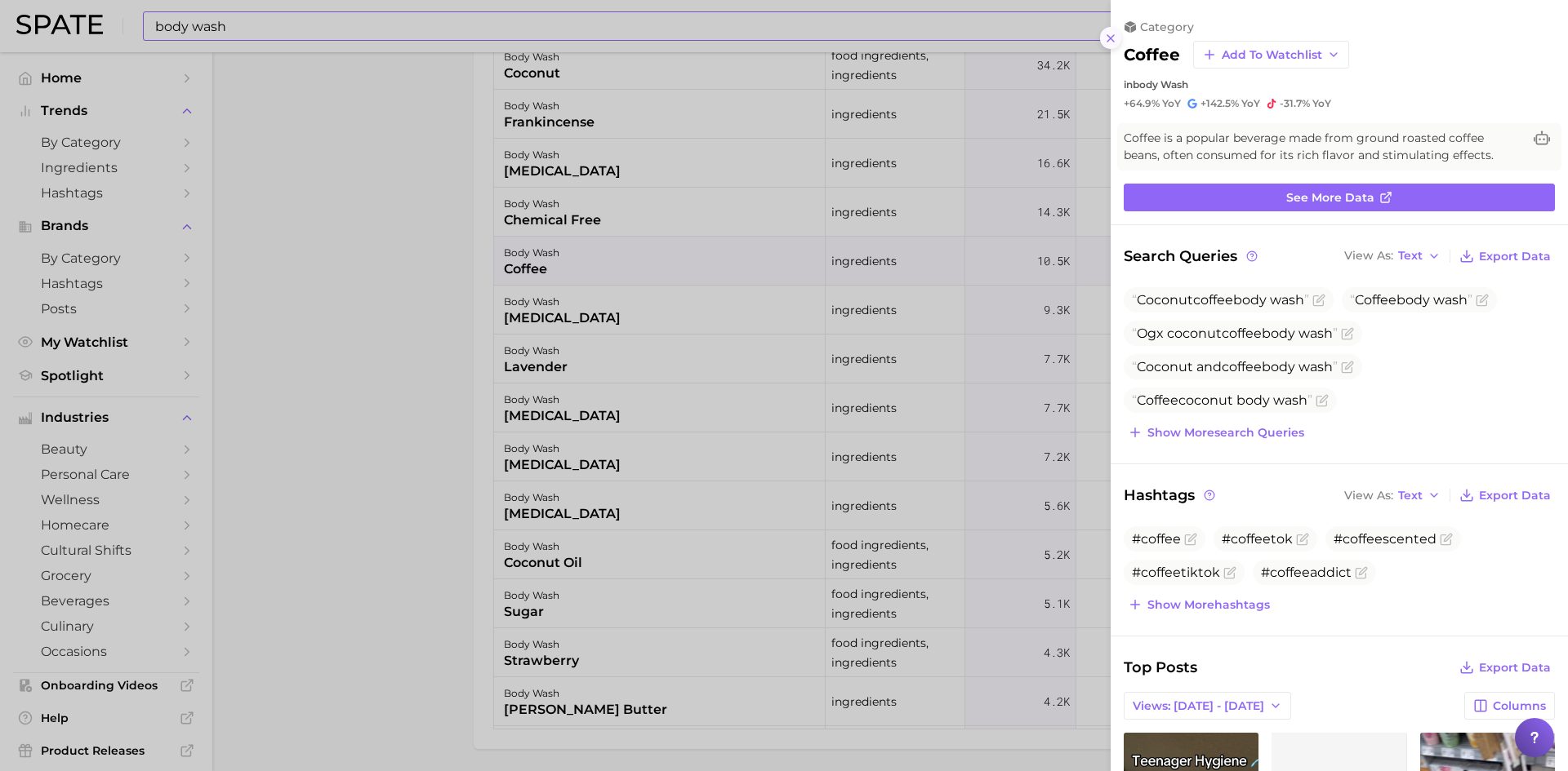
click at [1104, 40] on icon at bounding box center [1110, 38] width 13 height 13
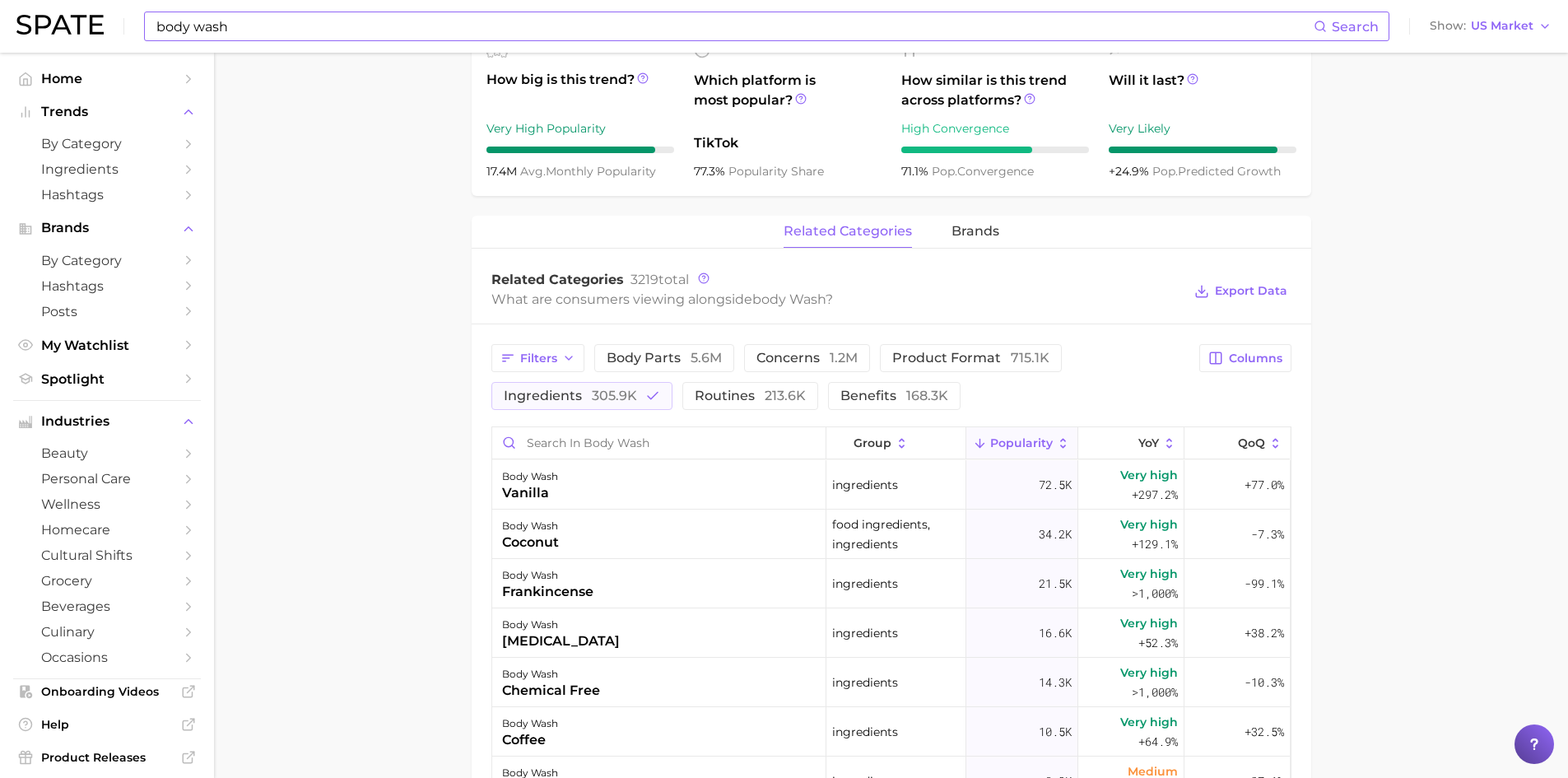
scroll to position [576, 0]
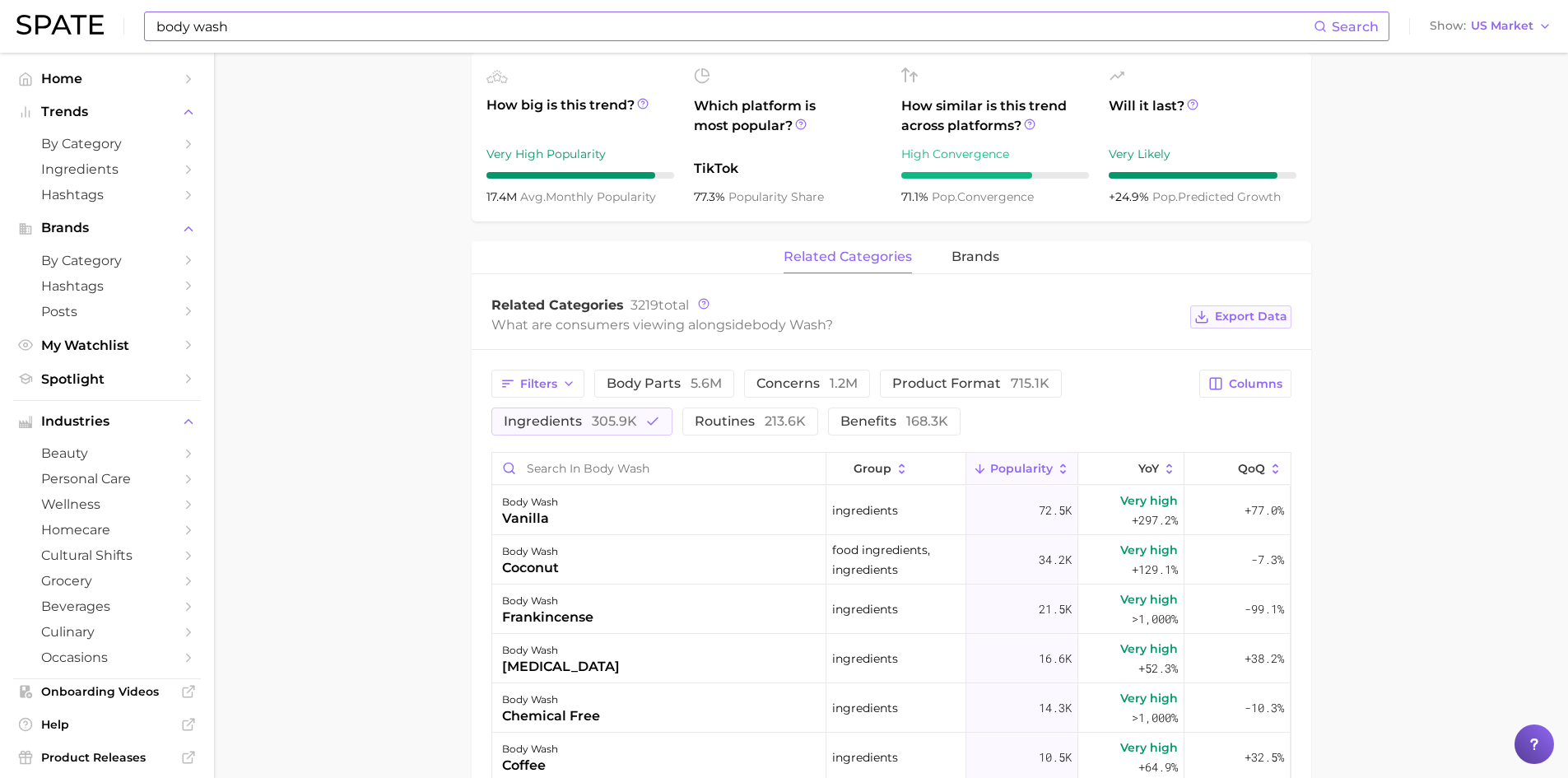
click at [1229, 321] on span "Export Data" at bounding box center [1250, 316] width 72 height 14
type input "sunscreen"
